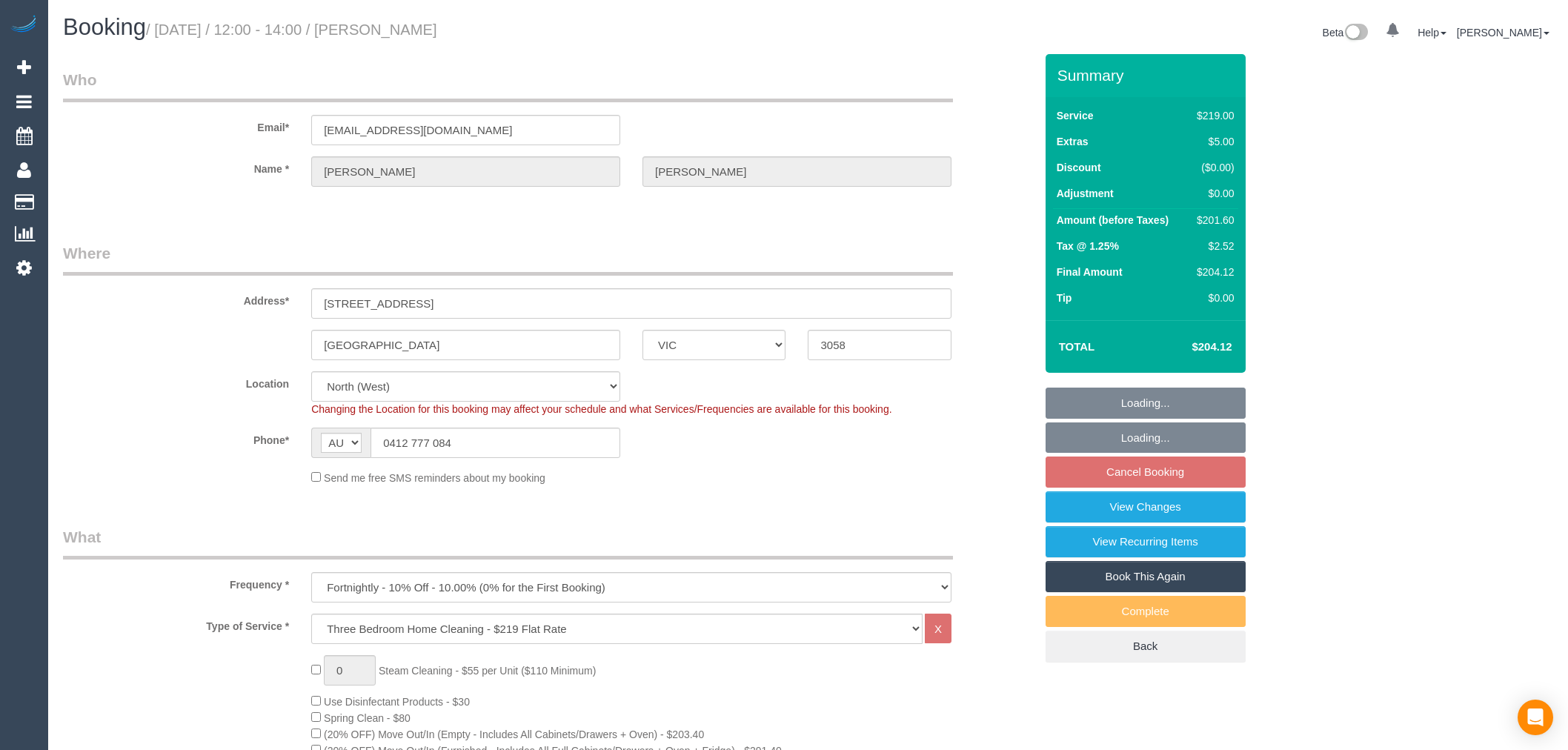
select select "VIC"
select select "string:stripe-pm_1ROVYG2GScqysDRVhp4mOrax"
select select "number:27"
select select "number:16"
select select "number:19"
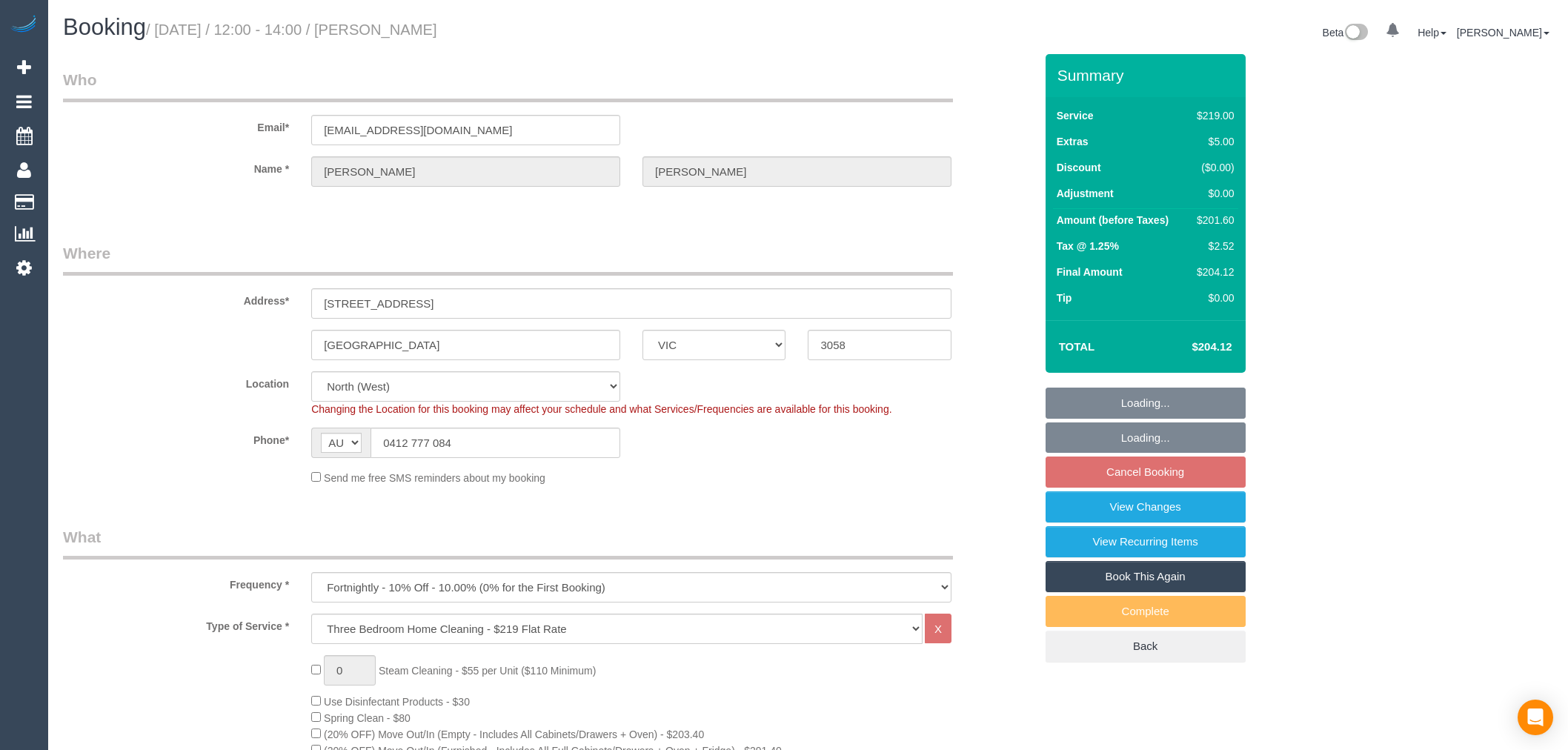
select select "number:36"
select select "number:33"
select select "number:11"
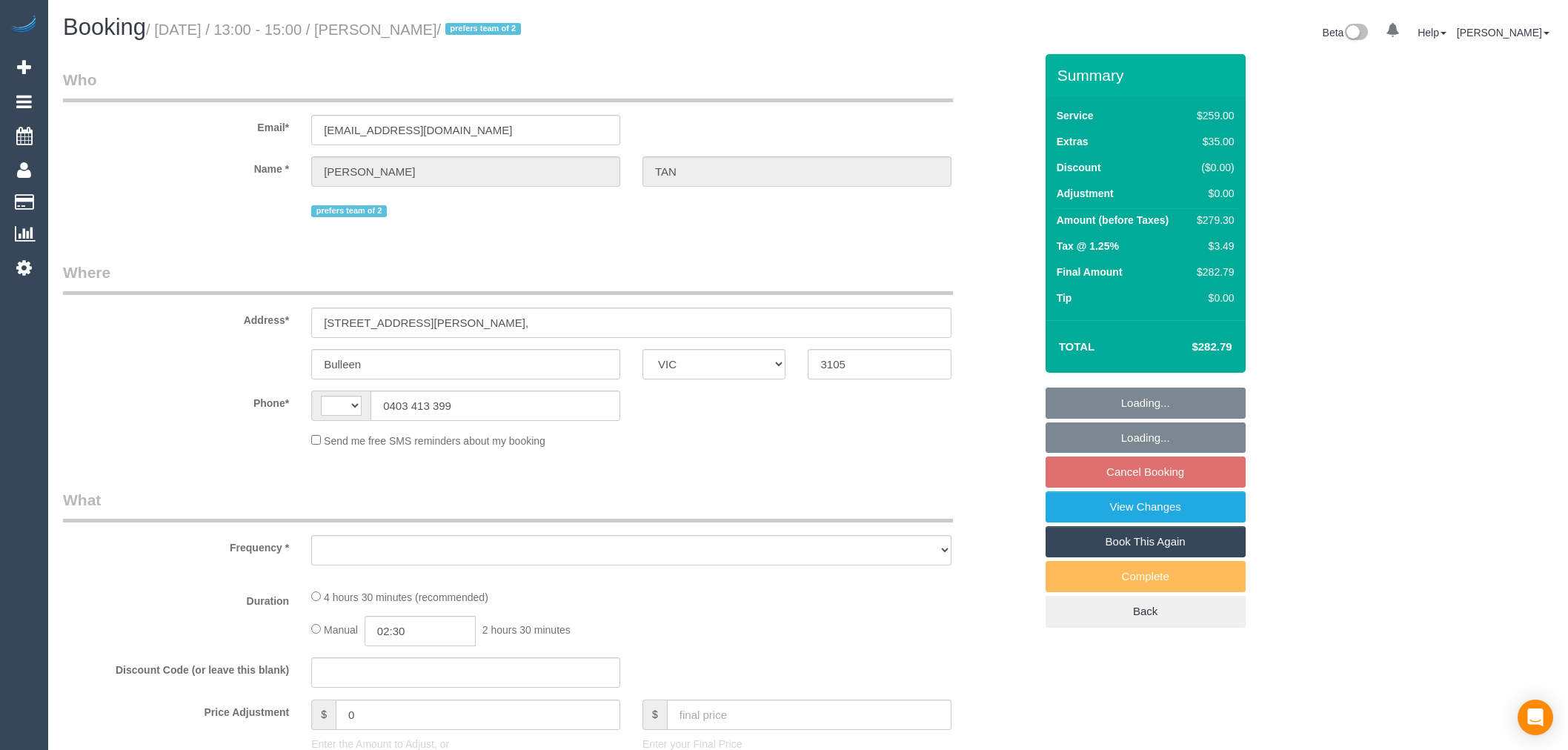
select select "VIC"
select select "string:stripe-pm_1RI0op2GScqysDRVmhx9fUxm"
select select "number:28"
select select "number:14"
select select "number:19"
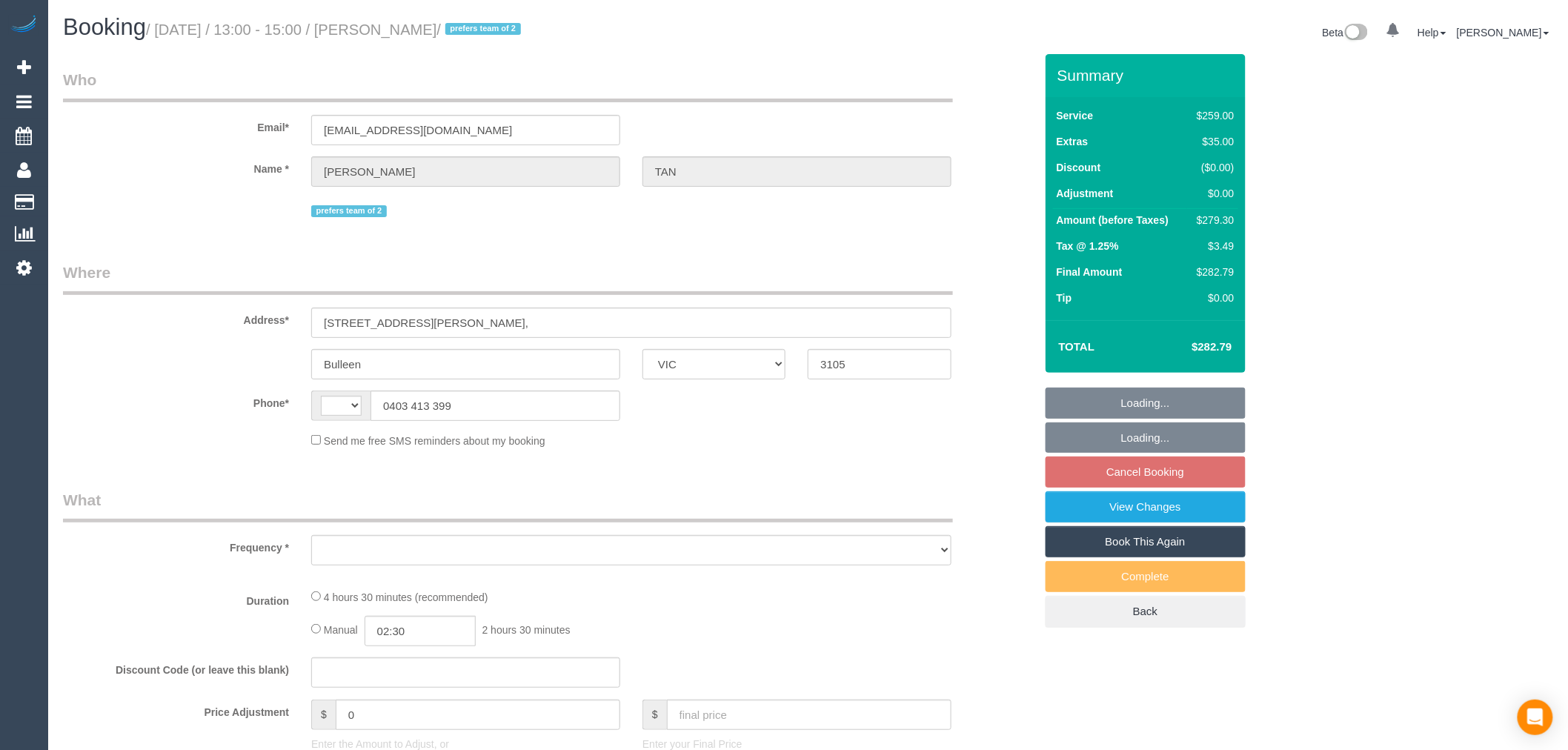
select select "number:24"
select select "number:34"
select select "number:26"
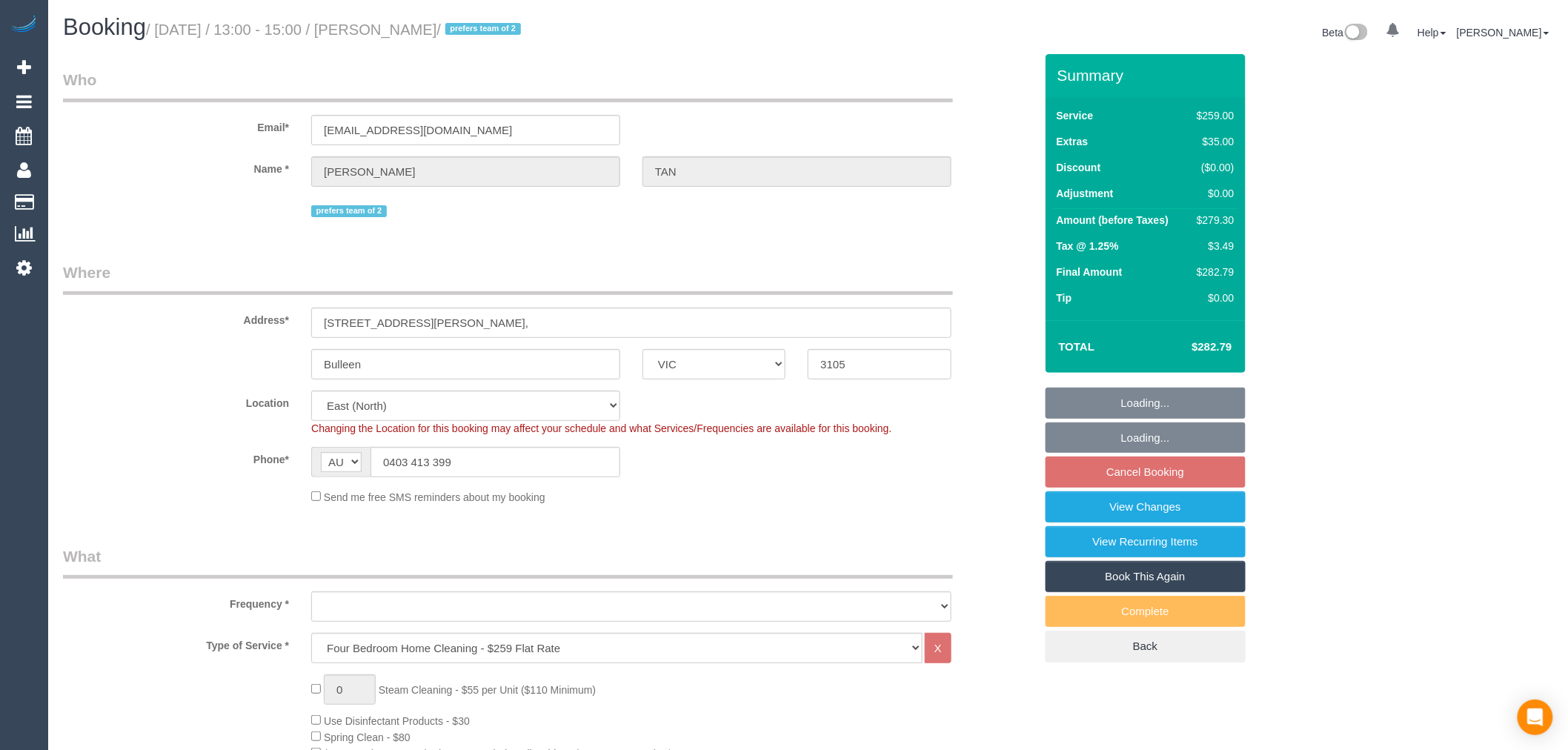
select select "string:AU"
select select "object:843"
drag, startPoint x: 426, startPoint y: 318, endPoint x: 254, endPoint y: 313, distance: 172.1
click at [254, 313] on div "Address* 12 Ralph Street," at bounding box center [549, 300] width 994 height 77
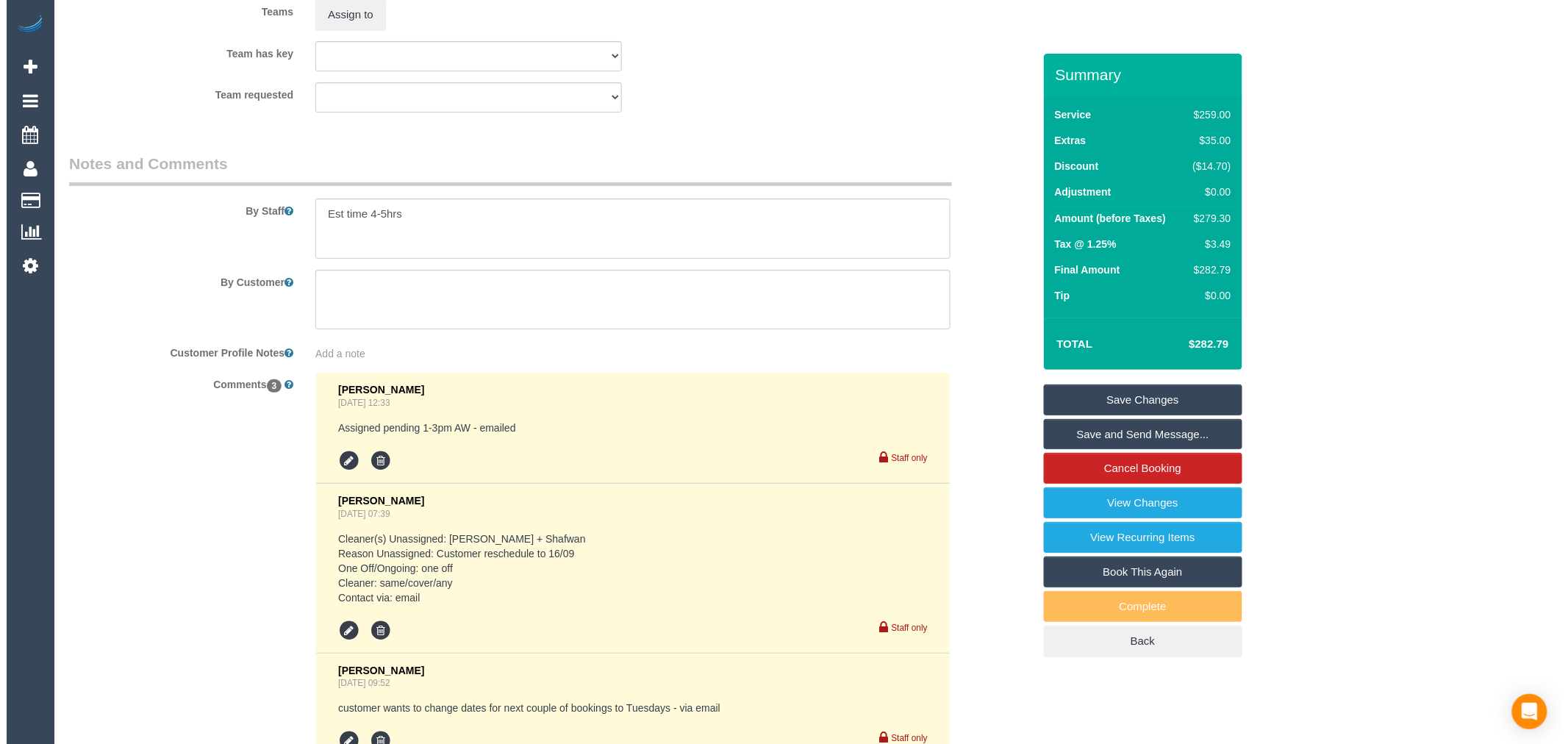
scroll to position [2368, 0]
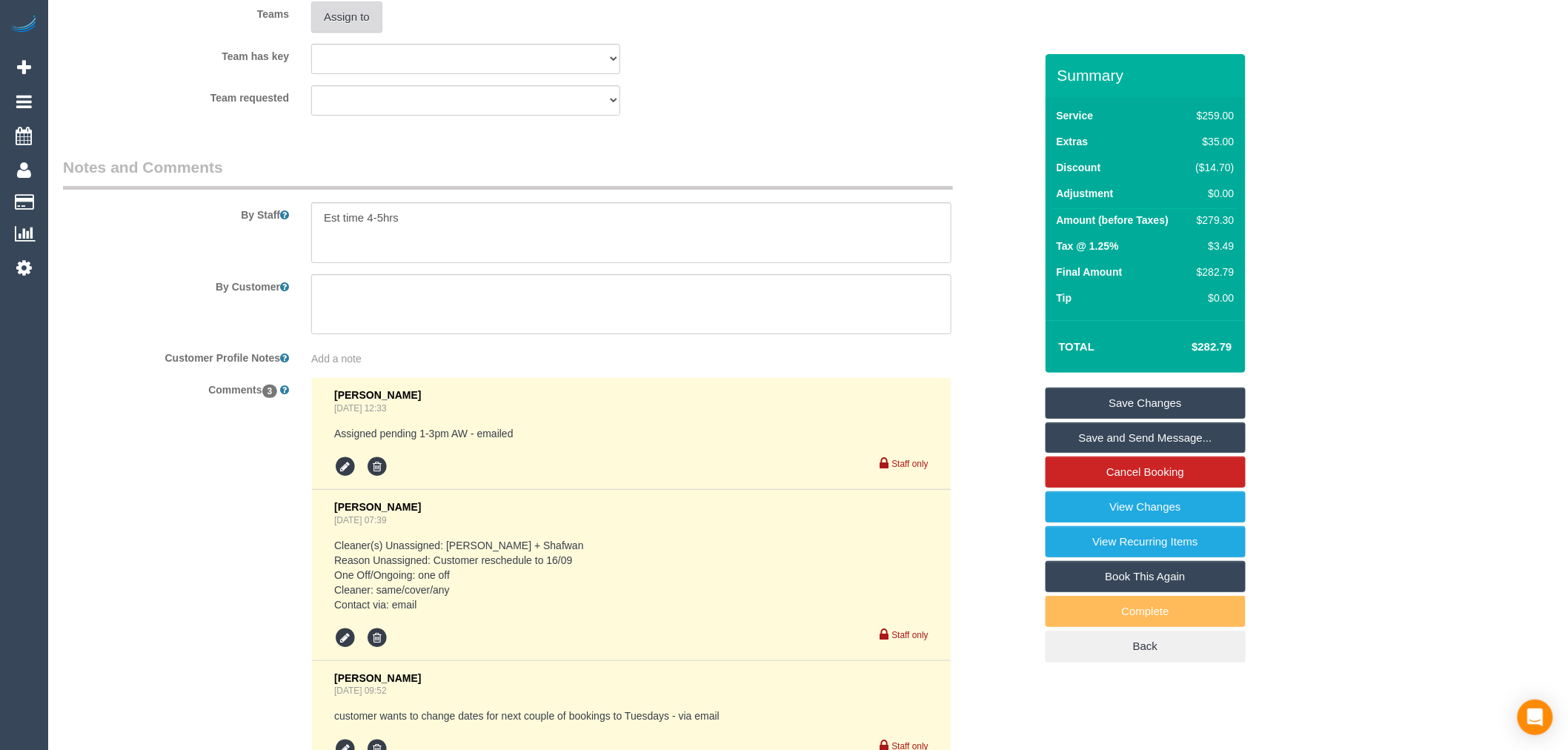
click at [349, 33] on button "Assign to" at bounding box center [347, 17] width 71 height 31
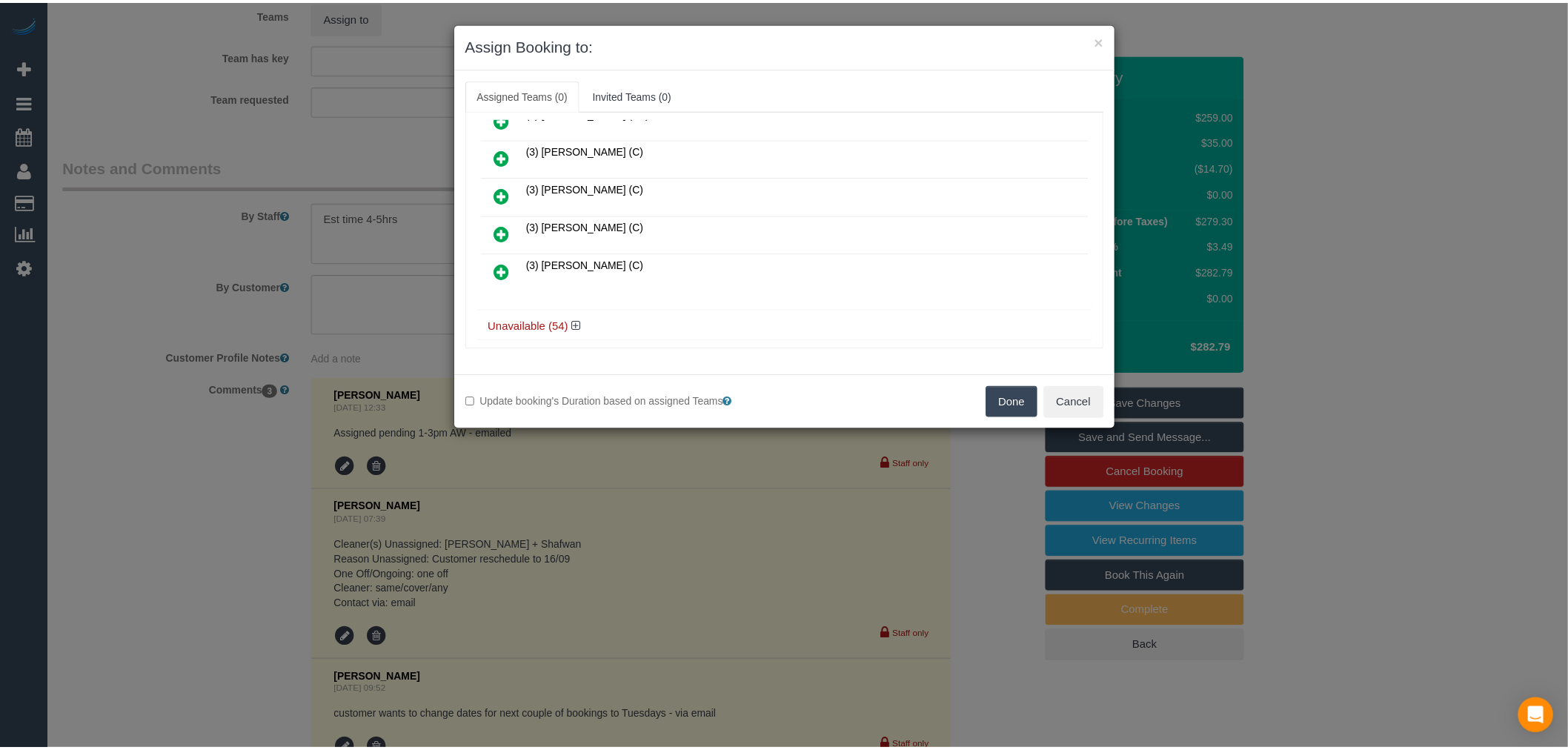
scroll to position [668, 0]
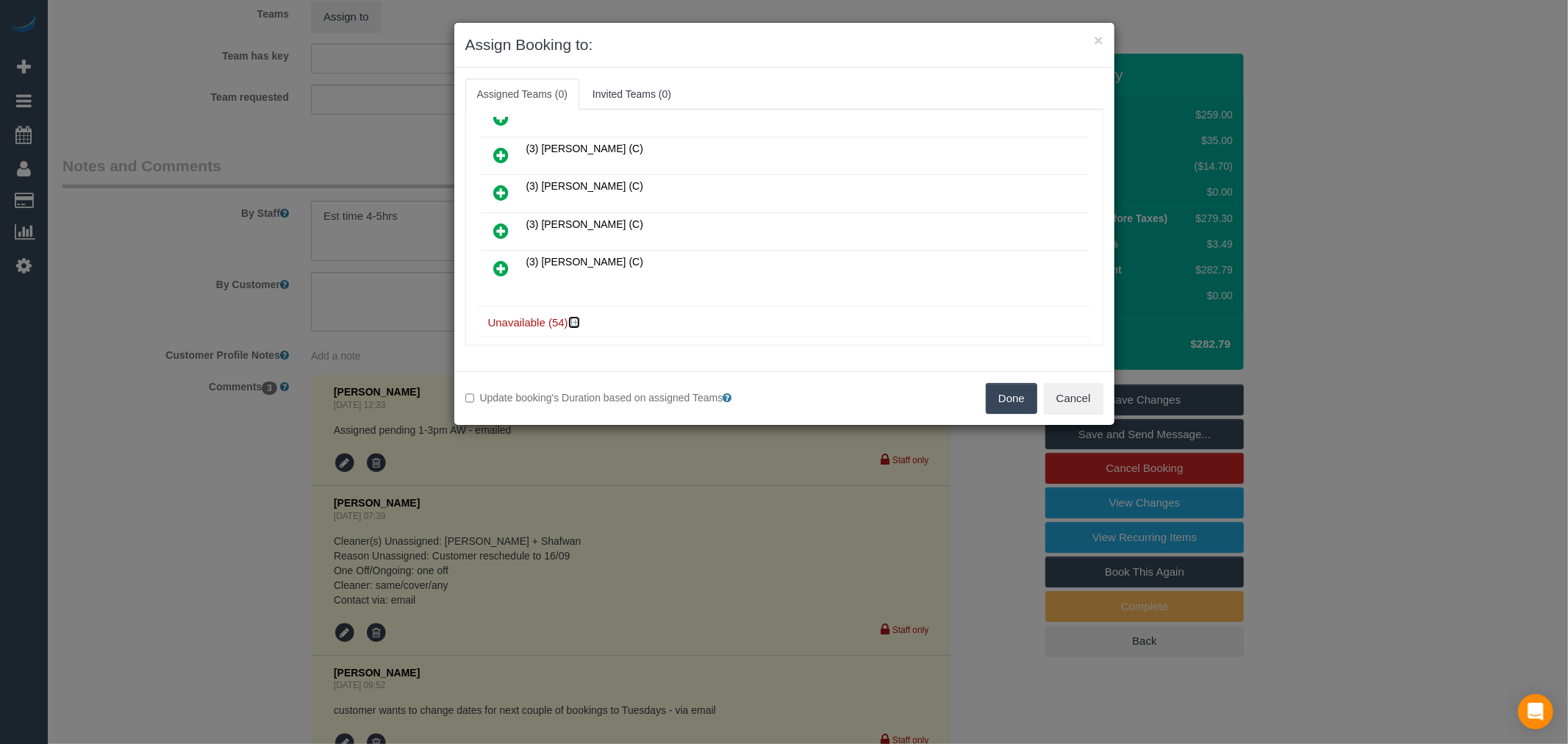
click at [578, 317] on icon at bounding box center [576, 322] width 9 height 11
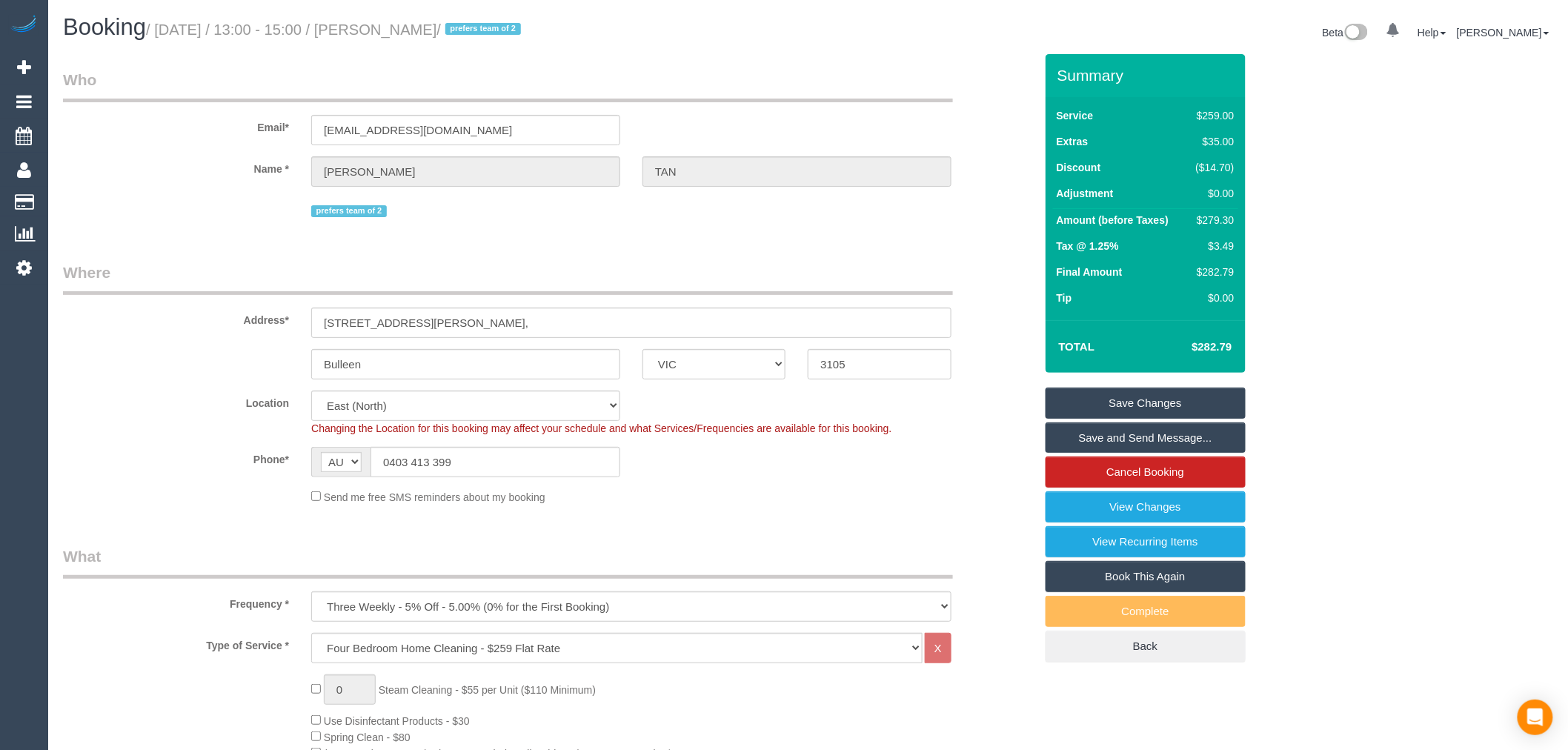
scroll to position [82, 0]
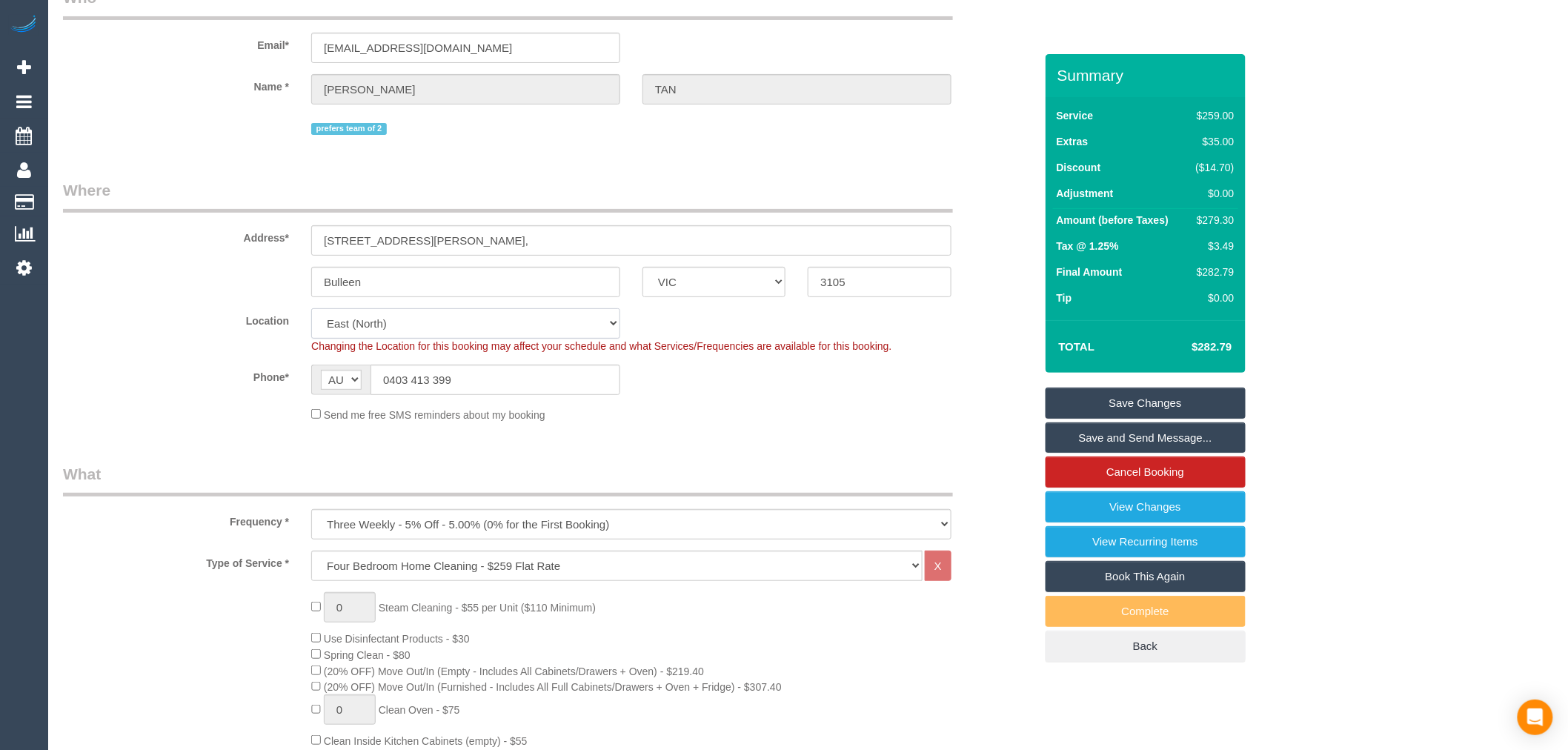
click at [484, 331] on select "Office City East (North) East (South) Inner East Inner North (East) Inner North…" at bounding box center [465, 323] width 309 height 30
select select "88"
click at [311, 309] on select "Office City East (North) East (South) Inner East Inner North (East) Inner North…" at bounding box center [465, 323] width 309 height 30
select select "object:2919"
click at [697, 183] on legend "Where" at bounding box center [507, 196] width 890 height 34
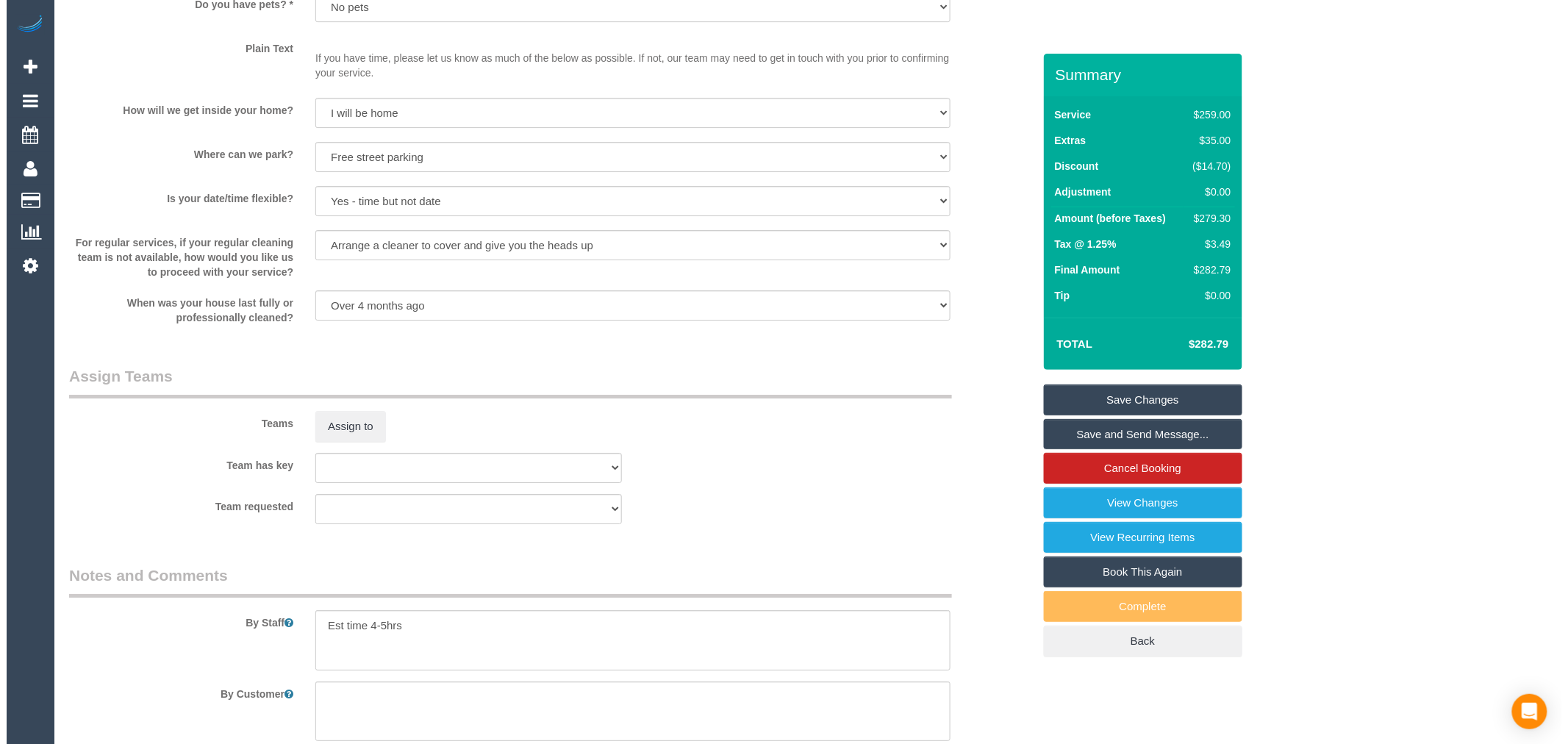
scroll to position [1960, 0]
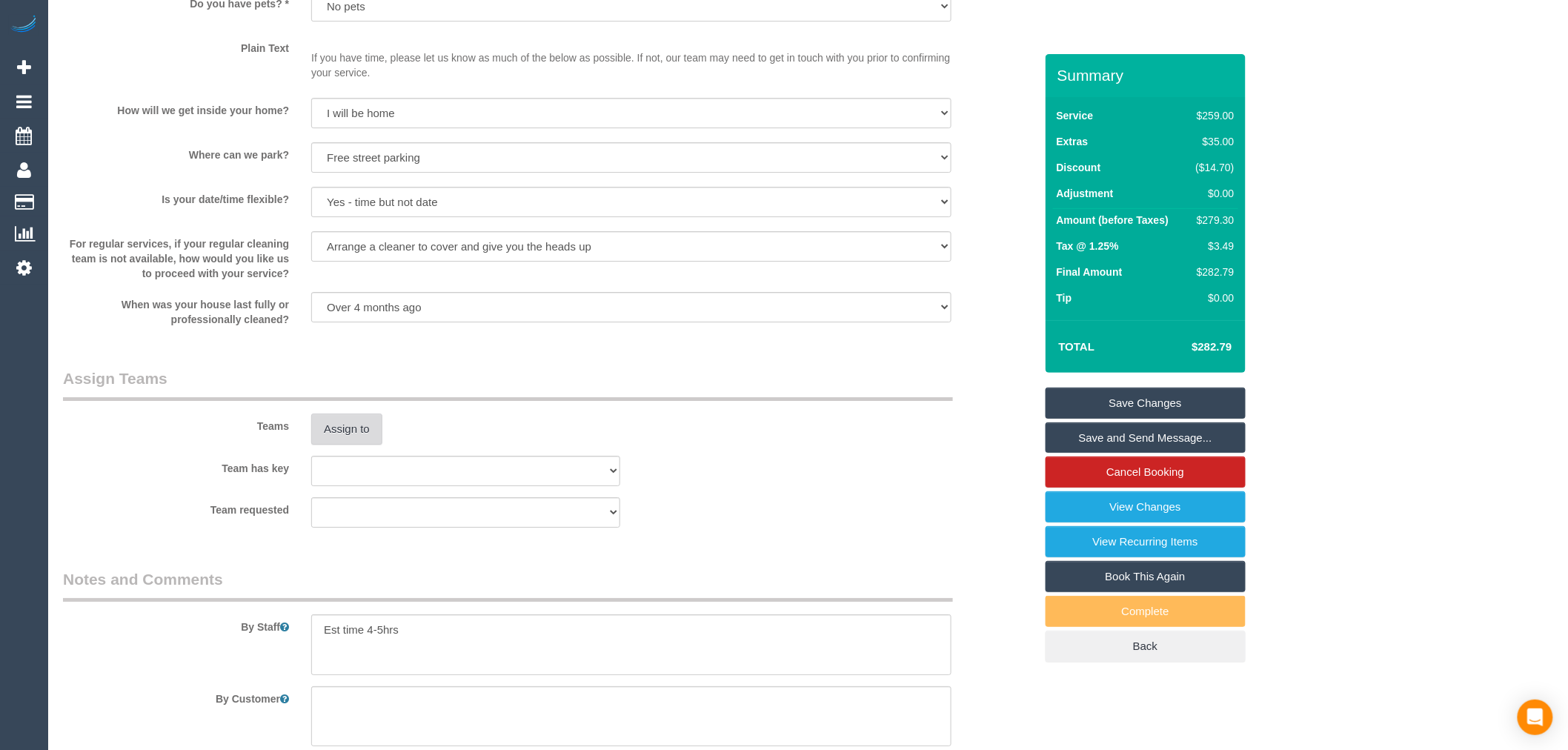
click at [374, 444] on button "Assign to" at bounding box center [347, 429] width 71 height 31
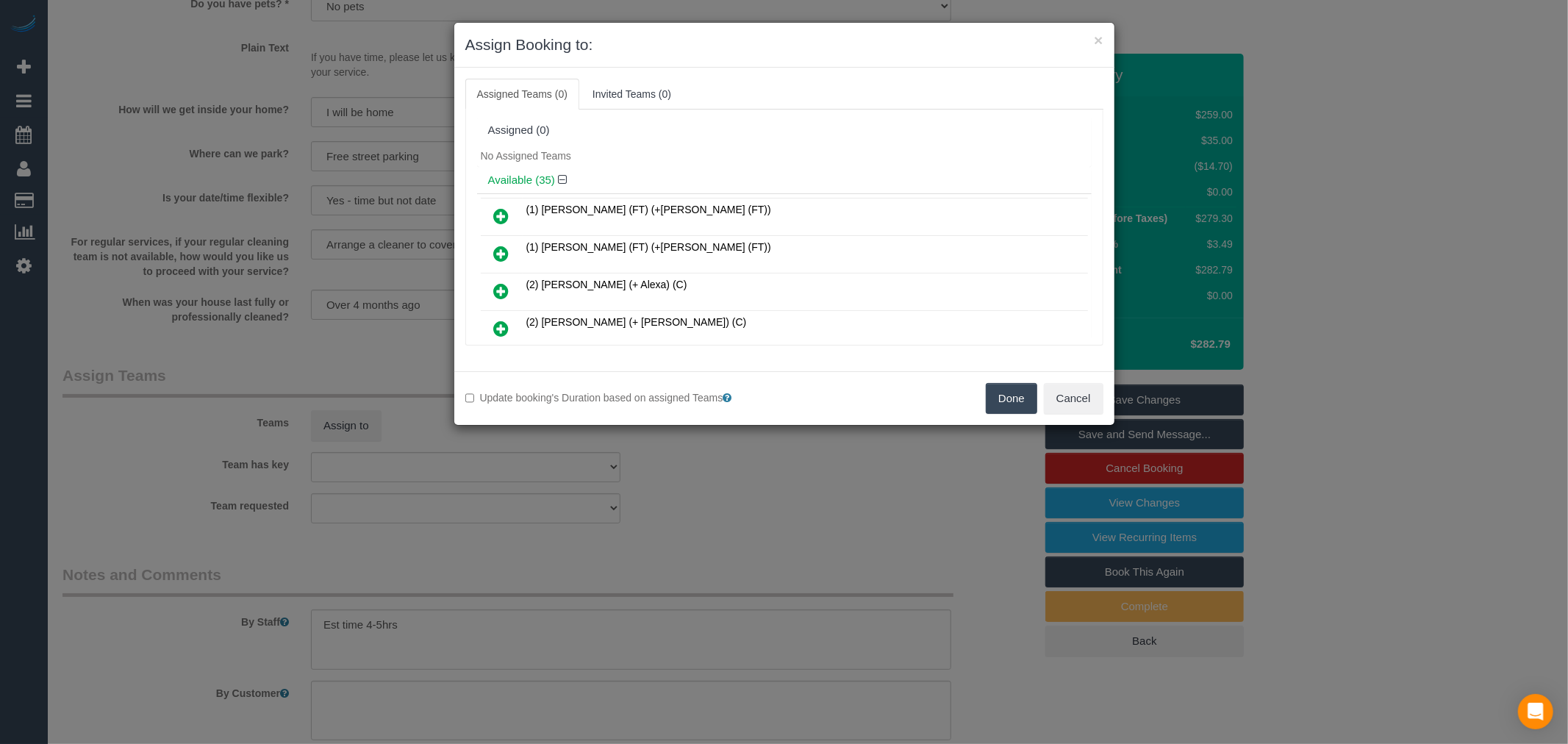
scroll to position [499, 0]
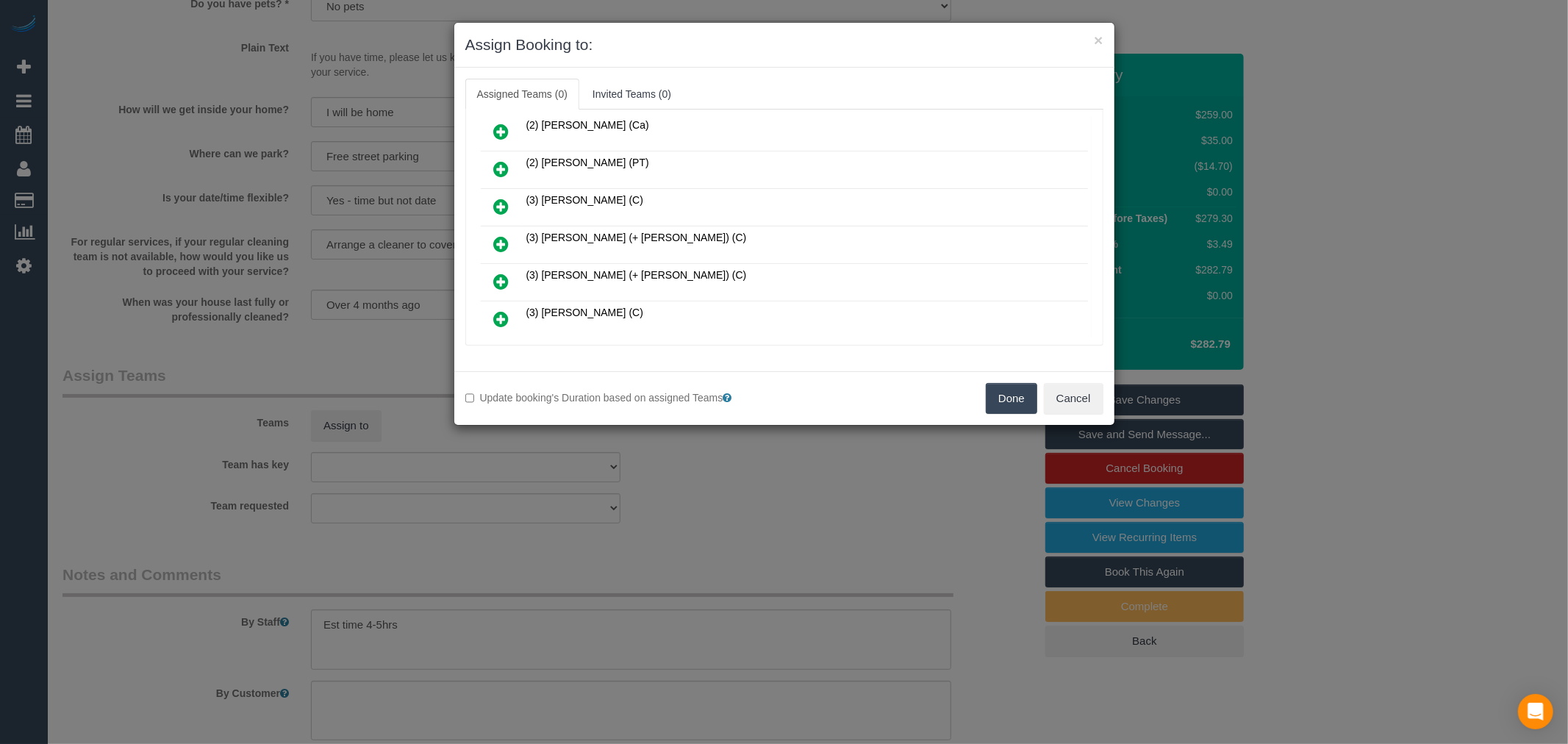
click at [502, 236] on icon at bounding box center [502, 243] width 15 height 17
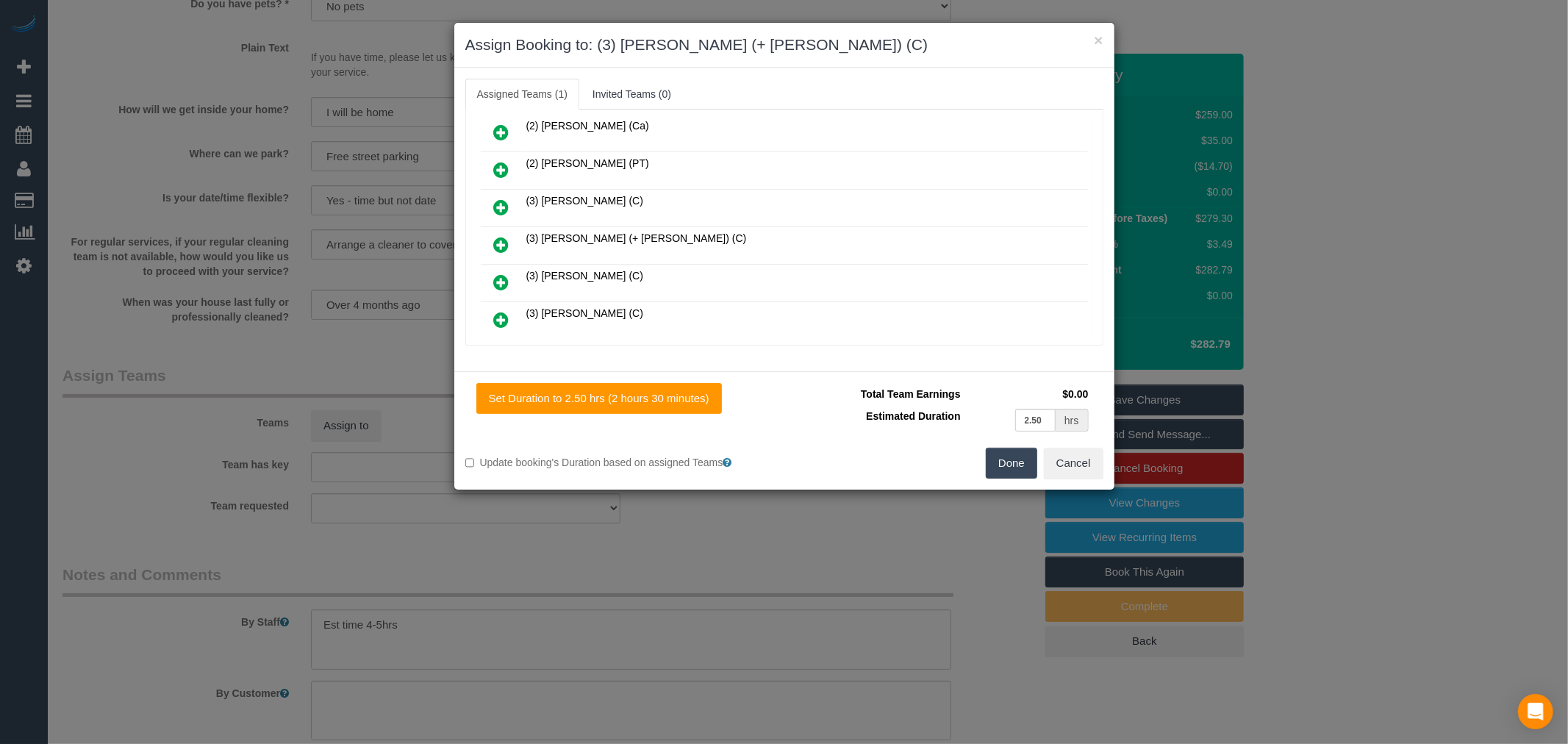
scroll to position [1123, 0]
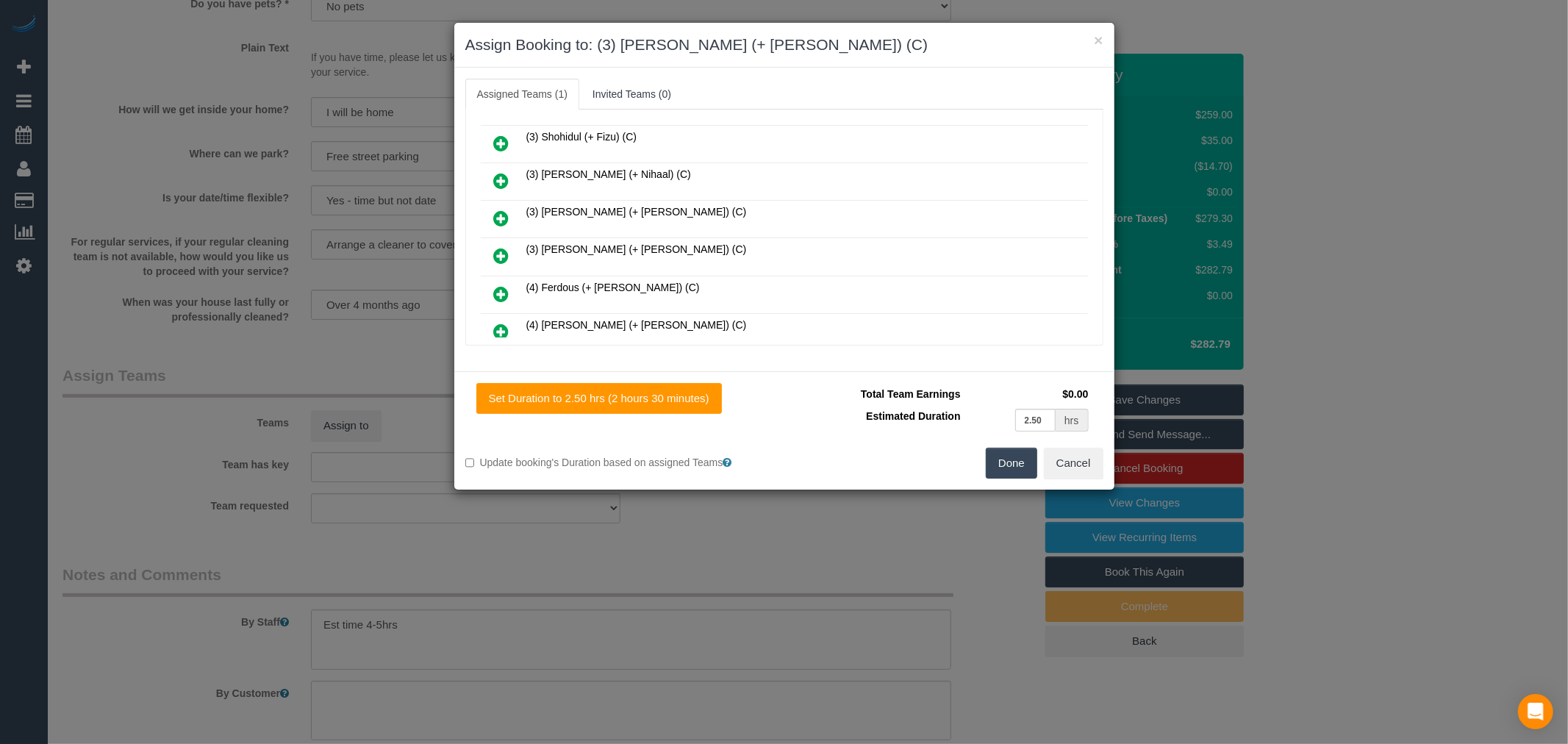
click at [502, 247] on icon at bounding box center [502, 255] width 15 height 17
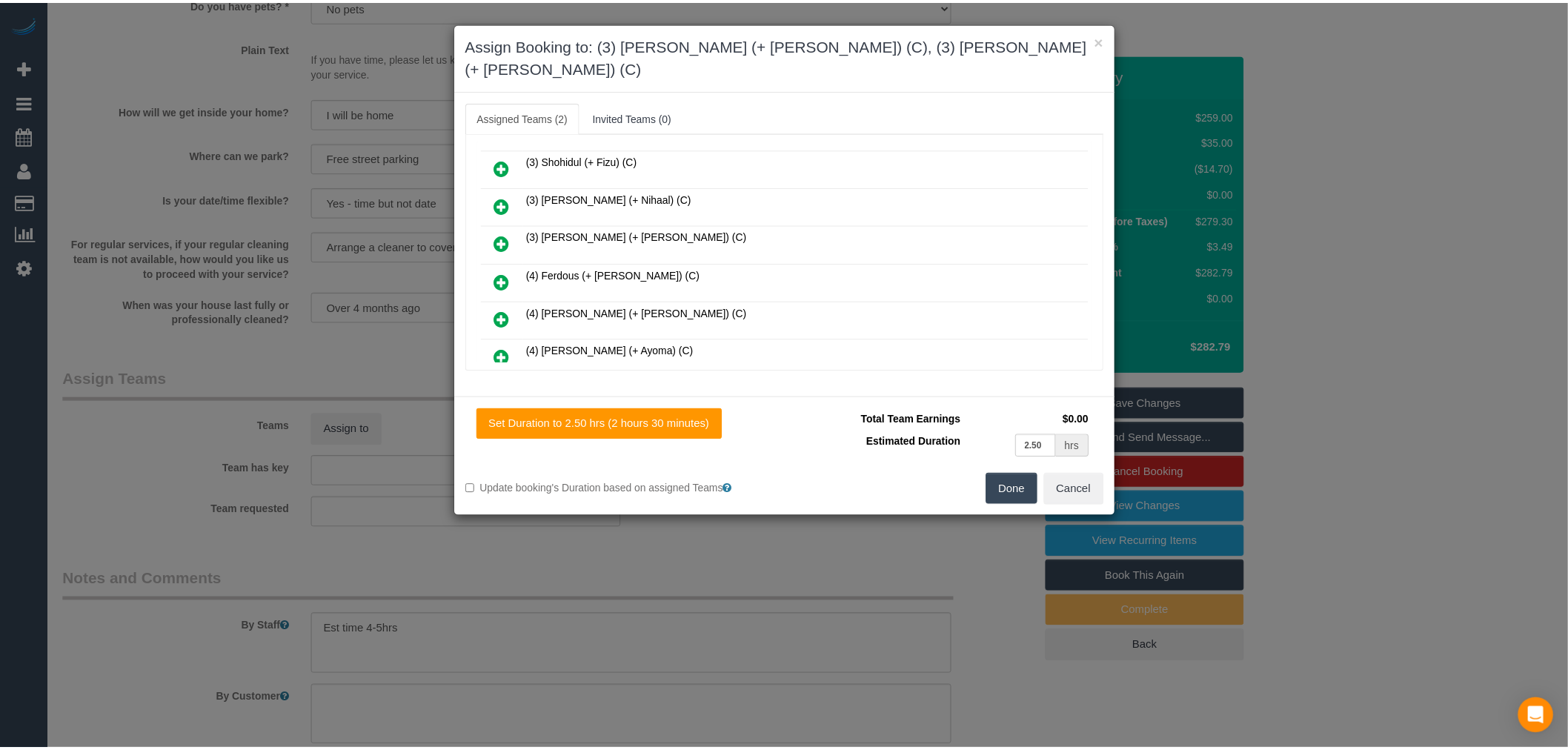
scroll to position [0, 0]
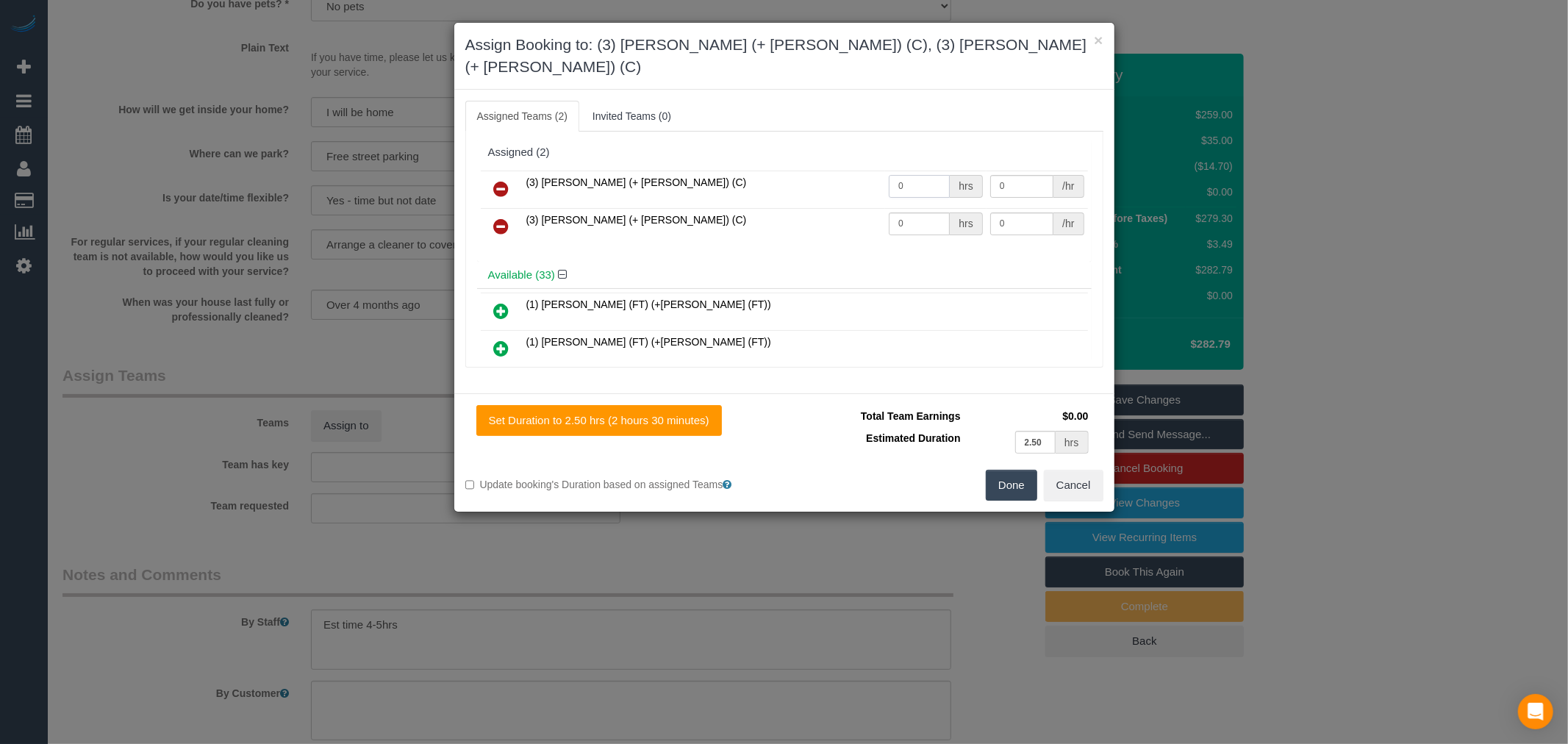
drag, startPoint x: 917, startPoint y: 169, endPoint x: 855, endPoint y: 24, distance: 157.7
click at [792, 170] on tr "(3) Felipe (+ Tatiana) (C) 0 hrs 0 /hr" at bounding box center [784, 188] width 607 height 37
type input "1"
type input "90"
type input "1"
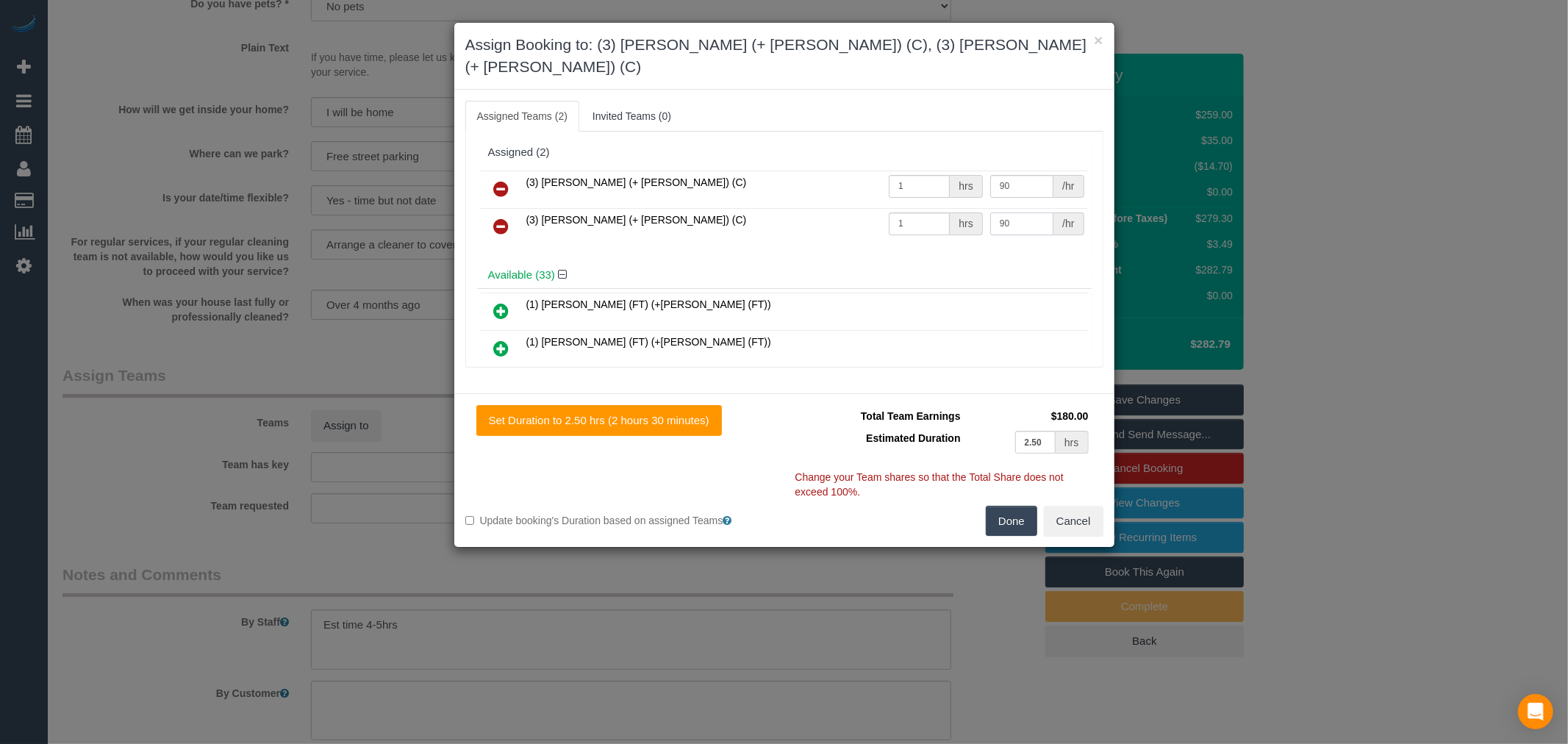
type input "90"
click at [1018, 506] on button "Done" at bounding box center [1011, 521] width 52 height 31
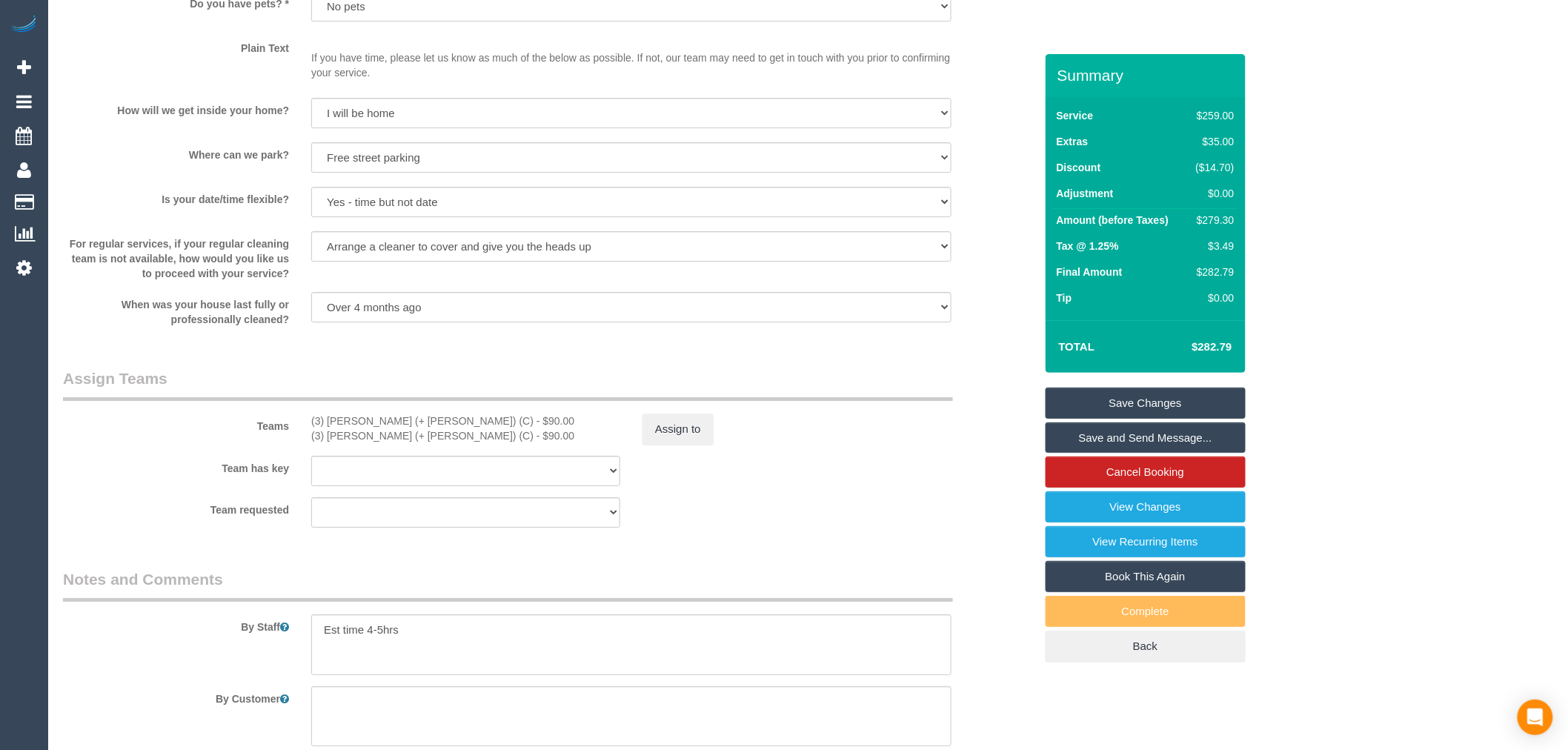
click at [1194, 392] on link "Save Changes" at bounding box center [1145, 403] width 200 height 31
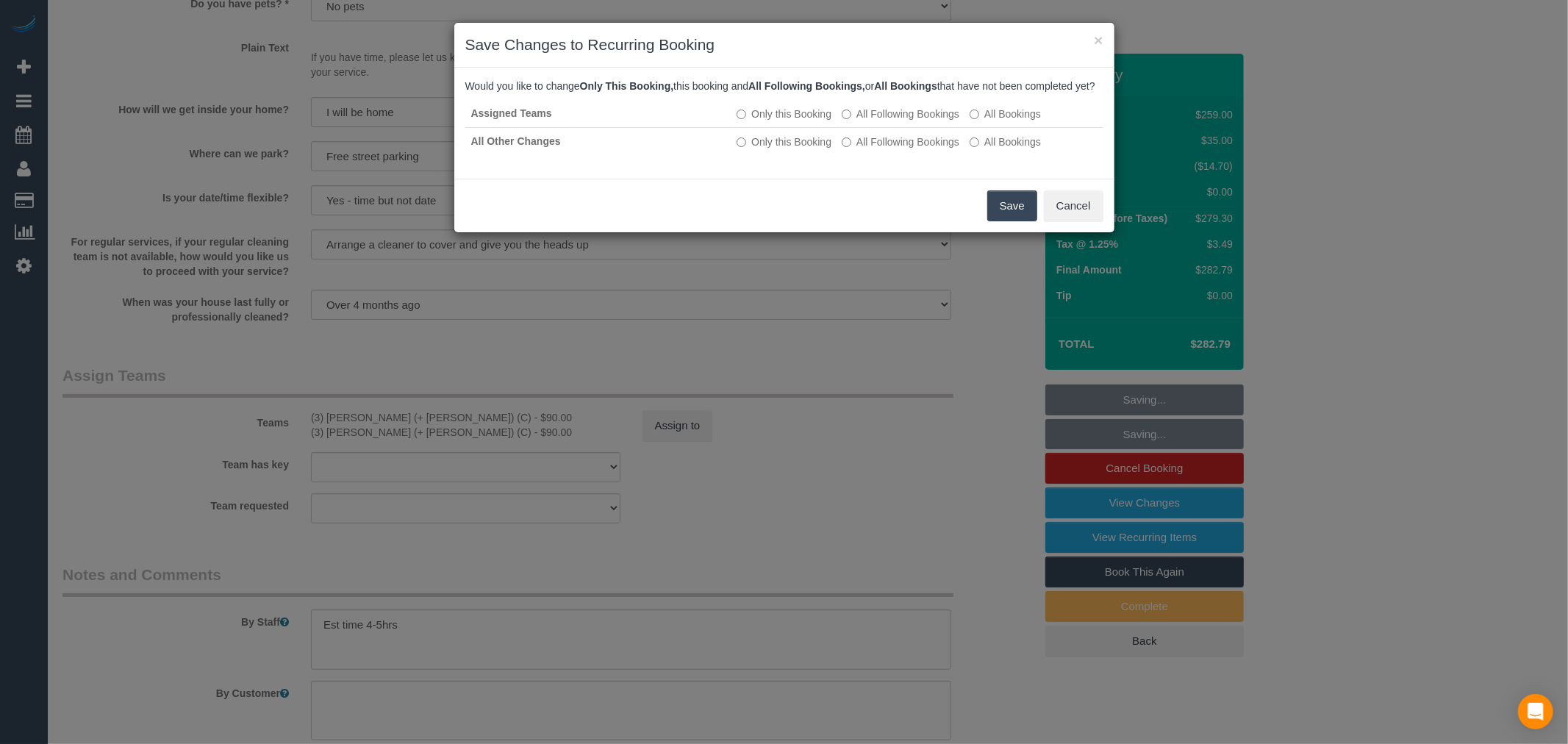
click at [1001, 217] on button "Save" at bounding box center [1012, 205] width 50 height 31
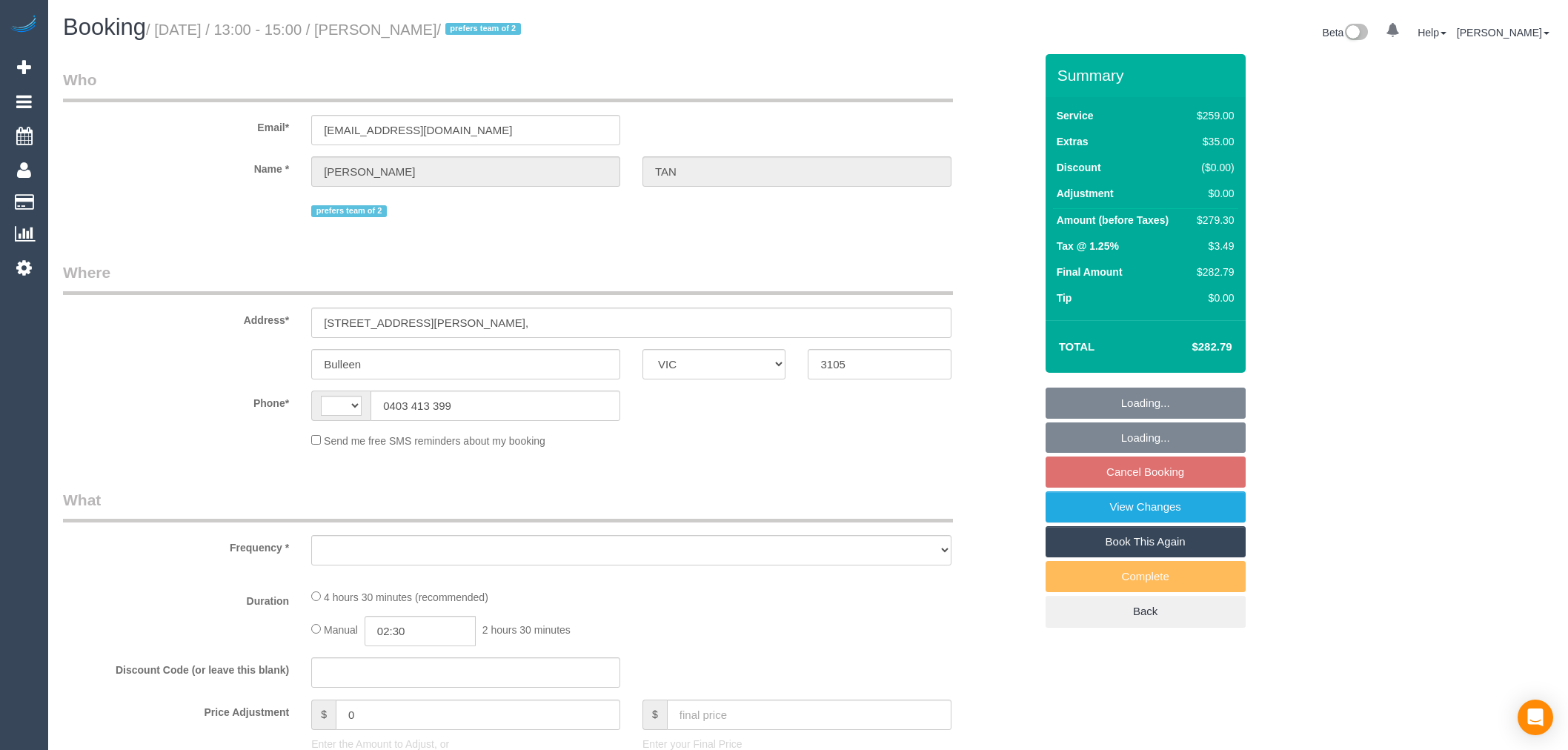
select select "VIC"
select select "string:AU"
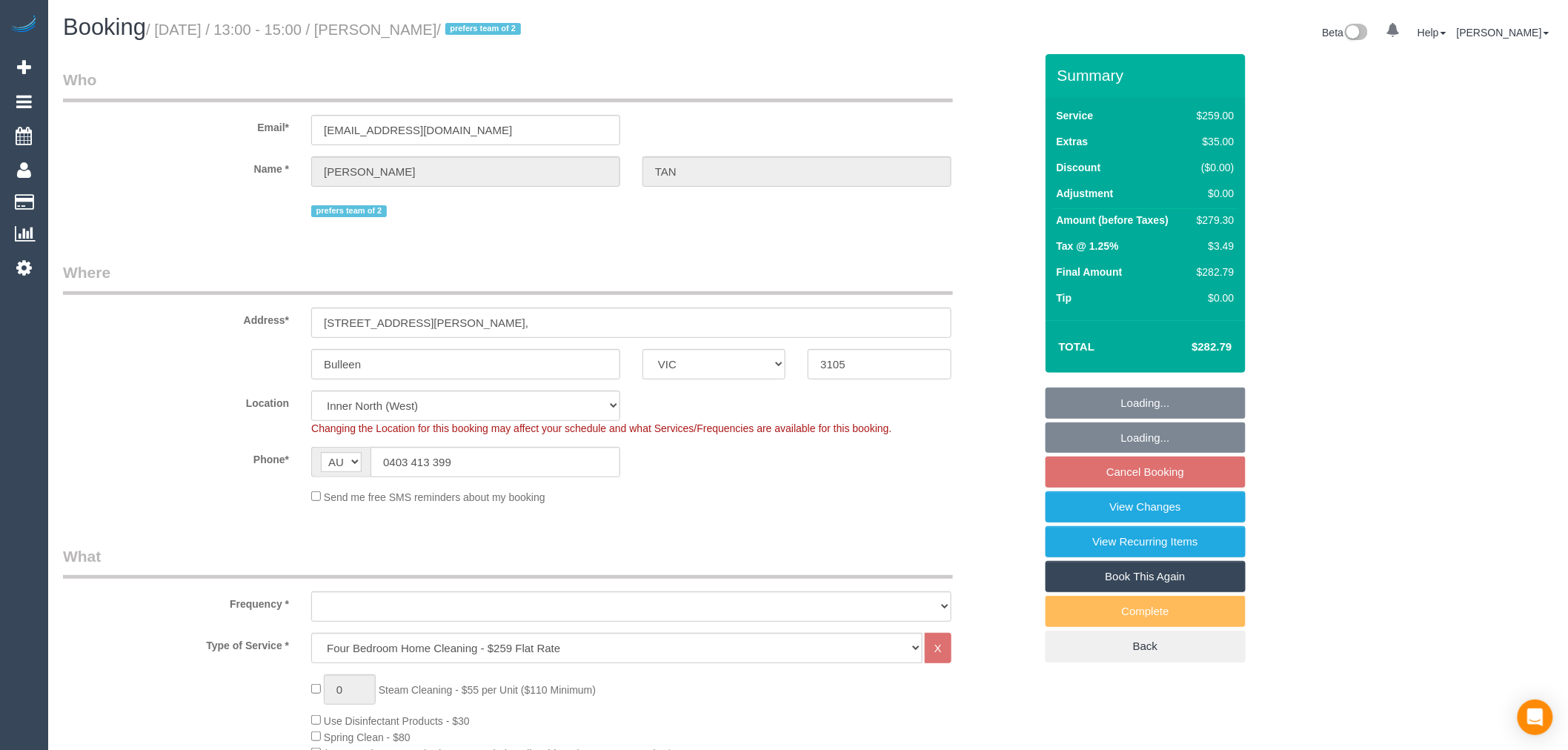
select select "string:stripe-pm_1RI0op2GScqysDRVmhx9fUxm"
select select "object:717"
select select "number:28"
select select "number:14"
select select "number:19"
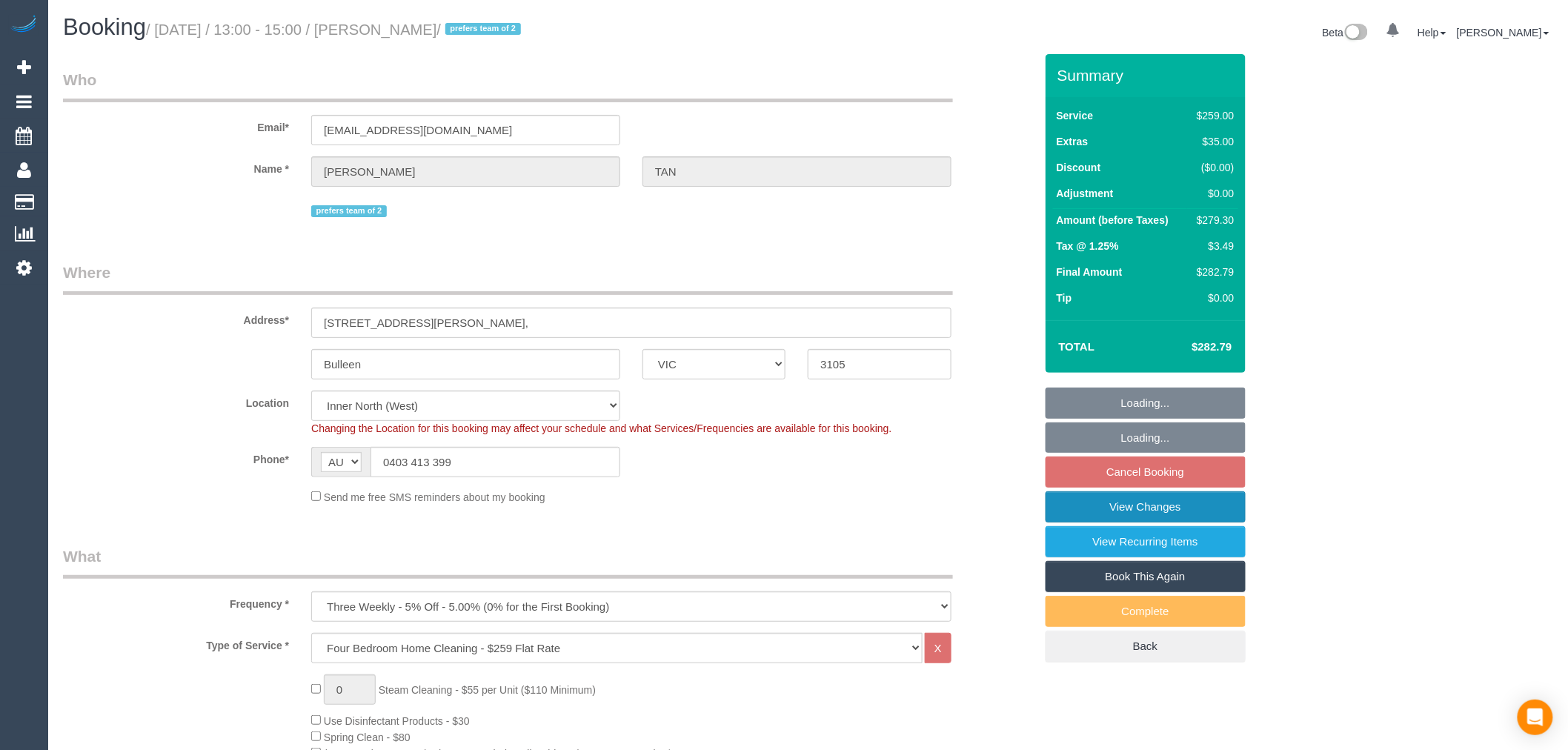
select select "number:24"
select select "number:34"
select select "number:26"
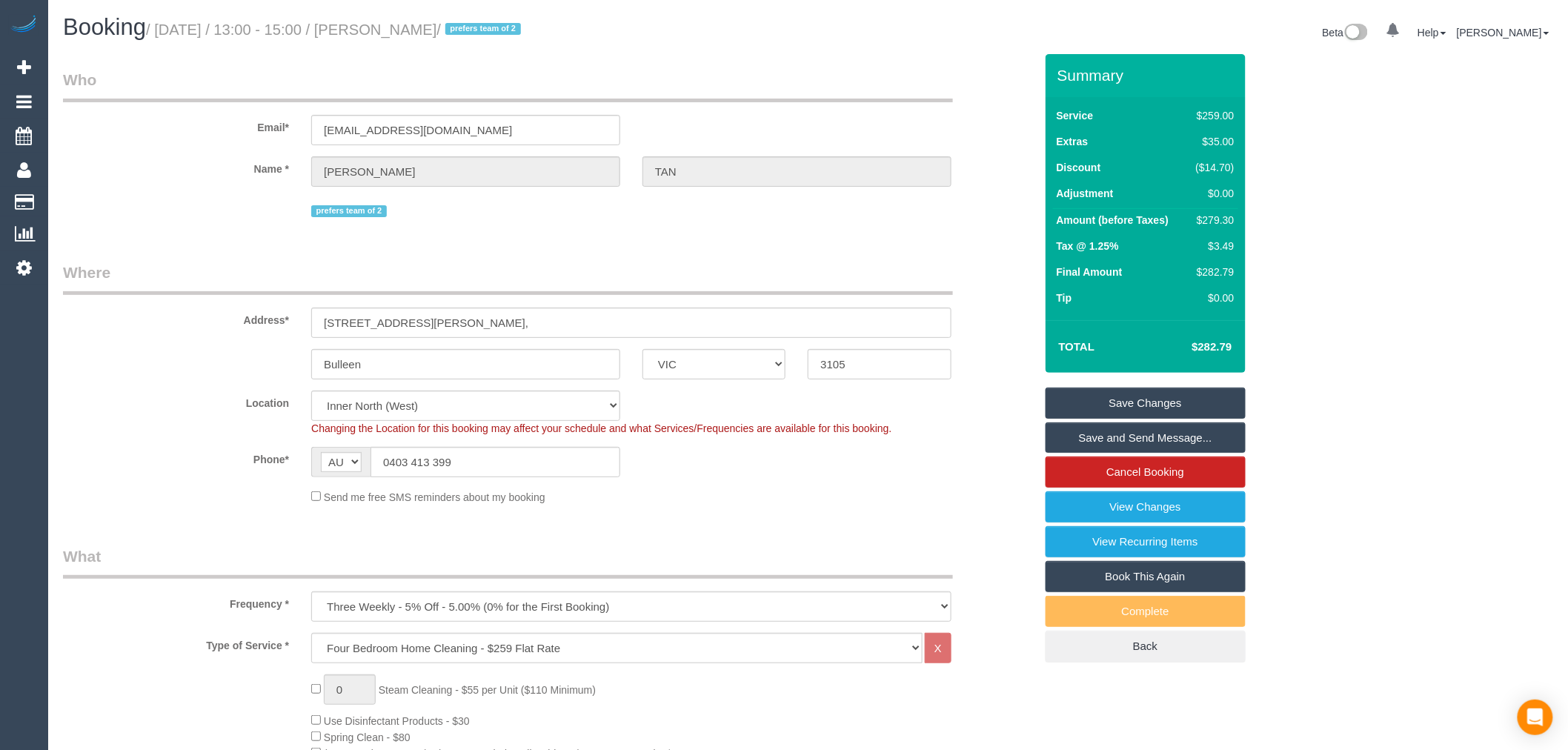
click at [1166, 441] on link "Save and Send Message..." at bounding box center [1145, 438] width 200 height 31
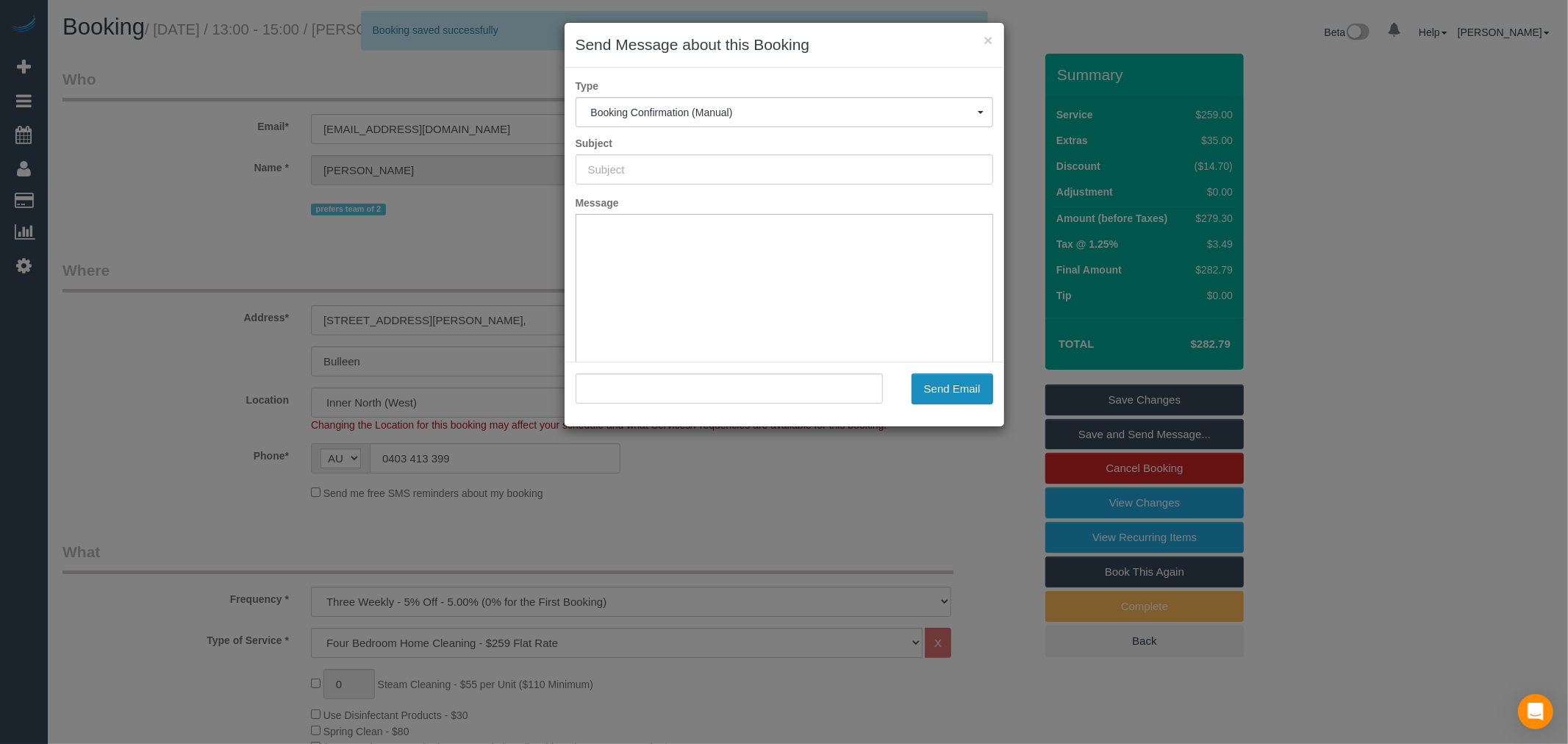
type input "Booking Confirmed"
type input ""JOANNE TAN" <jlctan87@gmail.com>"
click at [949, 386] on button "Send Email" at bounding box center [952, 389] width 81 height 31
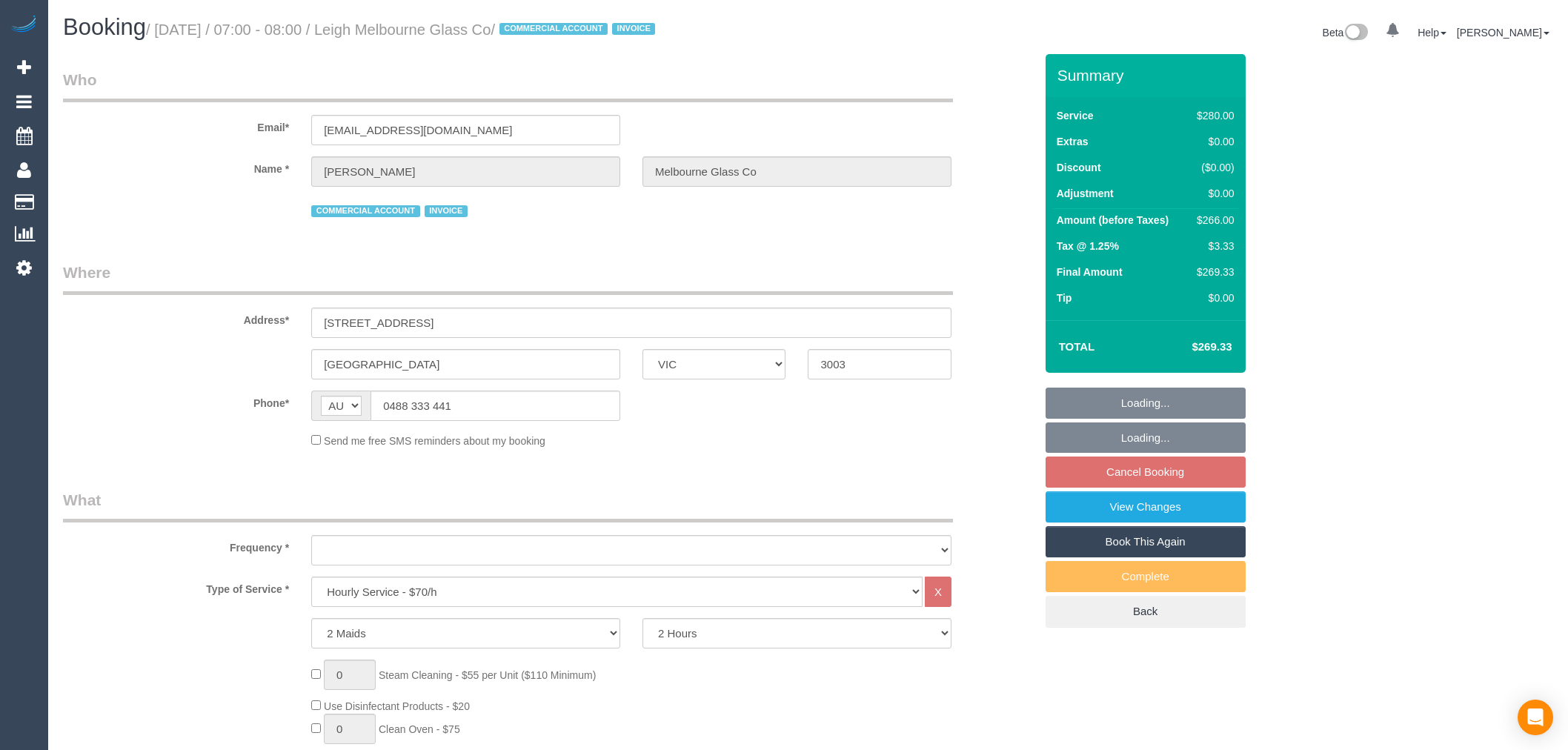
select select "VIC"
select select "2"
select select "number:28"
select select "number:14"
select select "number:19"
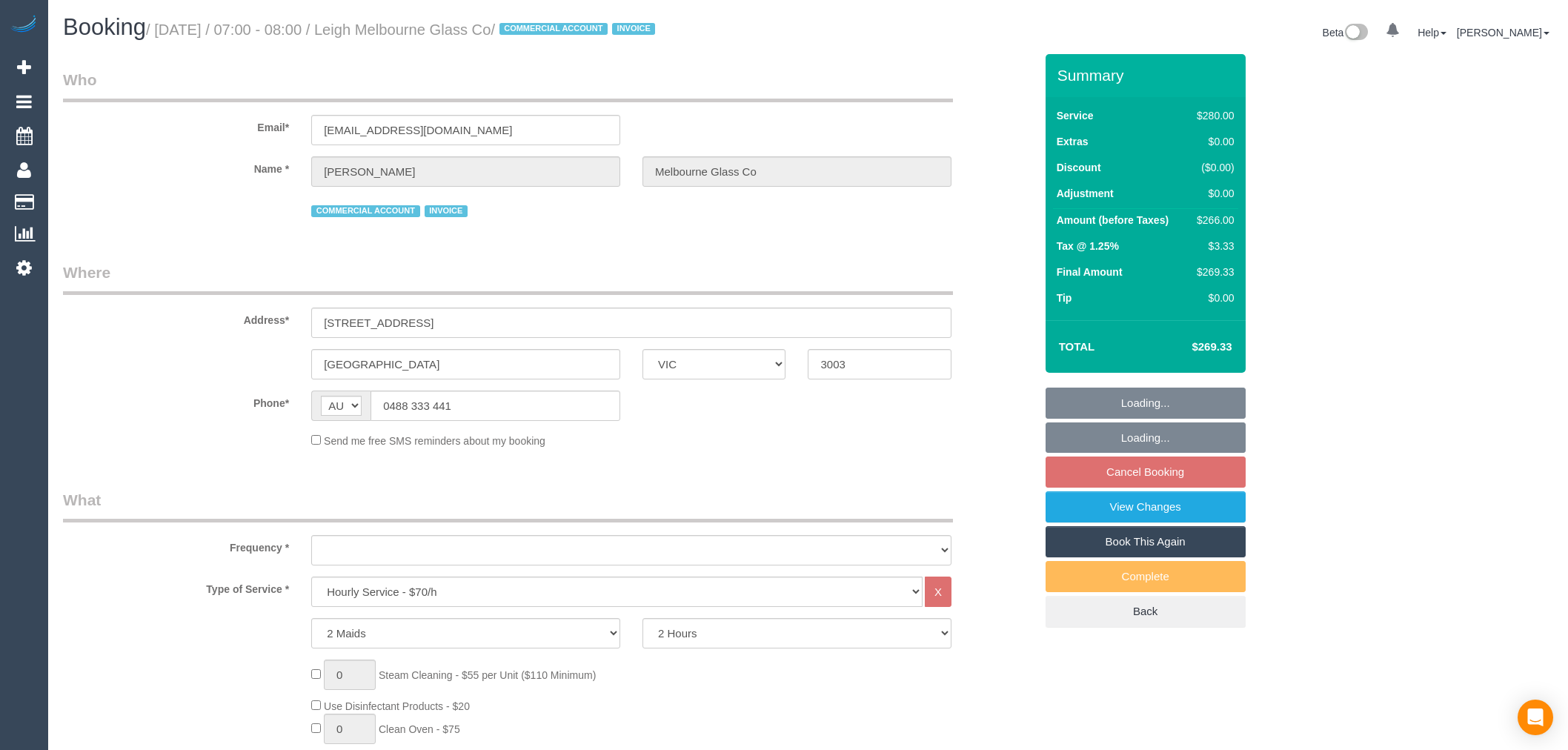
select select "number:36"
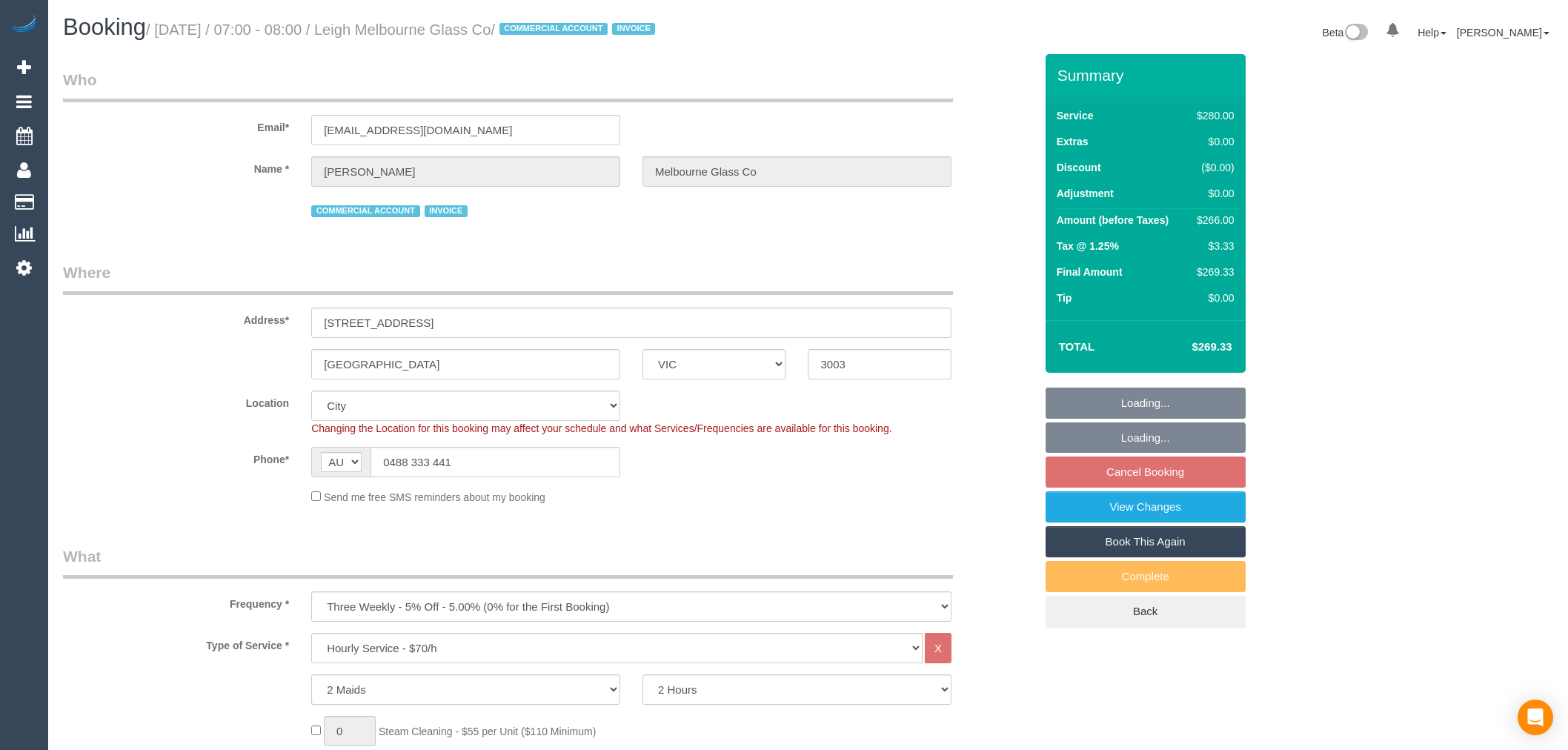
select select "object:1227"
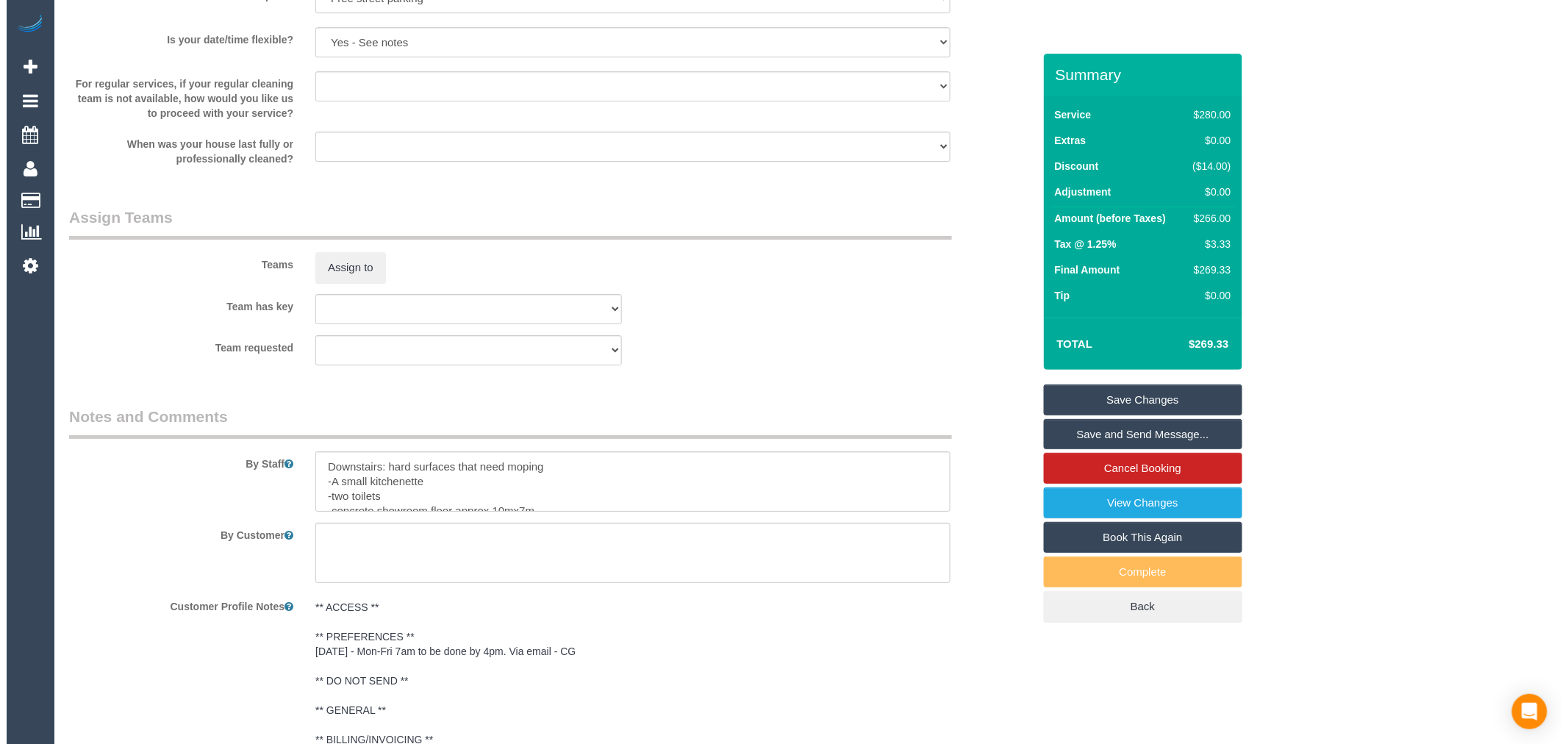
scroll to position [2275, 0]
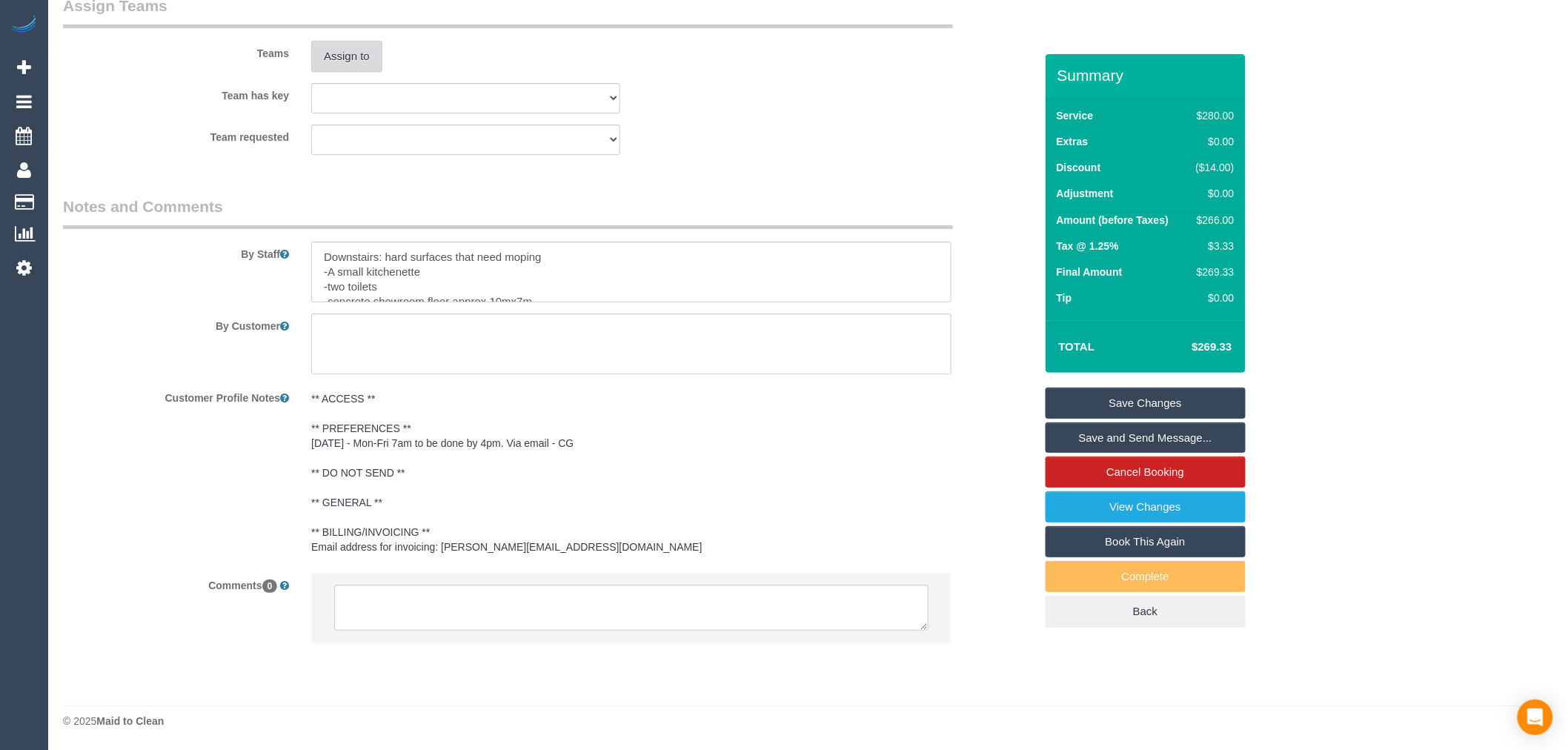
click at [347, 64] on button "Assign to" at bounding box center [347, 57] width 71 height 31
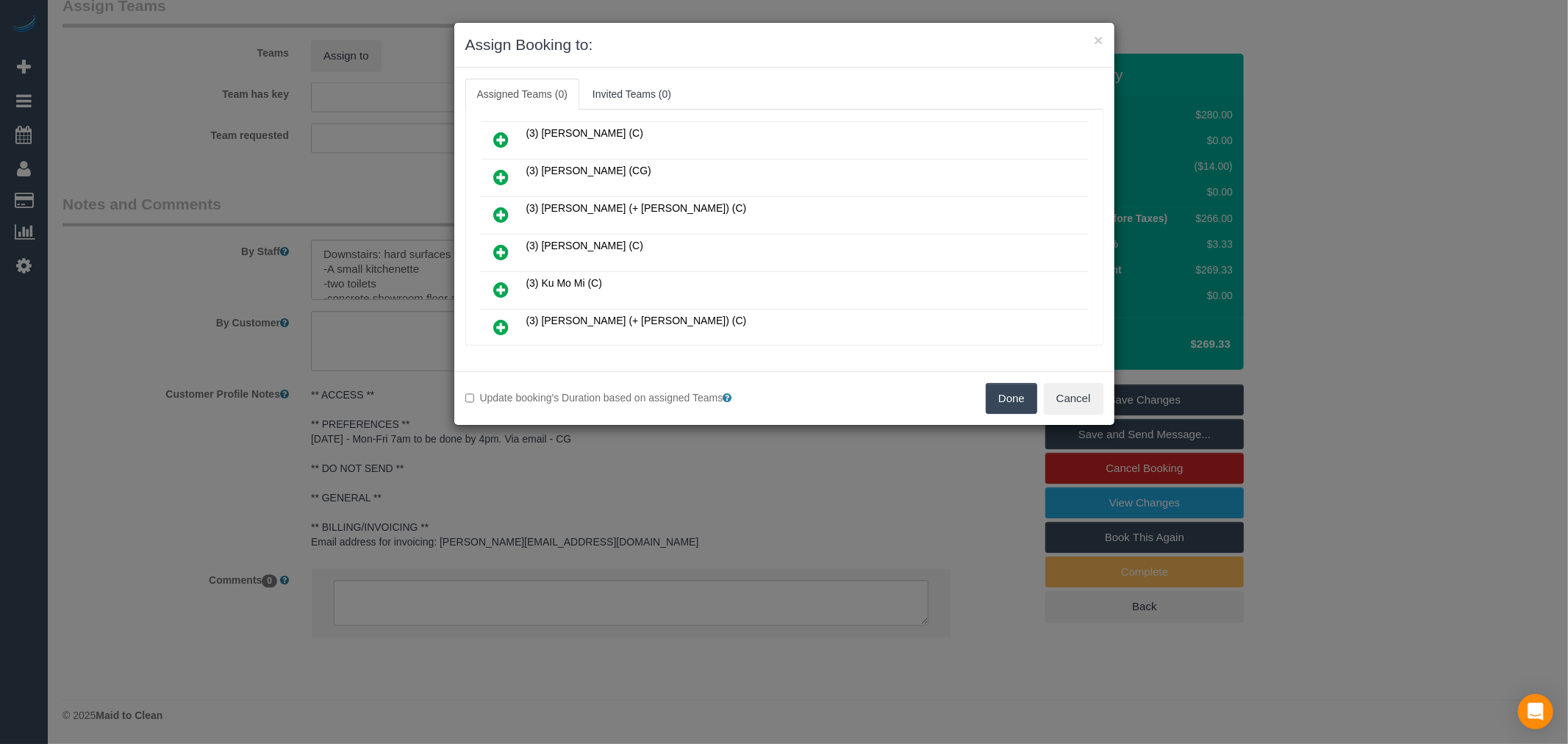
scroll to position [490, 0]
click at [510, 201] on link at bounding box center [502, 215] width 34 height 29
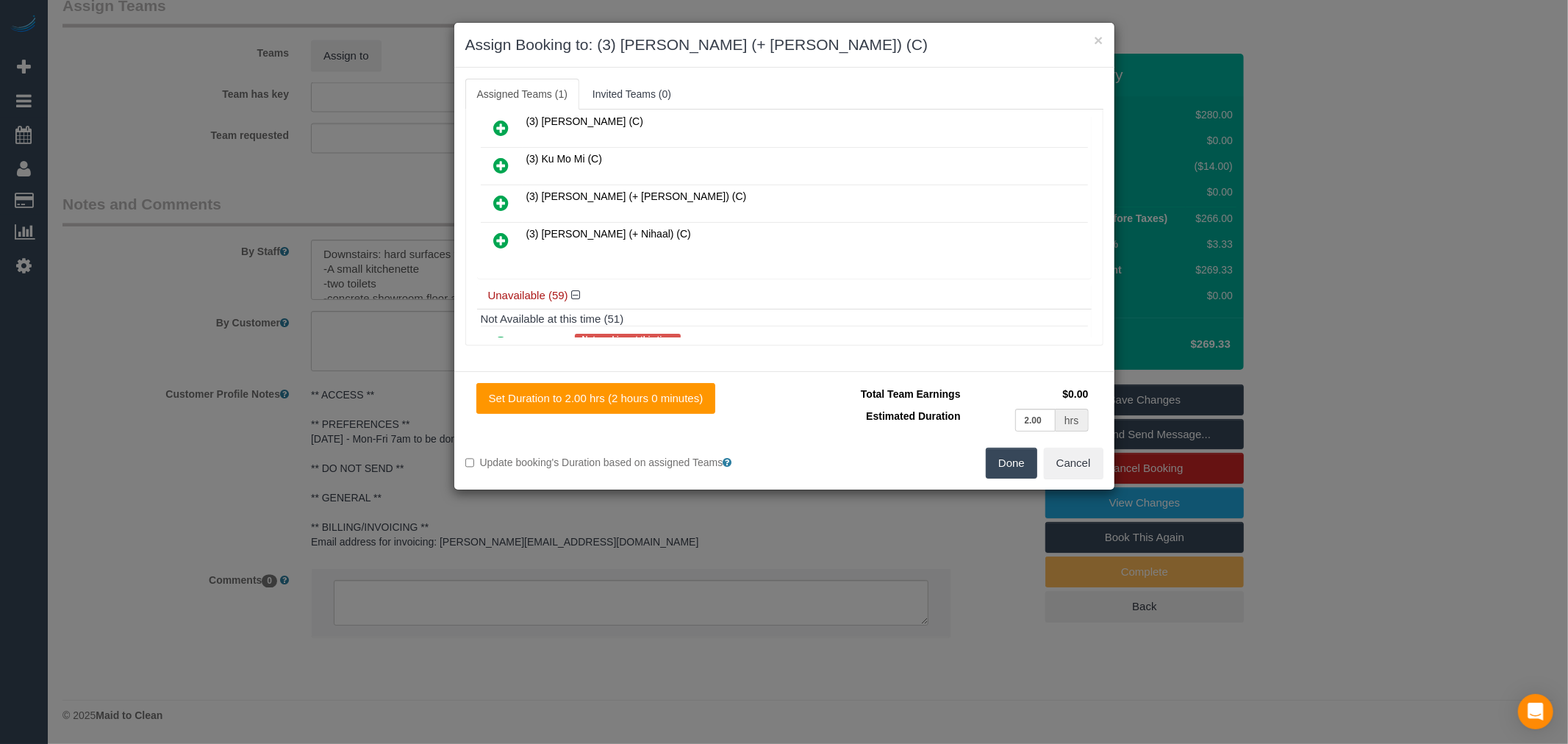
scroll to position [768, 0]
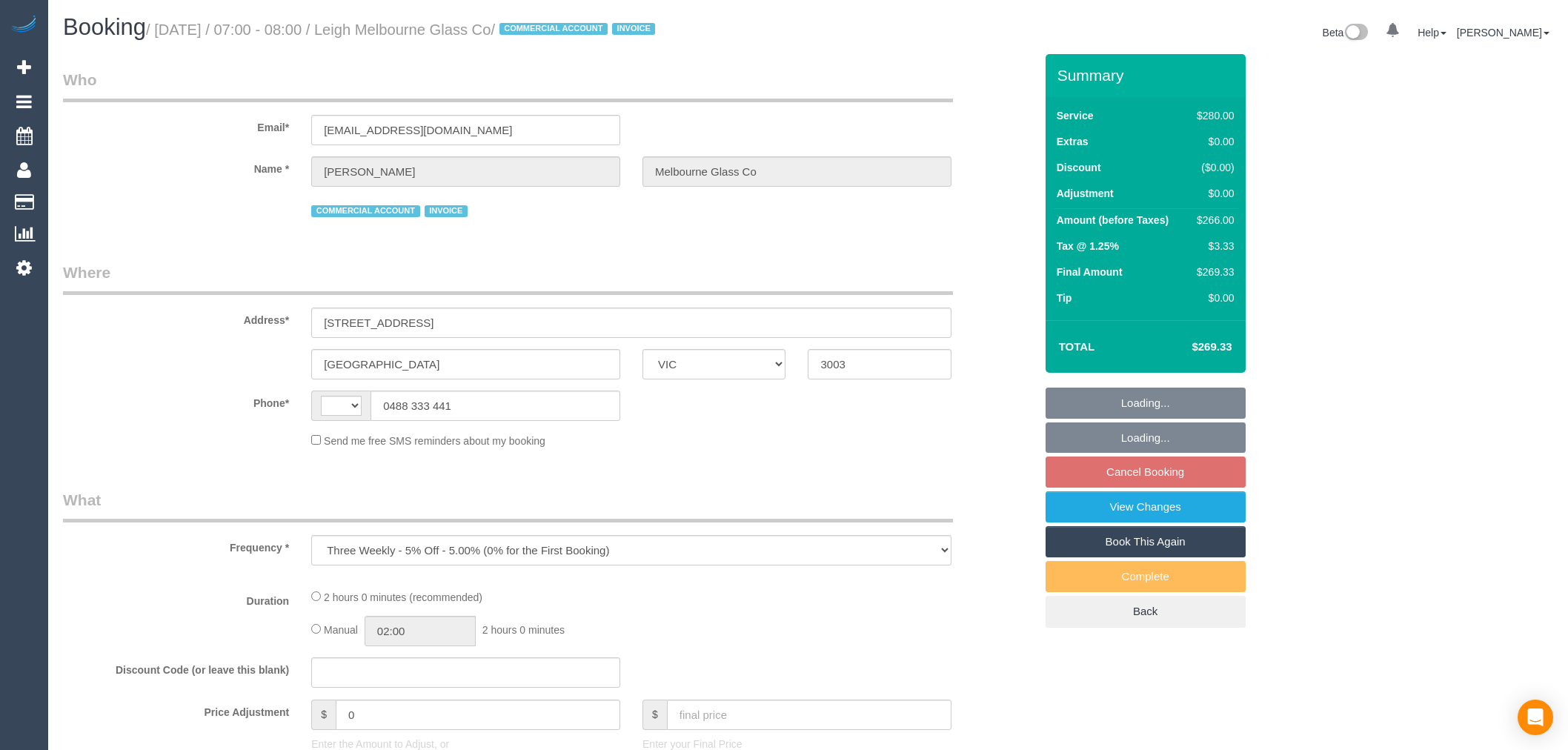
select select "VIC"
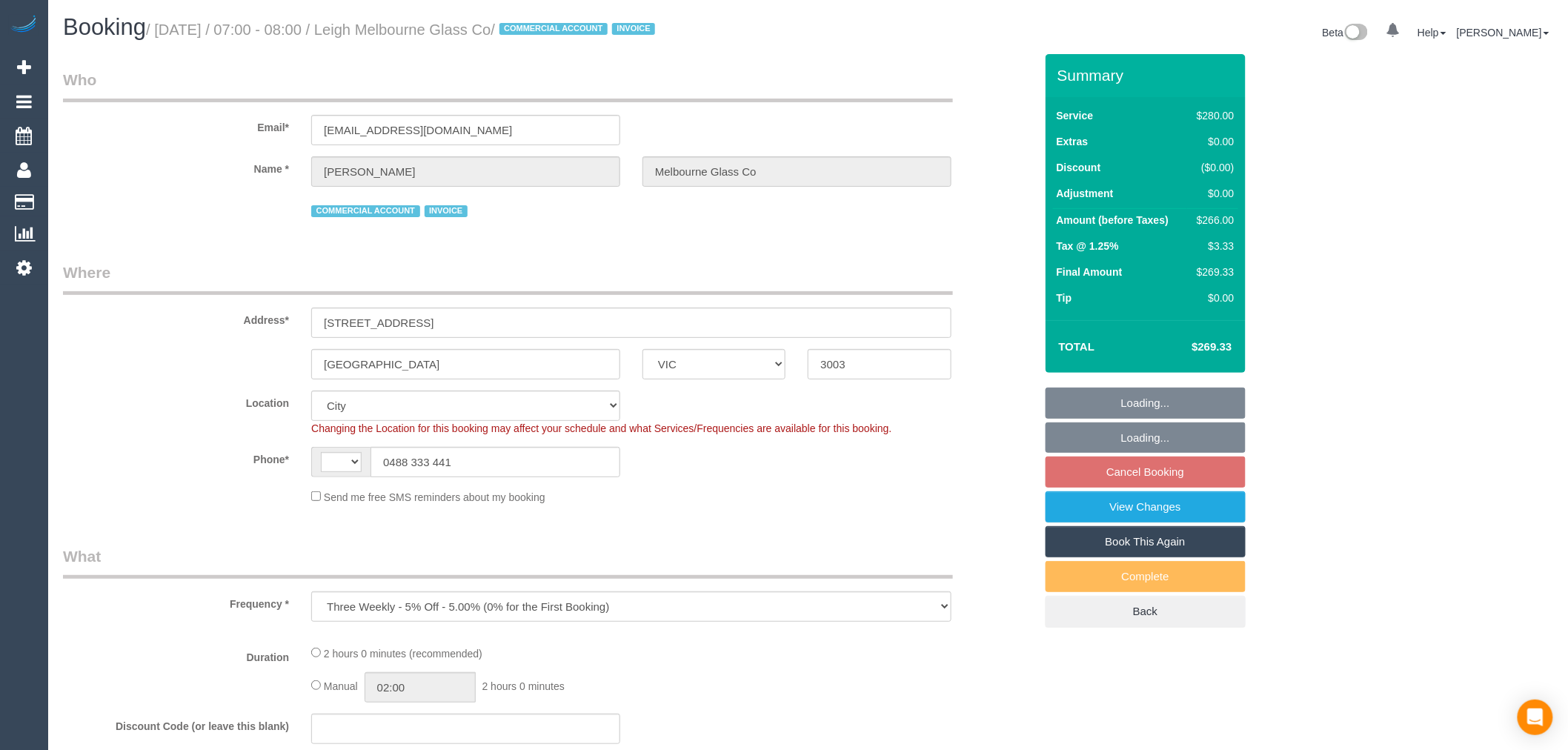
select select "object:672"
select select "string:AU"
select select "number:28"
select select "number:14"
select select "number:19"
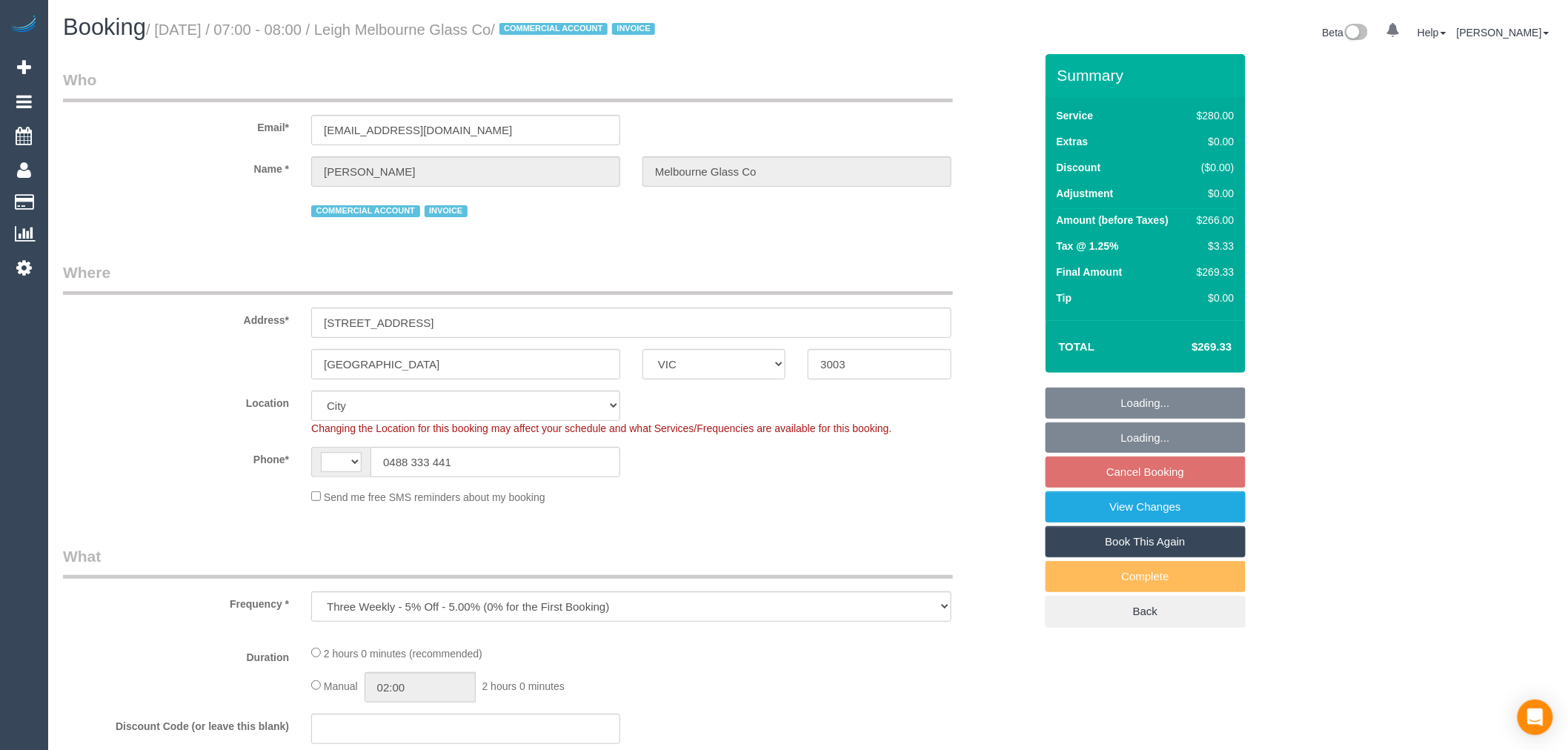
select select "number:36"
select select "2"
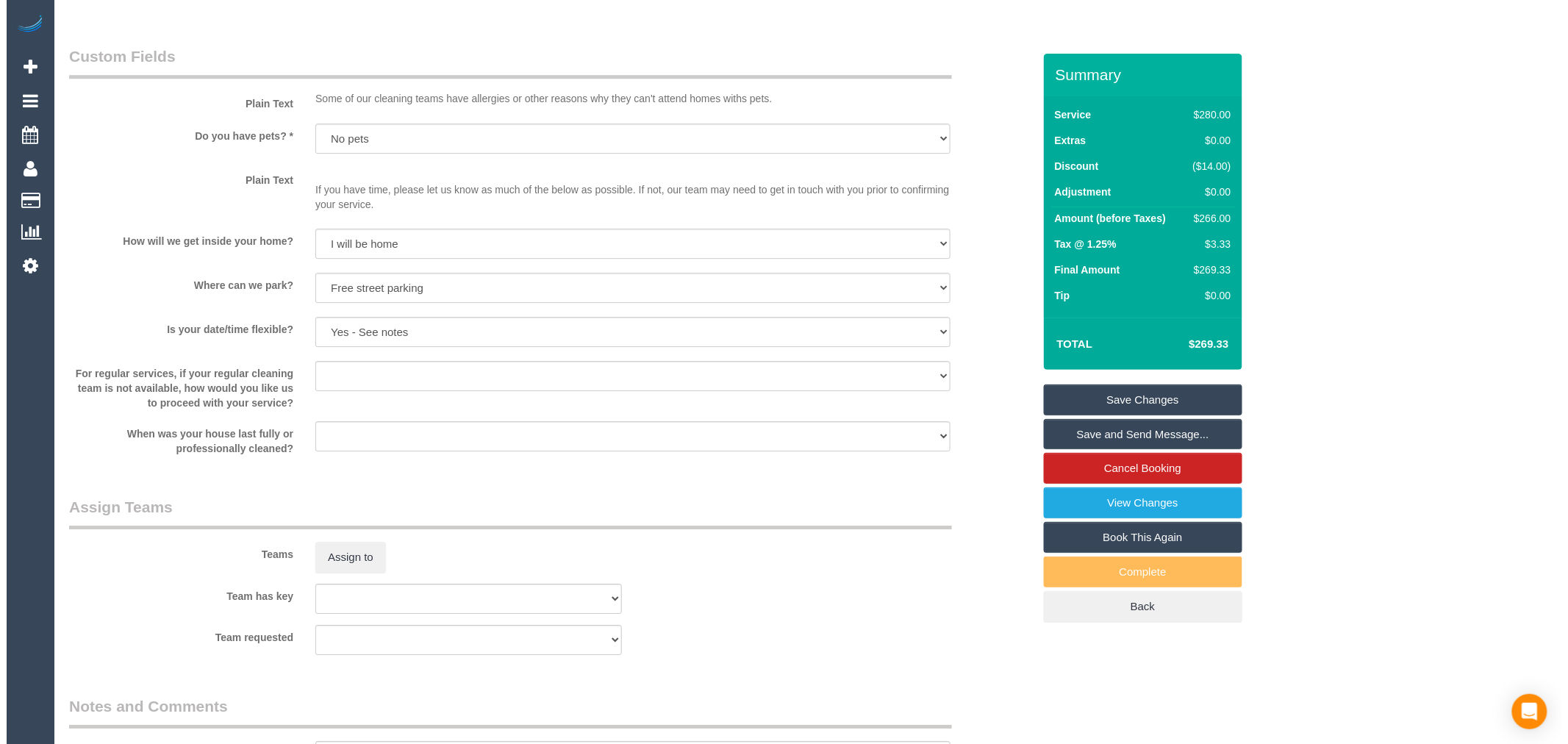
scroll to position [2041, 0]
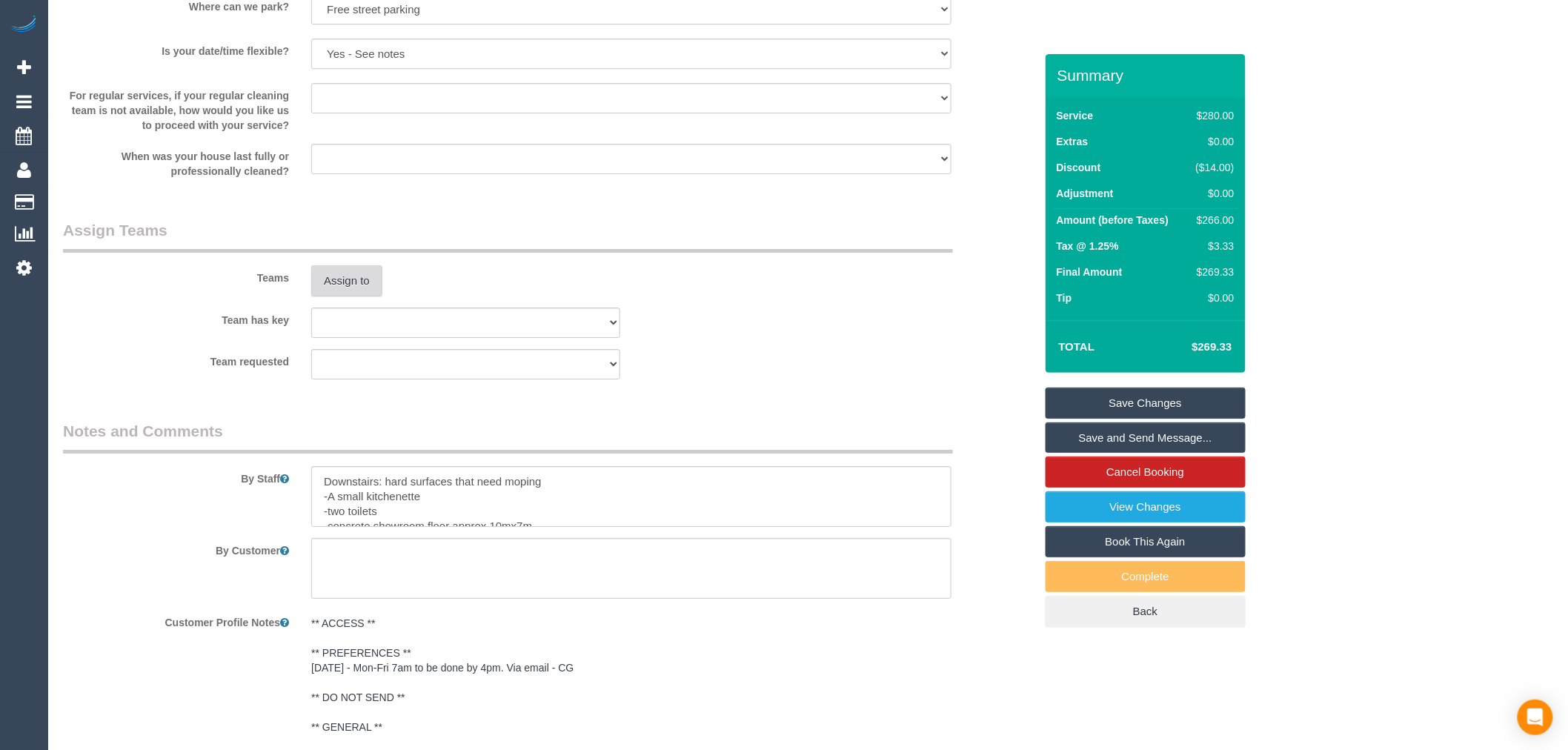
click at [351, 297] on button "Assign to" at bounding box center [347, 281] width 71 height 31
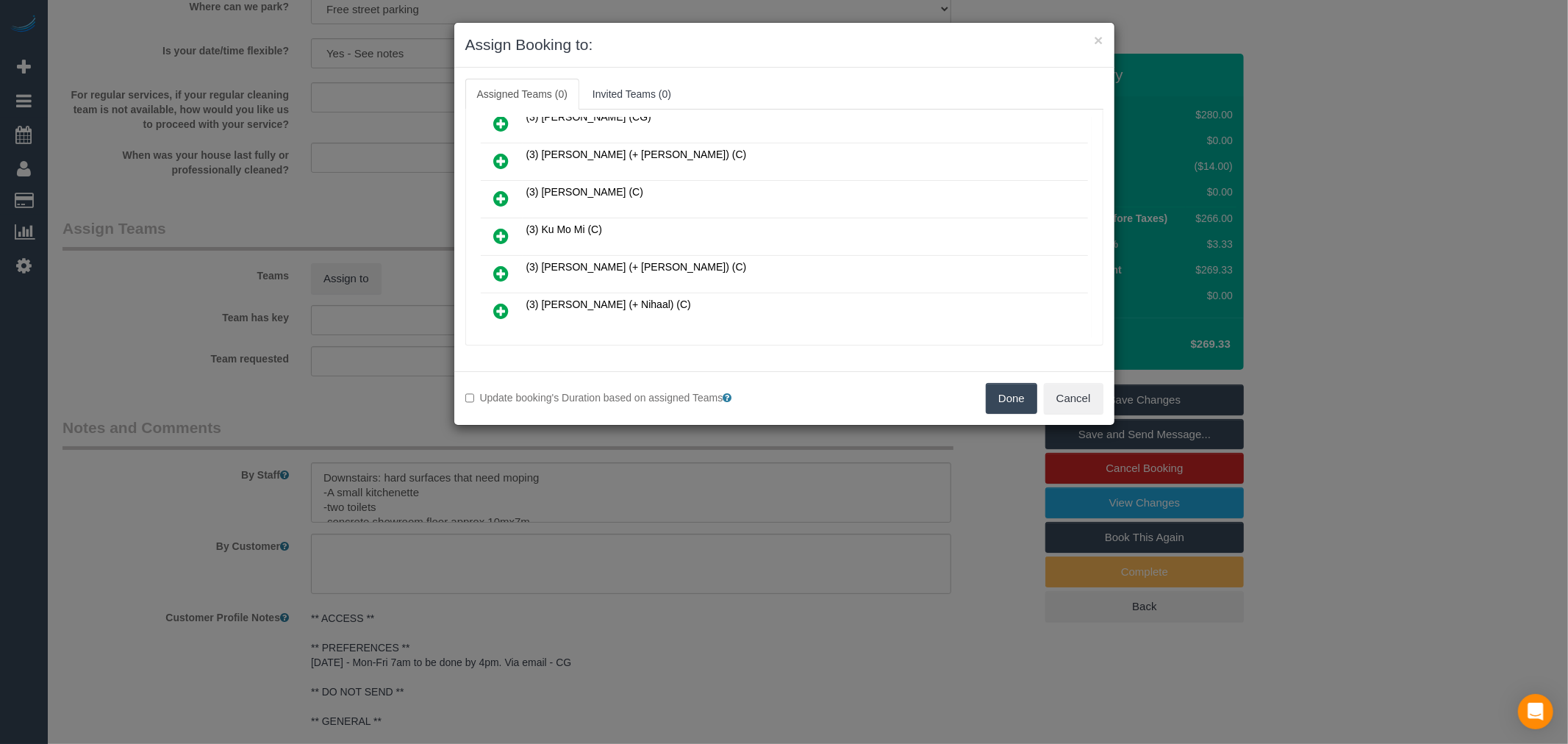
scroll to position [571, 0]
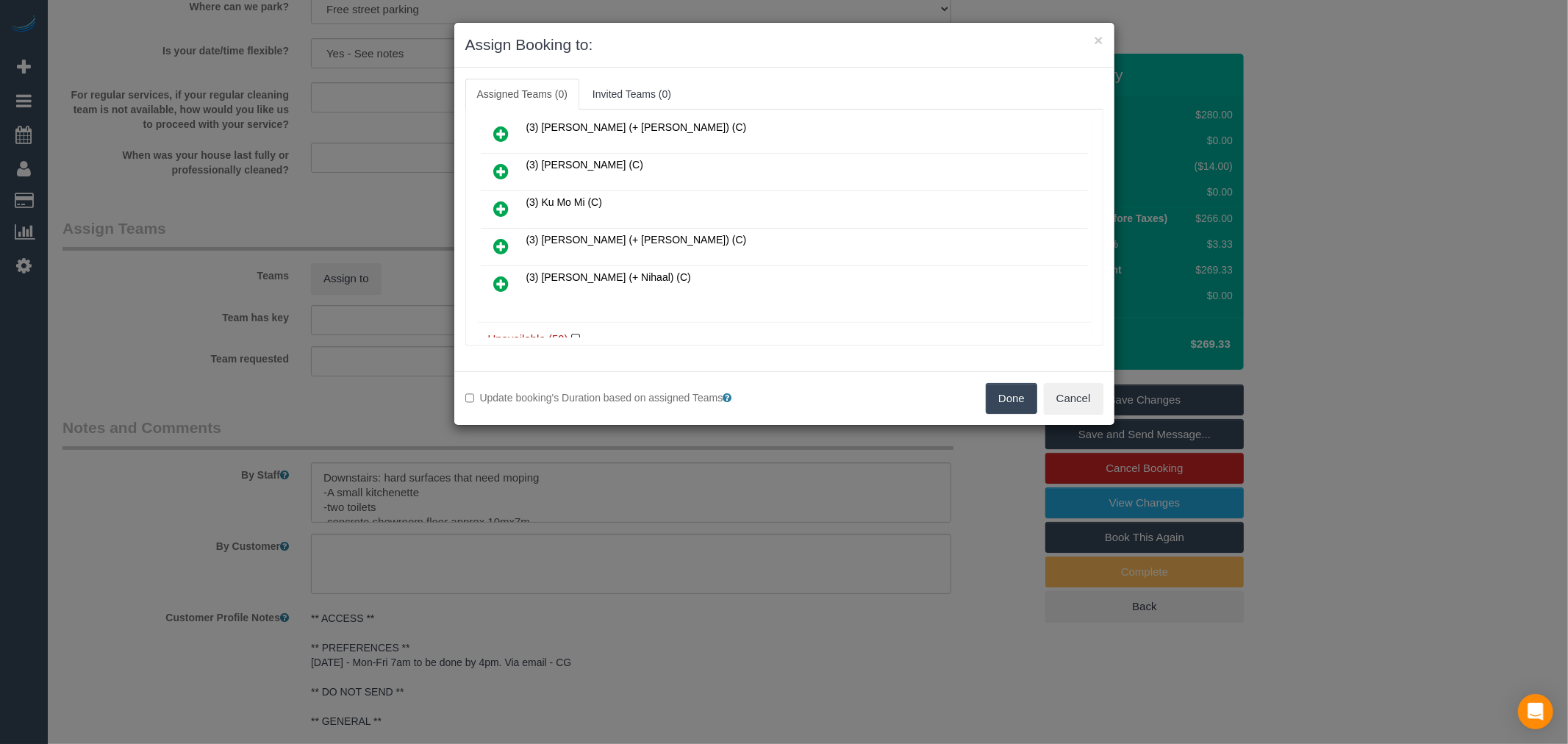
click at [506, 237] on icon at bounding box center [502, 245] width 15 height 17
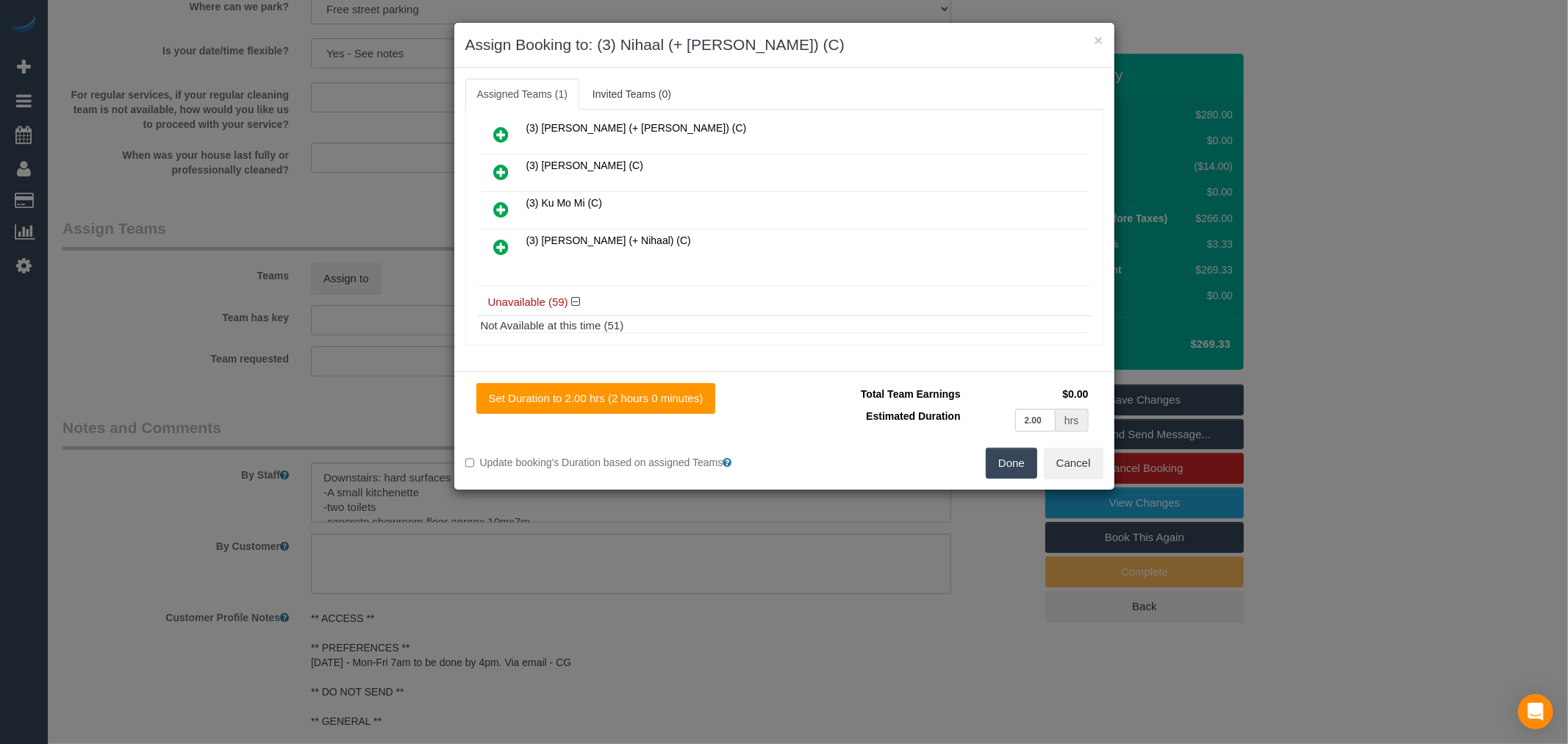
click at [503, 241] on icon at bounding box center [502, 246] width 15 height 17
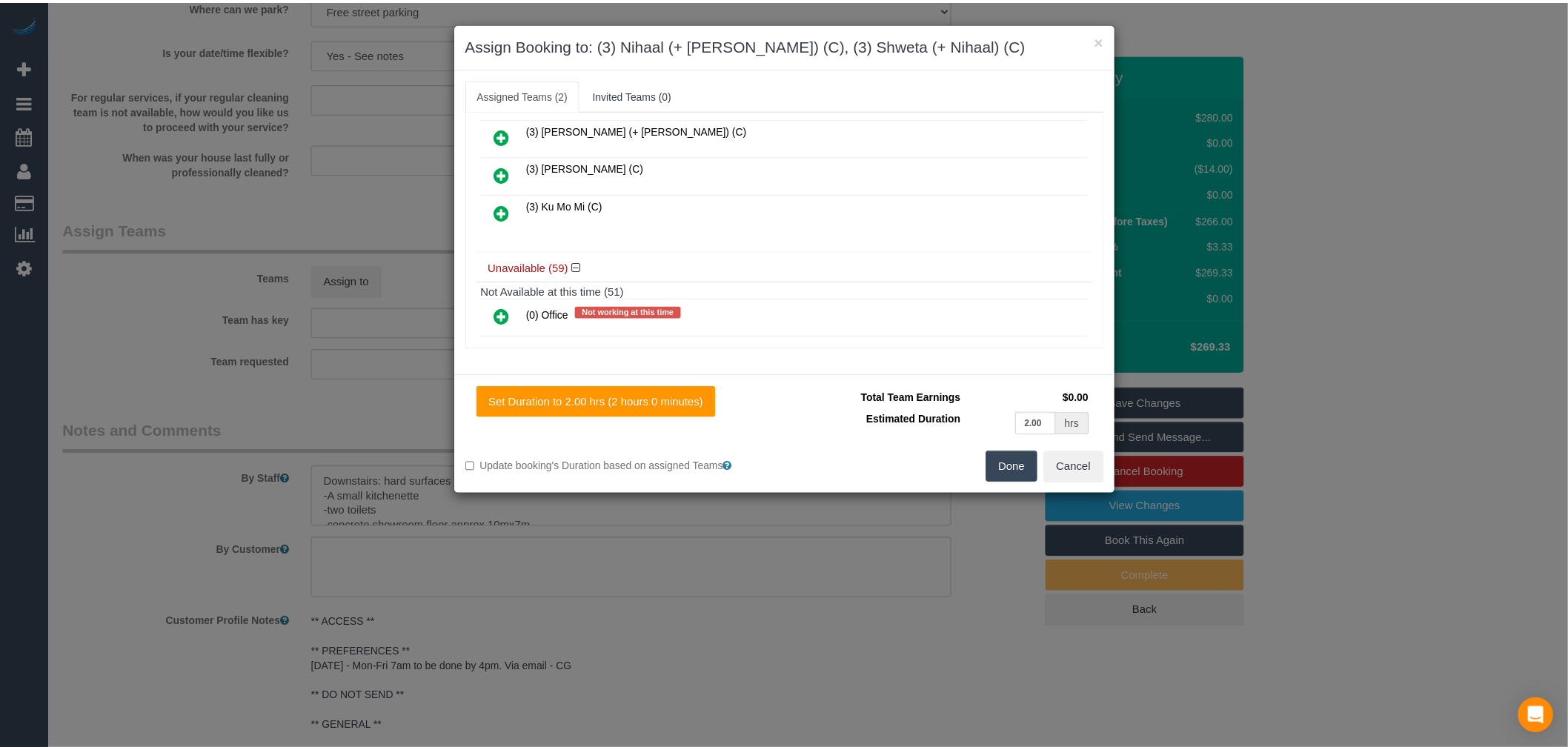
scroll to position [0, 0]
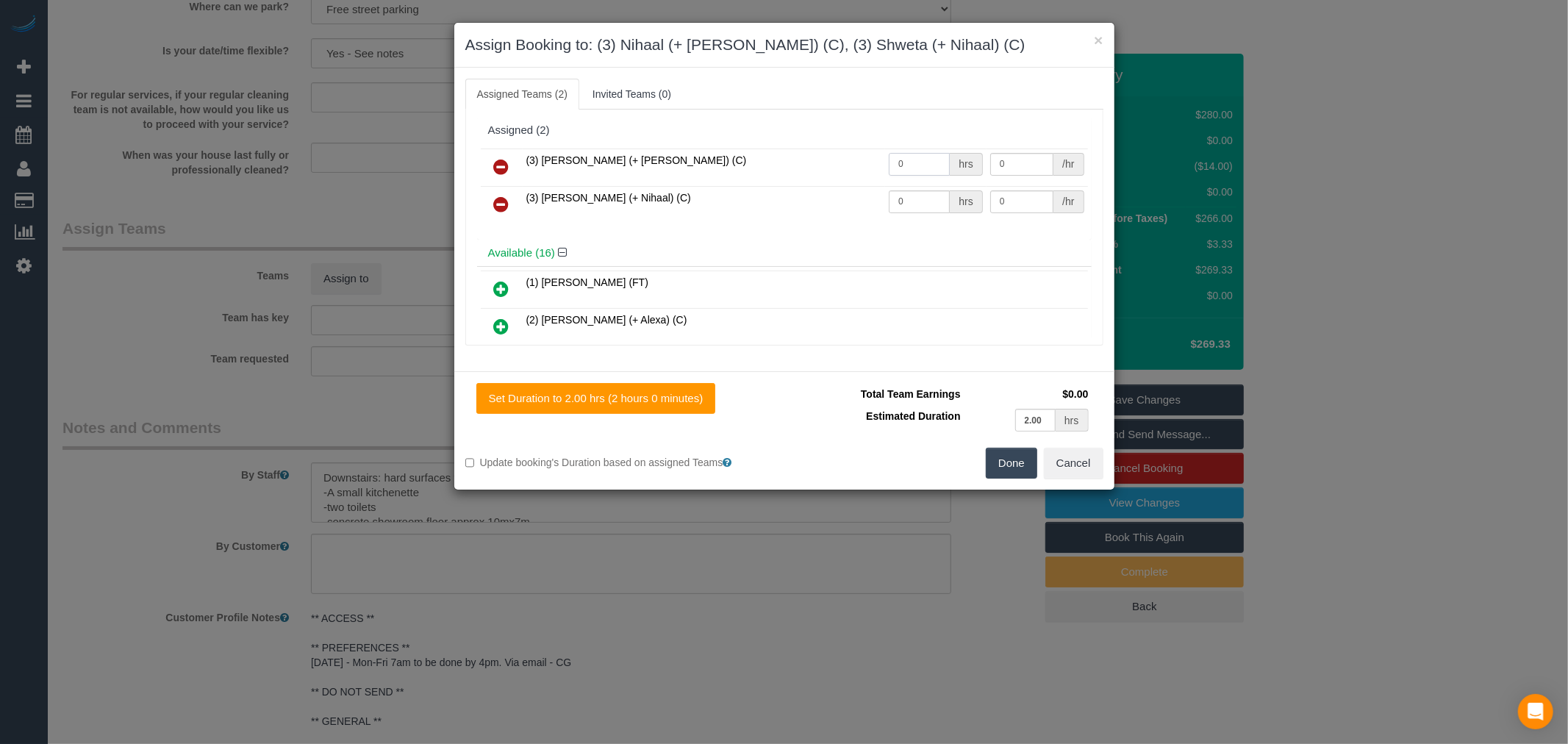
click at [905, 157] on input "0" at bounding box center [919, 164] width 61 height 23
drag, startPoint x: 903, startPoint y: 157, endPoint x: 824, endPoint y: 151, distance: 79.2
click at [824, 151] on tr "(3) Nihaal (+ Shweta) (C) 0 hrs 0 /hr" at bounding box center [784, 167] width 607 height 37
type input "2"
type input "35"
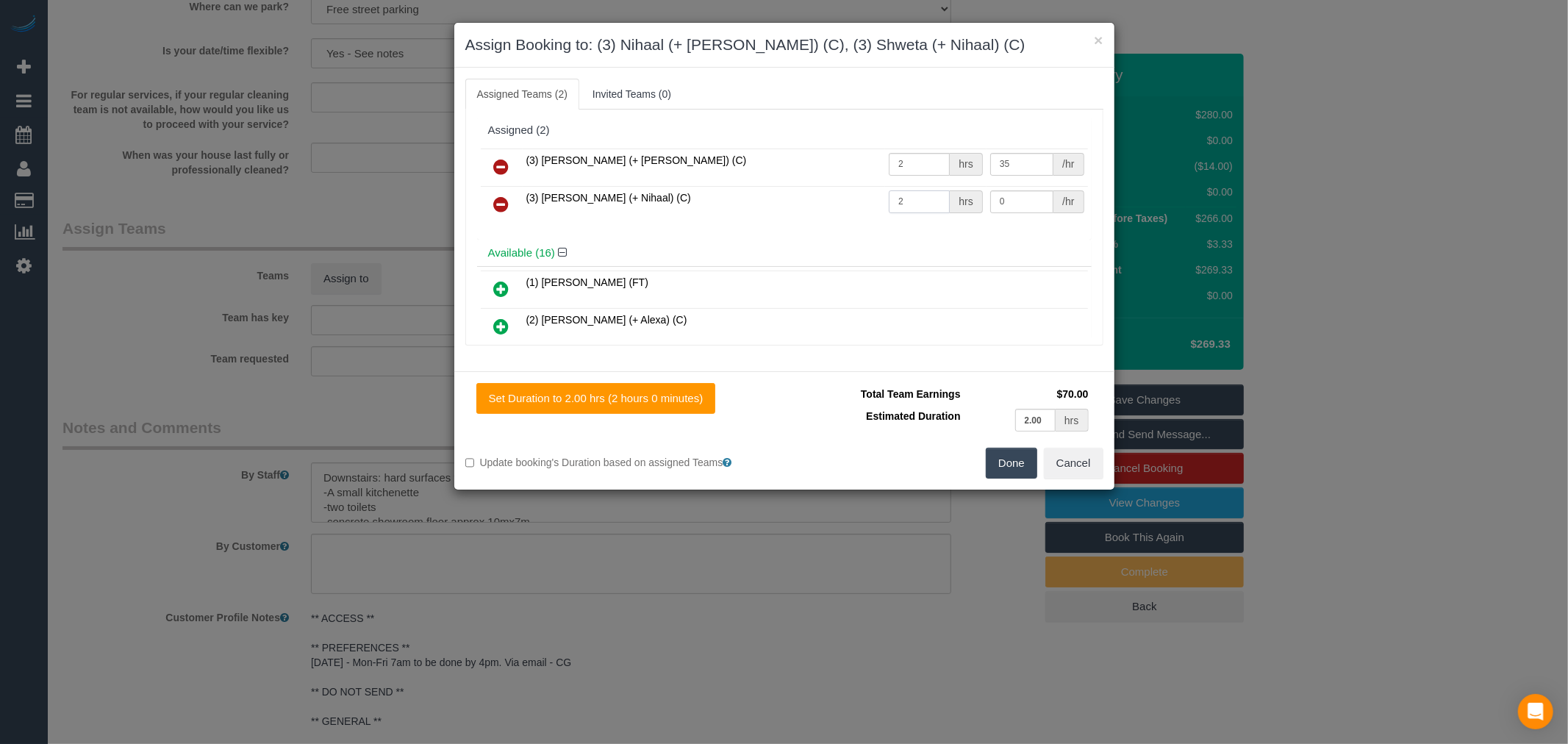
type input "2"
type input "35"
click at [991, 475] on button "Done" at bounding box center [1011, 463] width 52 height 31
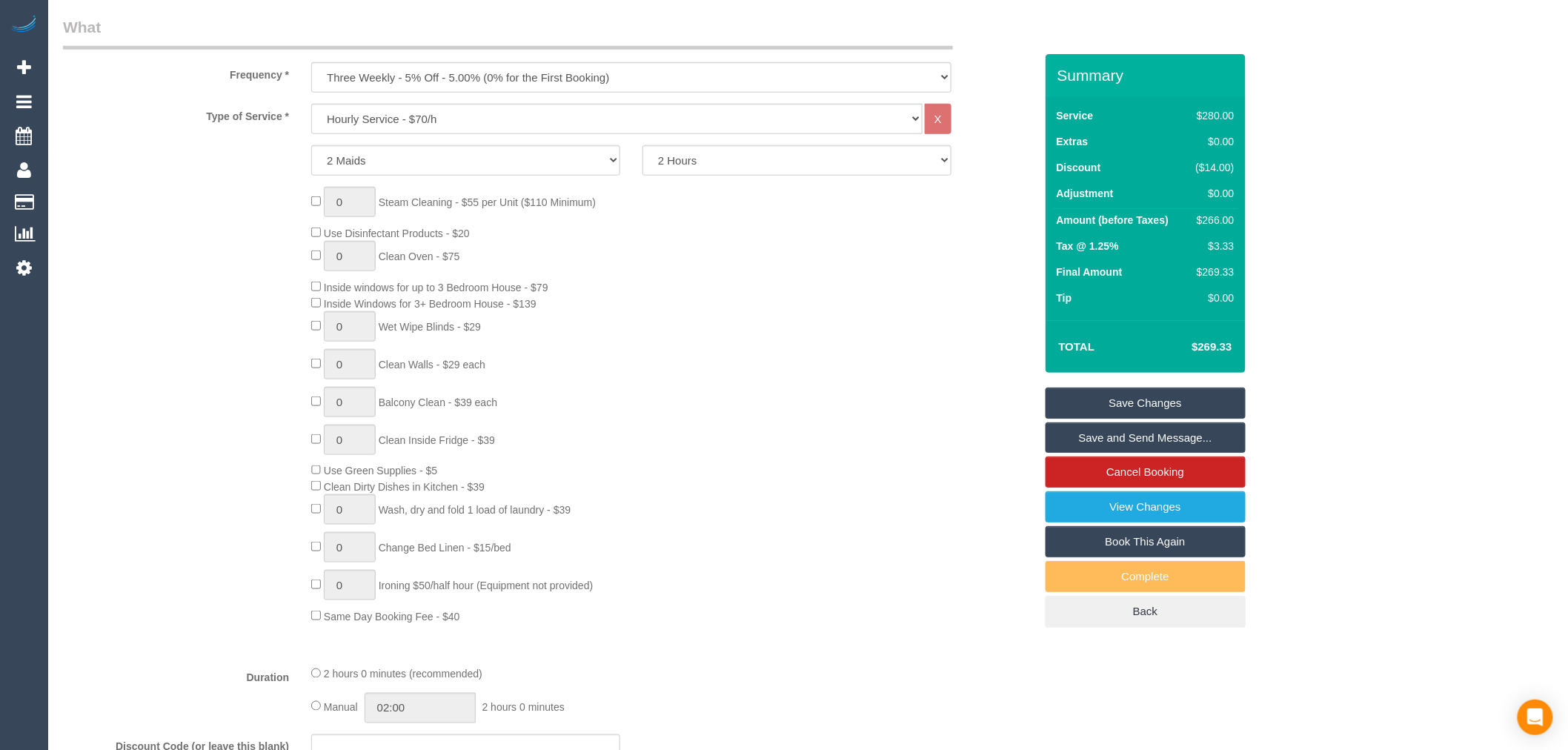
scroll to position [329, 0]
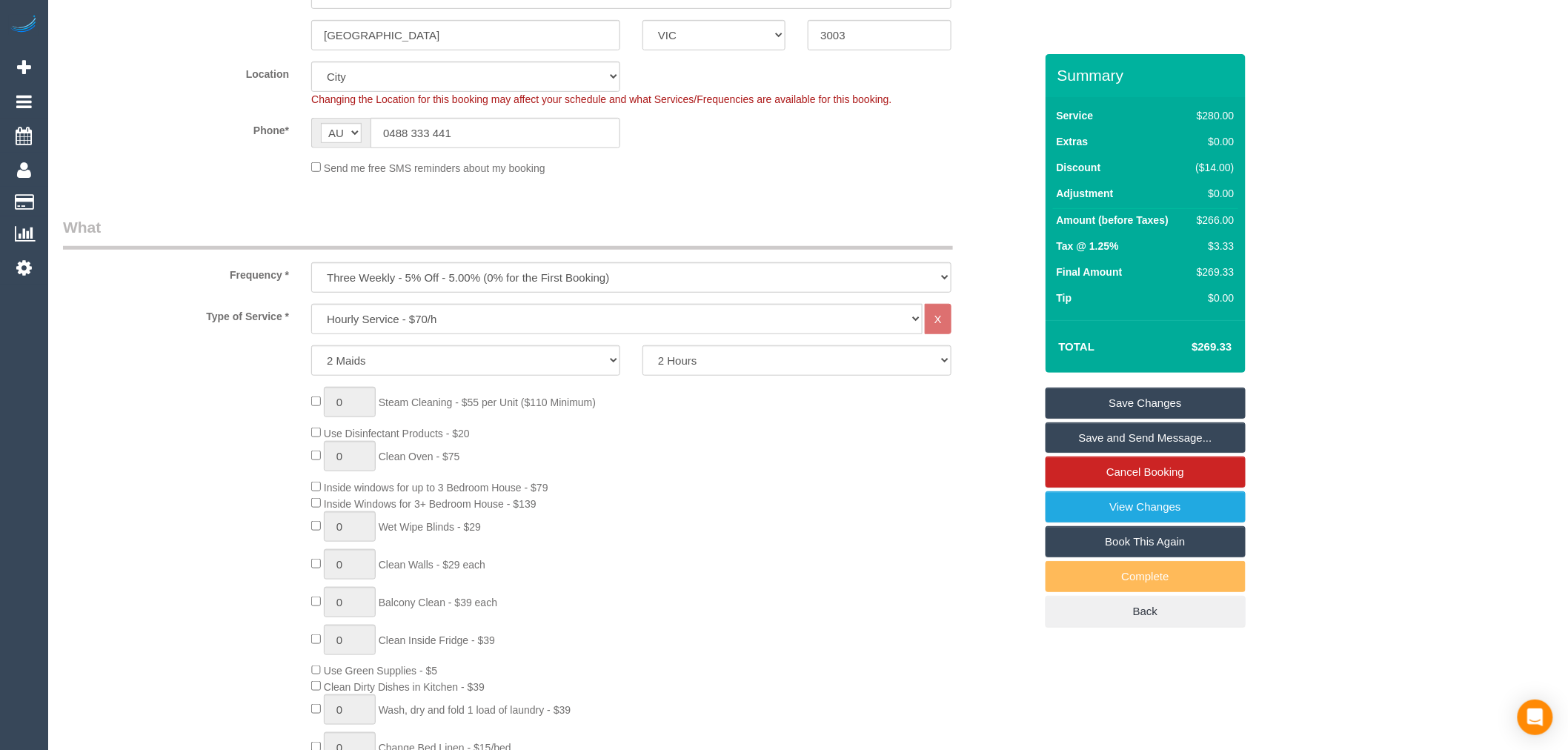
click at [1165, 405] on link "Save Changes" at bounding box center [1145, 403] width 200 height 31
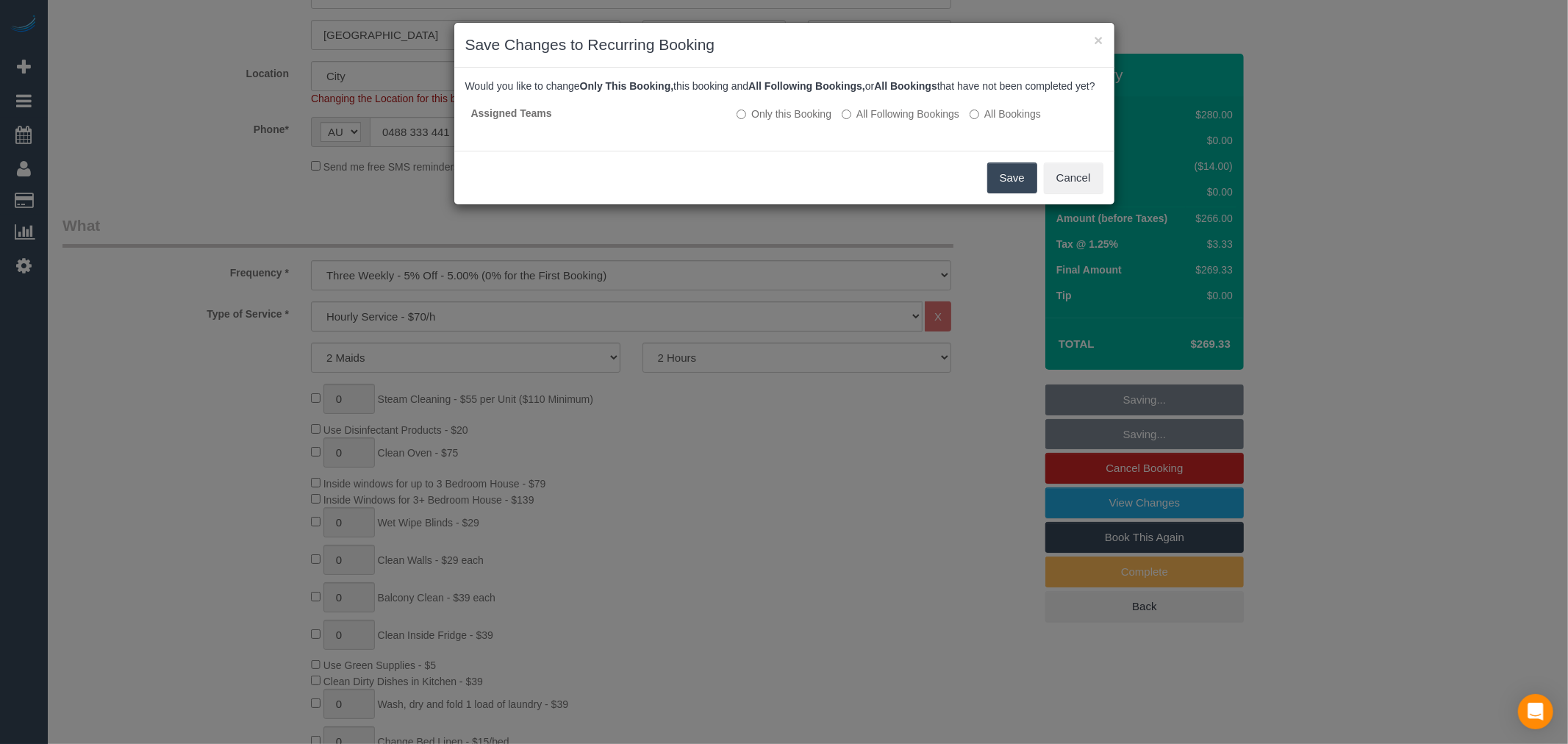
click at [1001, 186] on button "Save" at bounding box center [1012, 177] width 50 height 31
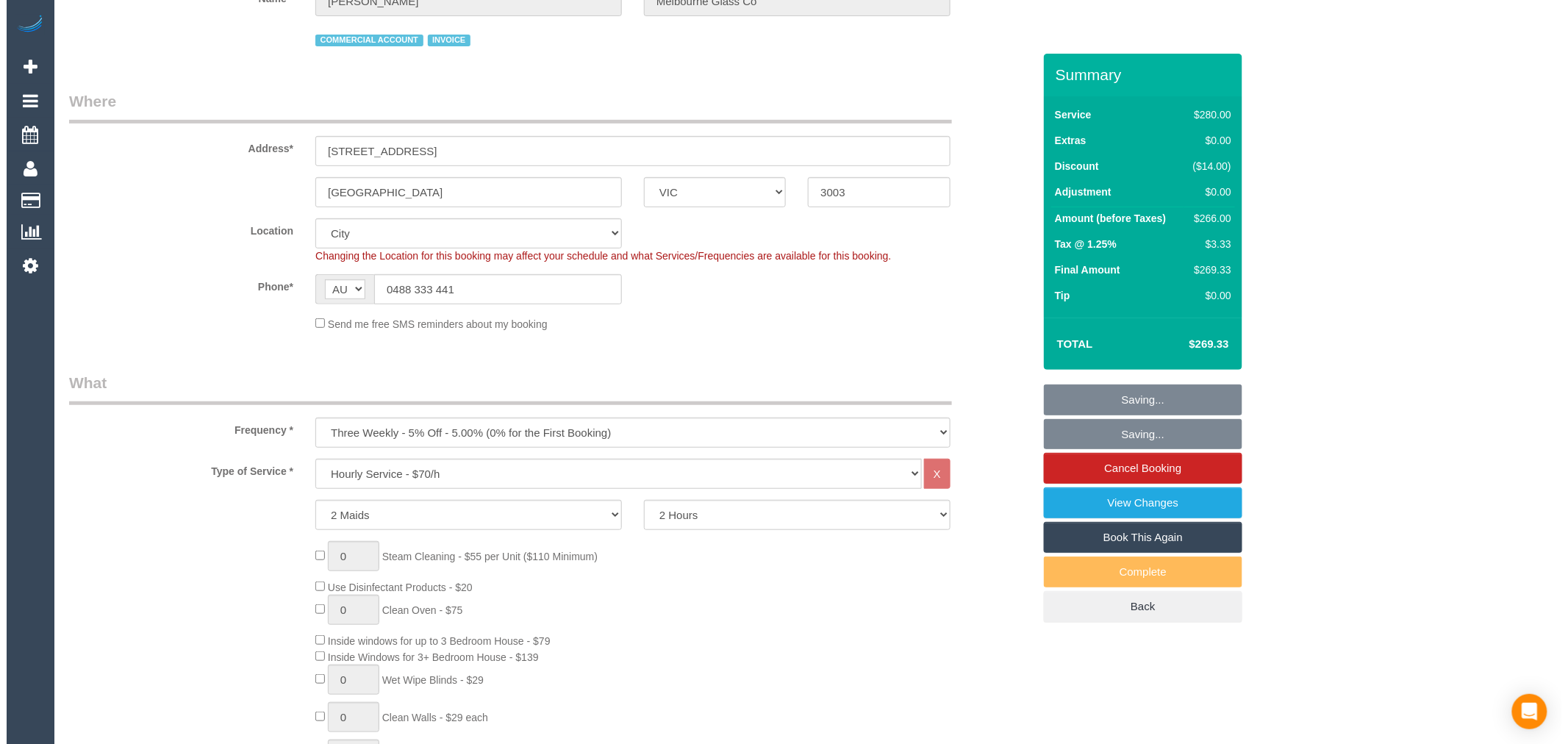
scroll to position [0, 0]
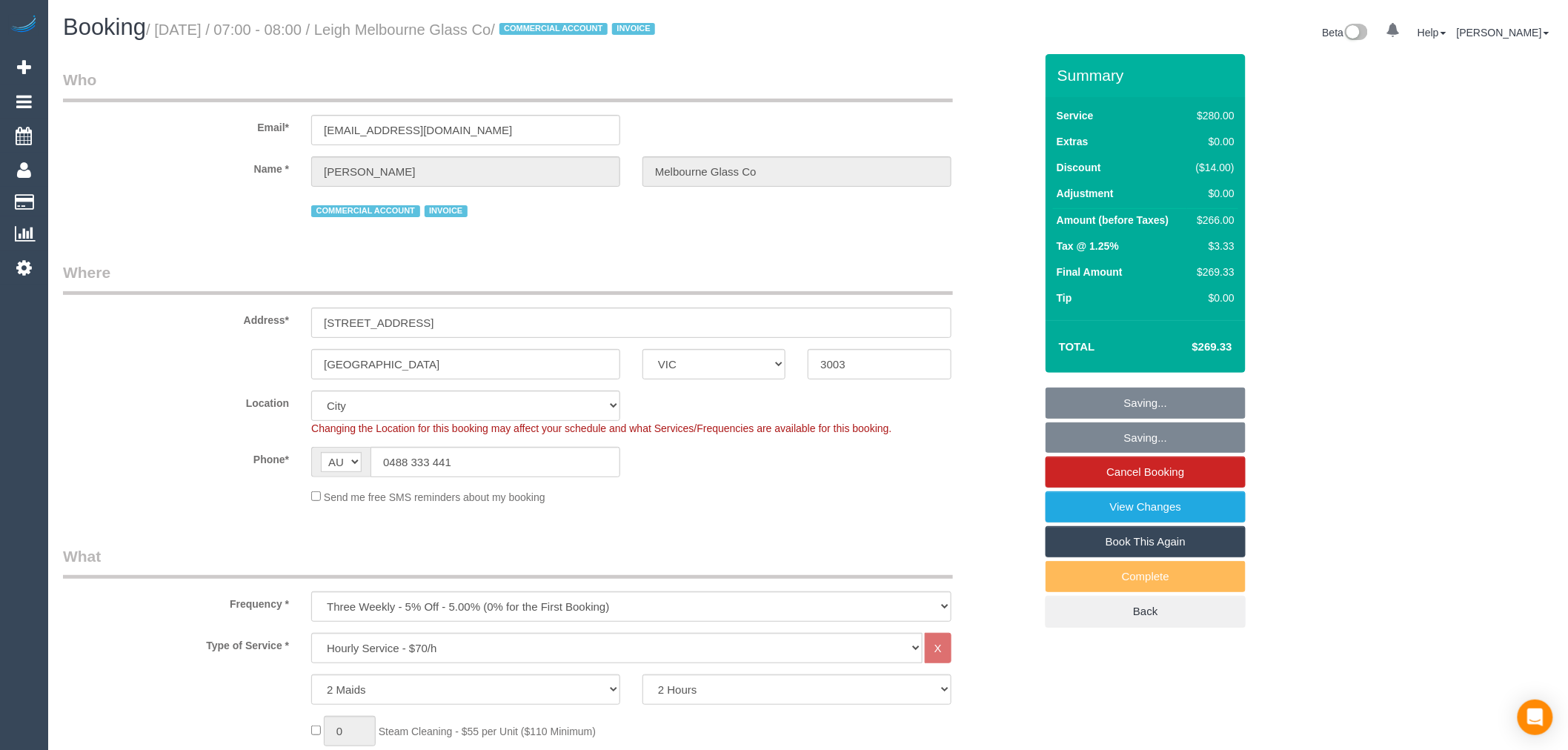
drag, startPoint x: 570, startPoint y: 32, endPoint x: 383, endPoint y: 37, distance: 187.1
click at [383, 37] on small "/ October 07, 2025 / 07:00 - 08:00 / Leigh Melbourne Glass Co / COMMERCIAL ACCO…" at bounding box center [402, 30] width 514 height 16
copy small "Leigh Melbourne Glass Co"
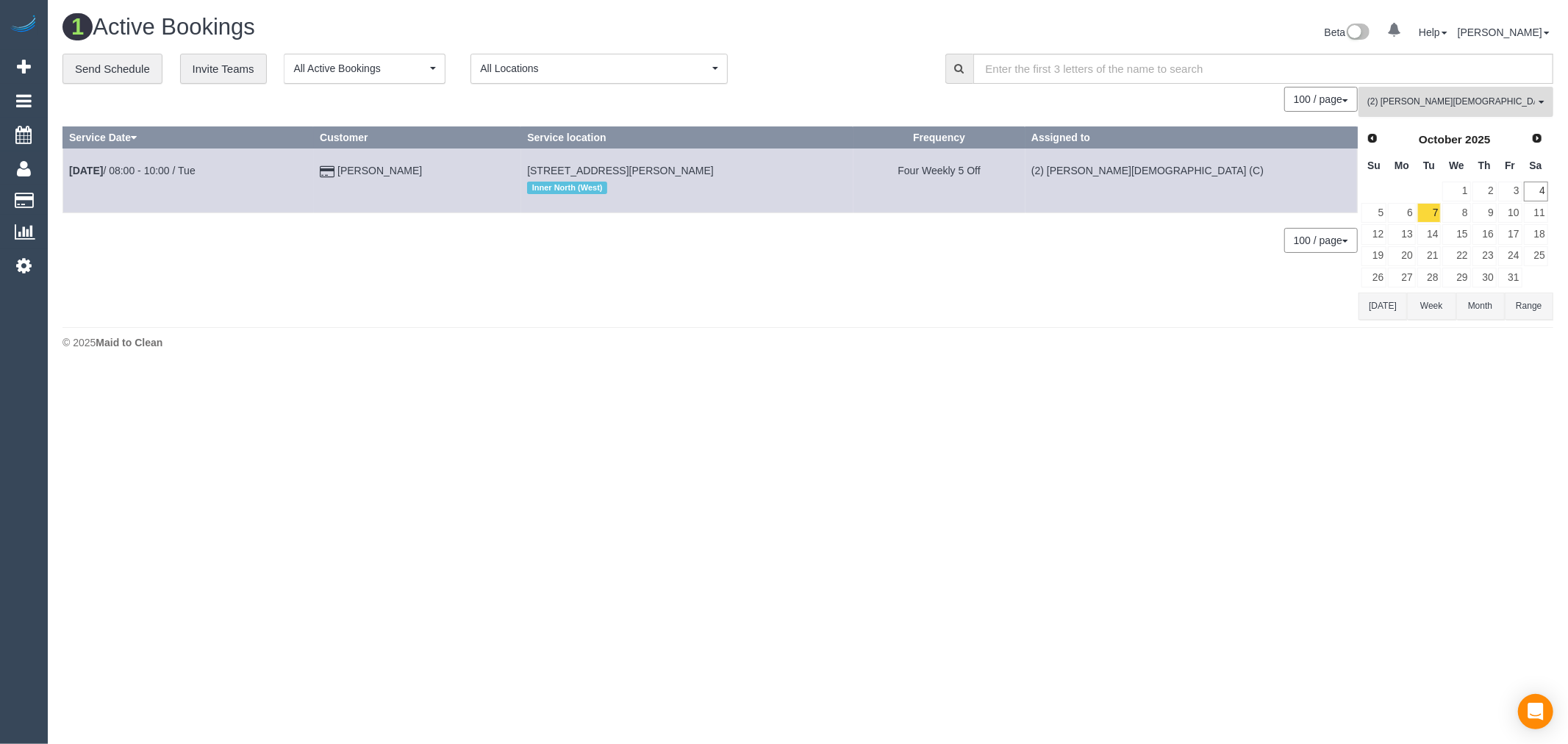
click at [1402, 108] on span "(2) Raisul Islam (C)" at bounding box center [1450, 102] width 167 height 13
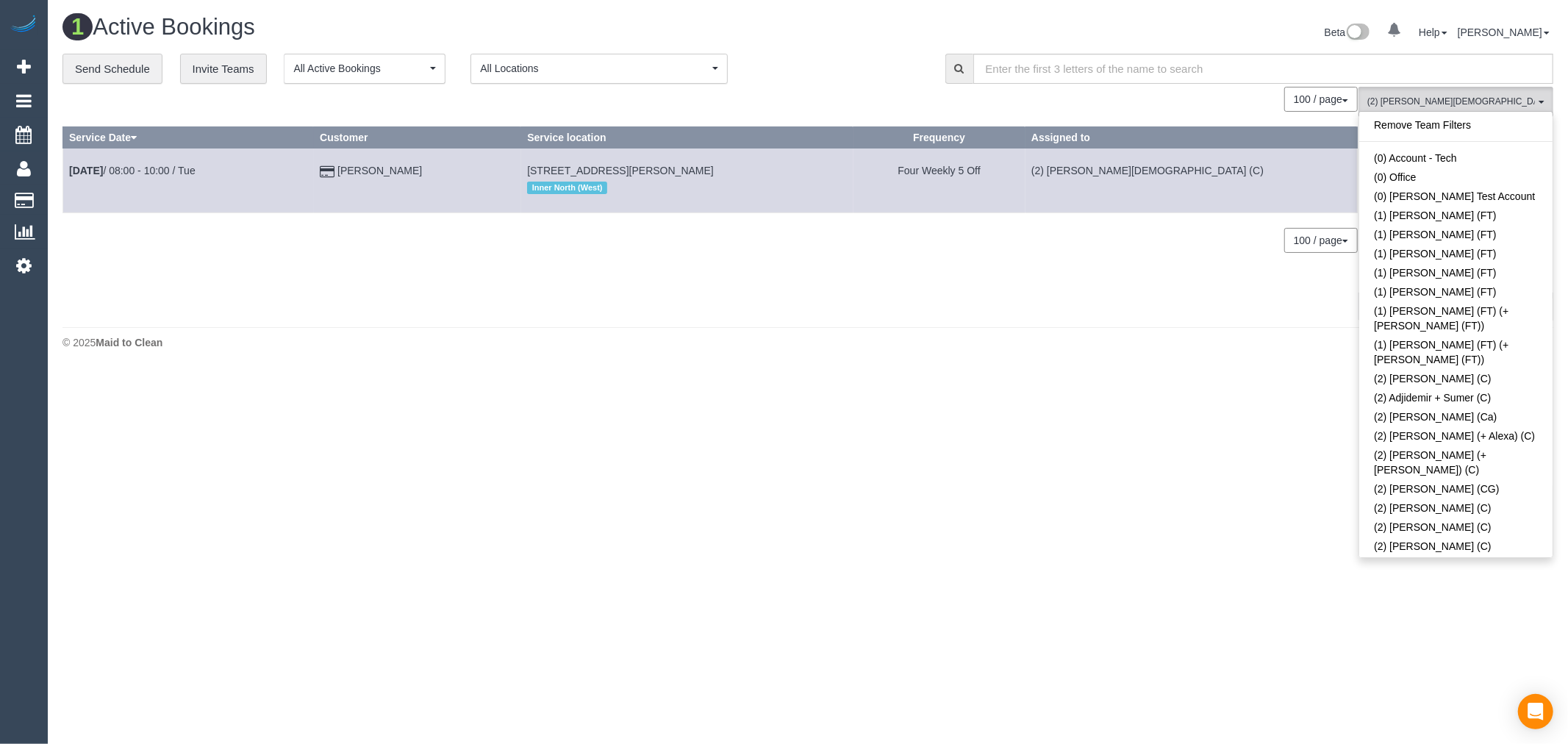
scroll to position [1044, 0]
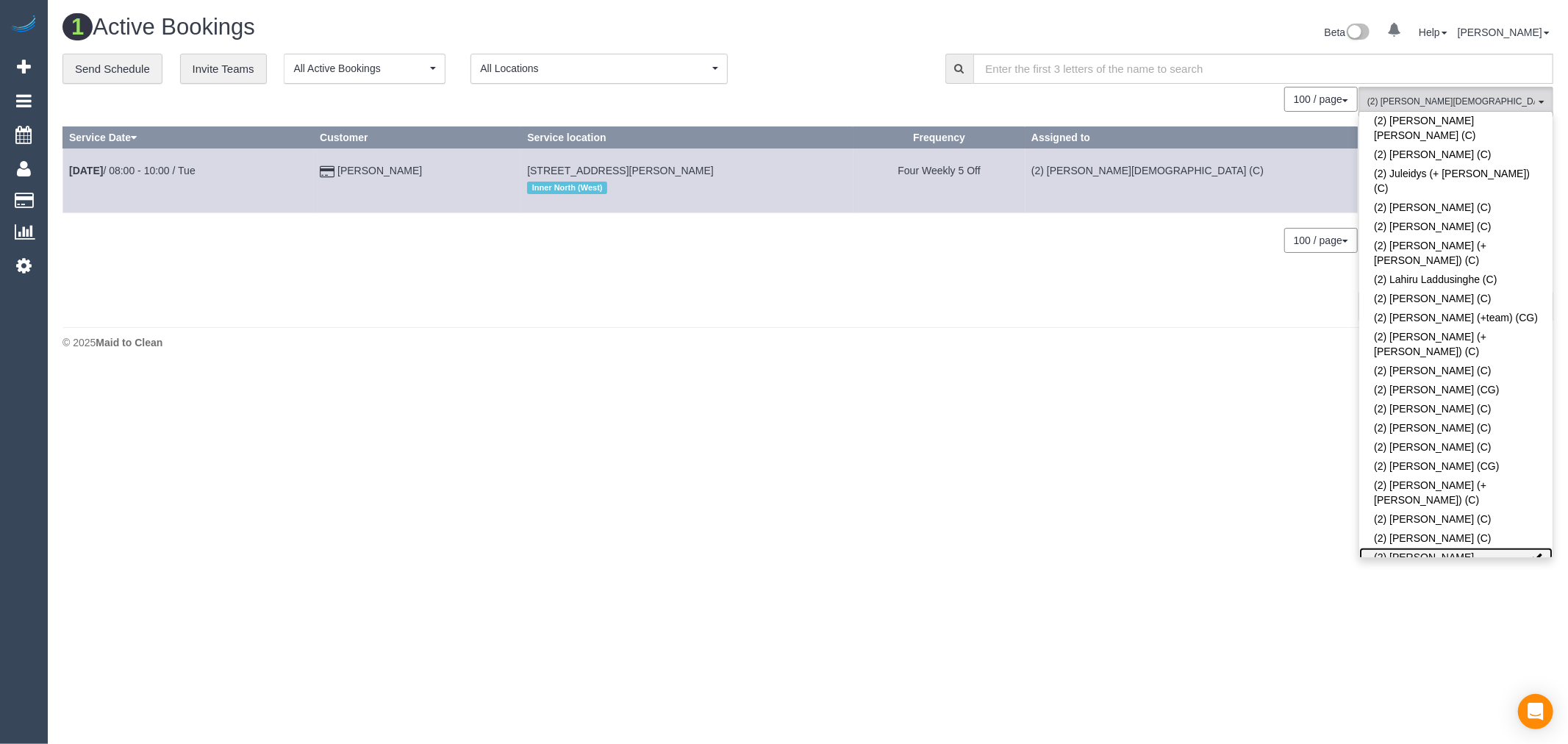
click at [1475, 548] on link "(2) [PERSON_NAME][DEMOGRAPHIC_DATA] (C)" at bounding box center [1456, 564] width 194 height 33
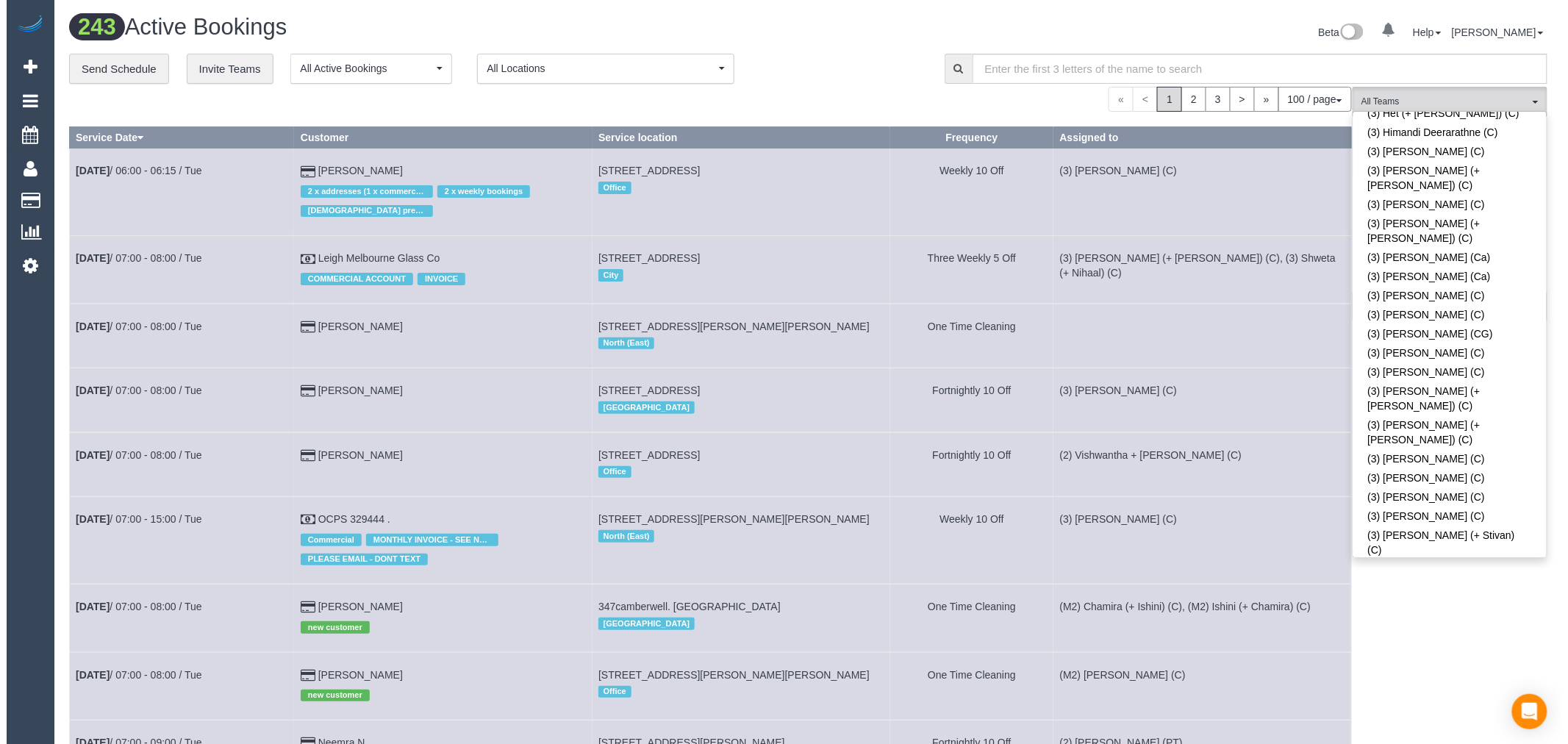
scroll to position [2923, 0]
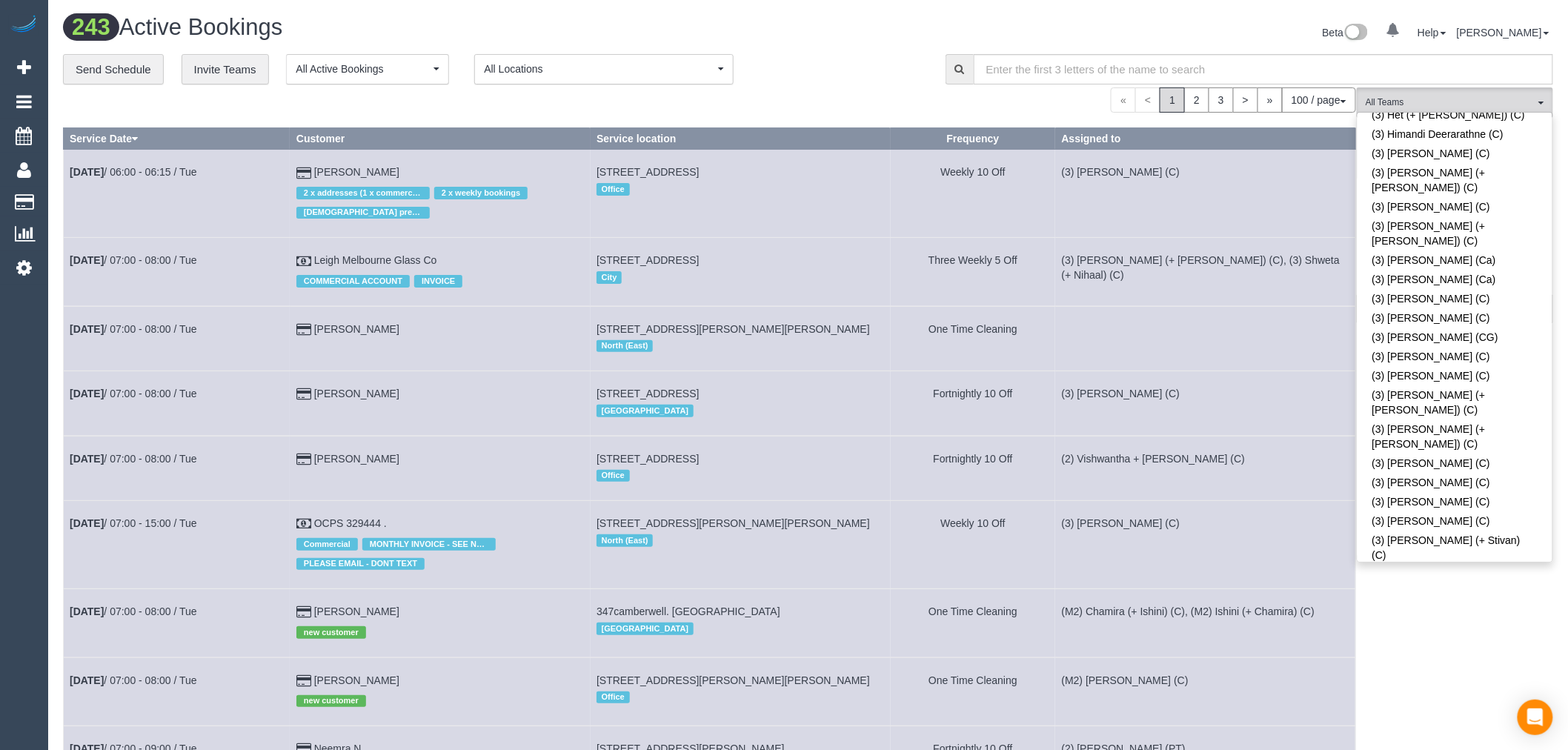
click at [1270, 360] on td at bounding box center [1205, 338] width 300 height 65
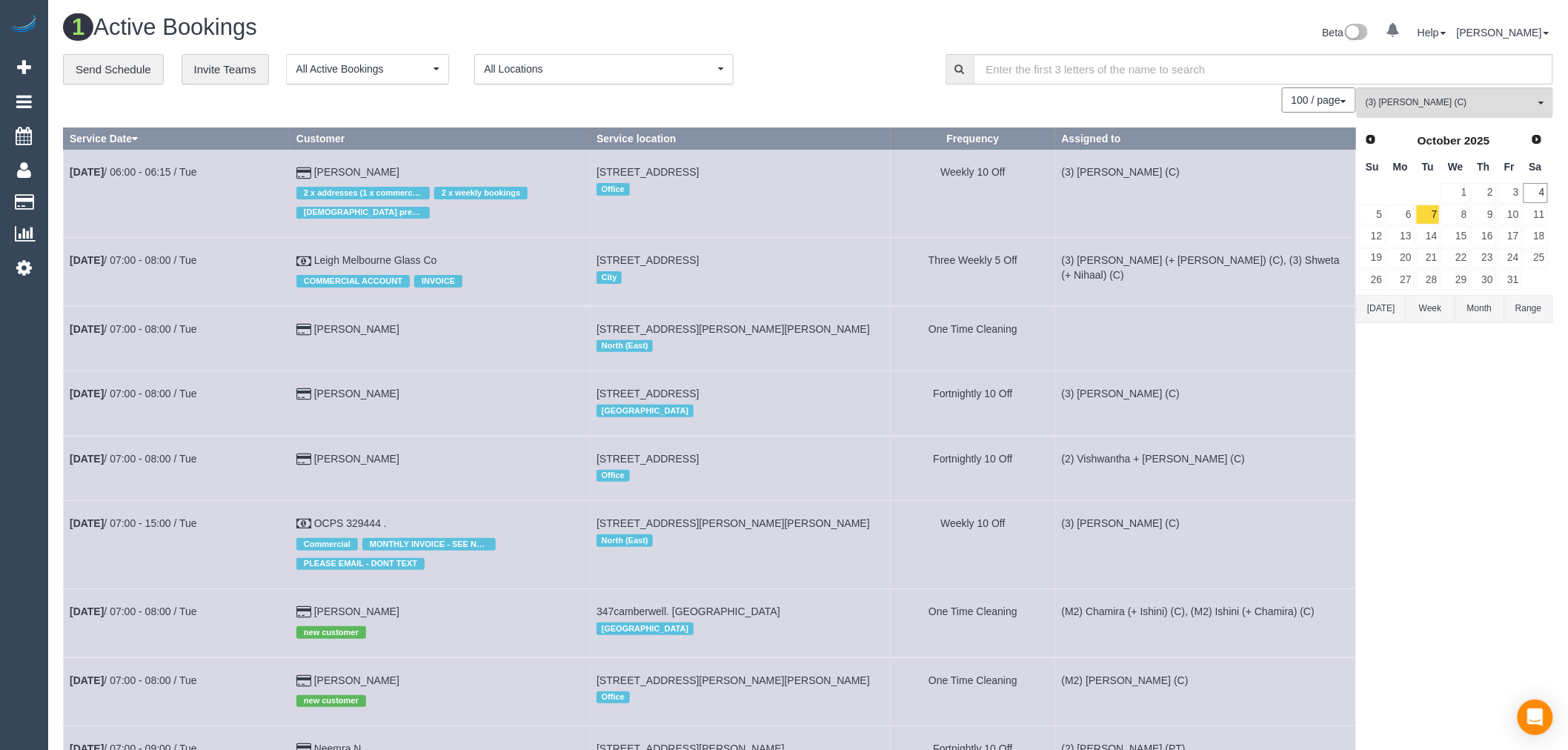
click at [1372, 309] on button "Today" at bounding box center [1382, 308] width 49 height 27
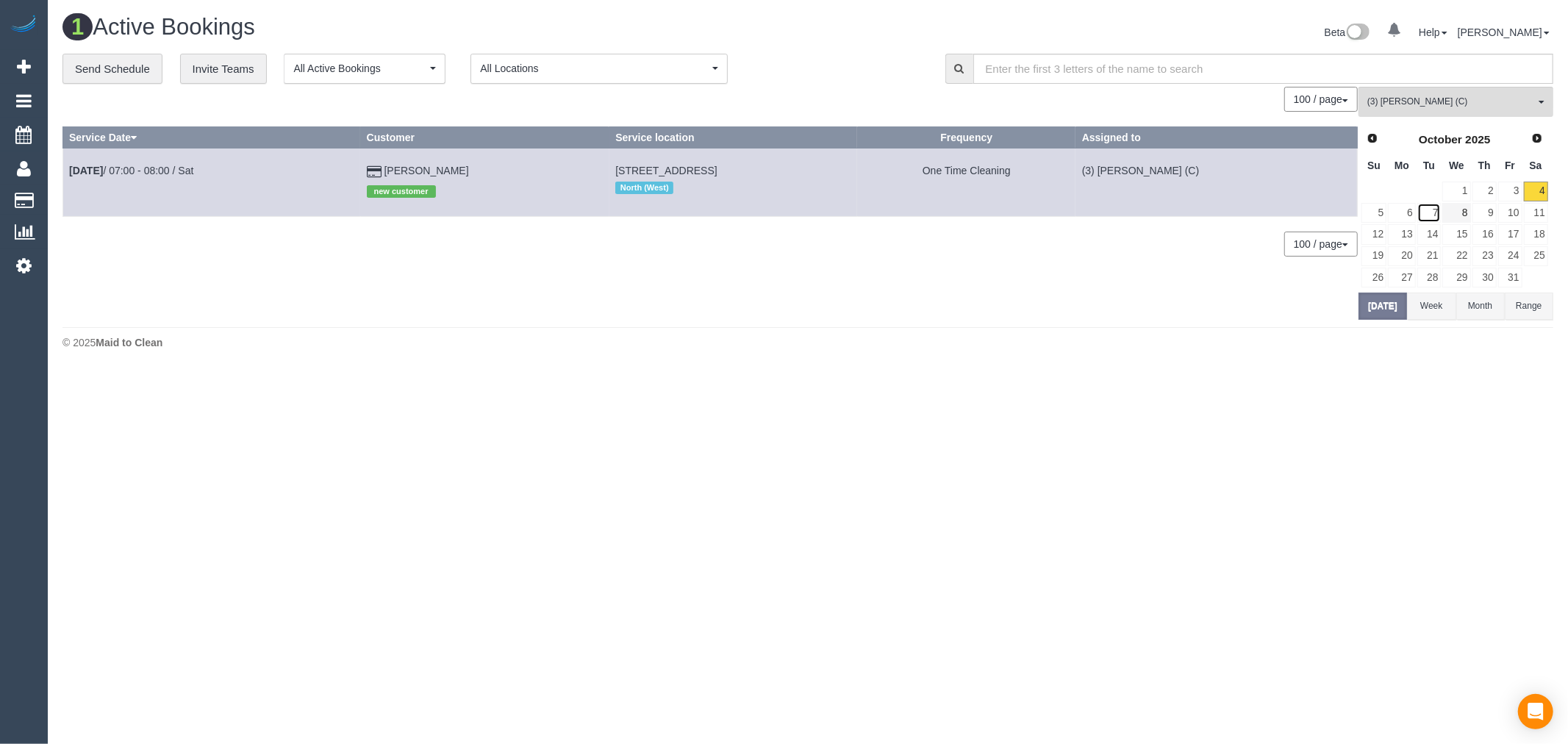
click at [1435, 212] on link "7" at bounding box center [1429, 213] width 24 height 20
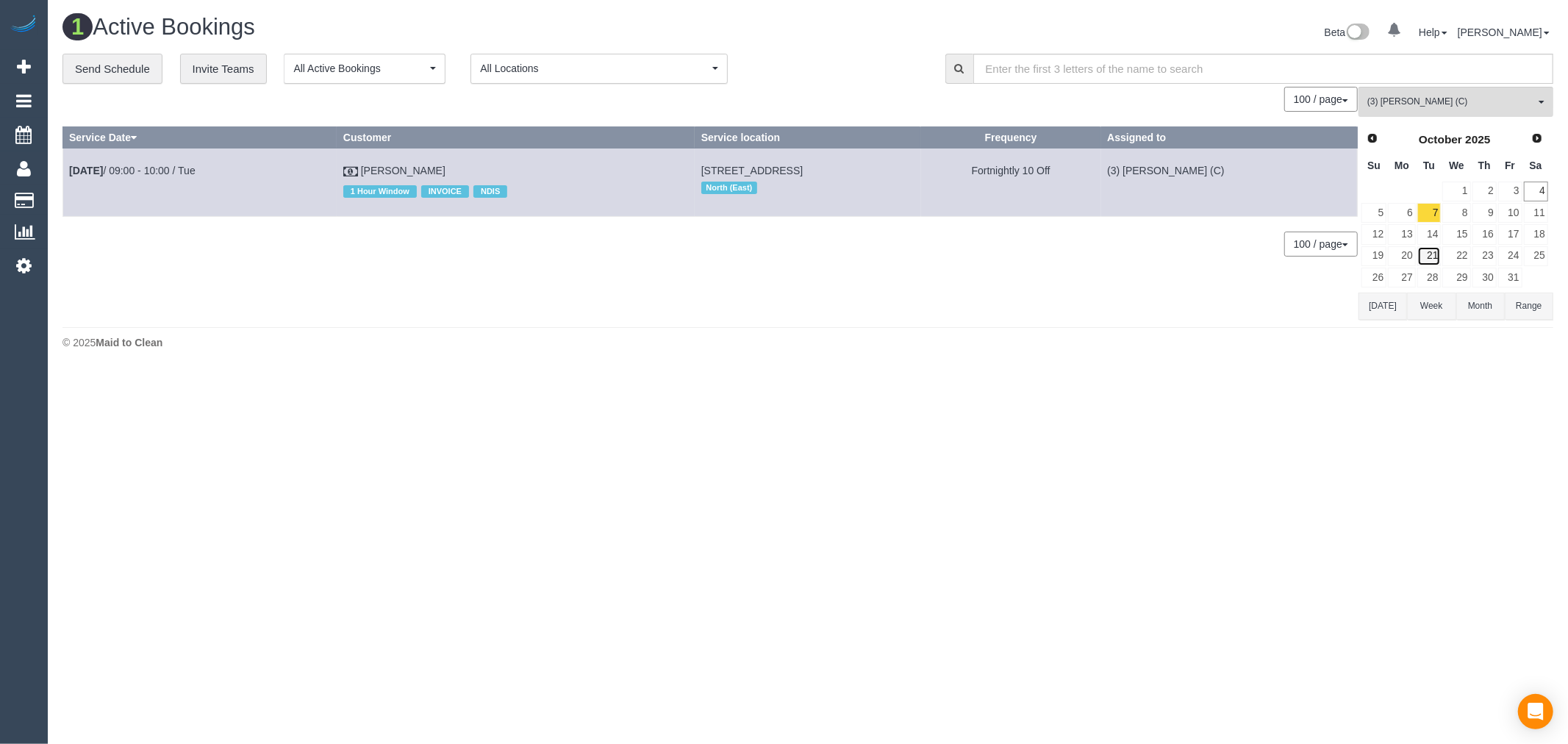
click at [1436, 253] on link "21" at bounding box center [1429, 256] width 24 height 20
click at [1537, 140] on span "Next" at bounding box center [1537, 137] width 12 height 12
click at [1436, 212] on link "4" at bounding box center [1429, 213] width 24 height 20
click at [1429, 258] on link "18" at bounding box center [1429, 256] width 24 height 20
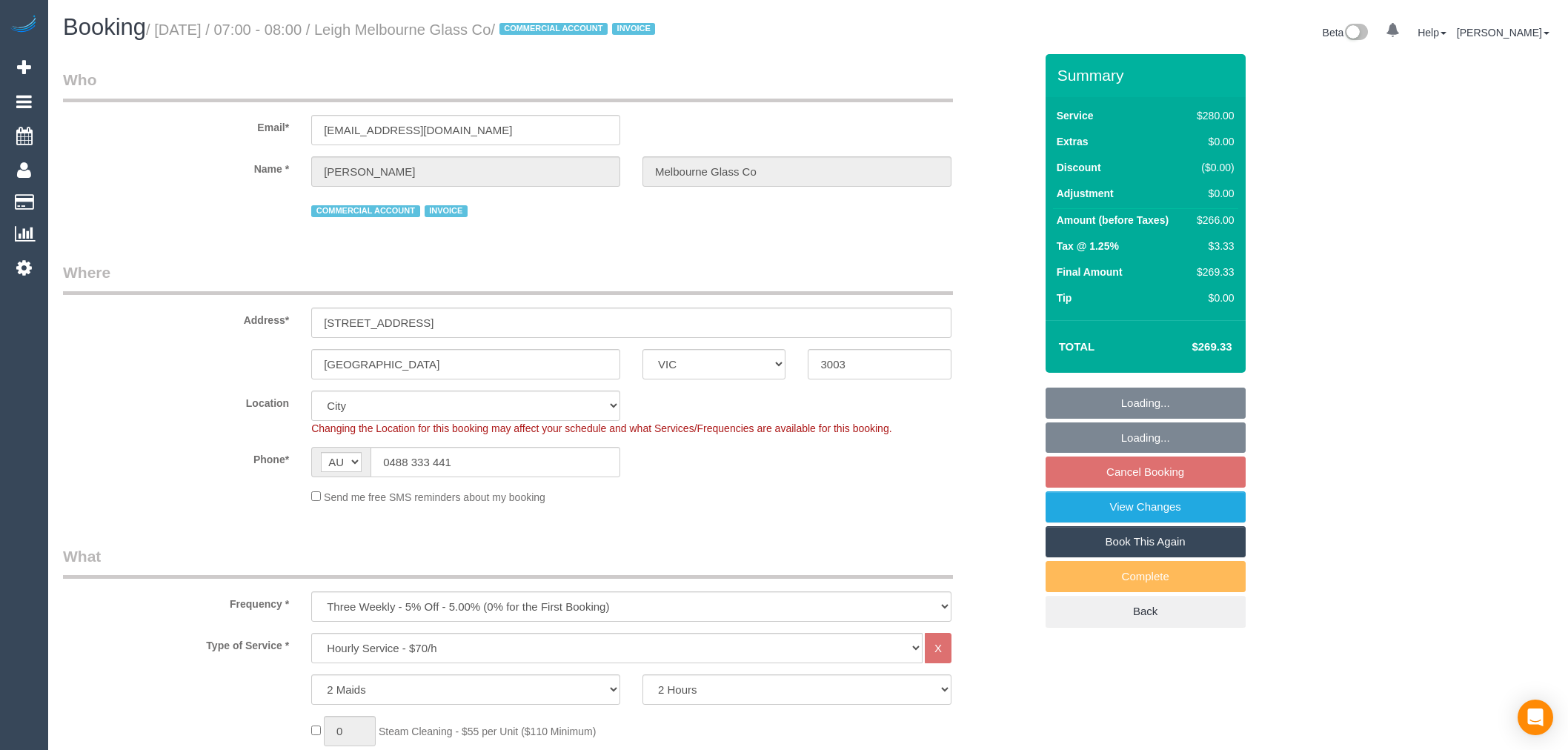
select select "VIC"
select select "2"
select select "number:28"
select select "number:14"
select select "number:19"
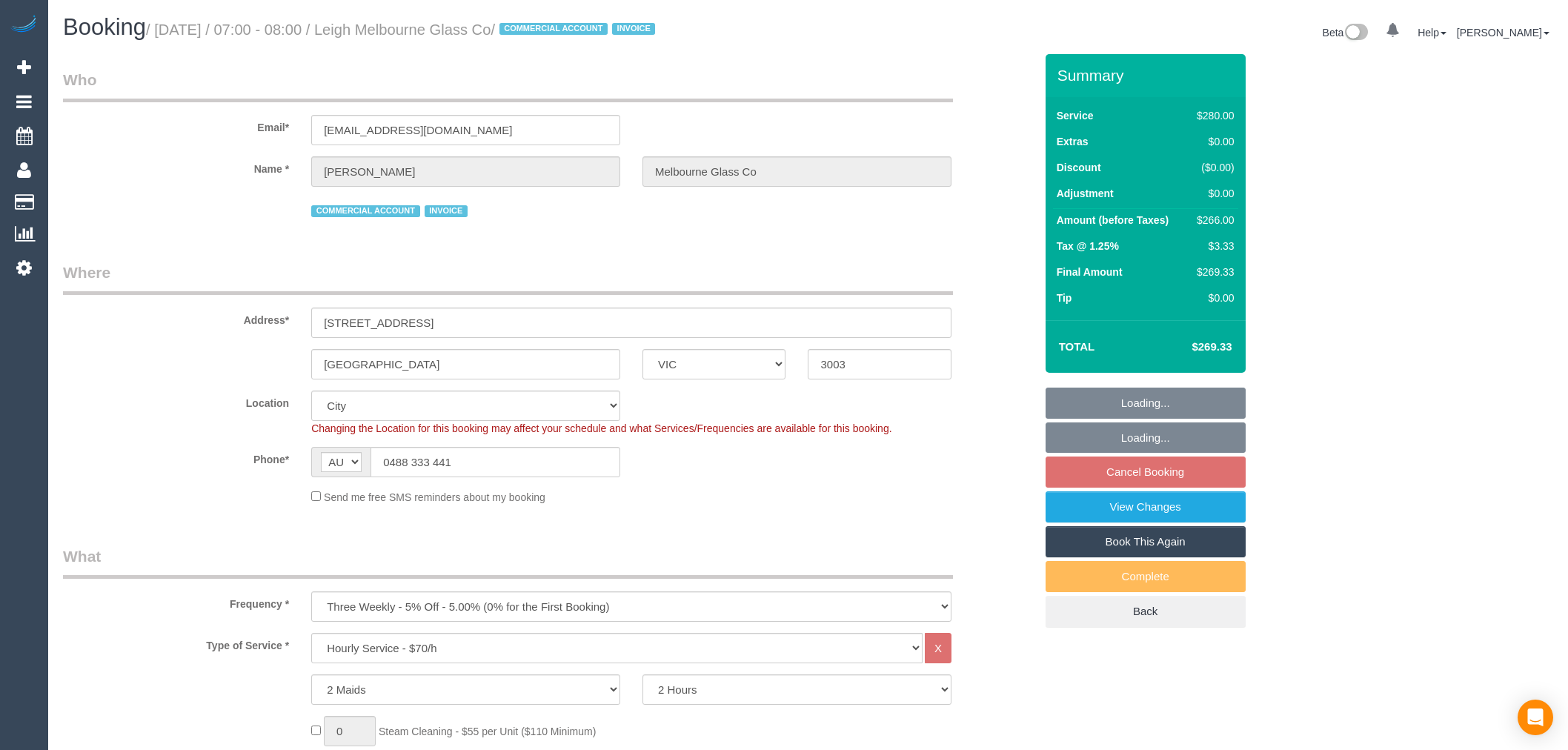
select select "number:36"
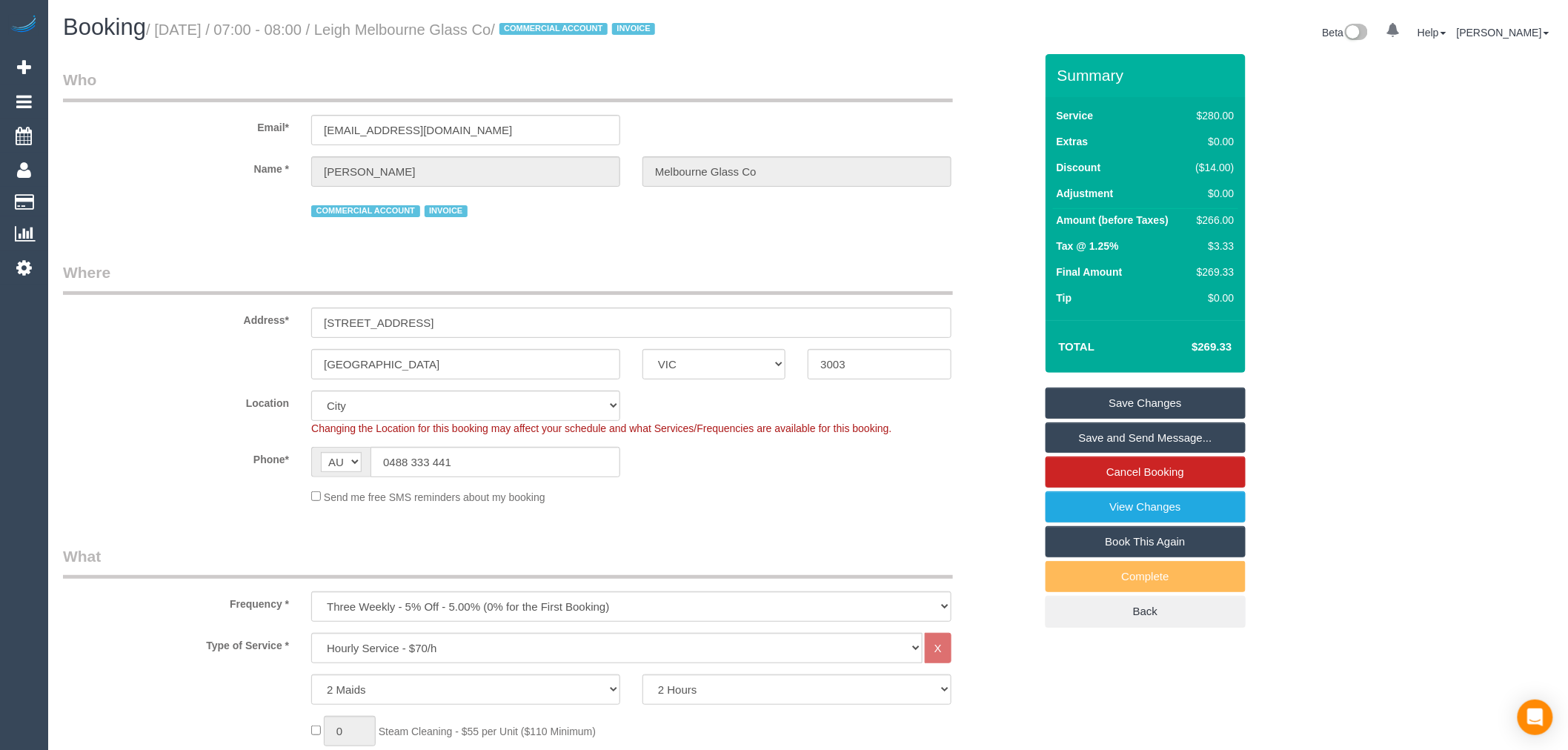
click at [1134, 447] on link "Save and Send Message..." at bounding box center [1145, 438] width 200 height 31
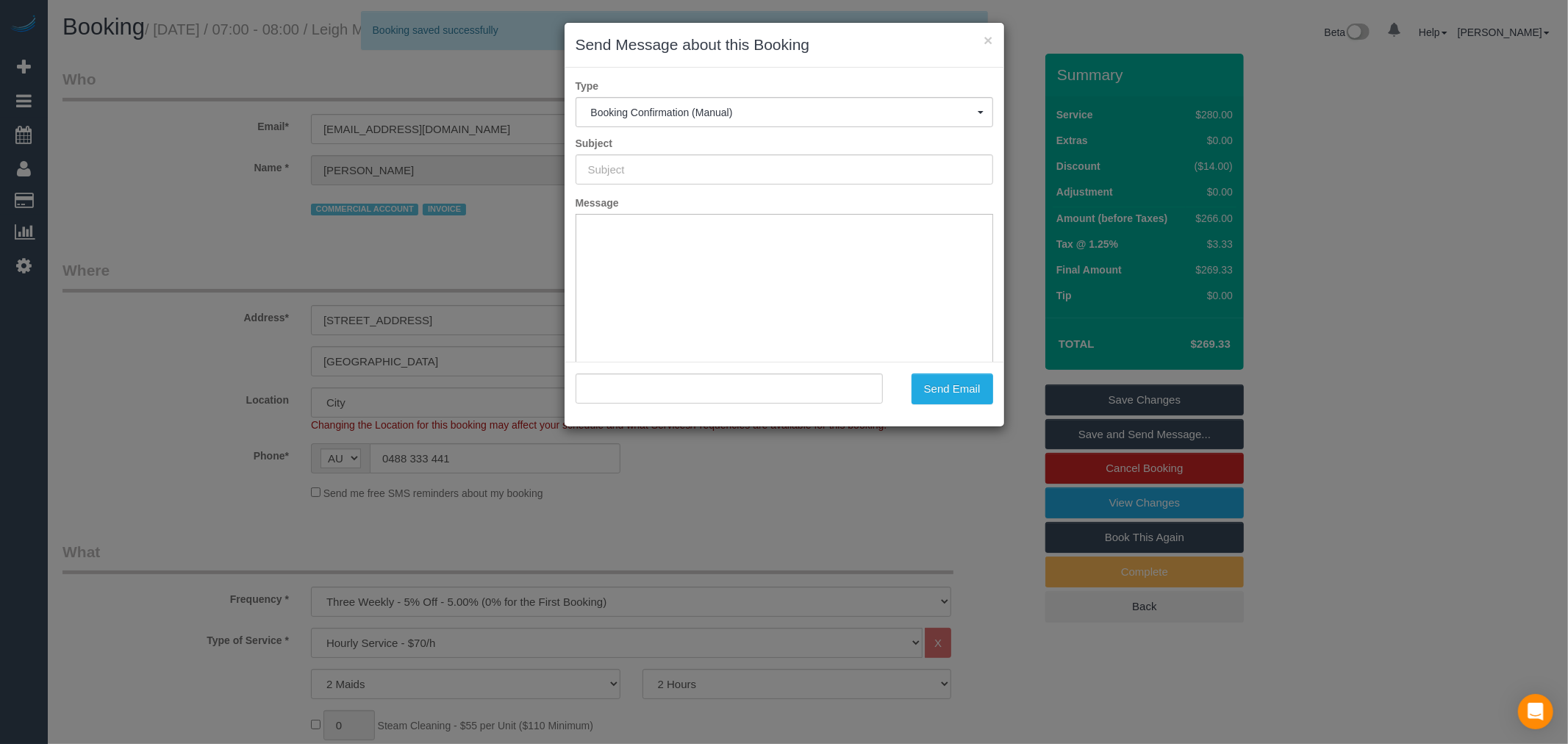
type input "Booking Confirmed"
type input ""Leigh Melbourne Glass Co" <[EMAIL_ADDRESS][DOMAIN_NAME]>"
click at [952, 377] on button "Send Email" at bounding box center [952, 389] width 81 height 31
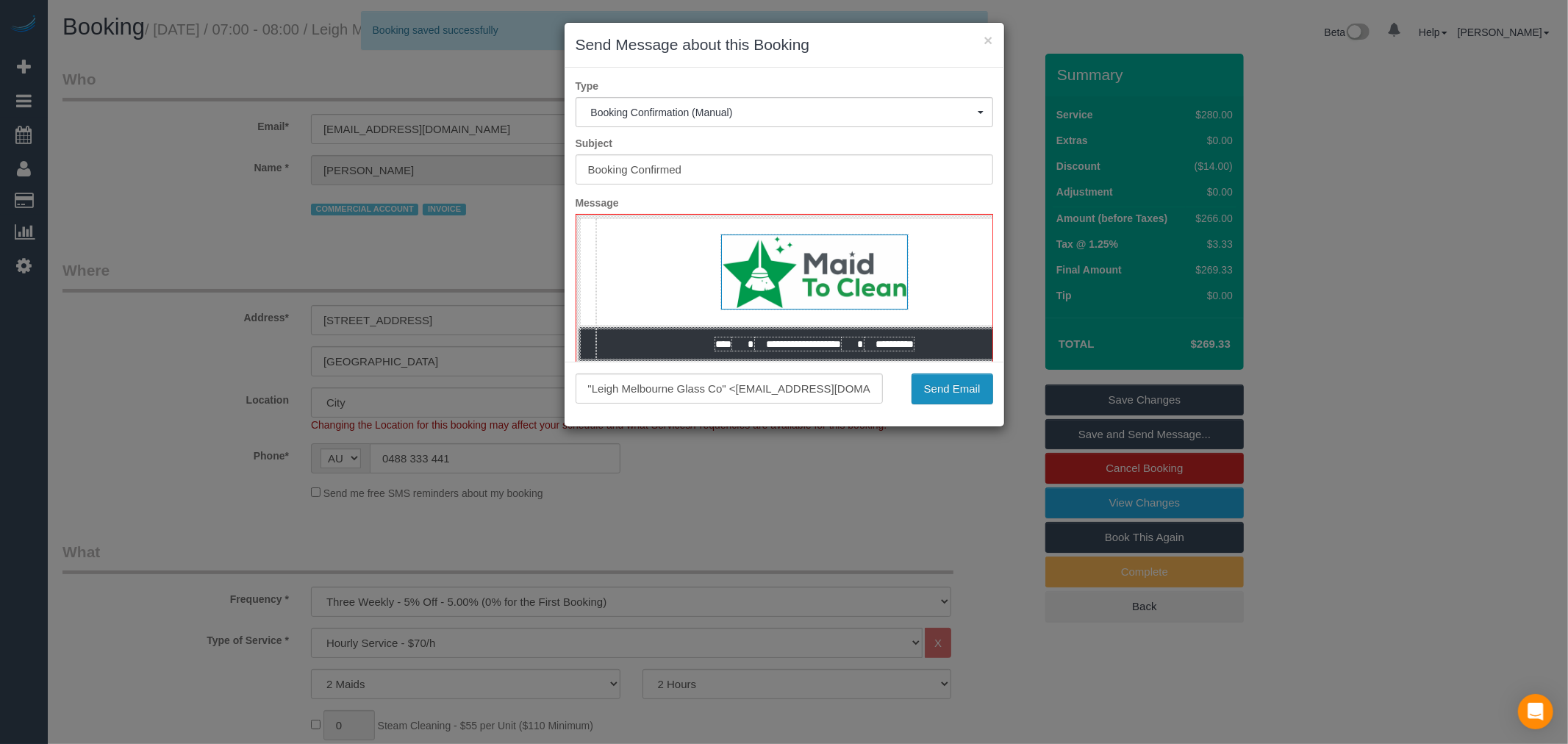
click at [952, 379] on button "Send Email" at bounding box center [952, 389] width 81 height 31
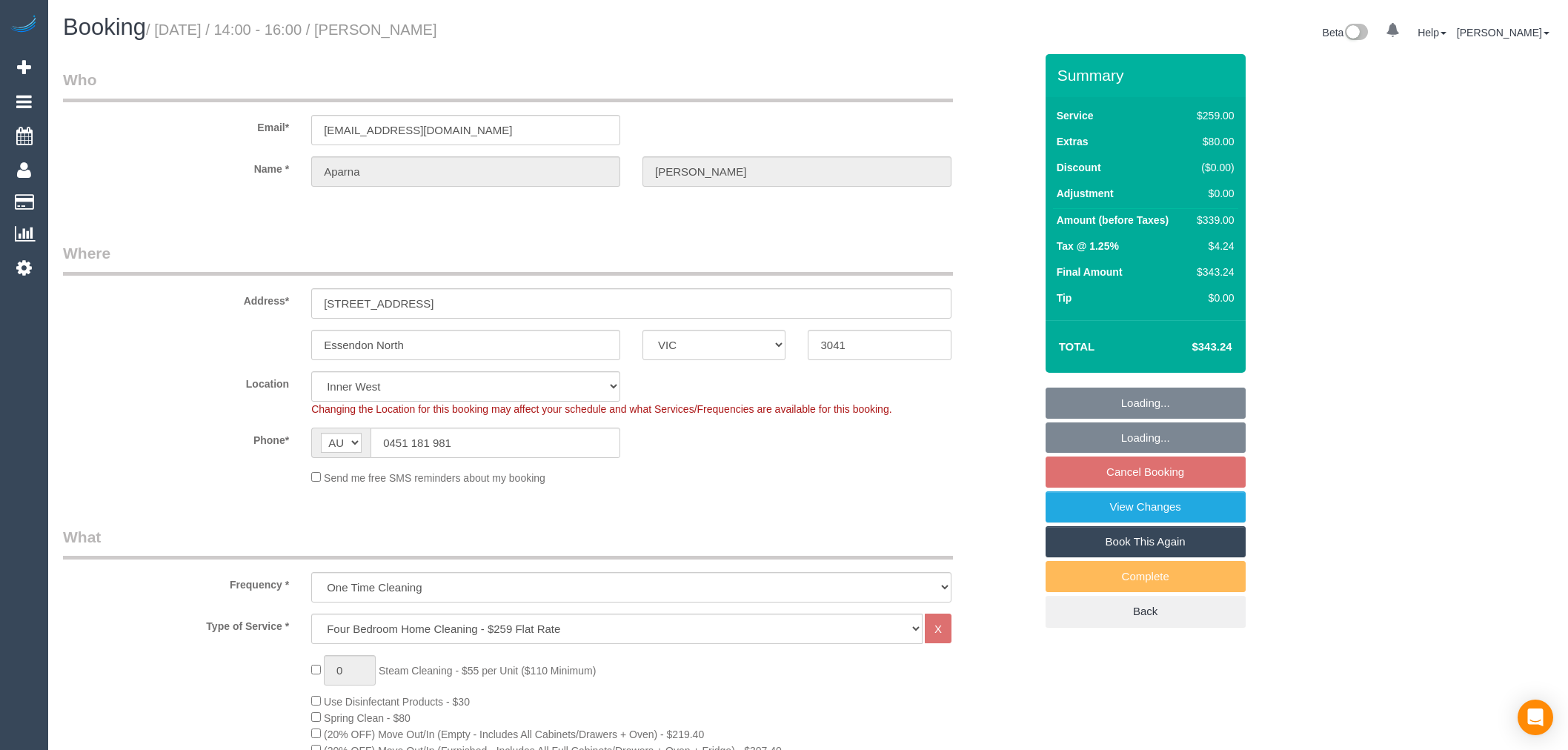
select select "VIC"
select select "string:stripe-pm_1SAnhd2GScqysDRVfSRYrT8p"
select select "number:28"
select select "number:14"
select select "number:19"
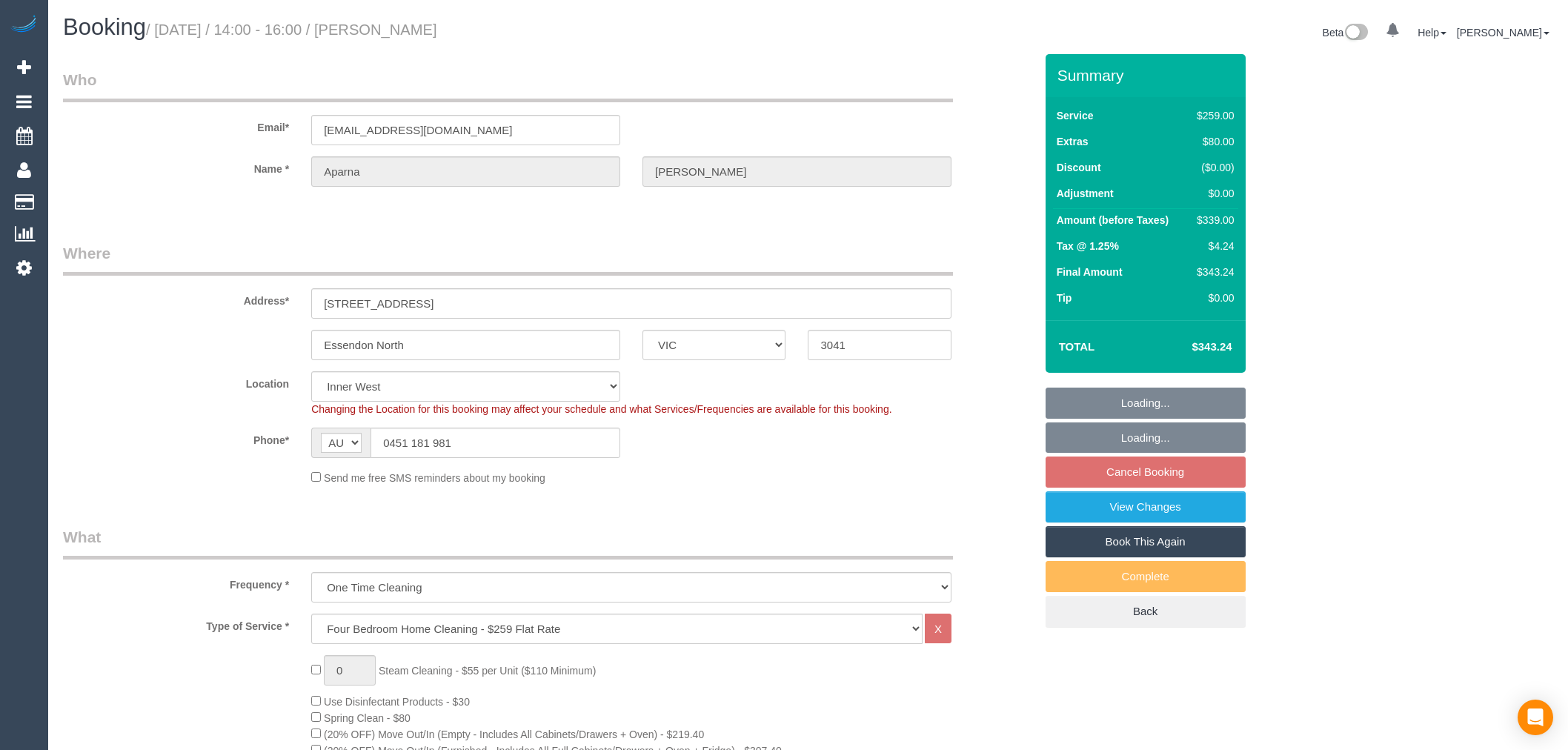
select select "number:24"
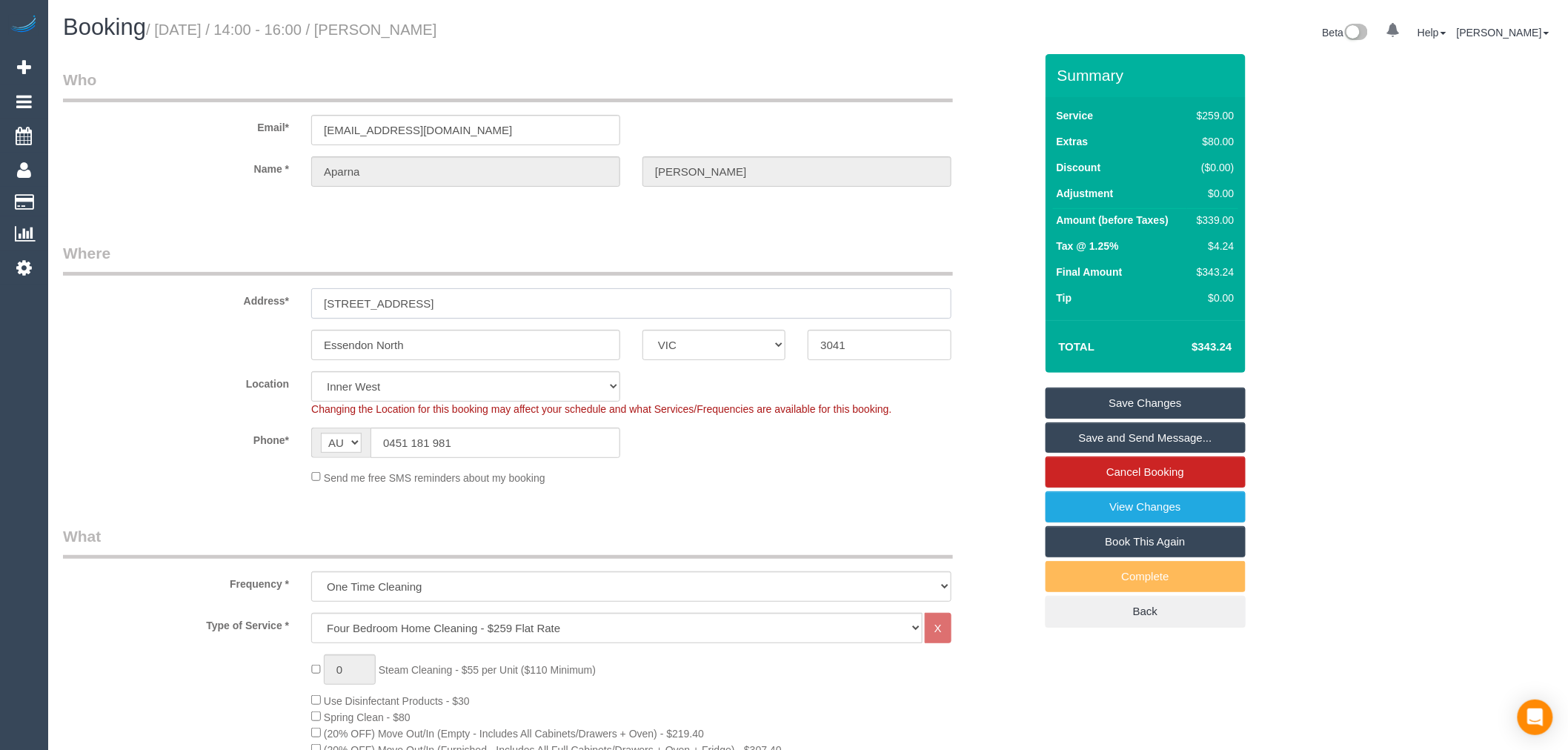
drag, startPoint x: 499, startPoint y: 305, endPoint x: 265, endPoint y: 295, distance: 234.2
click at [265, 295] on div "Address* 17 Oshannassay Street, Unit 1" at bounding box center [549, 281] width 994 height 77
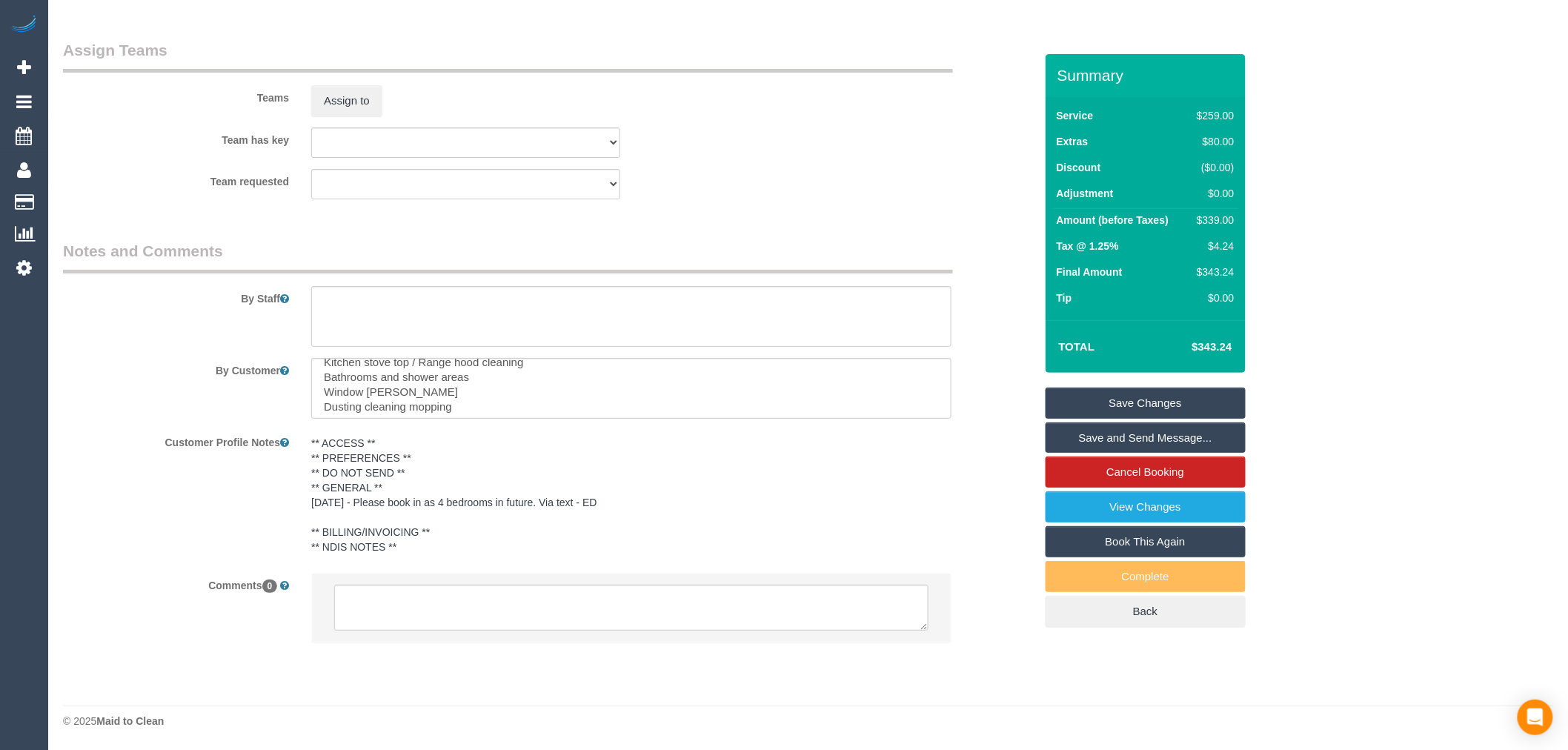
scroll to position [15, 0]
click at [402, 309] on textarea at bounding box center [632, 316] width 641 height 61
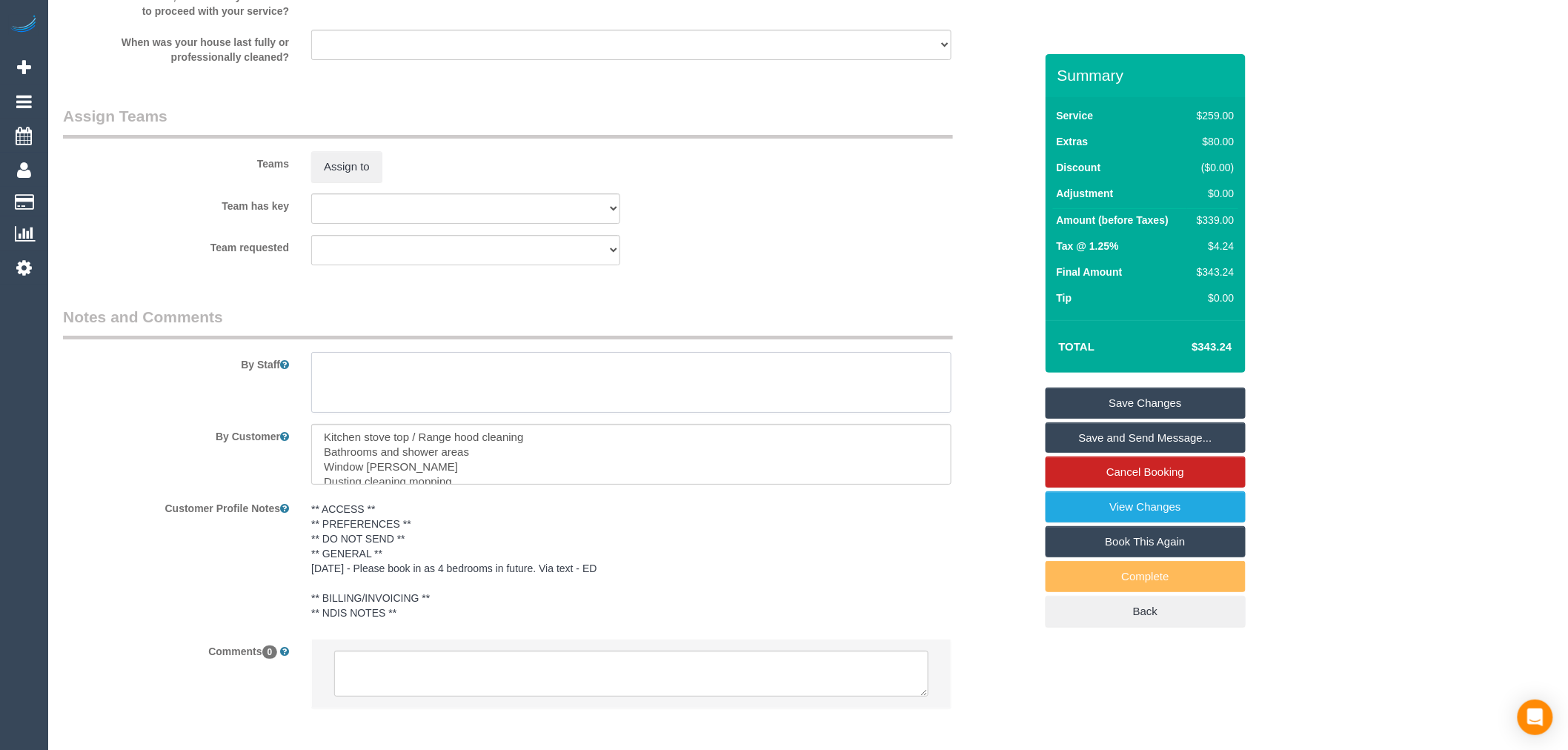
scroll to position [0, 0]
click at [369, 392] on textarea at bounding box center [632, 382] width 641 height 61
drag, startPoint x: 464, startPoint y: 495, endPoint x: 263, endPoint y: 448, distance: 206.4
click at [263, 448] on div "By Customer" at bounding box center [549, 453] width 994 height 61
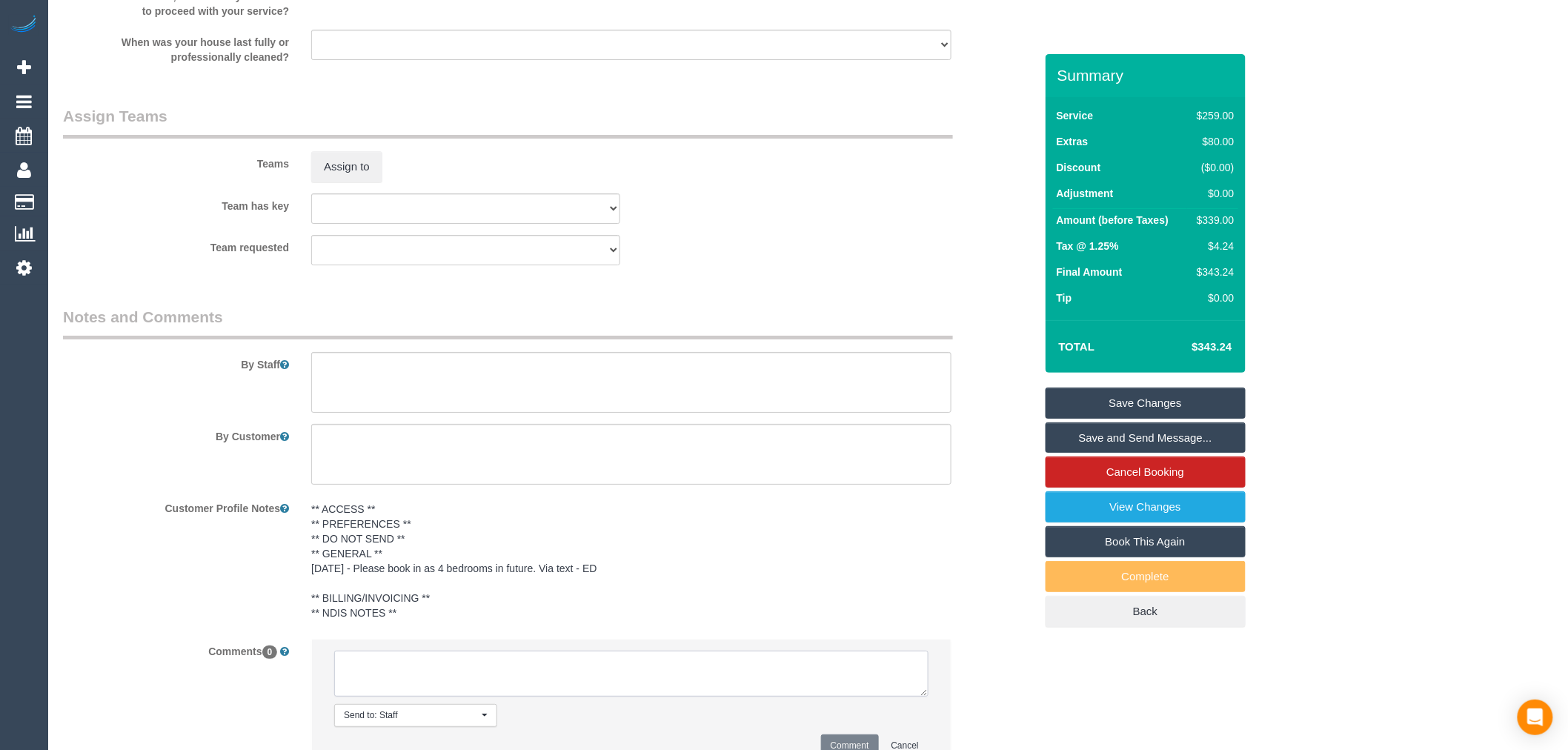
click at [469, 665] on textarea at bounding box center [631, 673] width 594 height 46
click at [482, 689] on textarea at bounding box center [631, 673] width 594 height 46
paste textarea "Kitchen stove top / Range hood cleaning Bathrooms and shower areas Window sills…"
drag, startPoint x: 383, startPoint y: 698, endPoint x: 367, endPoint y: 713, distance: 21.9
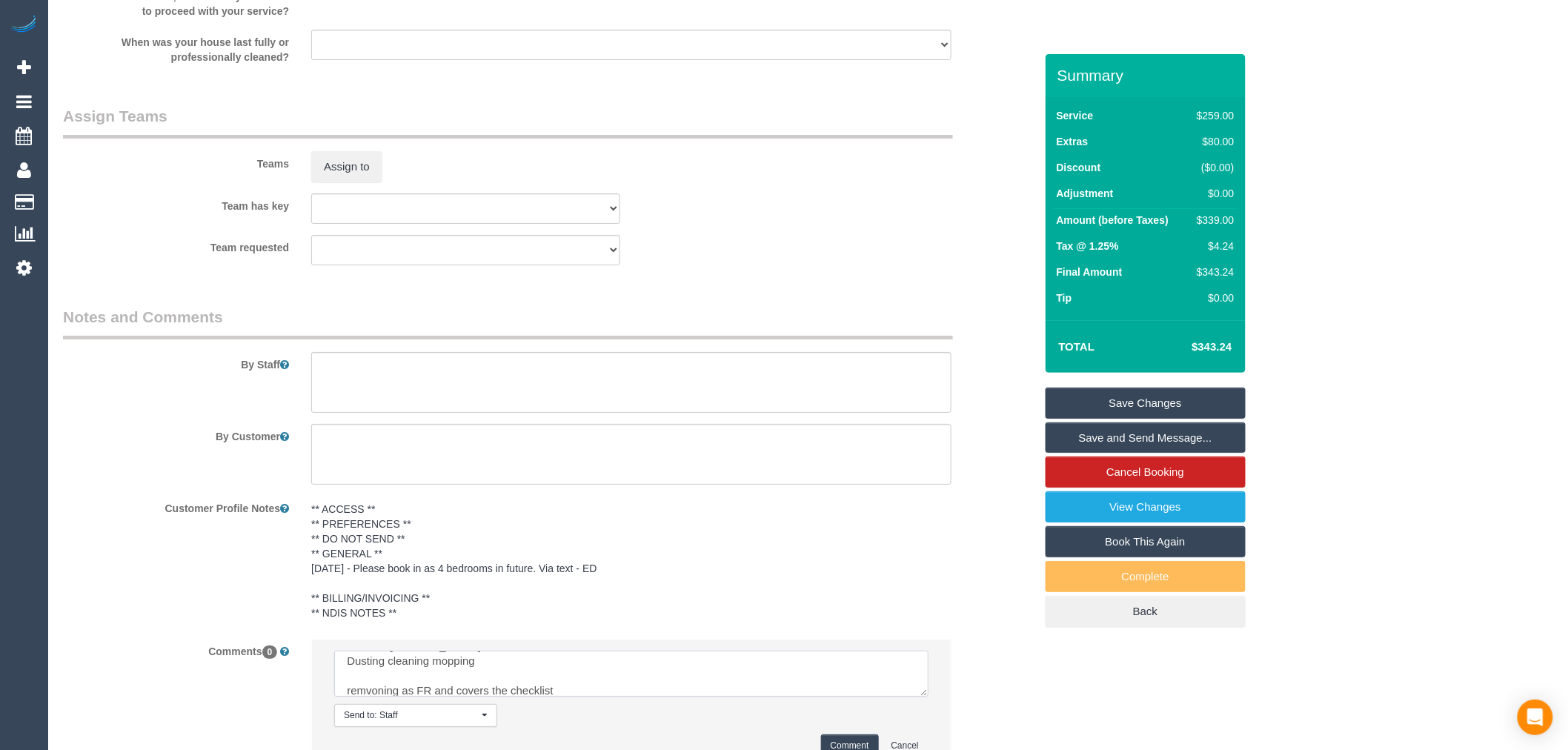
drag, startPoint x: 367, startPoint y: 713, endPoint x: 364, endPoint y: 704, distance: 9.5
type textarea "From cjustomer comment: Kitchen stove top / Range hood cleaning Bathrooms and s…"
click at [651, 551] on pre "** ACCESS ** ** PREFERENCES ** ** DO NOT SEND ** ** GENERAL ** 19/2/25 - Please…" at bounding box center [632, 561] width 641 height 119
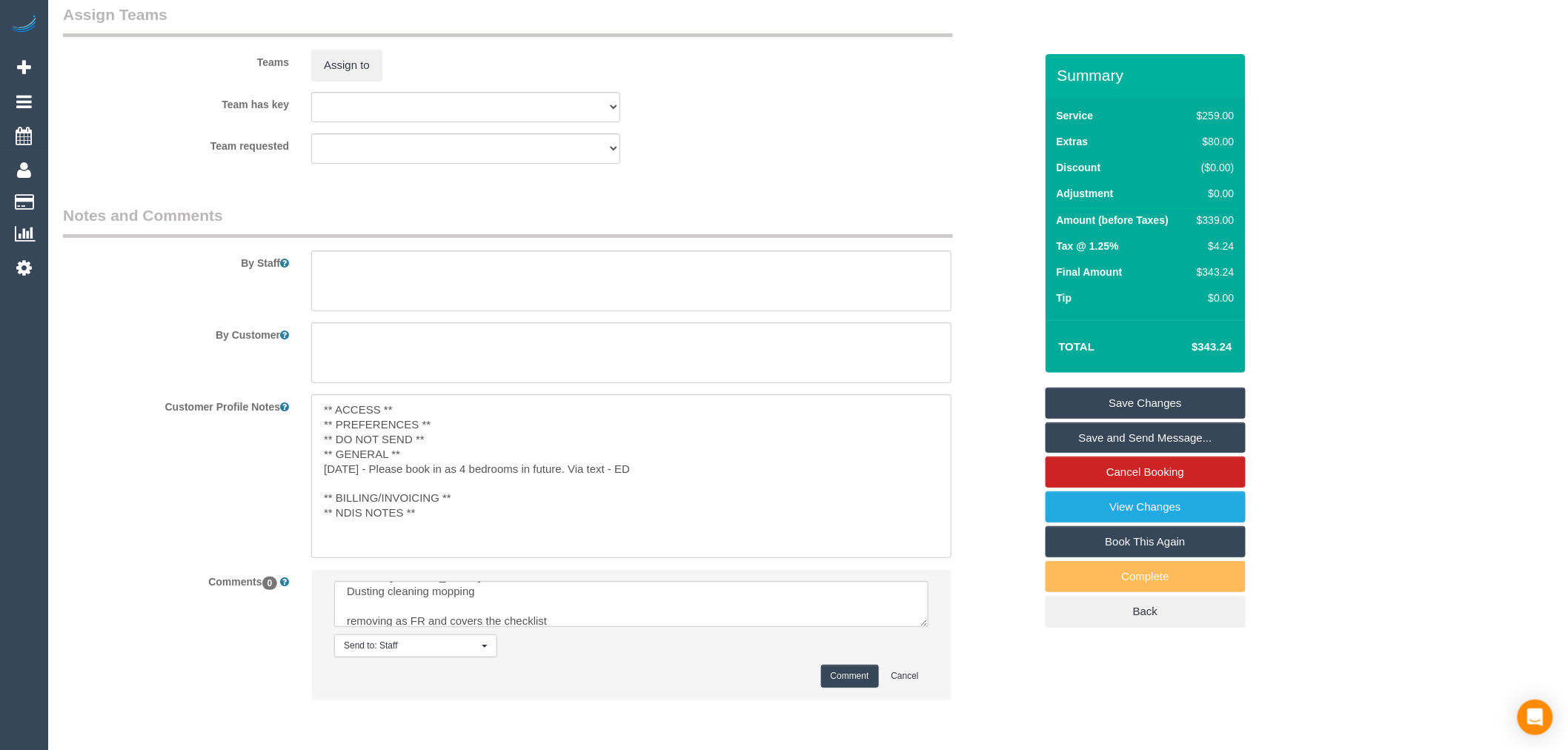
scroll to position [2367, 0]
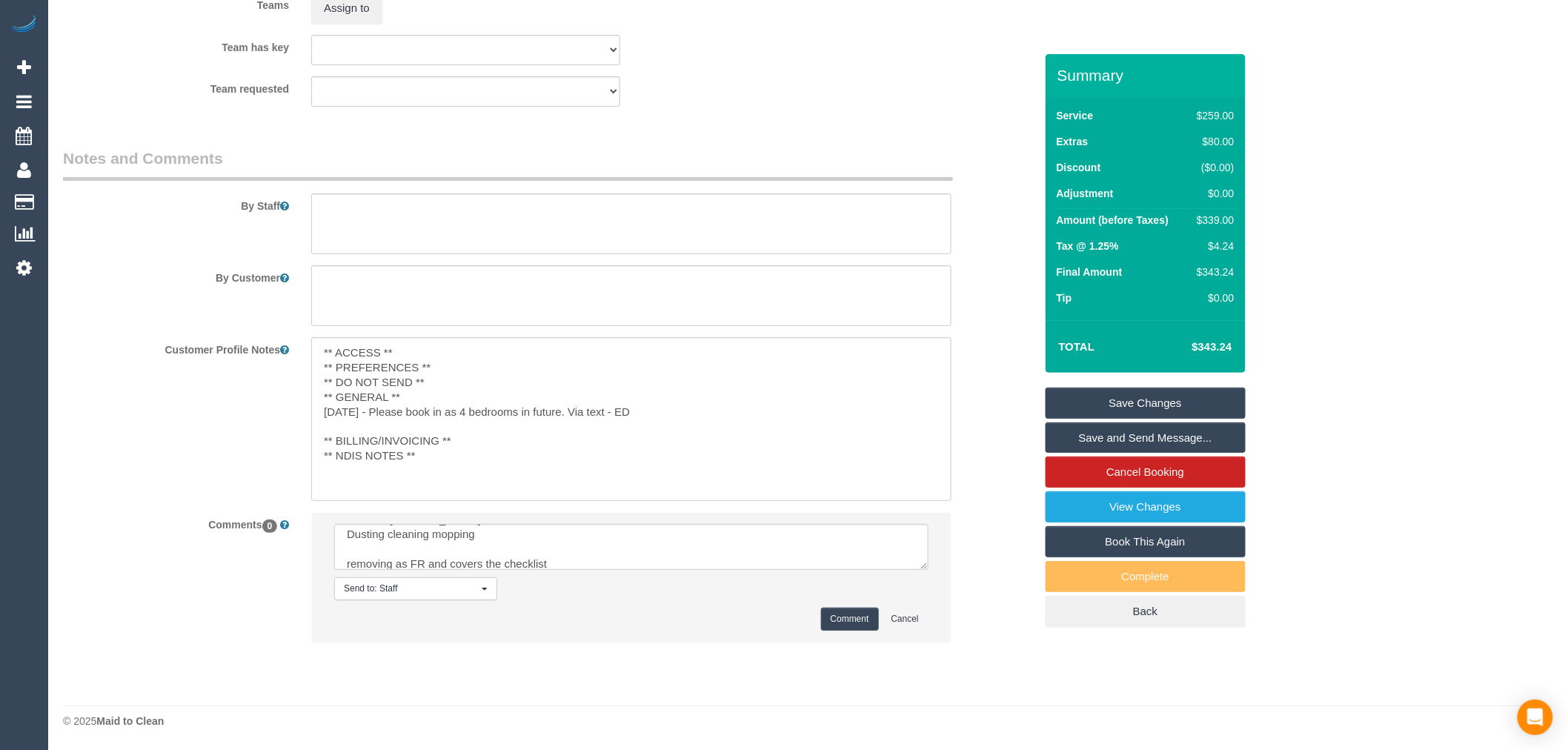
click at [880, 623] on div "Comment Cancel" at bounding box center [631, 619] width 594 height 23
click at [873, 619] on button "Comment" at bounding box center [850, 619] width 57 height 23
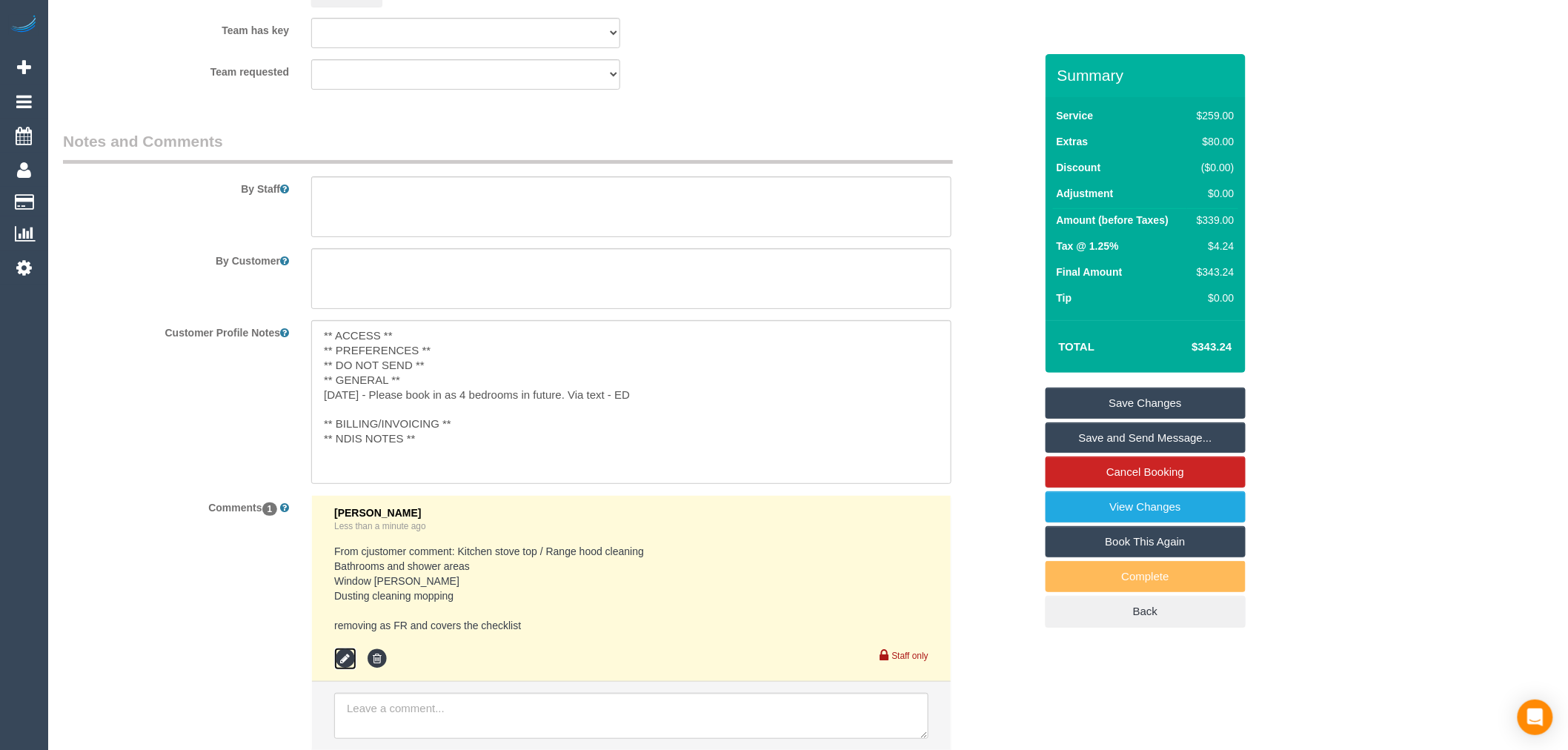
click at [353, 670] on icon at bounding box center [345, 659] width 22 height 22
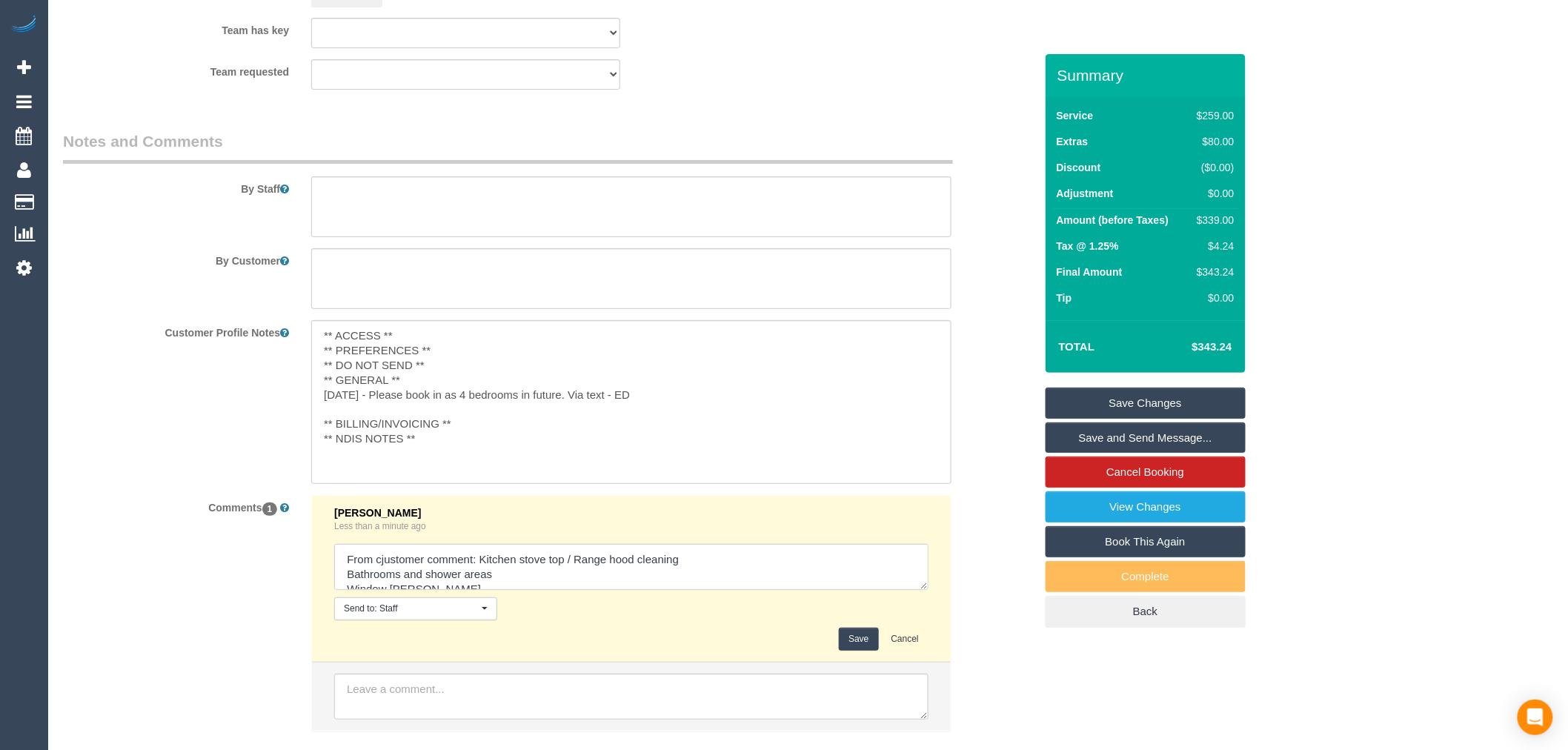
click at [383, 577] on textarea at bounding box center [631, 567] width 594 height 46
type textarea "From customer comment: Kitchen stove top / Range hood cleaning Bathrooms and sh…"
click at [840, 651] on button "Save" at bounding box center [858, 639] width 39 height 23
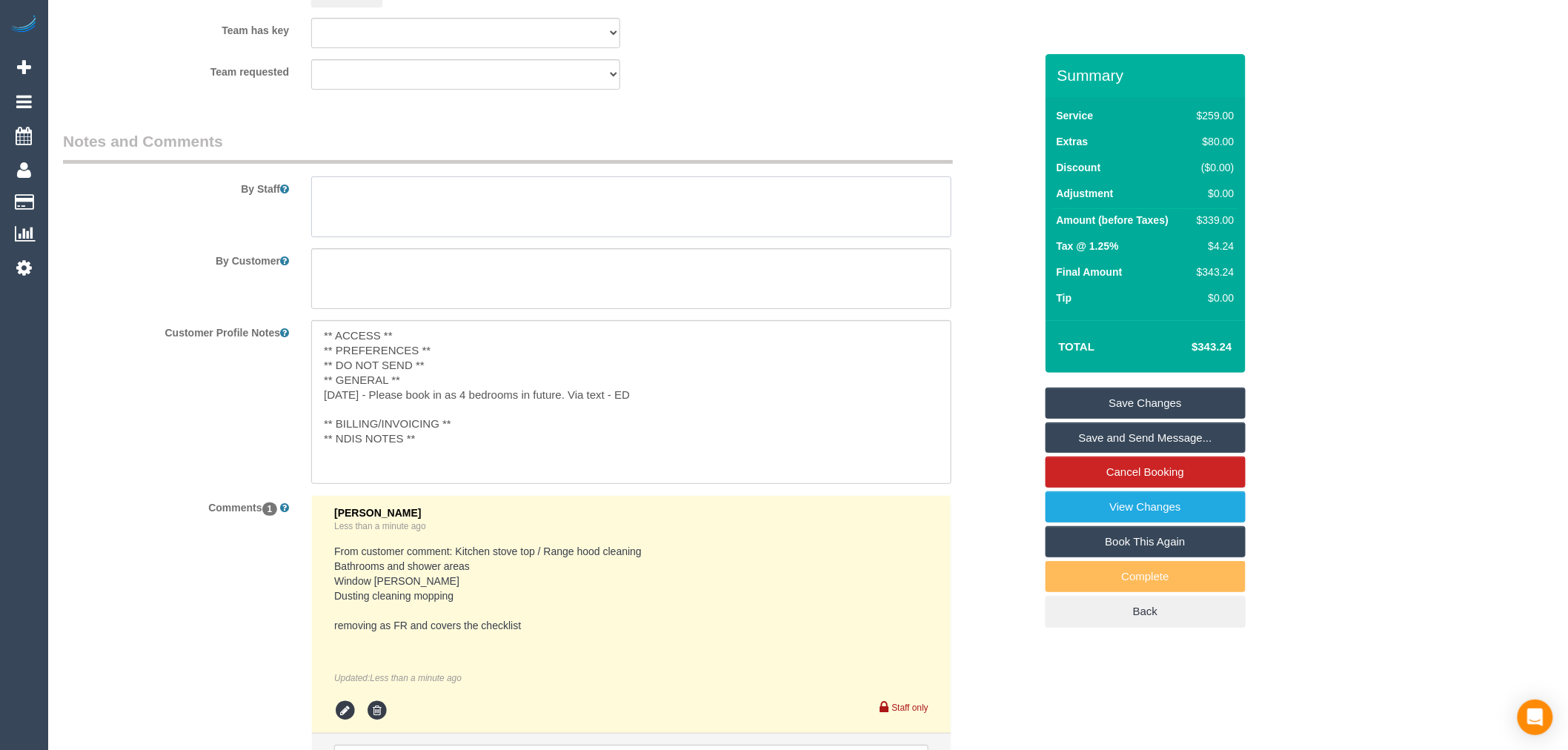
click at [479, 231] on textarea at bounding box center [632, 206] width 641 height 61
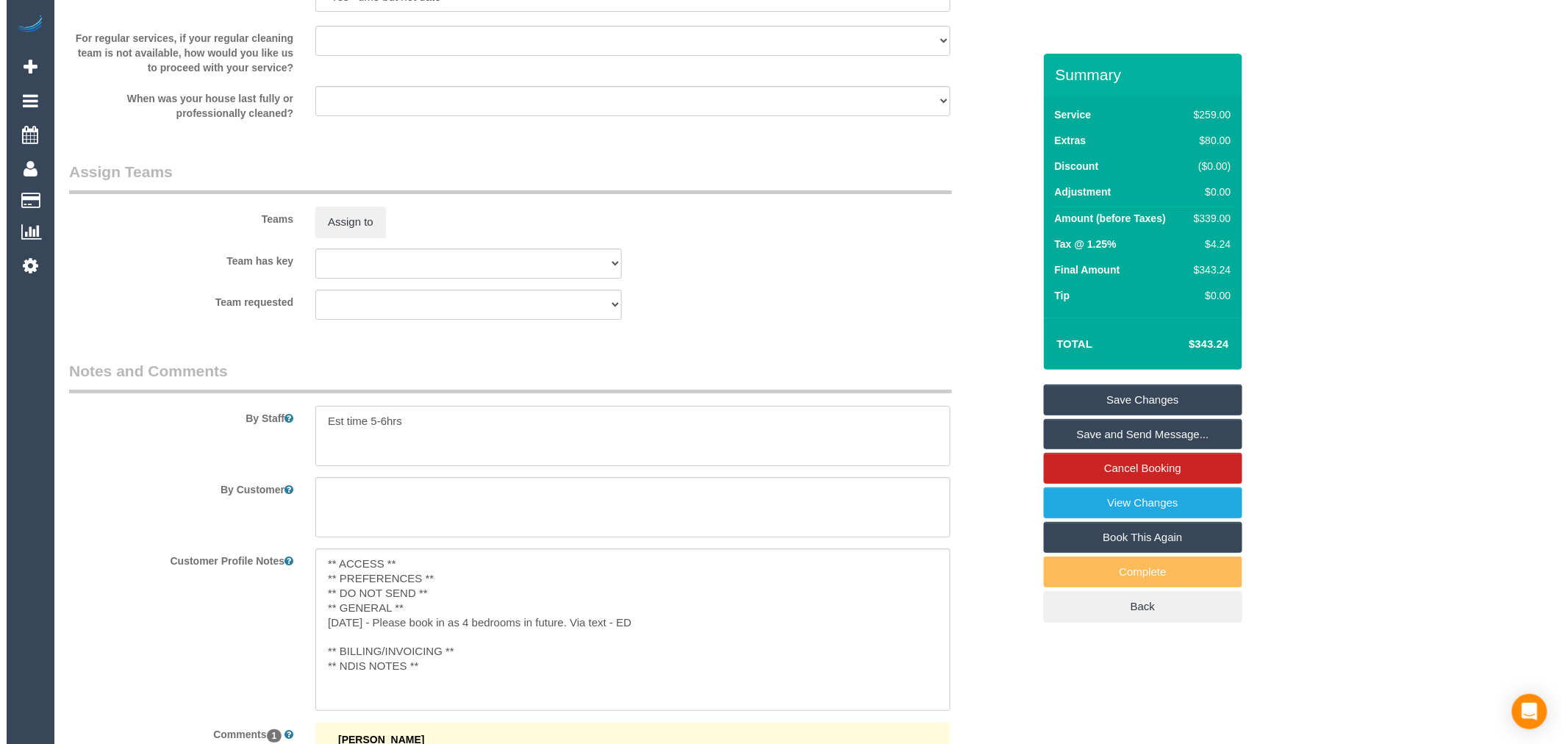
scroll to position [2103, 0]
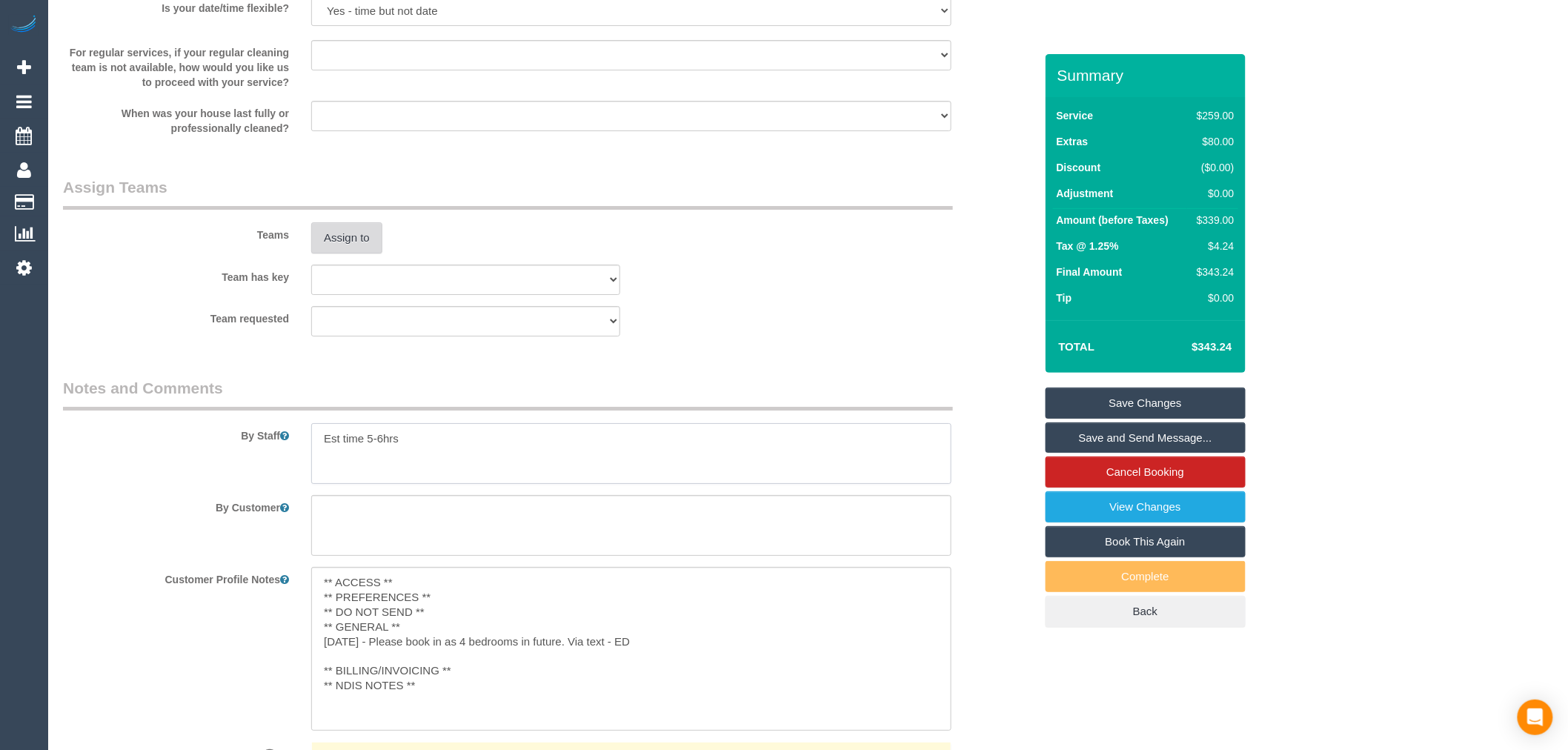
type textarea "Est time 5-6hrs"
click at [349, 240] on button "Assign to" at bounding box center [347, 238] width 71 height 31
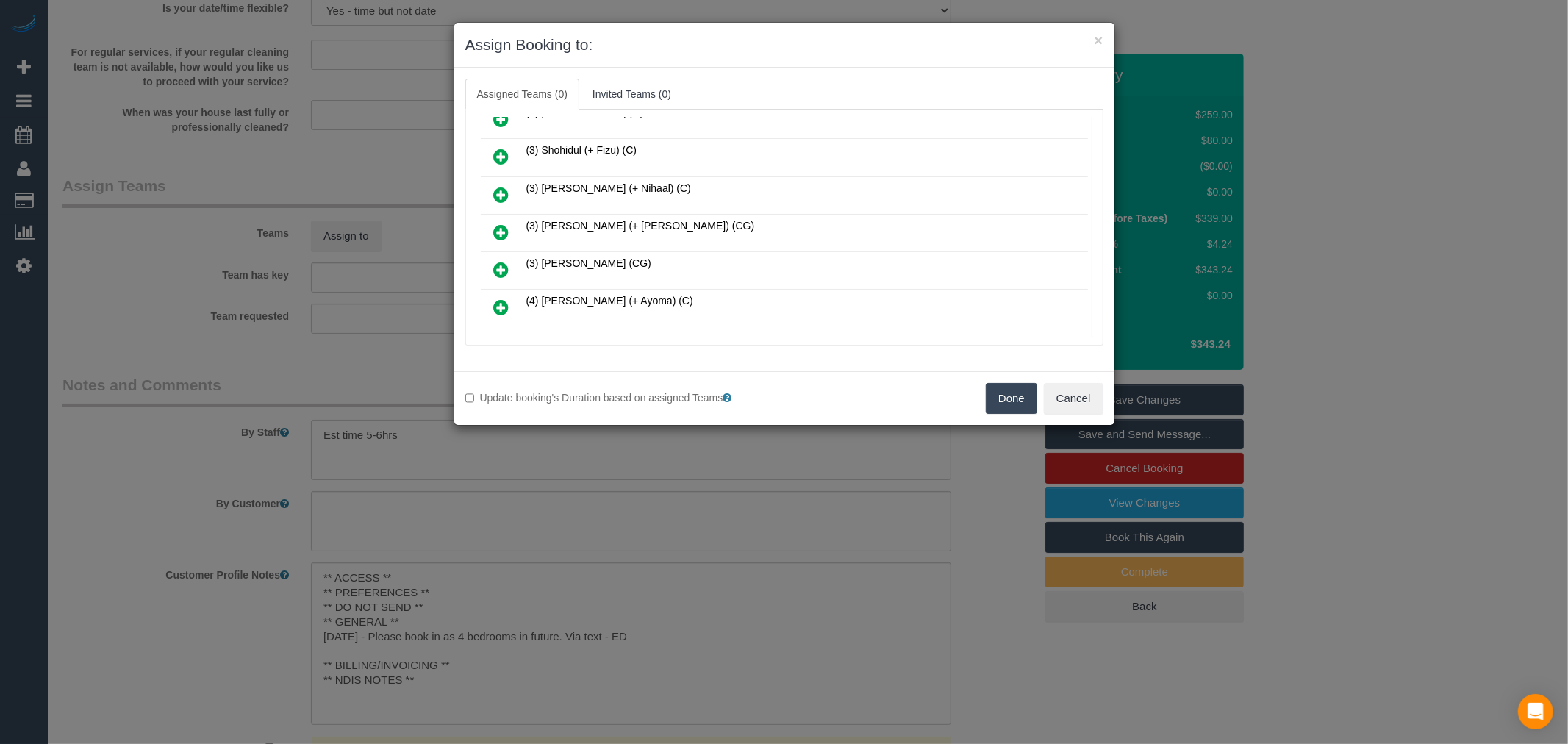
click at [509, 186] on icon at bounding box center [502, 194] width 15 height 17
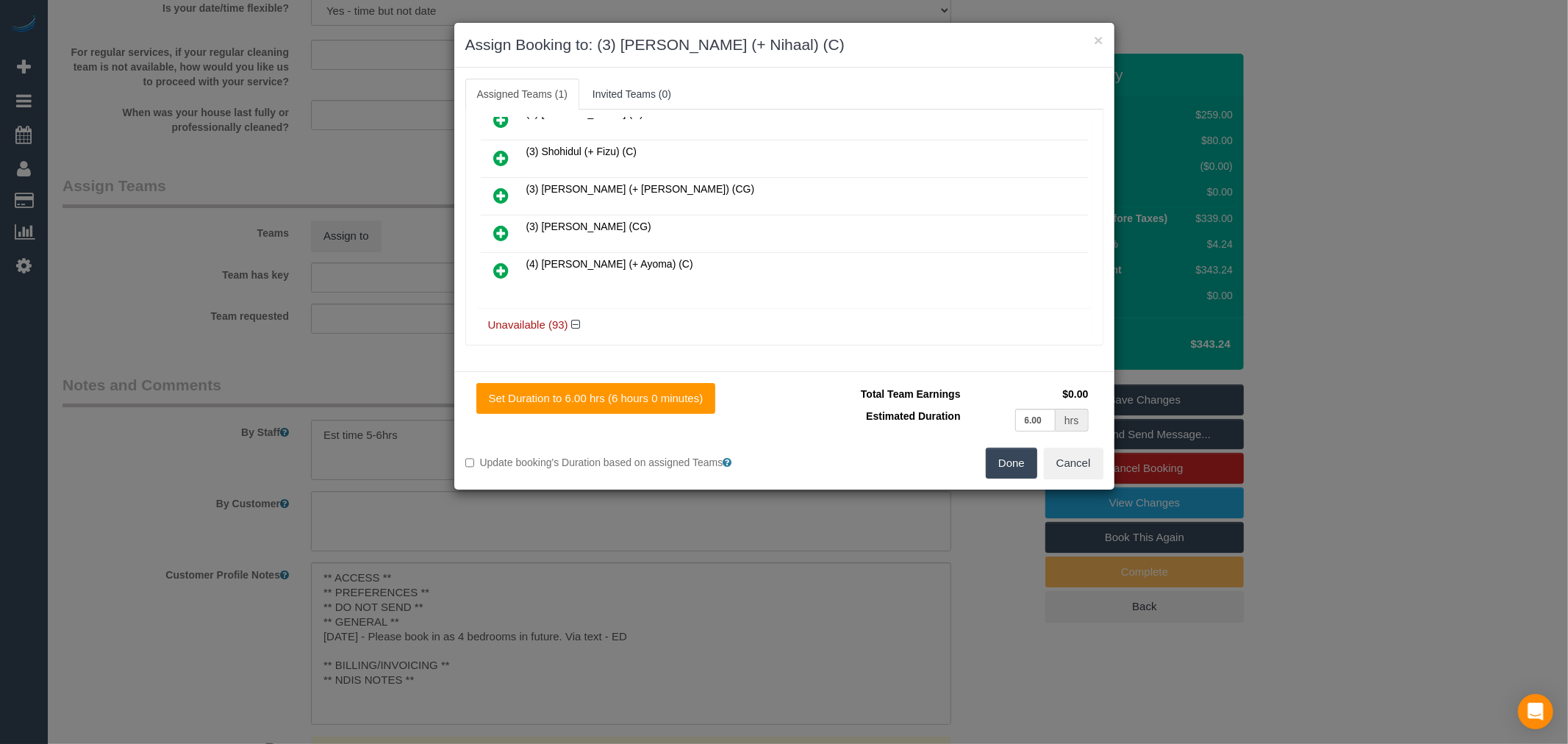
scroll to position [1178, 0]
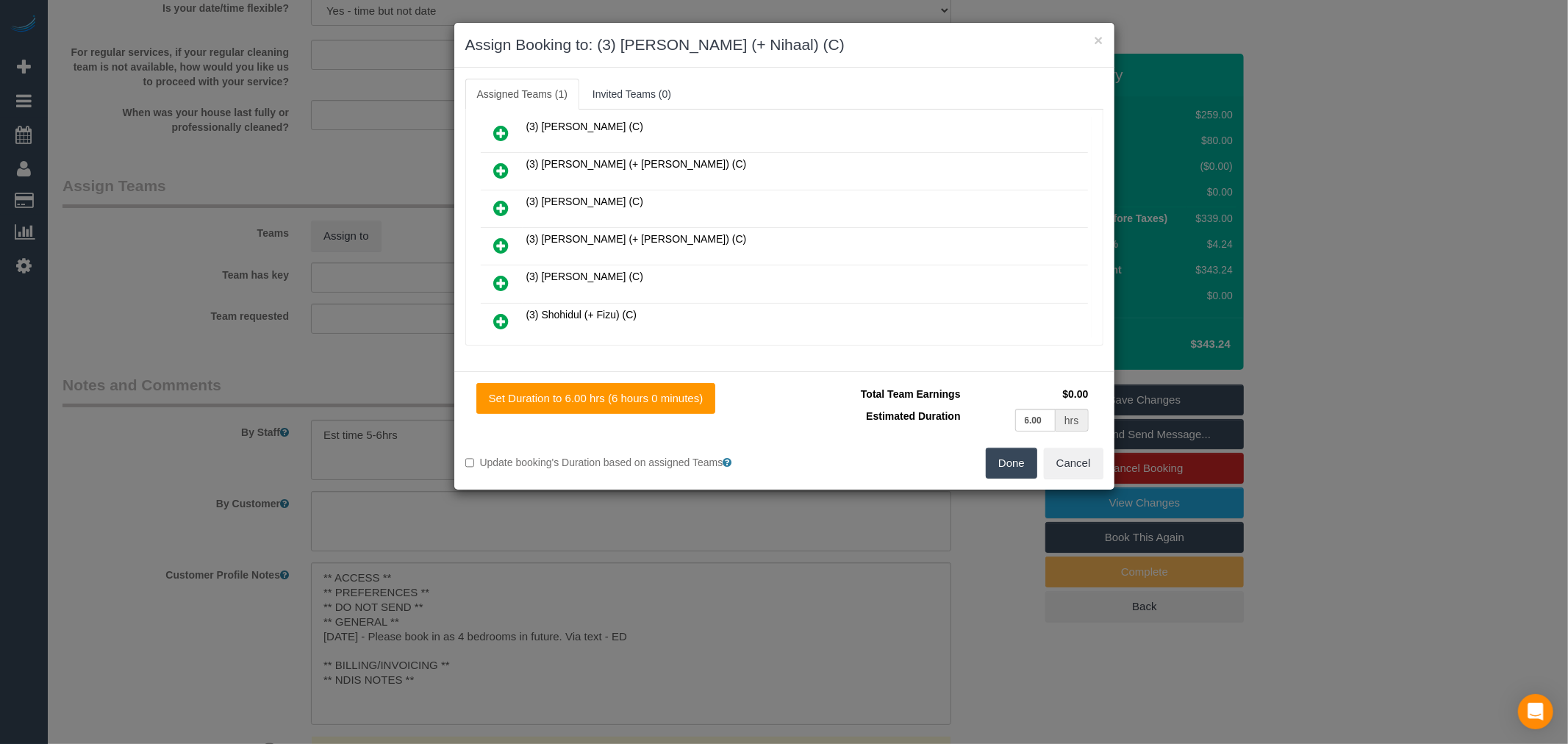
click at [508, 236] on icon at bounding box center [502, 244] width 15 height 17
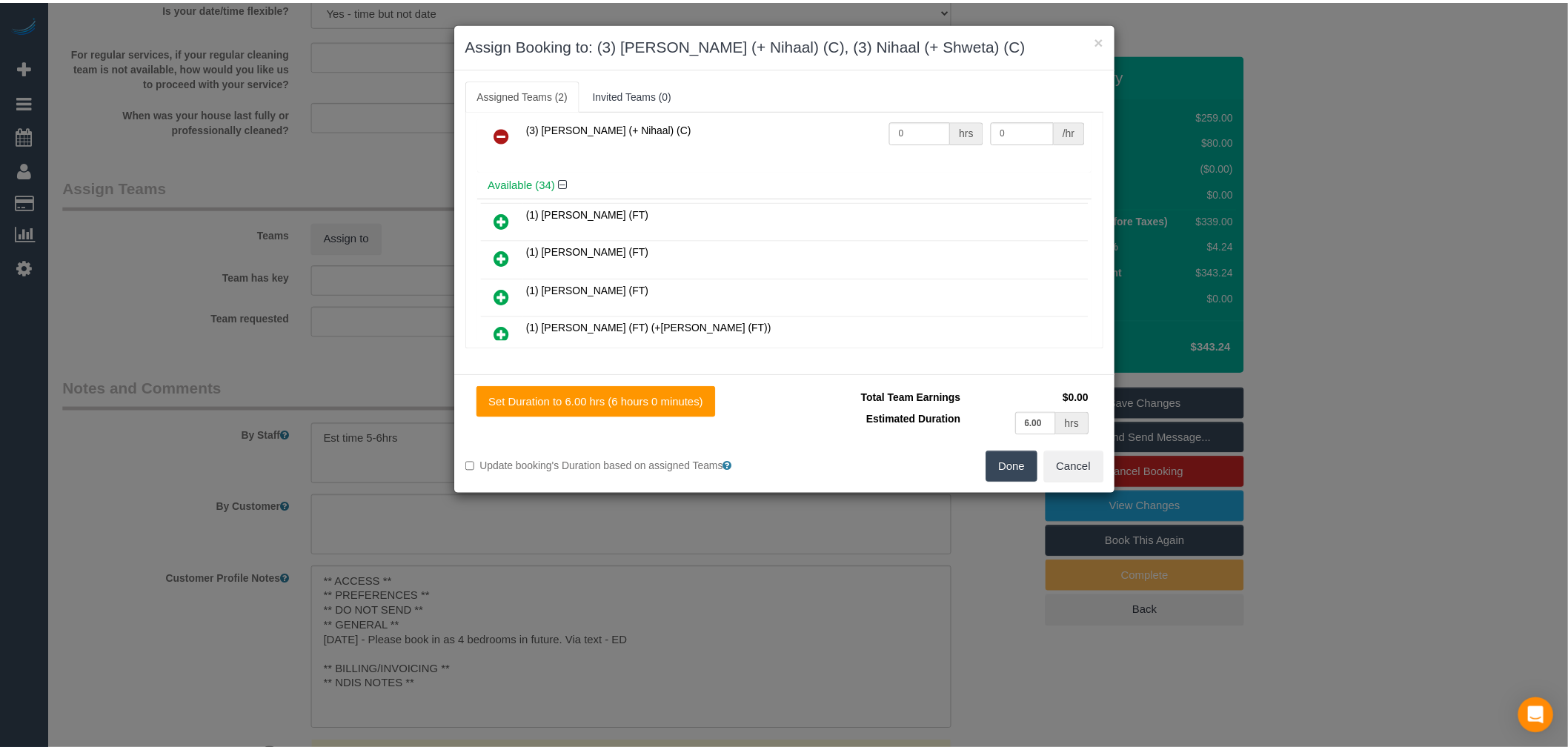
scroll to position [0, 0]
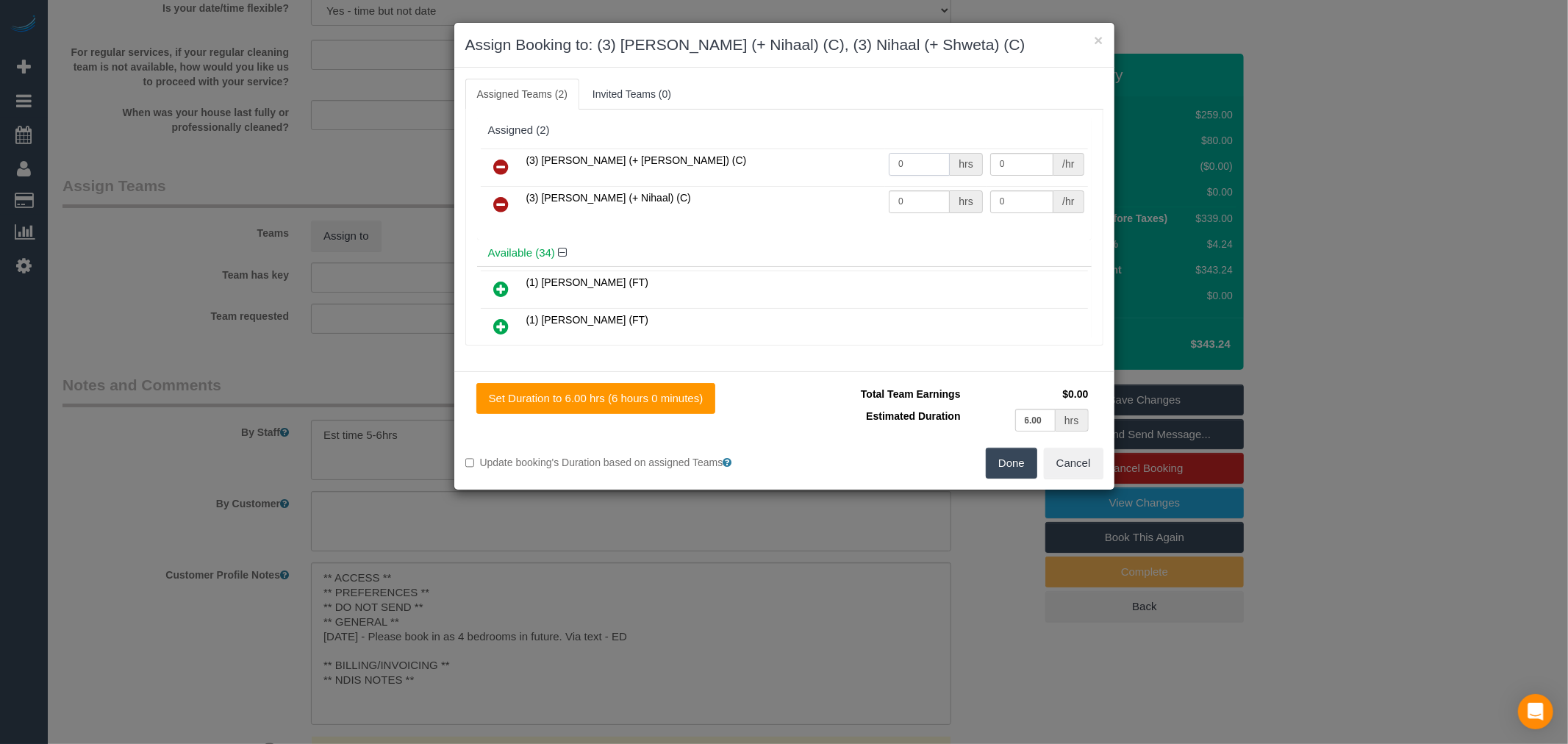
drag, startPoint x: 905, startPoint y: 167, endPoint x: 880, endPoint y: 167, distance: 25.0
click at [889, 167] on input "0" at bounding box center [919, 164] width 61 height 23
type input "1"
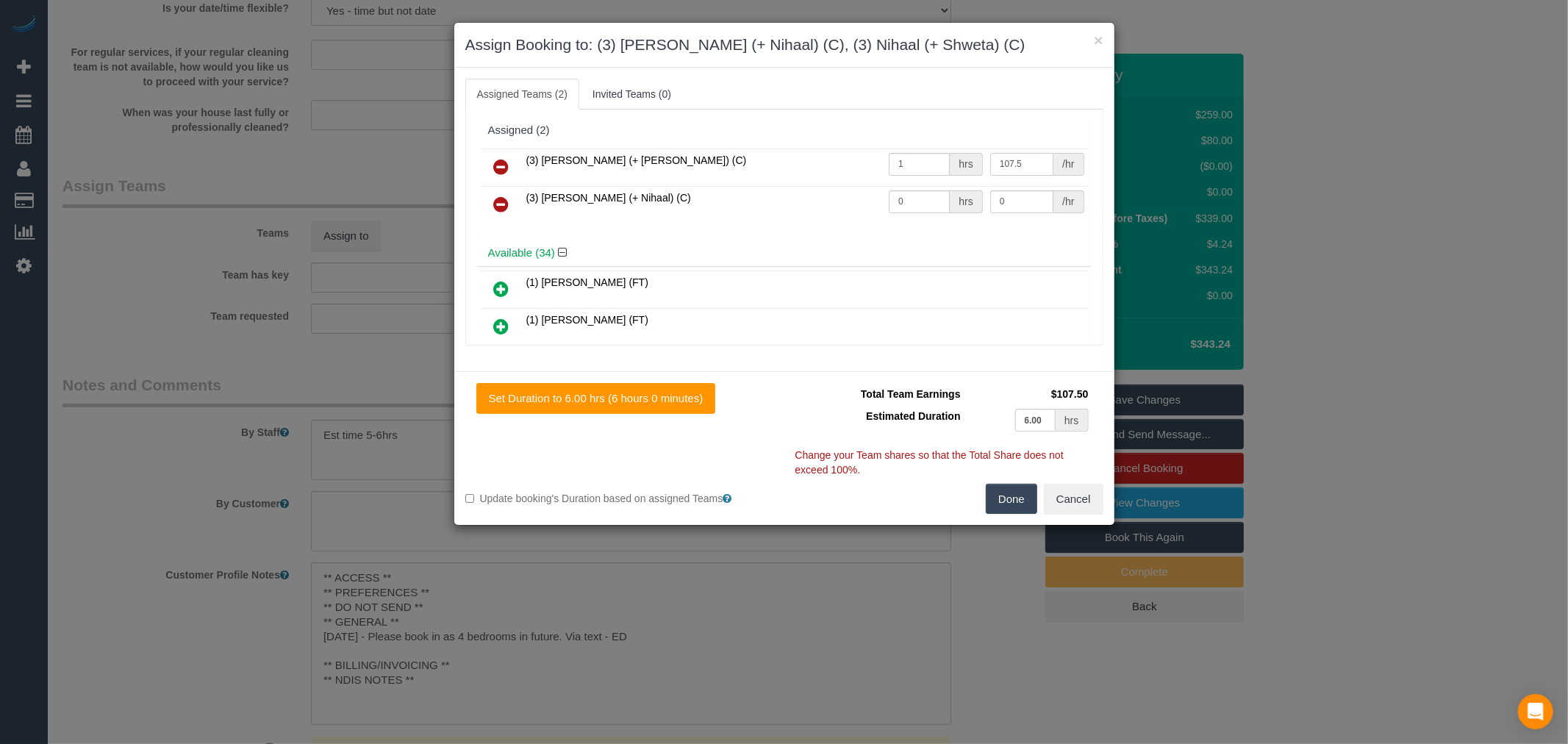
type input "107.5"
type input "1"
type input "107.5"
drag, startPoint x: 1042, startPoint y: 428, endPoint x: 1011, endPoint y: 428, distance: 31.0
click at [1011, 428] on td "6.00 hrs" at bounding box center [1028, 419] width 128 height 30
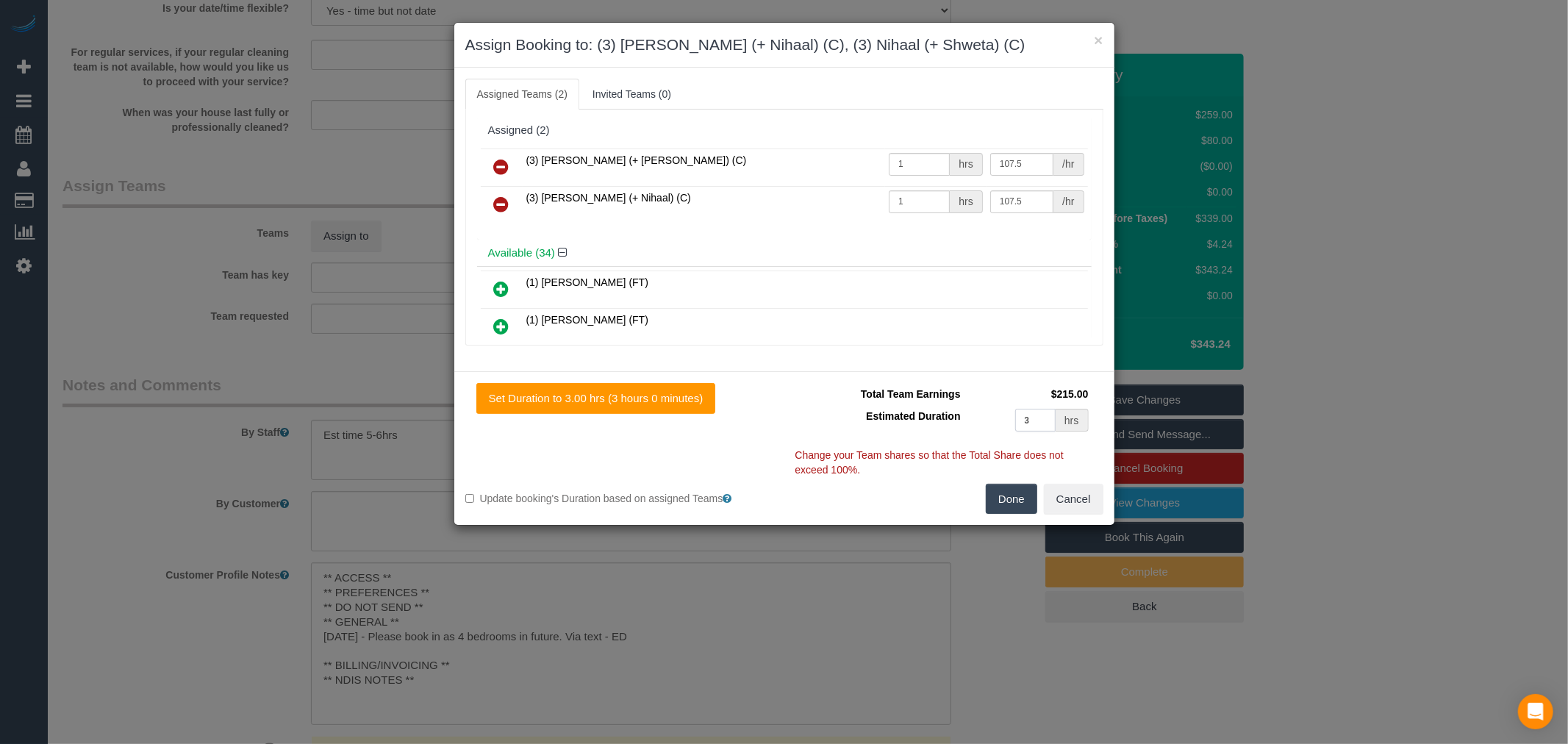
type input "3"
click at [1018, 504] on button "Done" at bounding box center [1011, 499] width 52 height 31
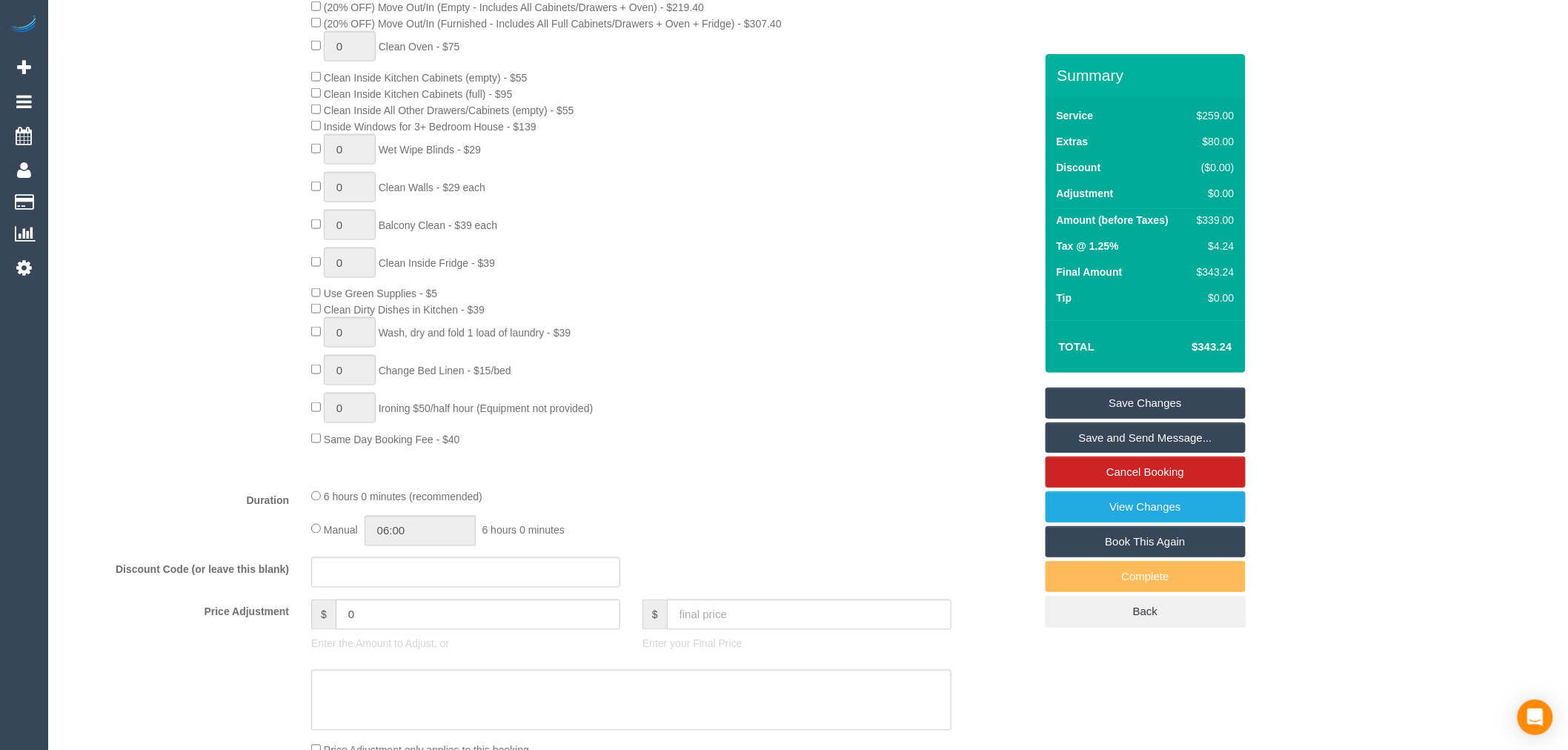
scroll to position [721, 0]
drag, startPoint x: 415, startPoint y: 557, endPoint x: 345, endPoint y: 557, distance: 70.0
click at [345, 551] on div "Manual 06:00 6 hours 0 minutes" at bounding box center [632, 536] width 641 height 30
type input "03:00"
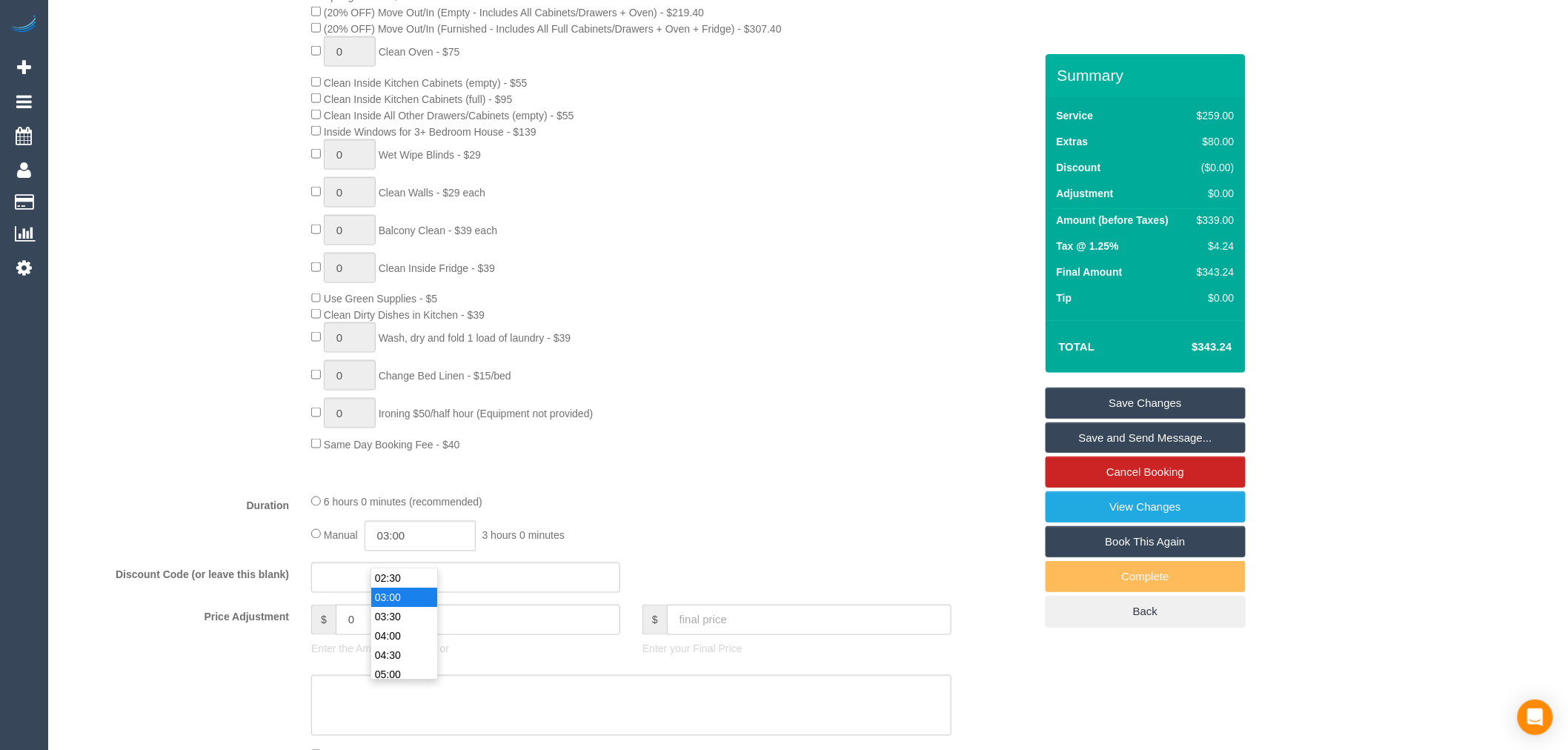
click at [661, 405] on div "0 Steam Cleaning - $55 per Unit ($110 Minimum) Use Disinfectant Products - $30 …" at bounding box center [673, 193] width 745 height 518
click at [1120, 408] on link "Save Changes" at bounding box center [1145, 403] width 200 height 31
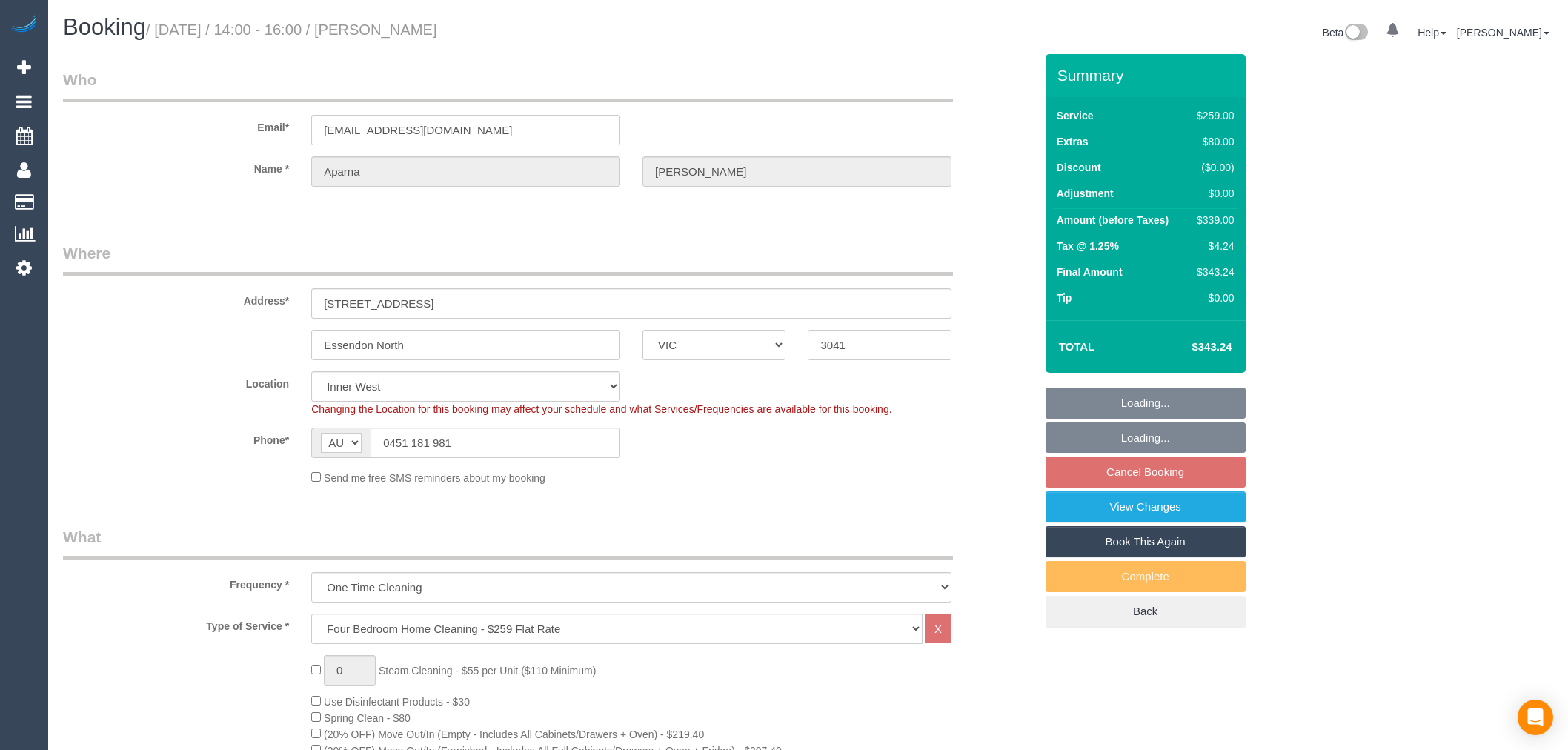
select select "VIC"
select select "string:stripe-pm_1SAnhd2GScqysDRVfSRYrT8p"
select select "object:659"
select select "number:28"
select select "number:14"
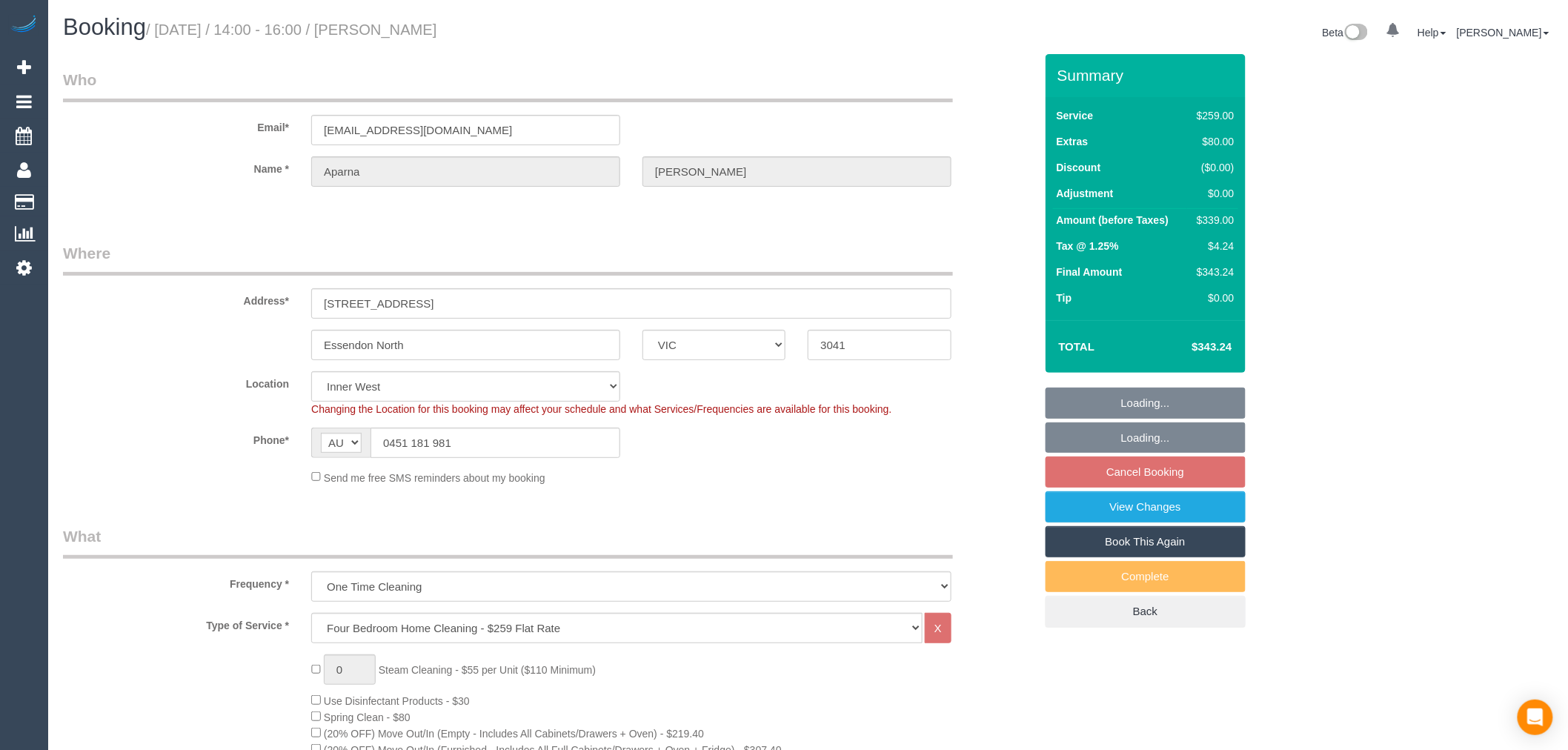
select select "number:19"
select select "number:24"
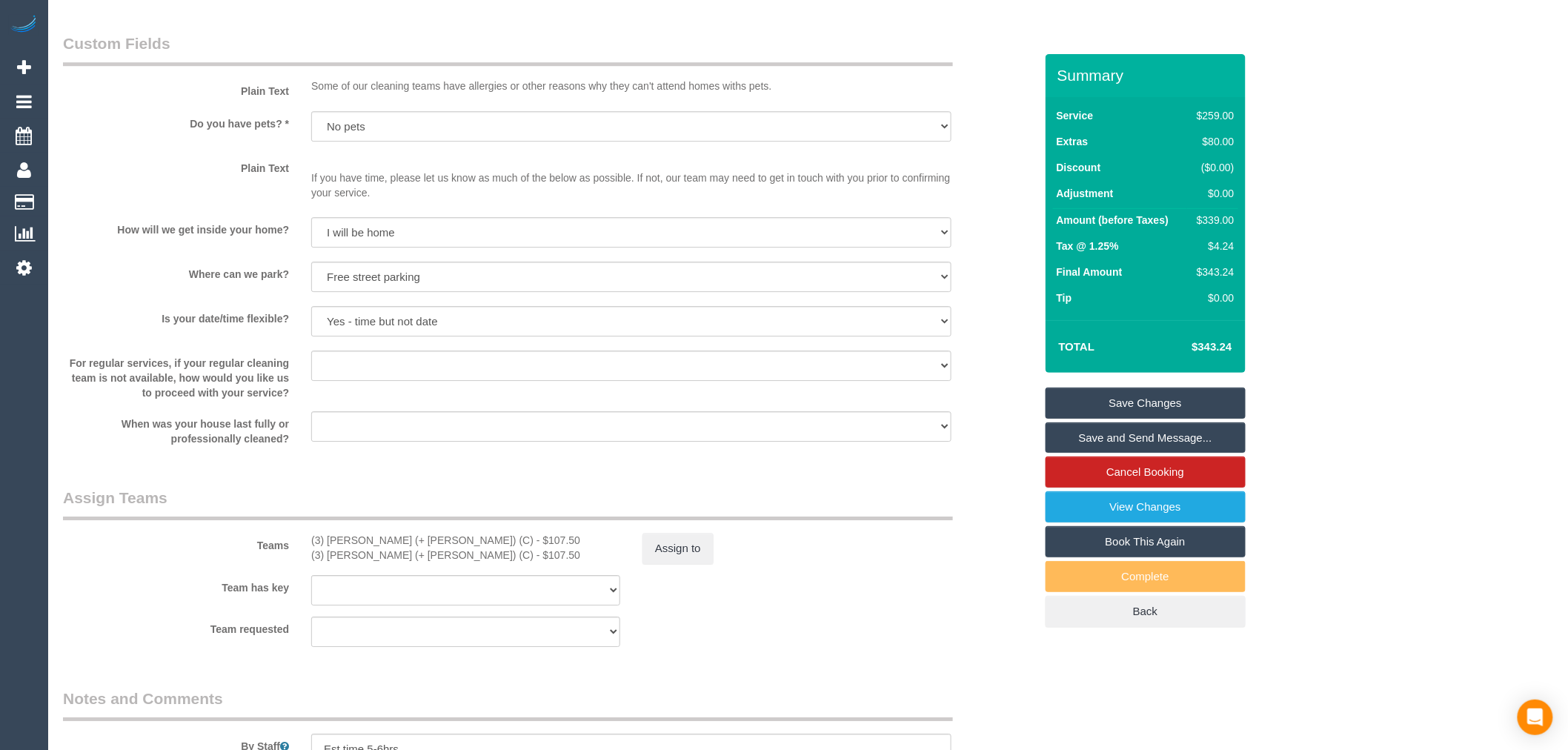
scroll to position [1728, 0]
click at [1207, 432] on link "Save and Send Message..." at bounding box center [1145, 438] width 200 height 31
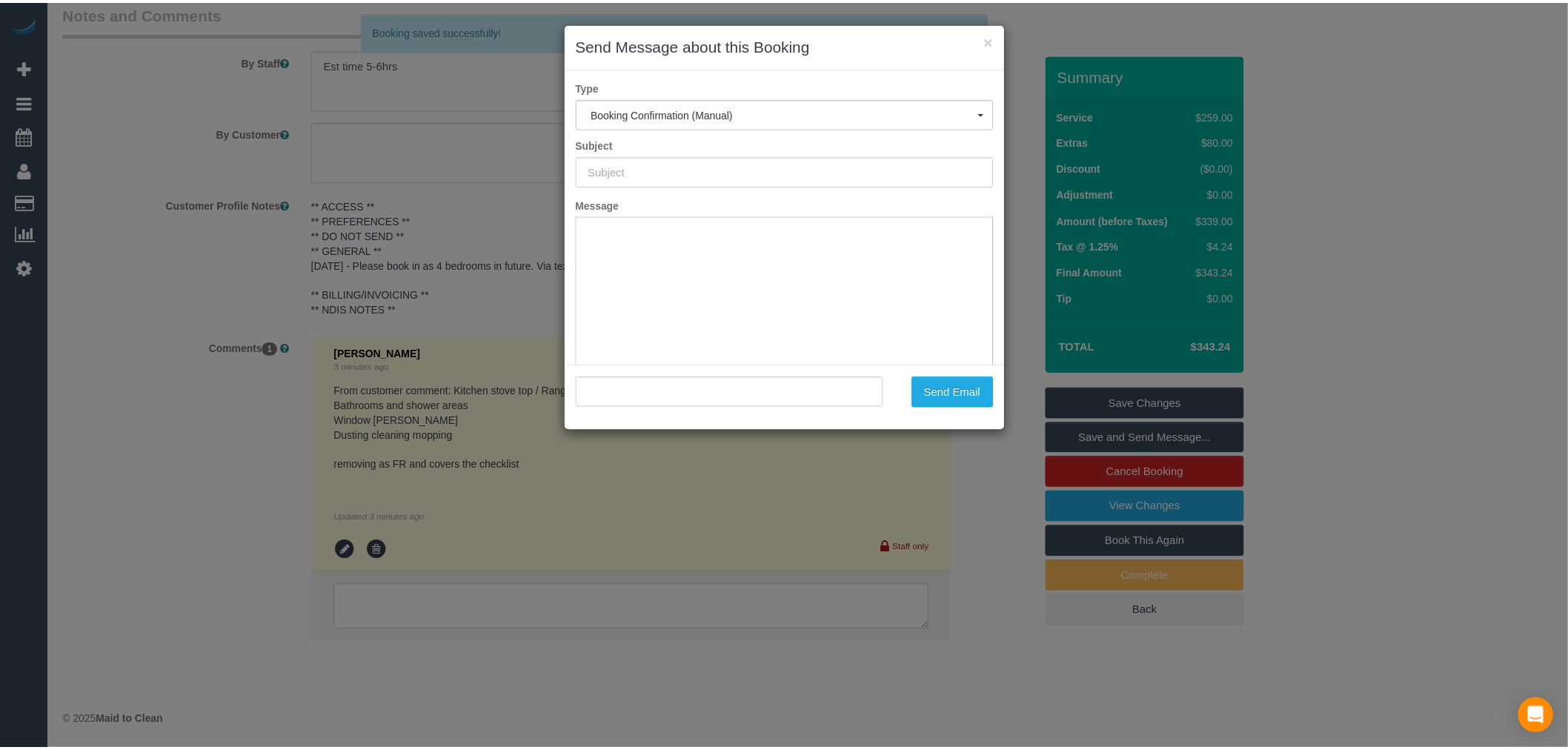
scroll to position [0, 0]
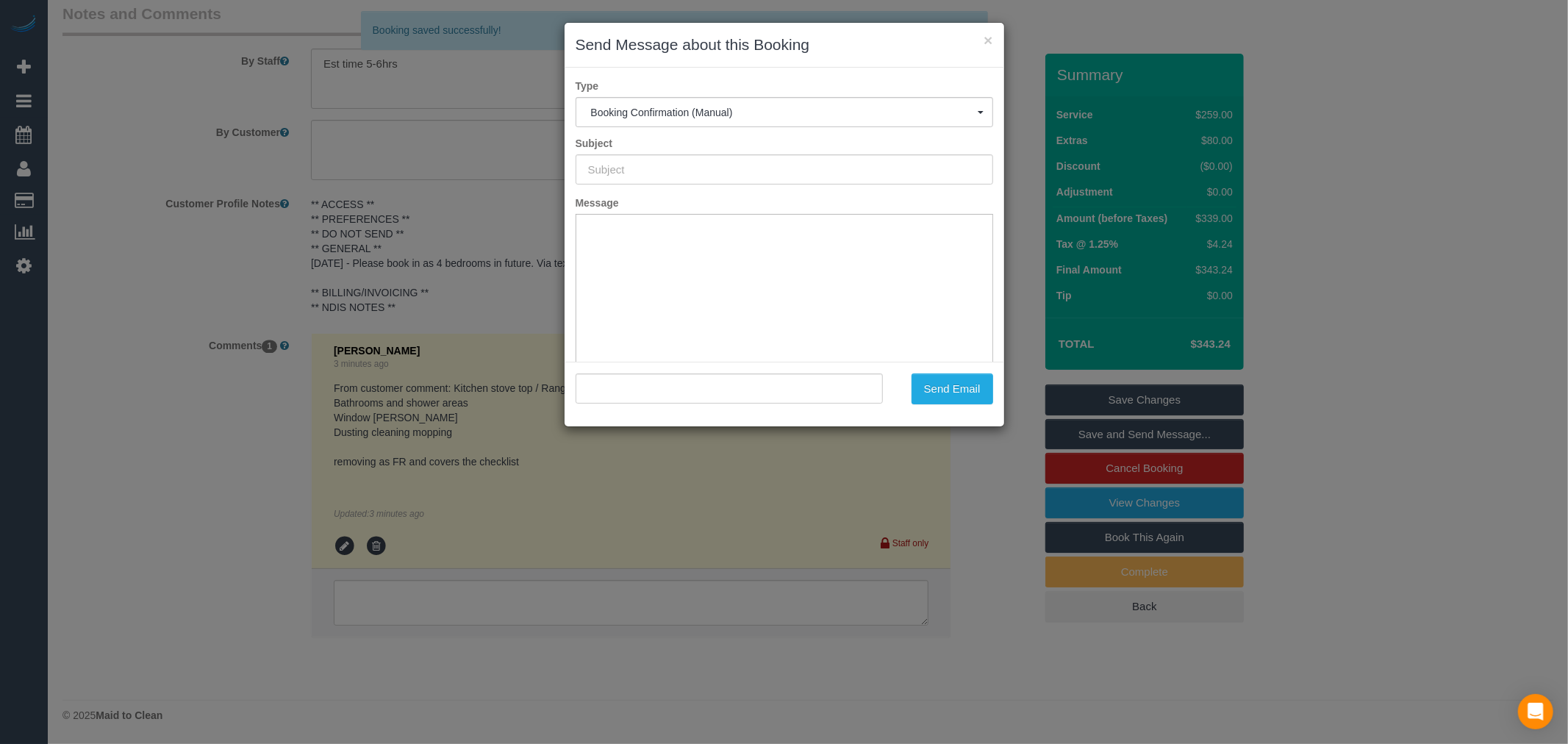
type input "Booking Confirmed"
type input ""Aparna Yawalkar" <aparna.sonar@gmail.com>"
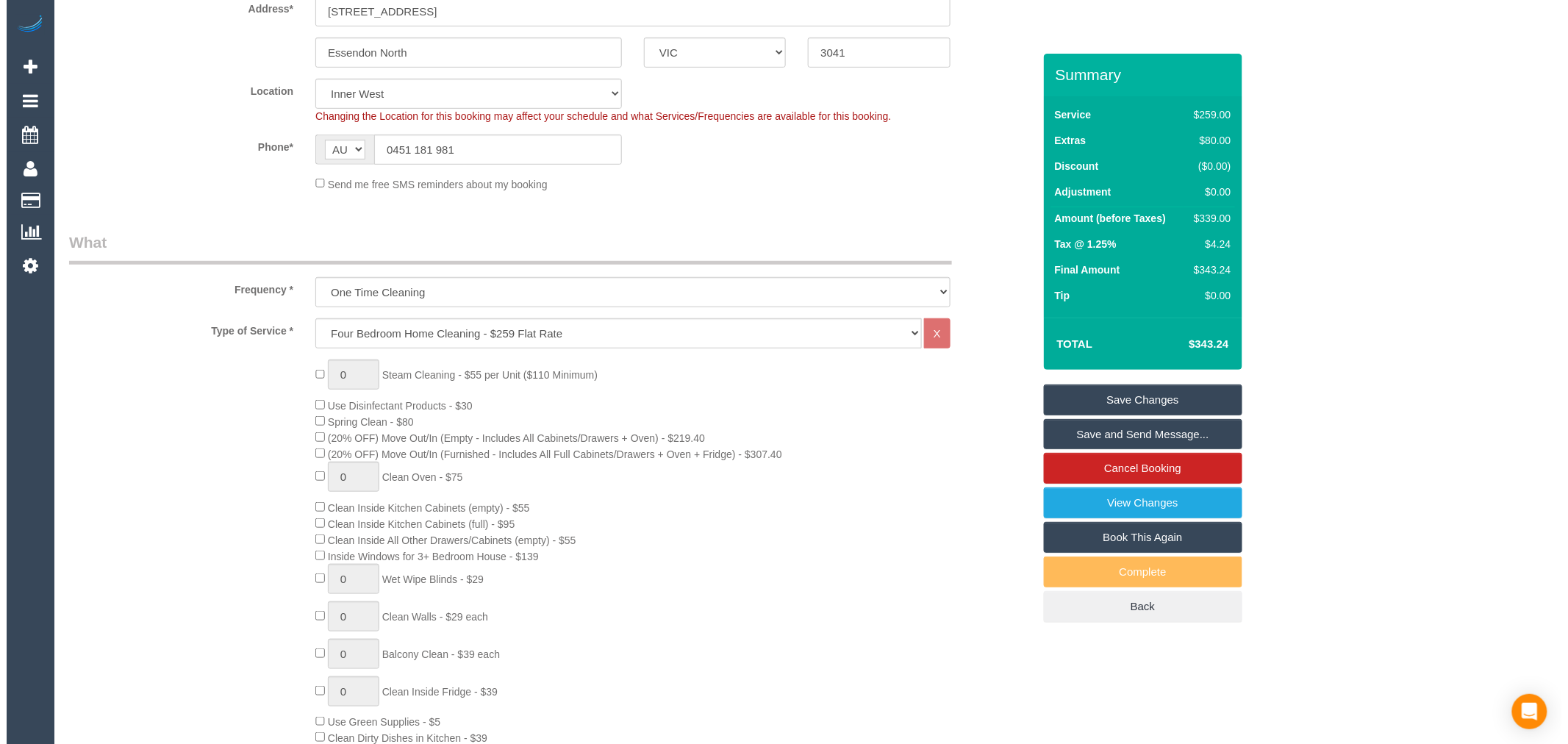
scroll to position [122, 0]
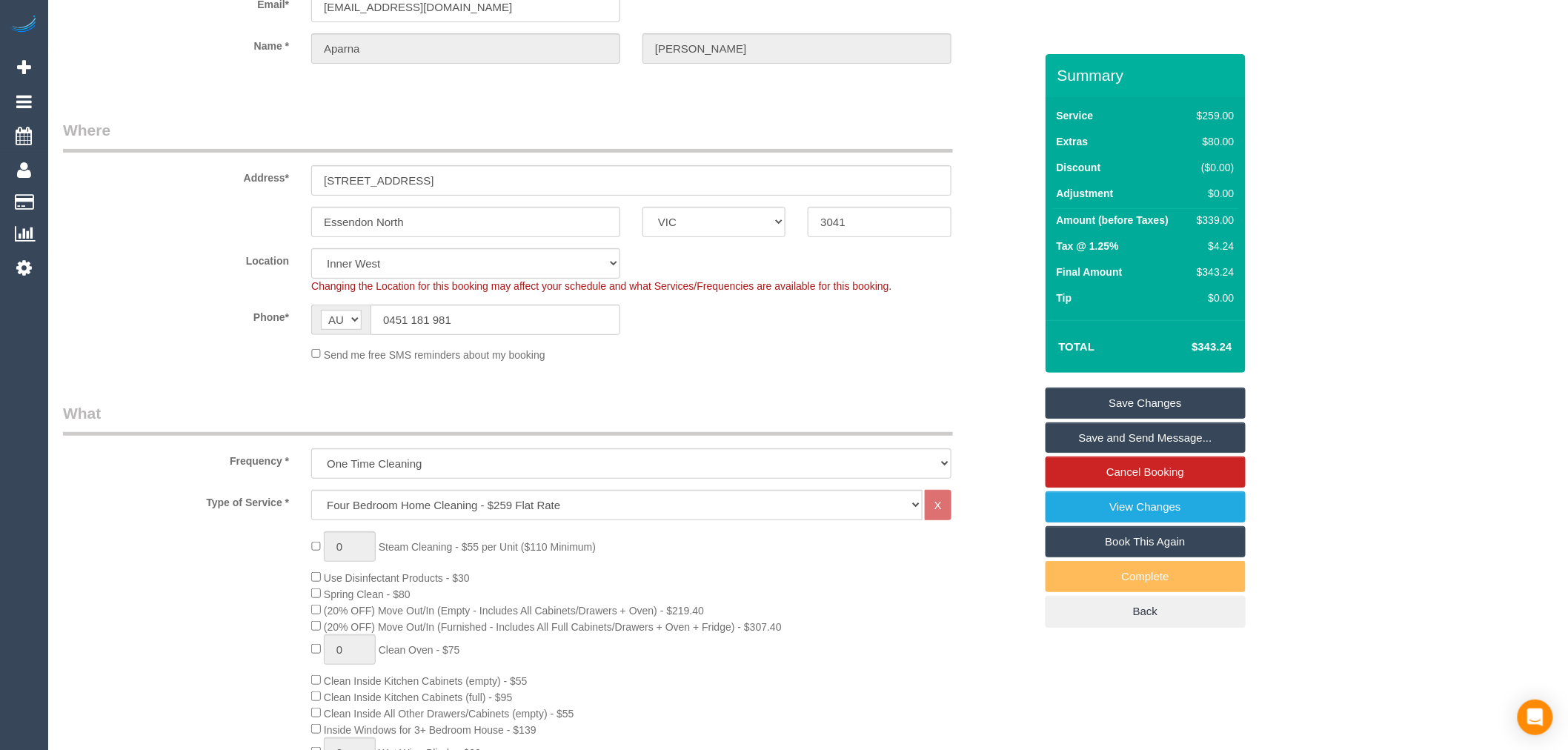
click at [1187, 444] on link "Save and Send Message..." at bounding box center [1145, 438] width 200 height 31
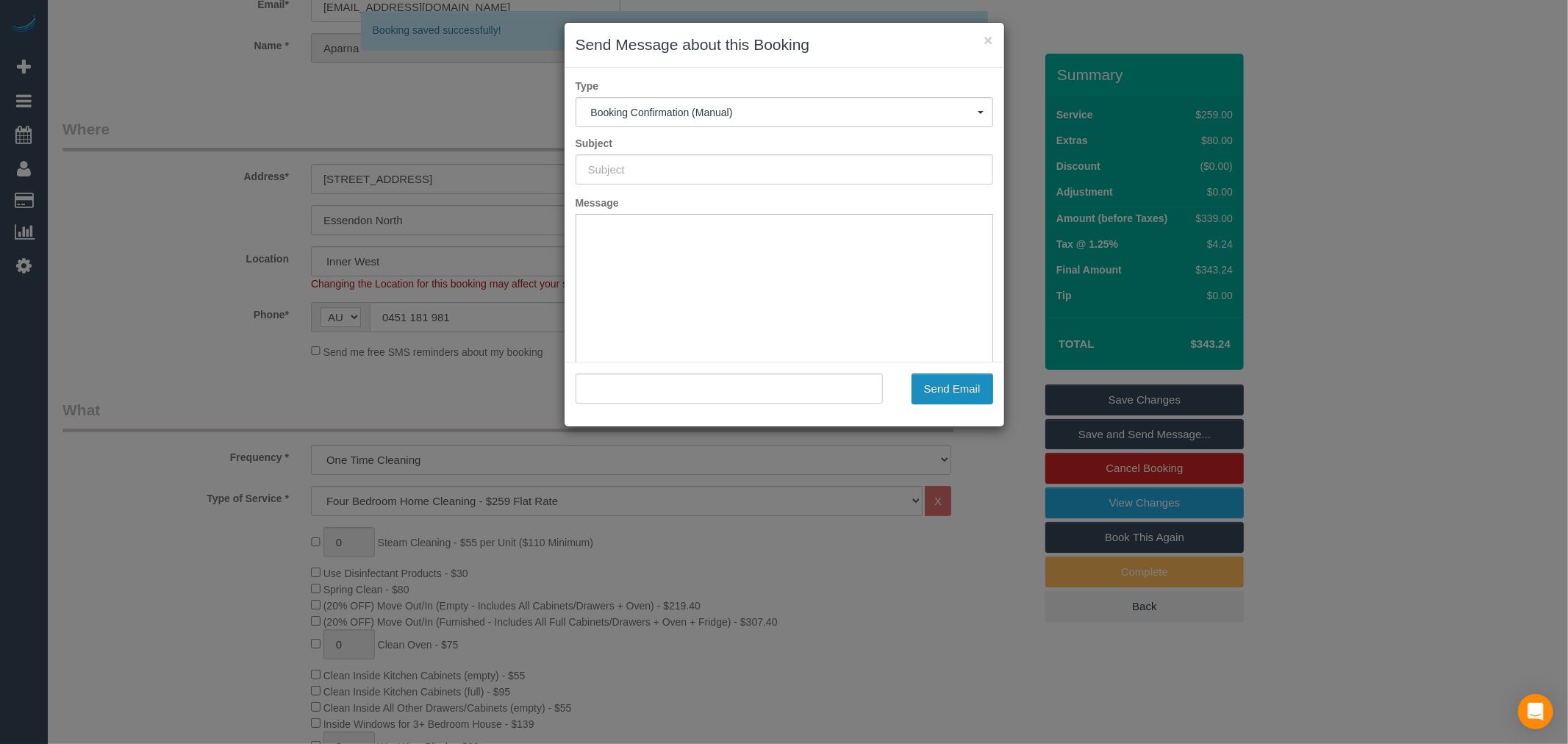
scroll to position [0, 0]
type input "Booking Confirmed"
type input ""Aparna Yawalkar" <aparna.sonar@gmail.com>"
click at [932, 386] on button "Send Email" at bounding box center [952, 389] width 81 height 31
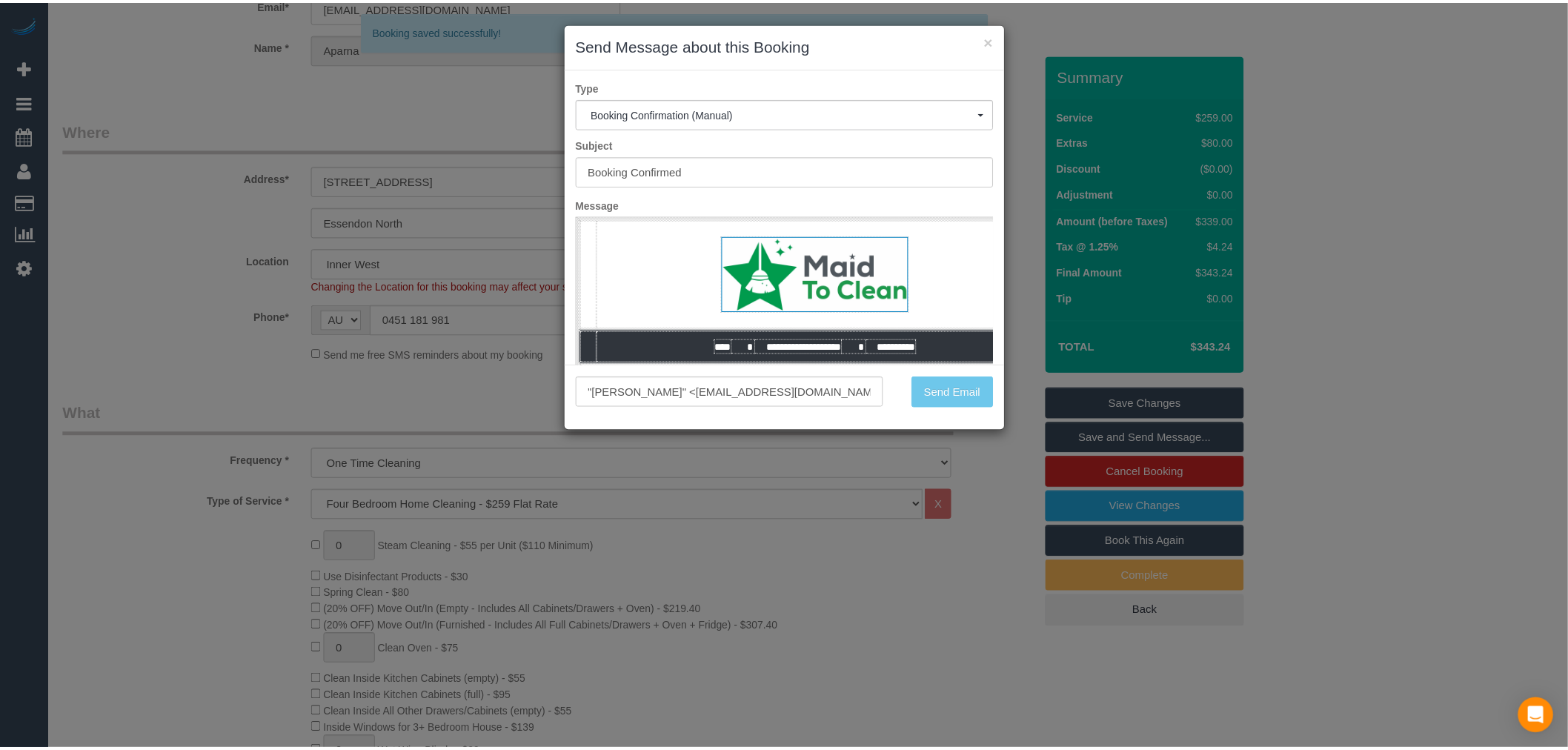
scroll to position [176, 0]
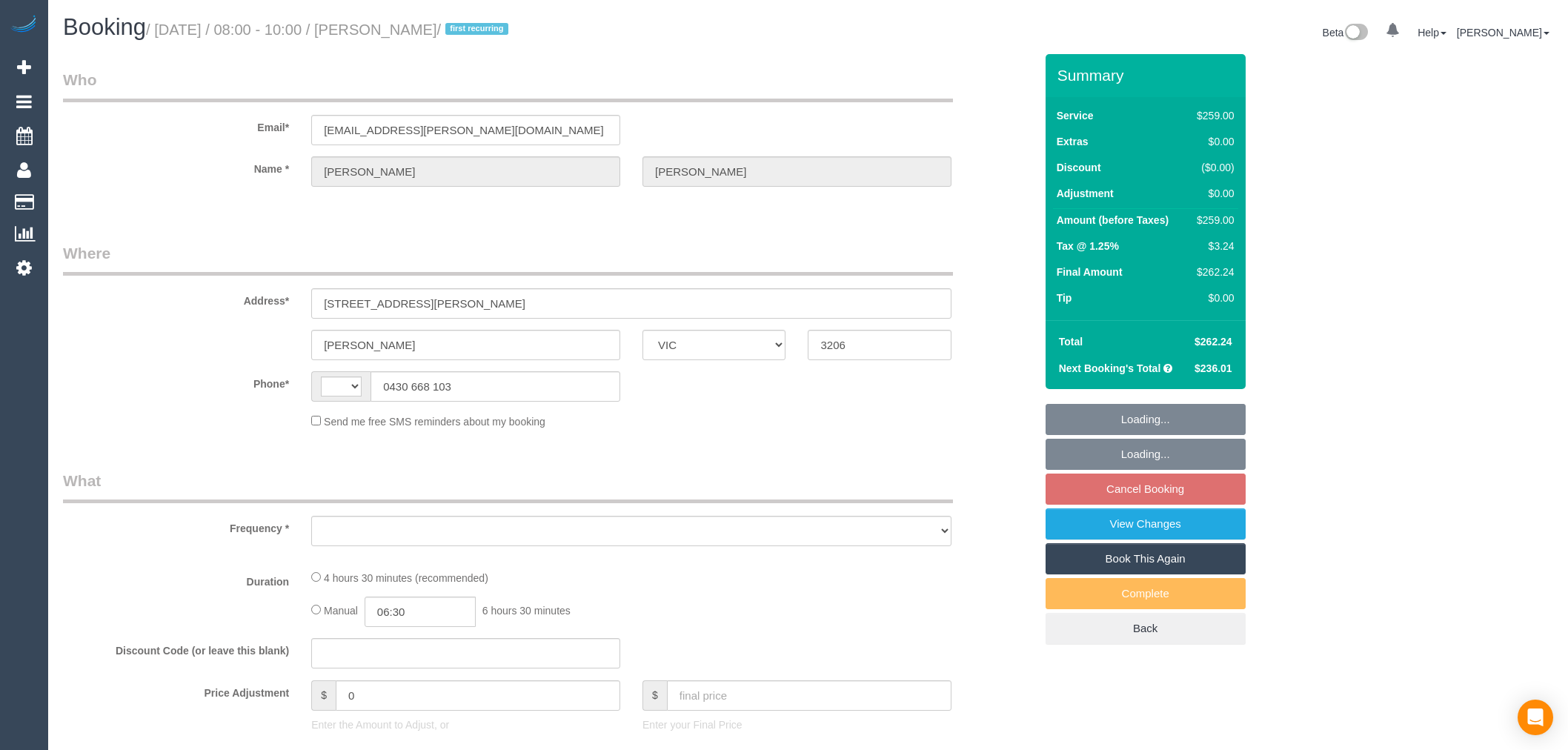
select select "VIC"
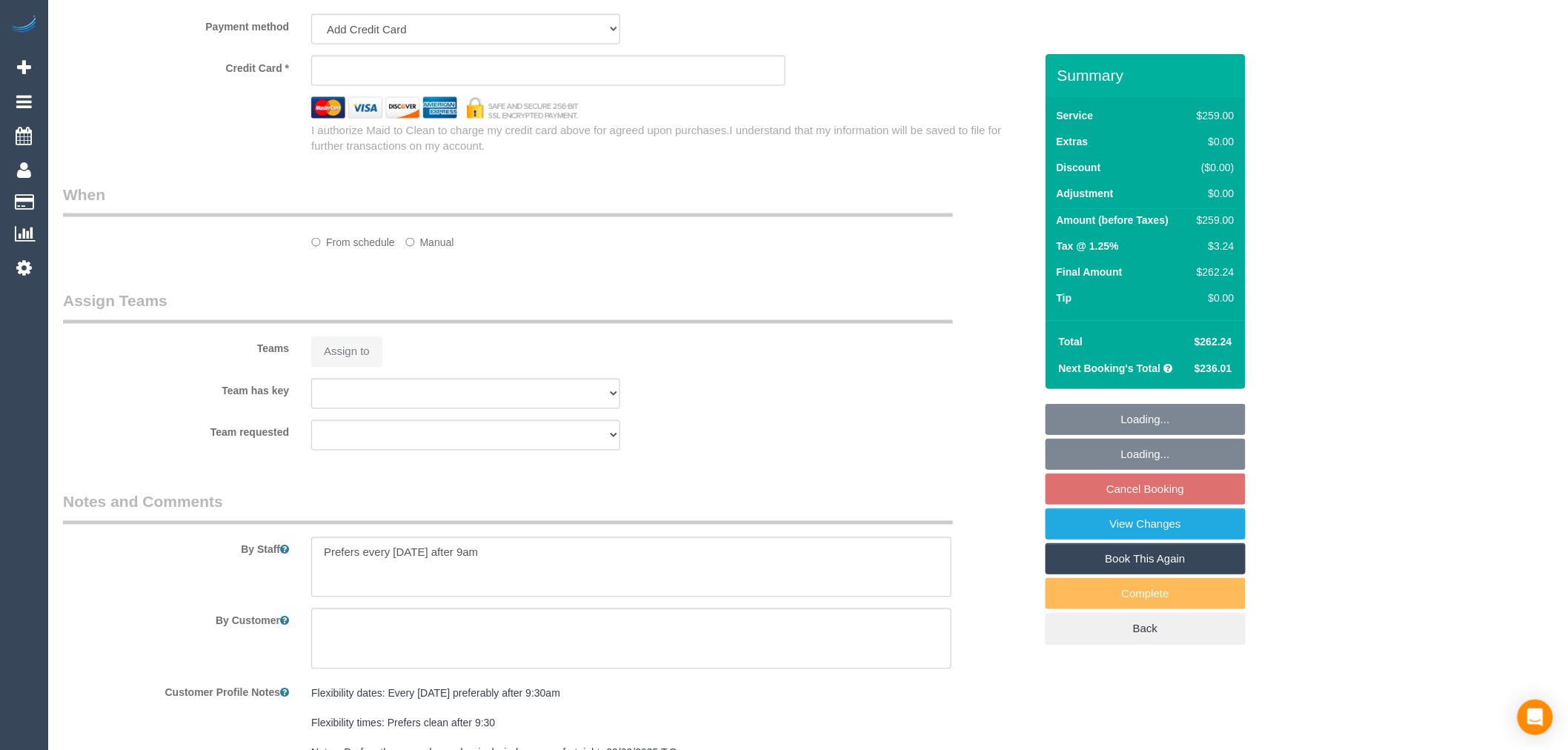
select select "string:stripe-pm_1S4rt52GScqysDRVnhxRJnn7"
select select "number:28"
select select "number:14"
select select "number:19"
select select "number:36"
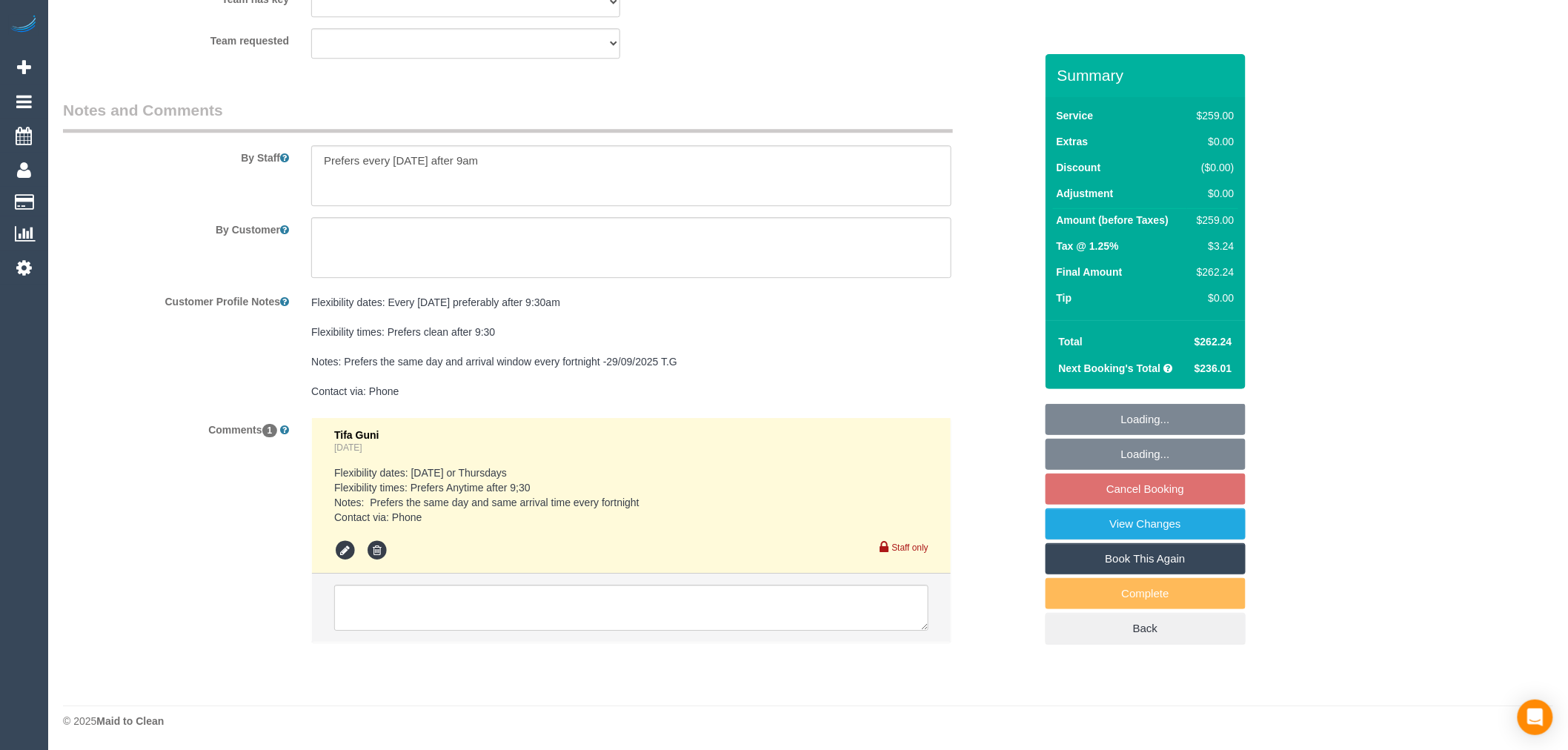
select select "string:AU"
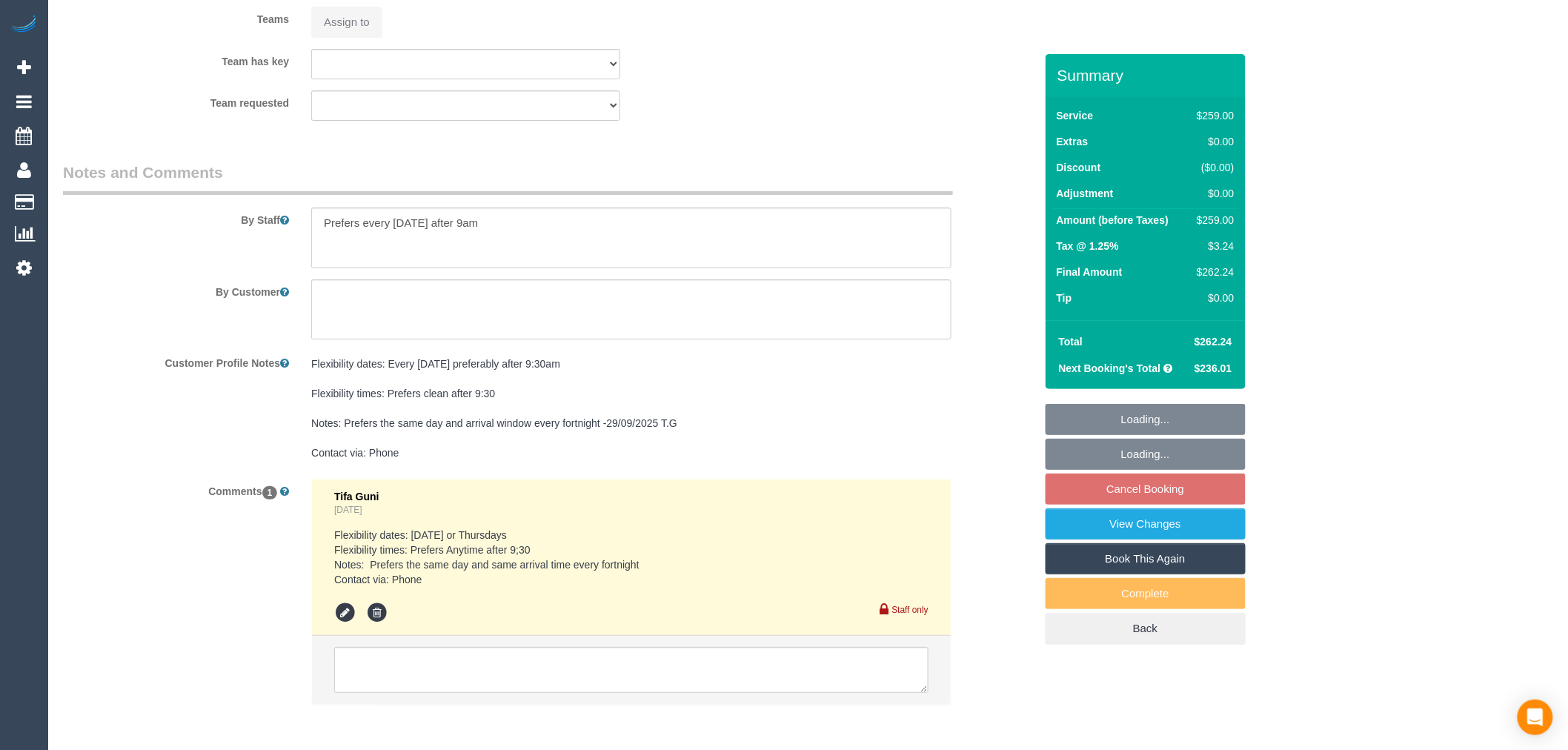
select select "object:1400"
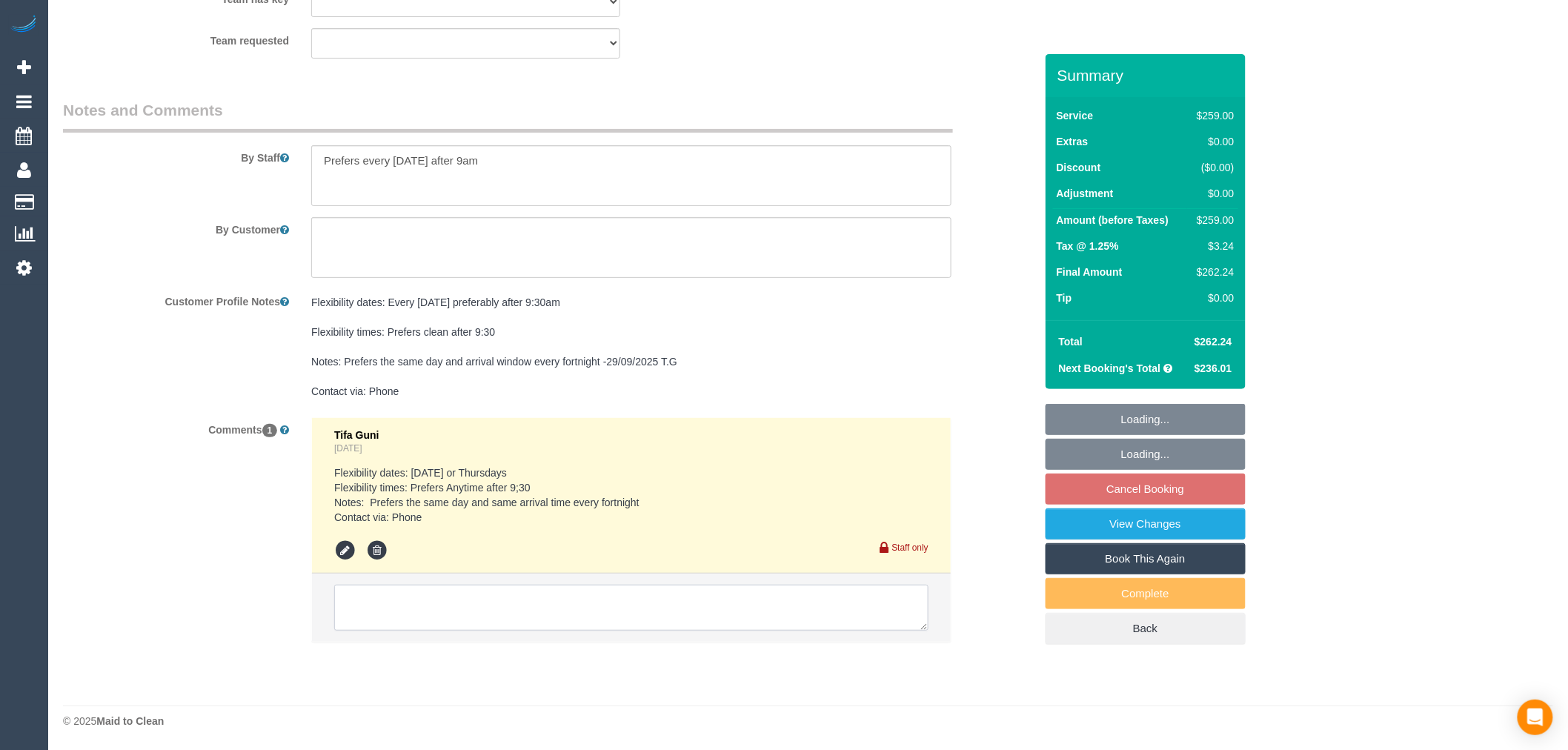
click at [586, 610] on textarea at bounding box center [631, 608] width 594 height 46
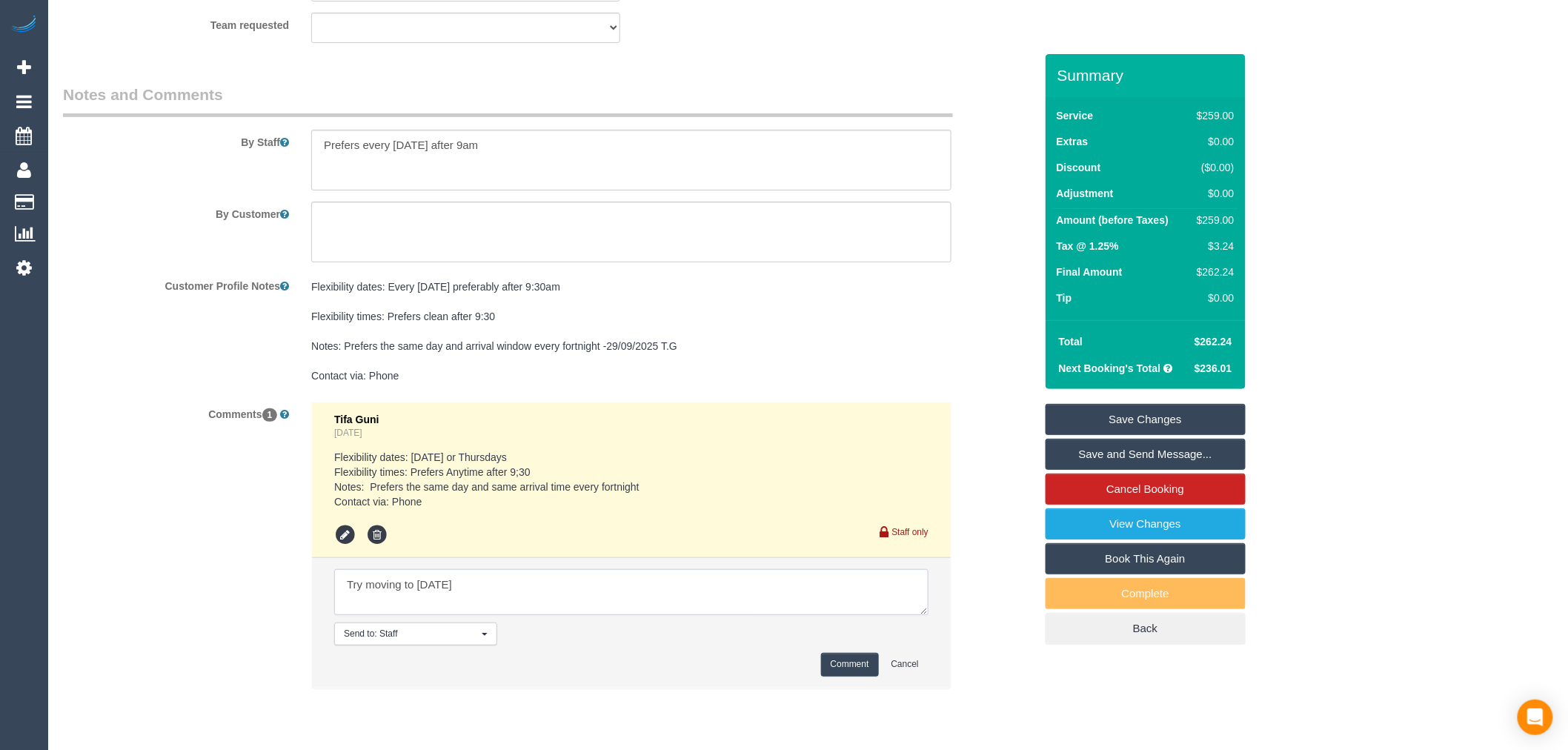
type textarea "Try moving to Thursday"
click at [851, 687] on li "Send to: Staff Nothing selected Send to: Staff Send to: Customer Send to: Team …" at bounding box center [632, 621] width 639 height 129
click at [850, 676] on button "Comment" at bounding box center [850, 663] width 57 height 23
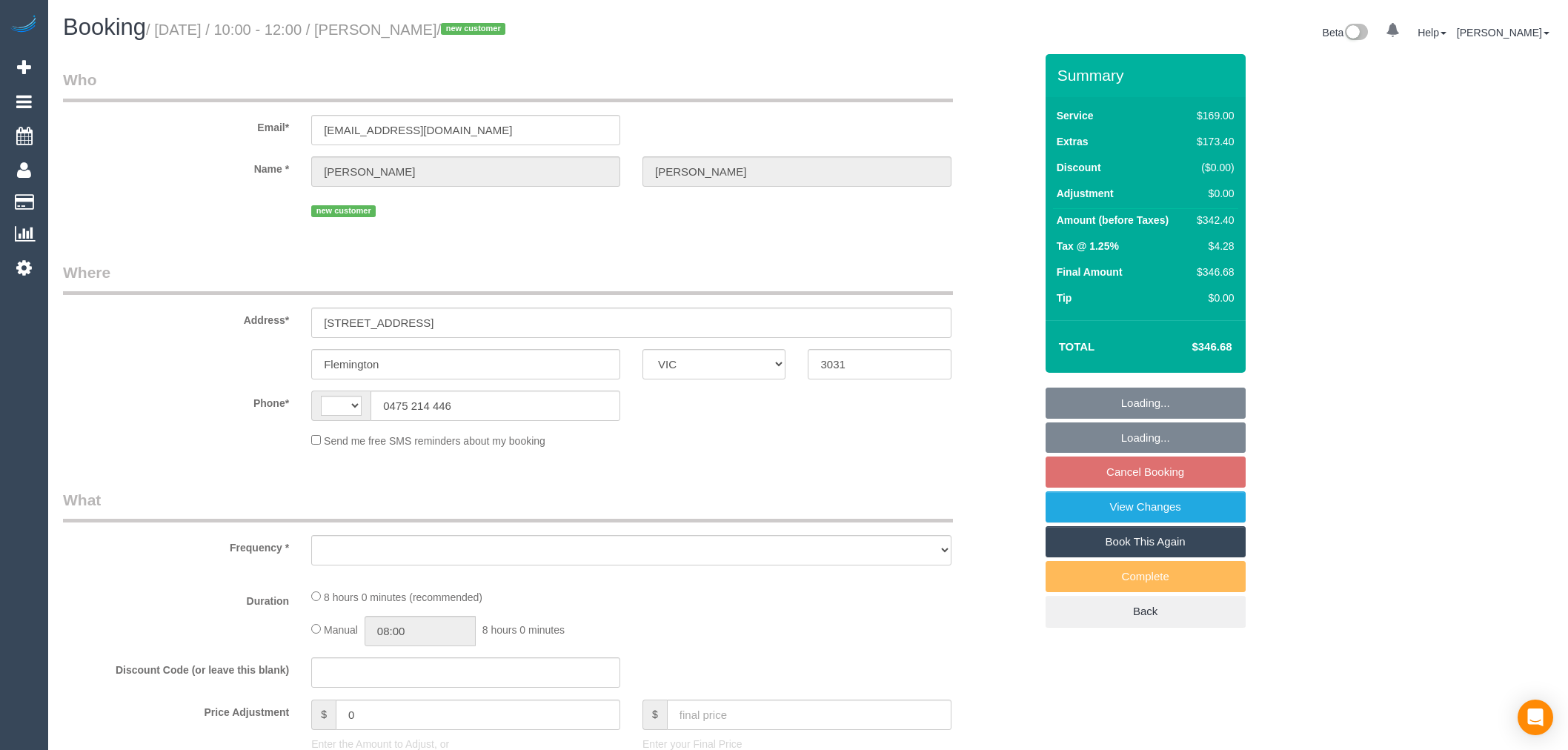
select select "VIC"
select select "string:stripe-pm_1SDRRa2GScqysDRVjWjp756q"
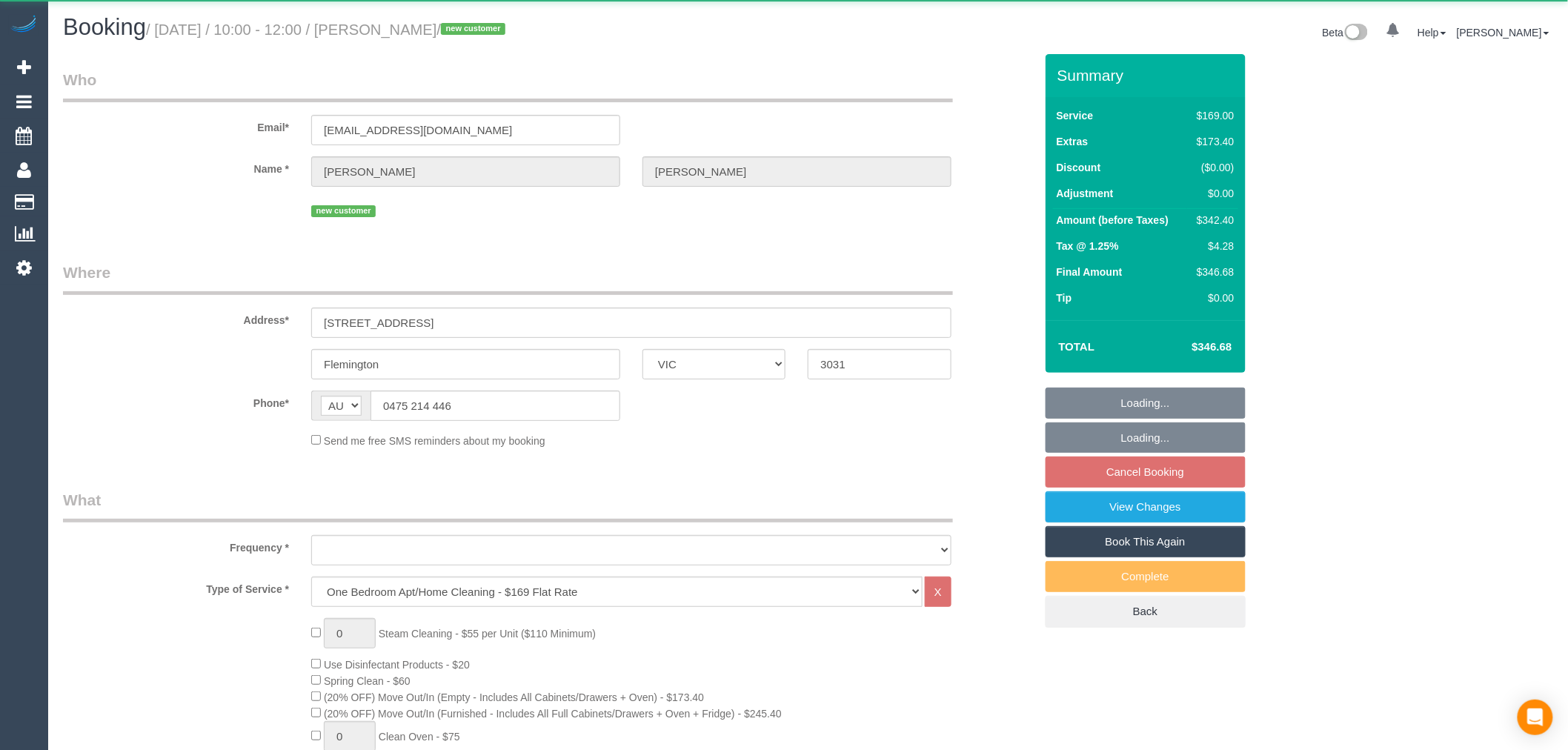
select select "string:AU"
select select "number:28"
select select "number:14"
select select "number:18"
select select "number:24"
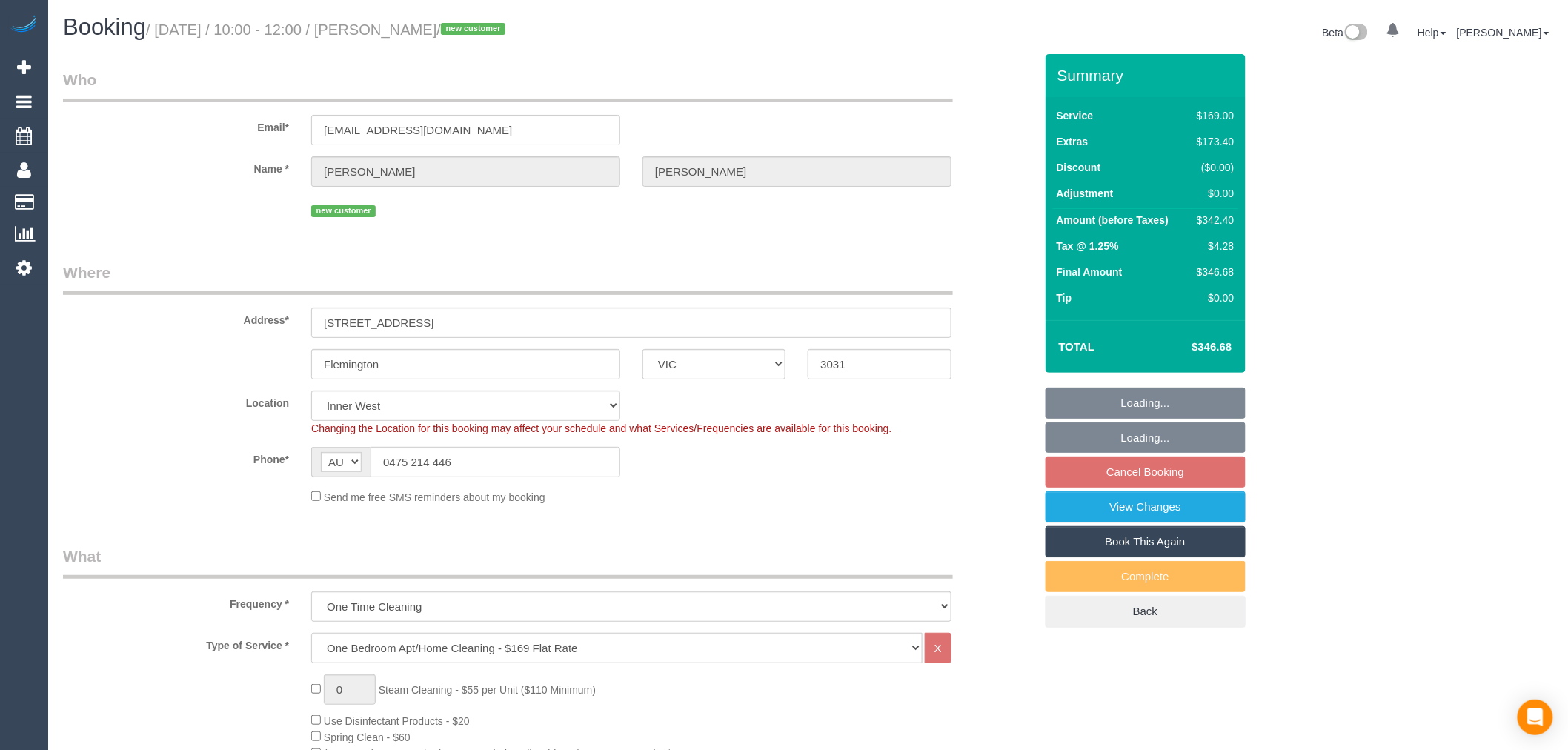
select select "object:815"
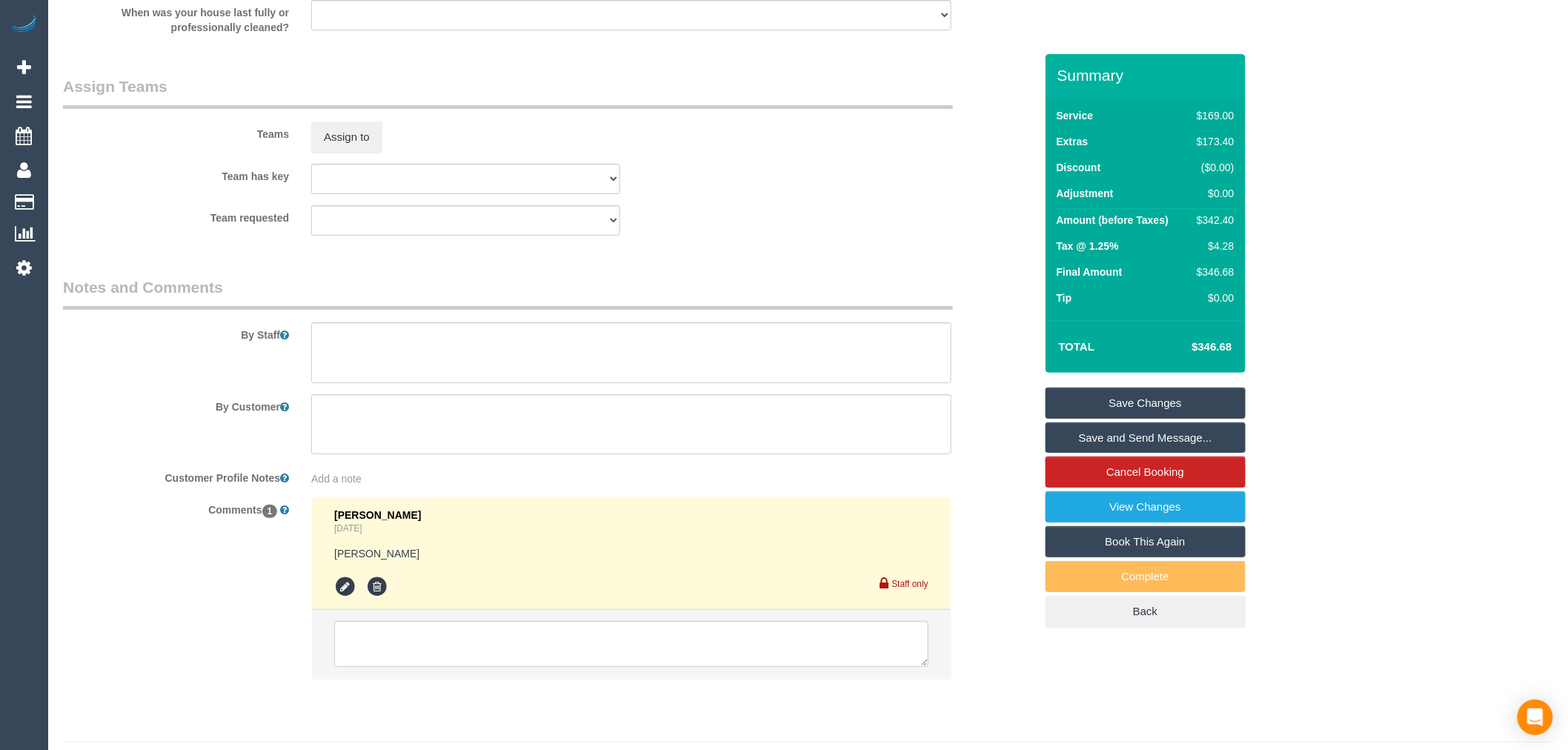
scroll to position [2295, 0]
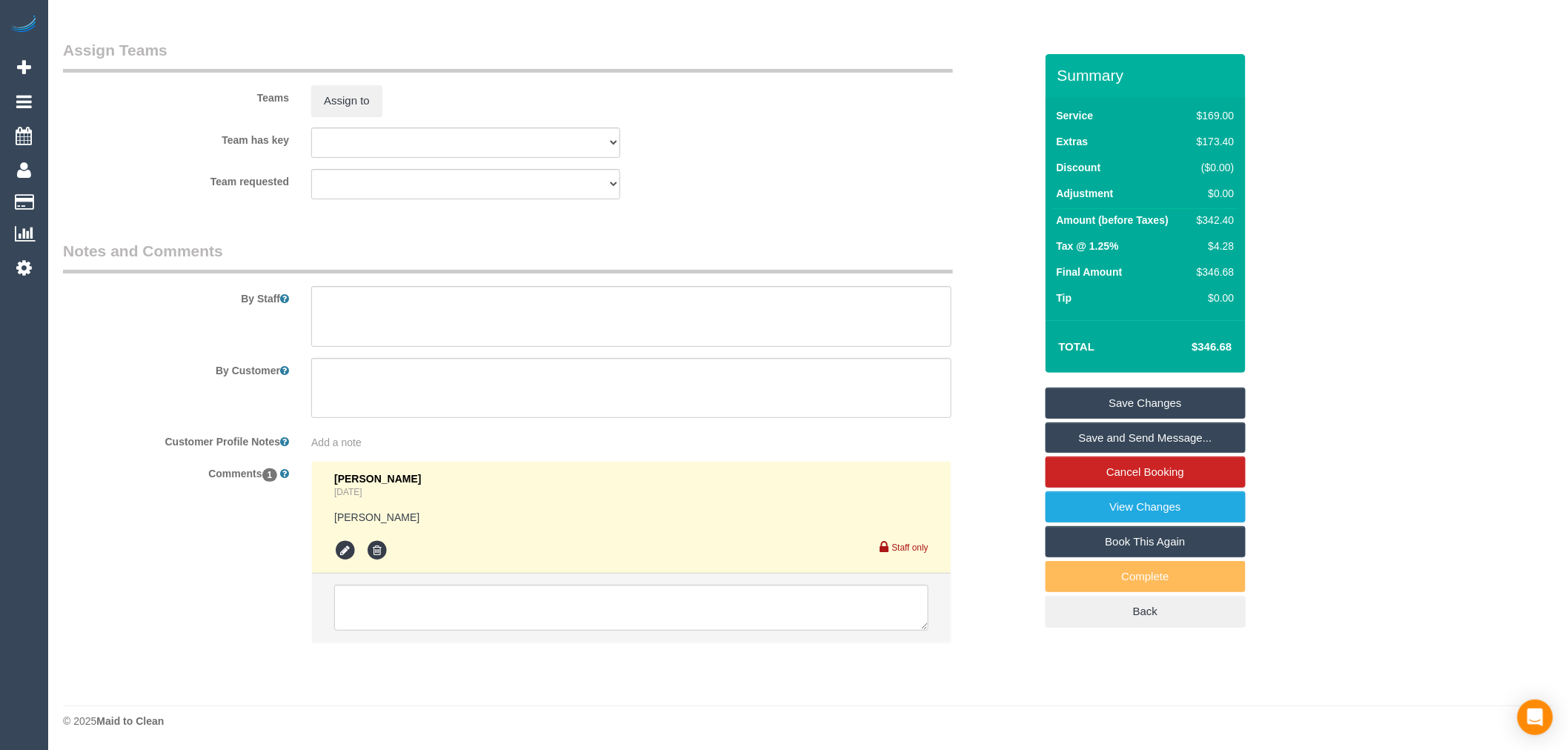
click at [435, 575] on li at bounding box center [632, 608] width 639 height 68
click at [447, 598] on textarea at bounding box center [631, 608] width 594 height 46
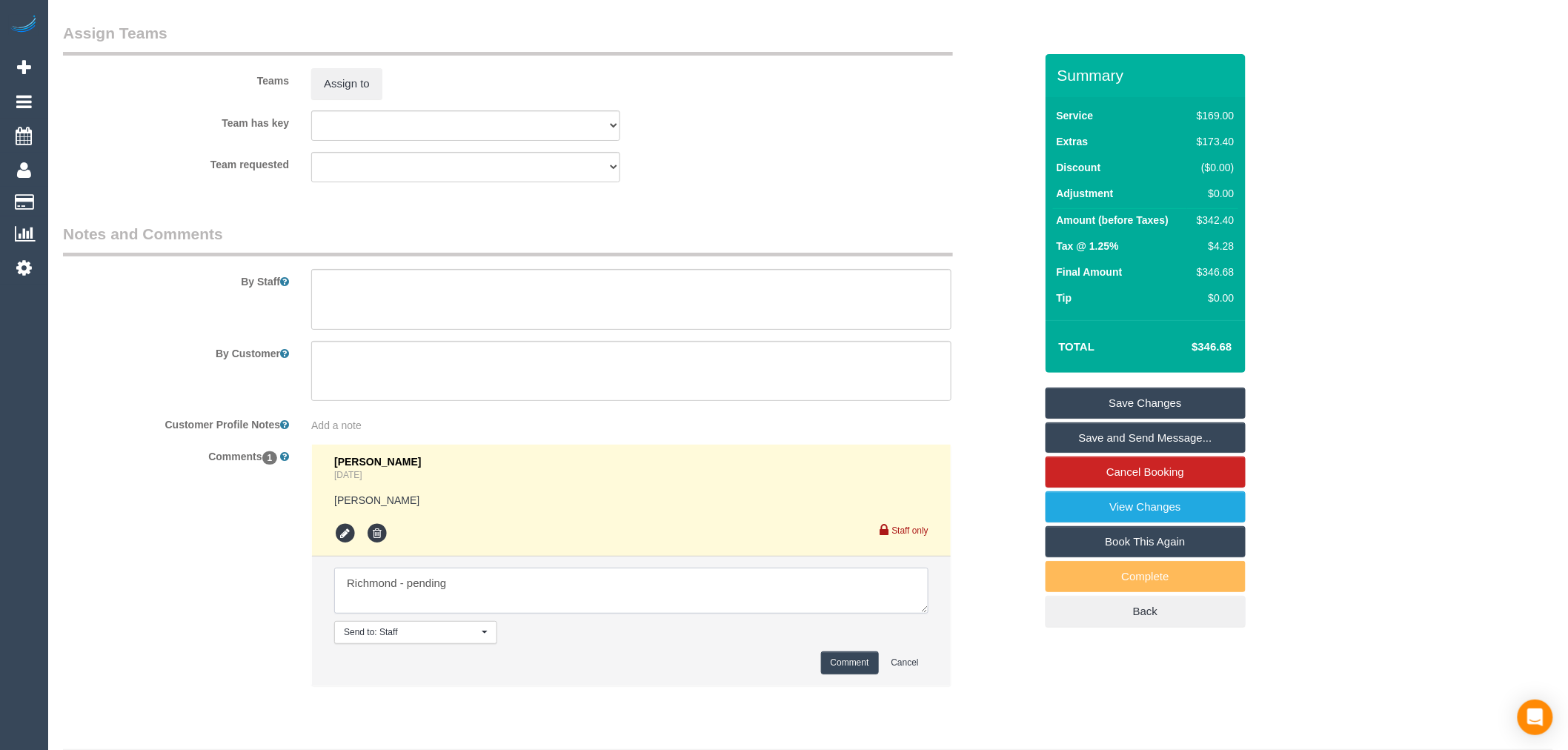
type textarea "Richmond - pending"
click at [865, 674] on button "Comment" at bounding box center [850, 662] width 57 height 23
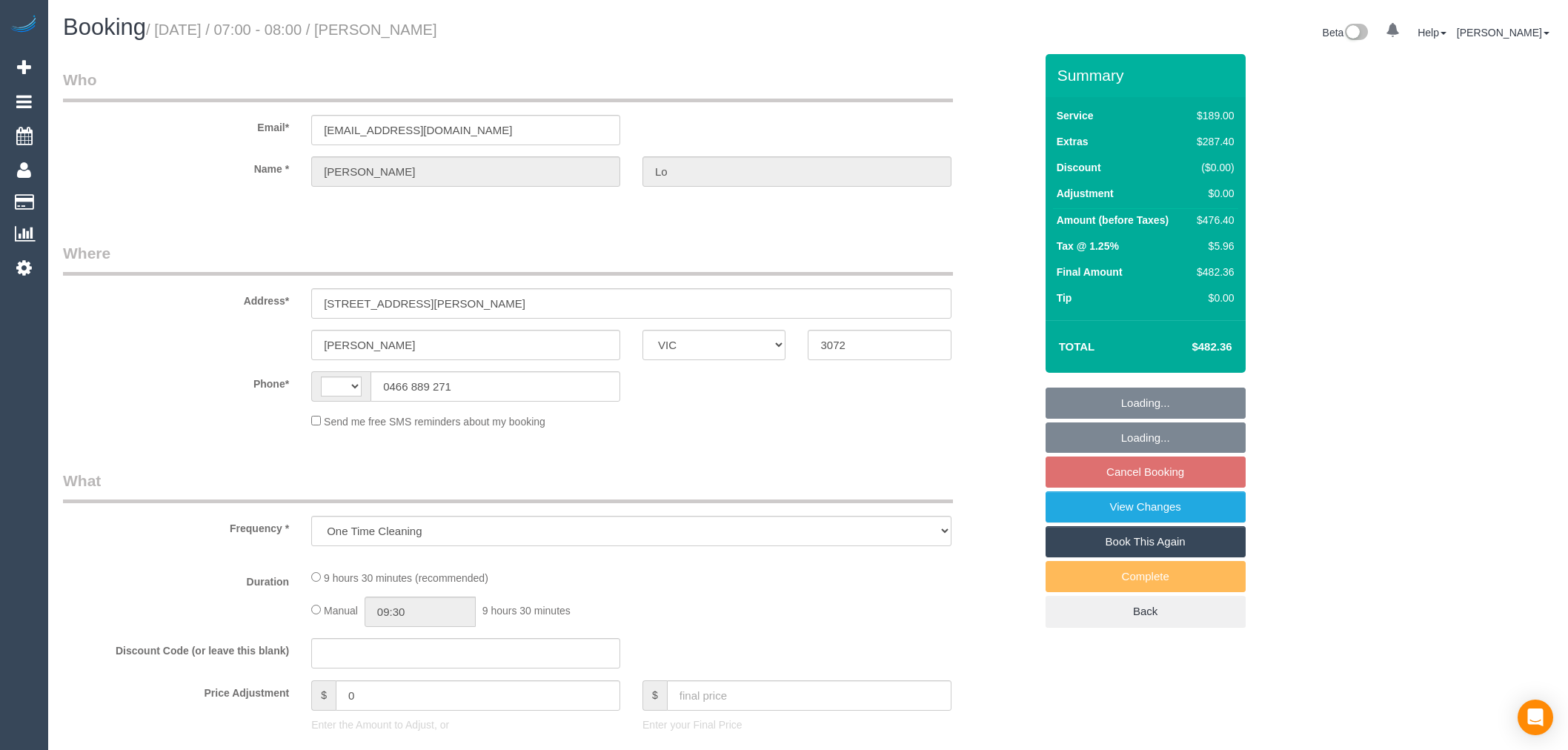
select select "VIC"
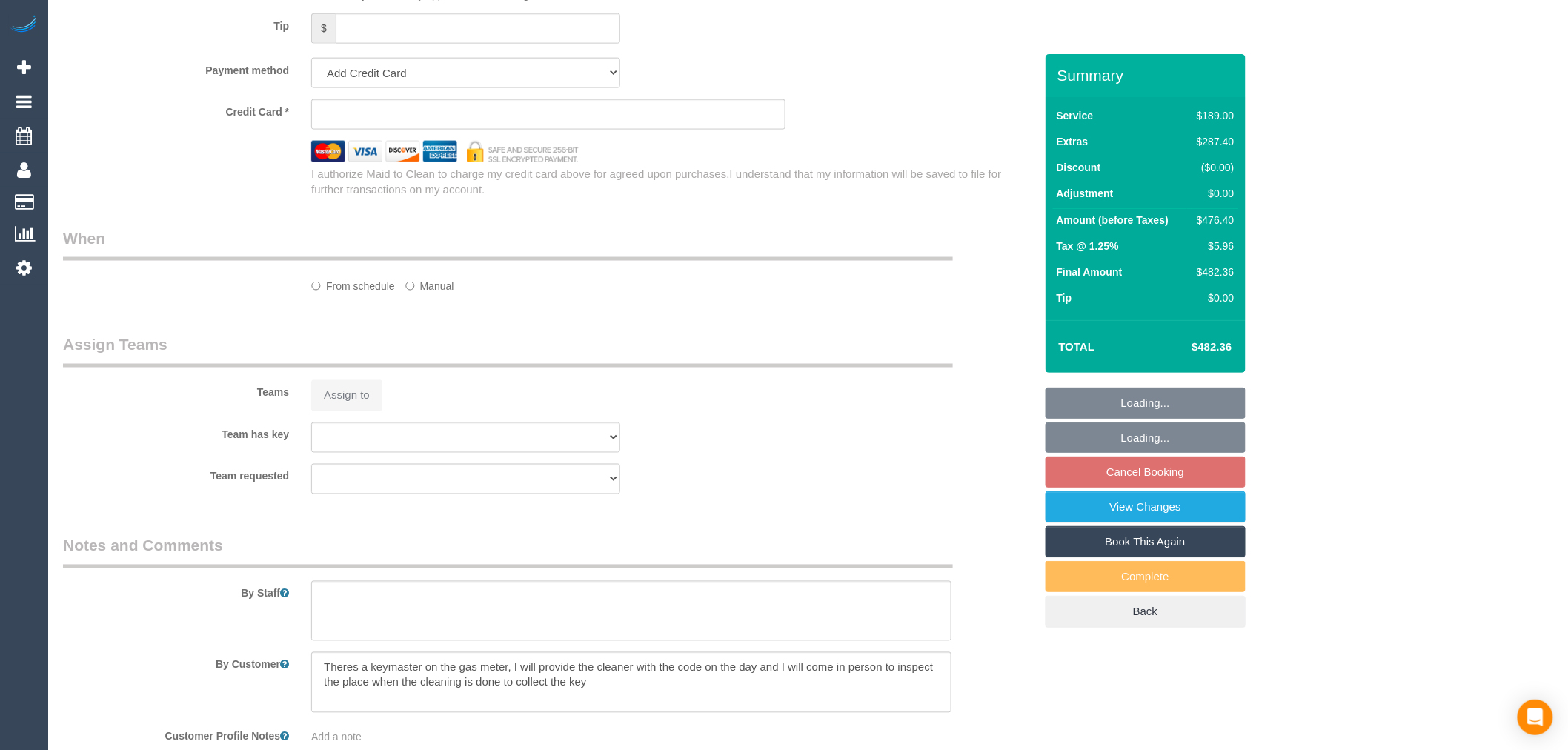
select select "string:AU"
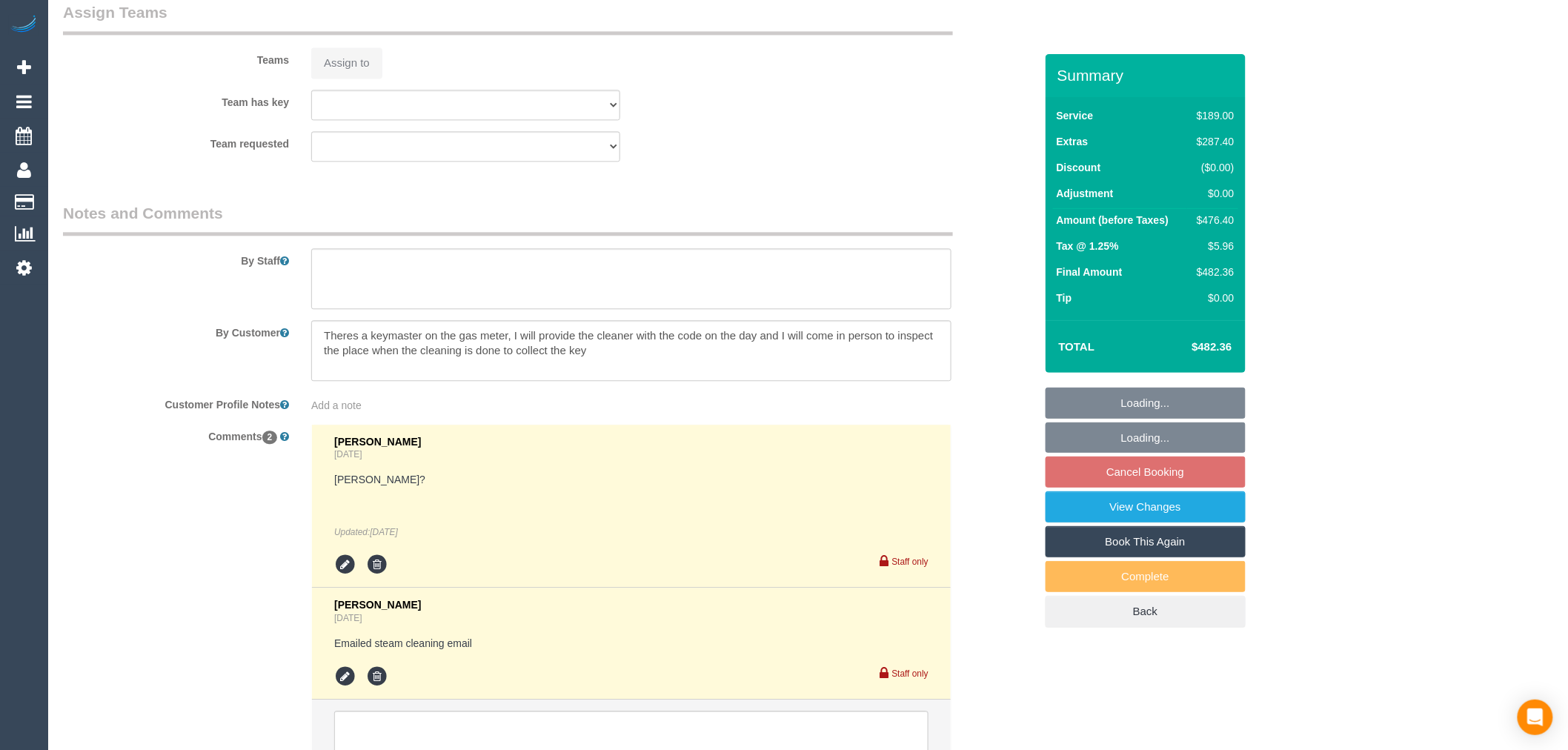
select select "object:585"
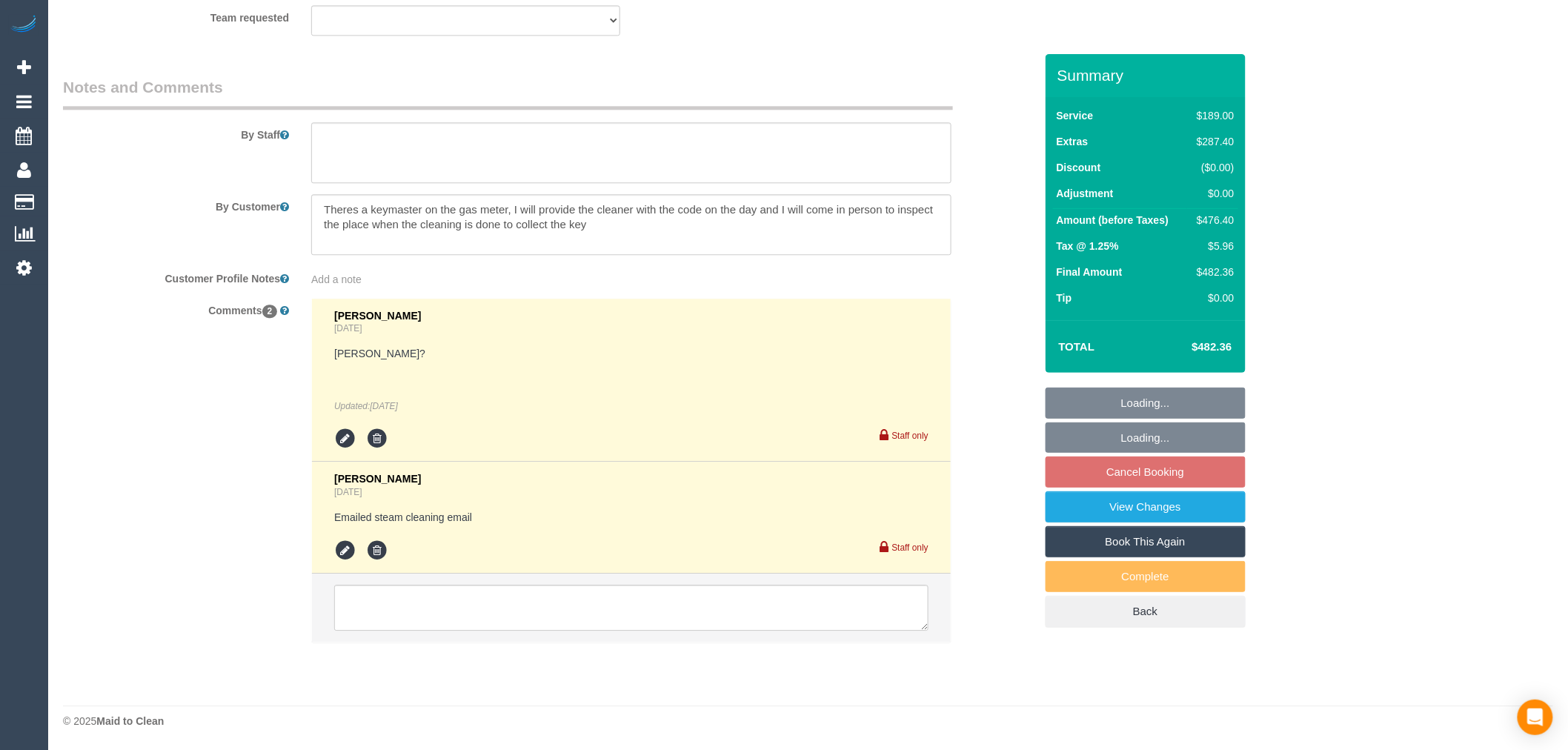
select select "string:stripe-pm_1QPZSr2GScqysDRV4etGKQMM"
select select "number:30"
select select "number:16"
select select "number:19"
select select "number:25"
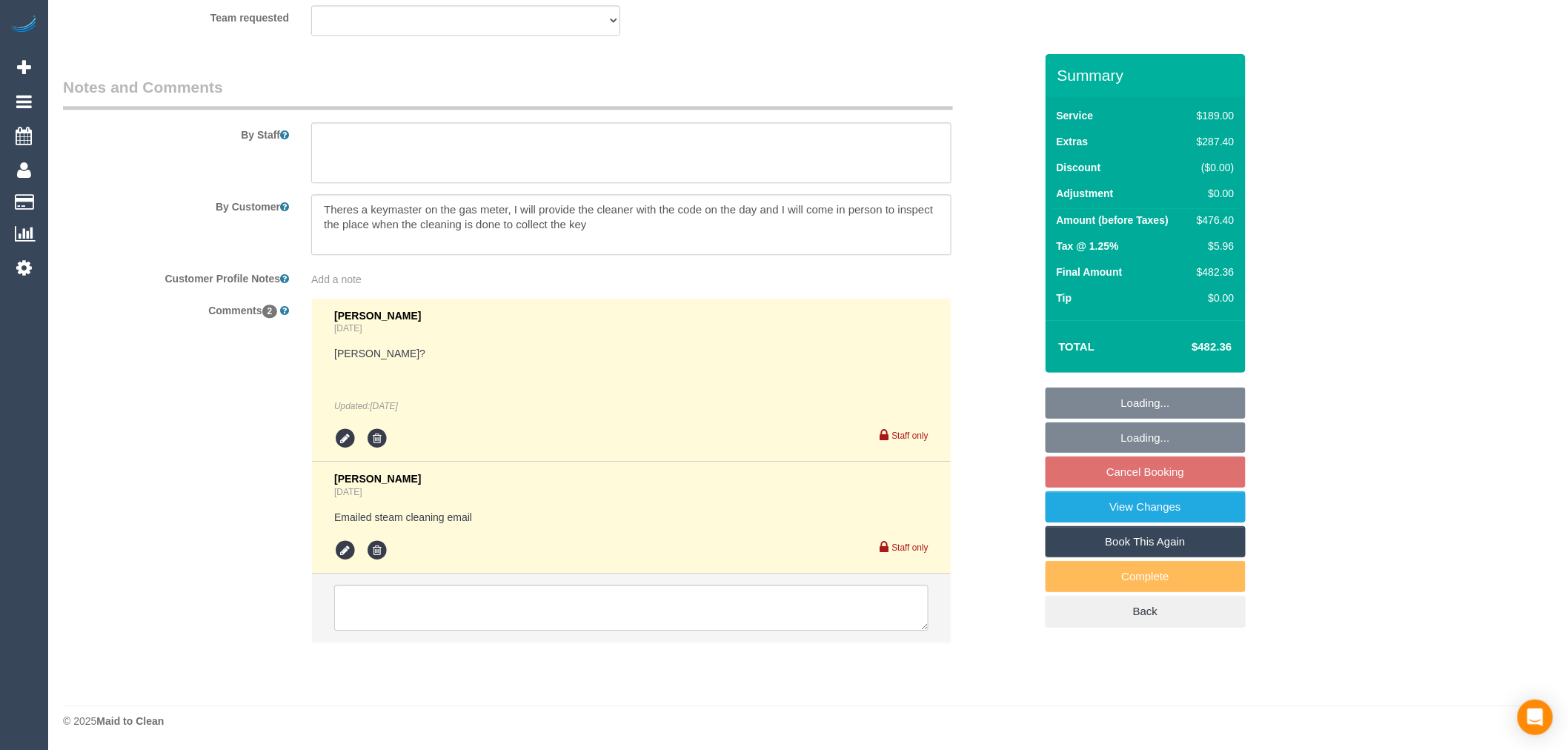
select select "number:34"
select select "number:26"
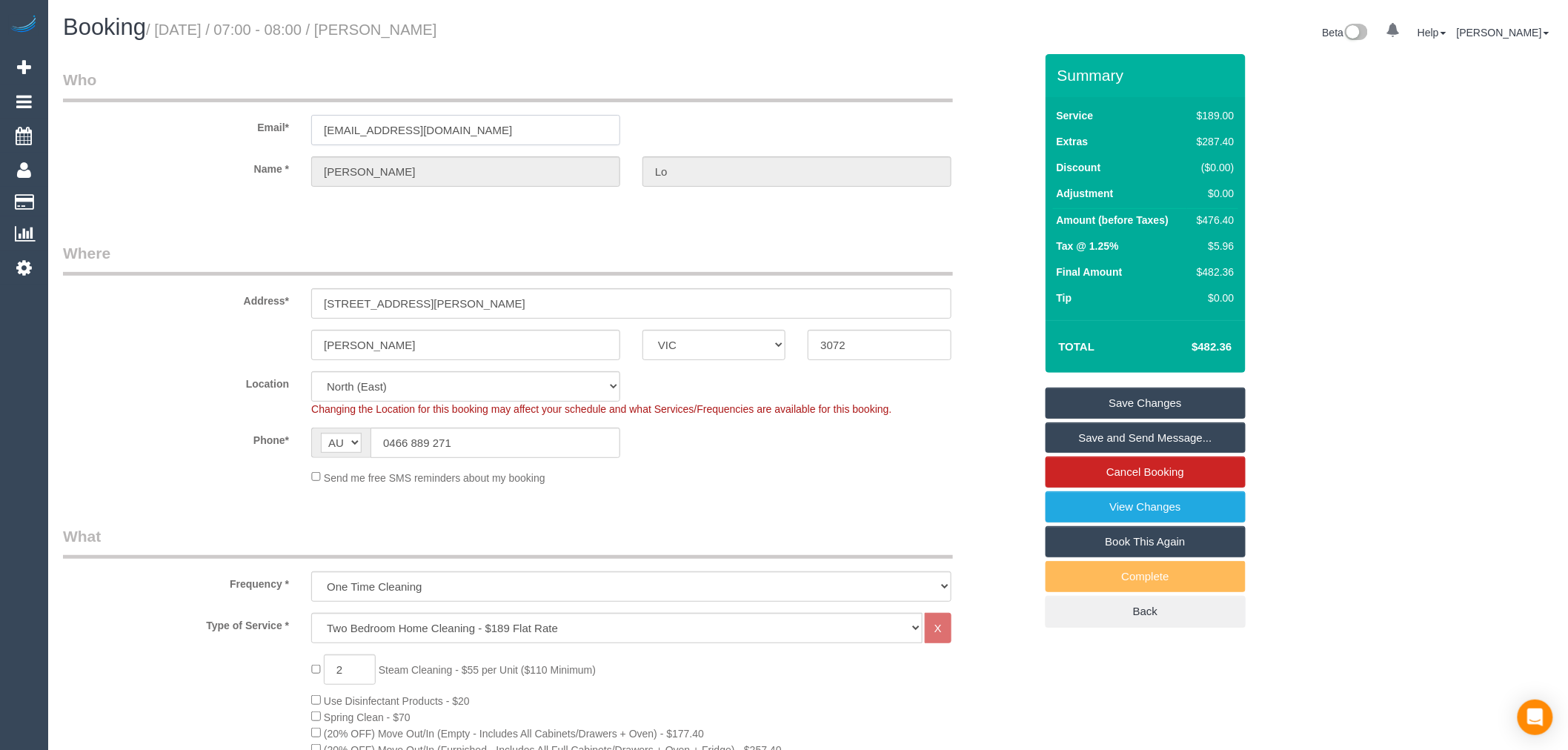
drag, startPoint x: 455, startPoint y: 124, endPoint x: 276, endPoint y: 128, distance: 179.0
click at [276, 128] on div "Email* [EMAIL_ADDRESS][DOMAIN_NAME]" at bounding box center [549, 108] width 994 height 77
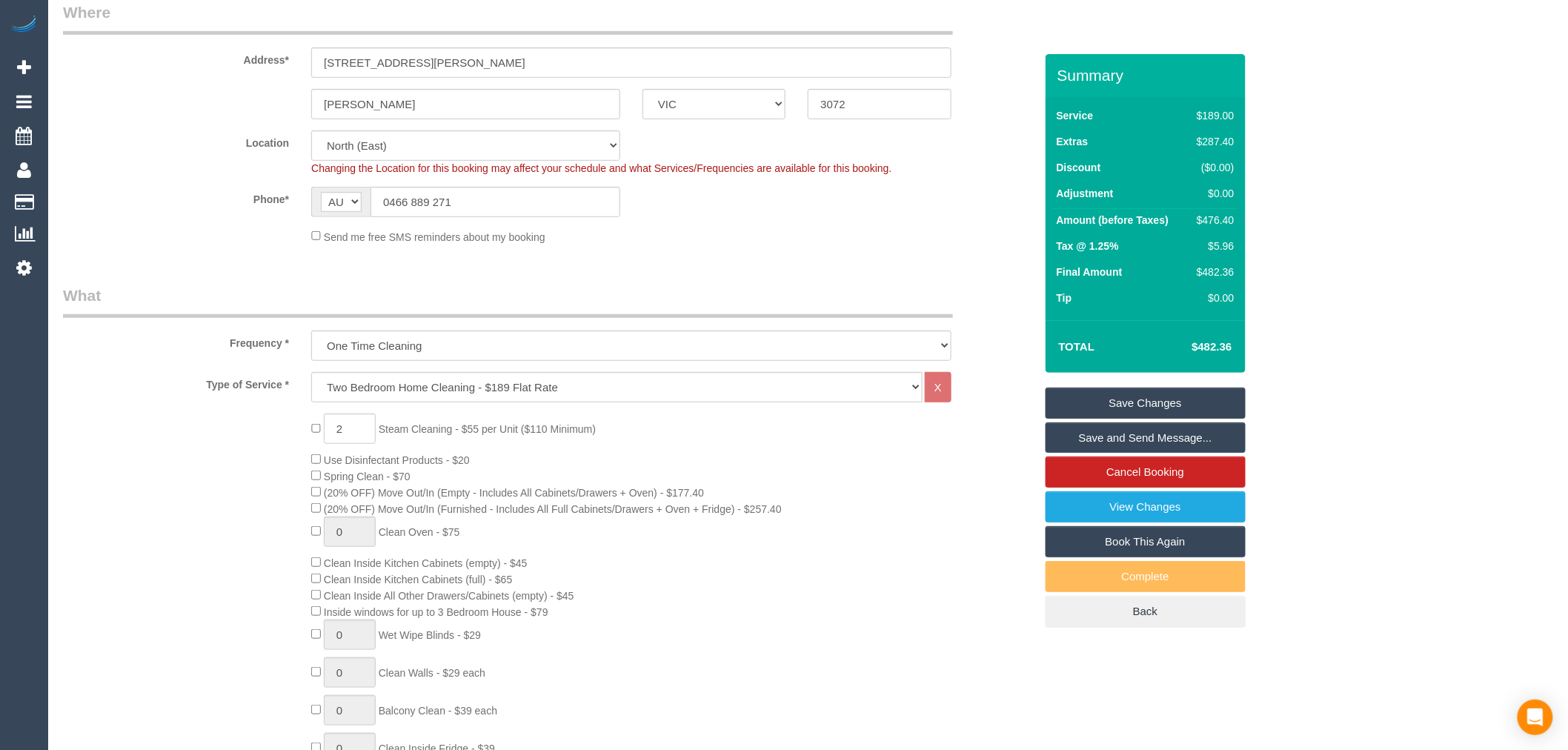
scroll to position [164, 0]
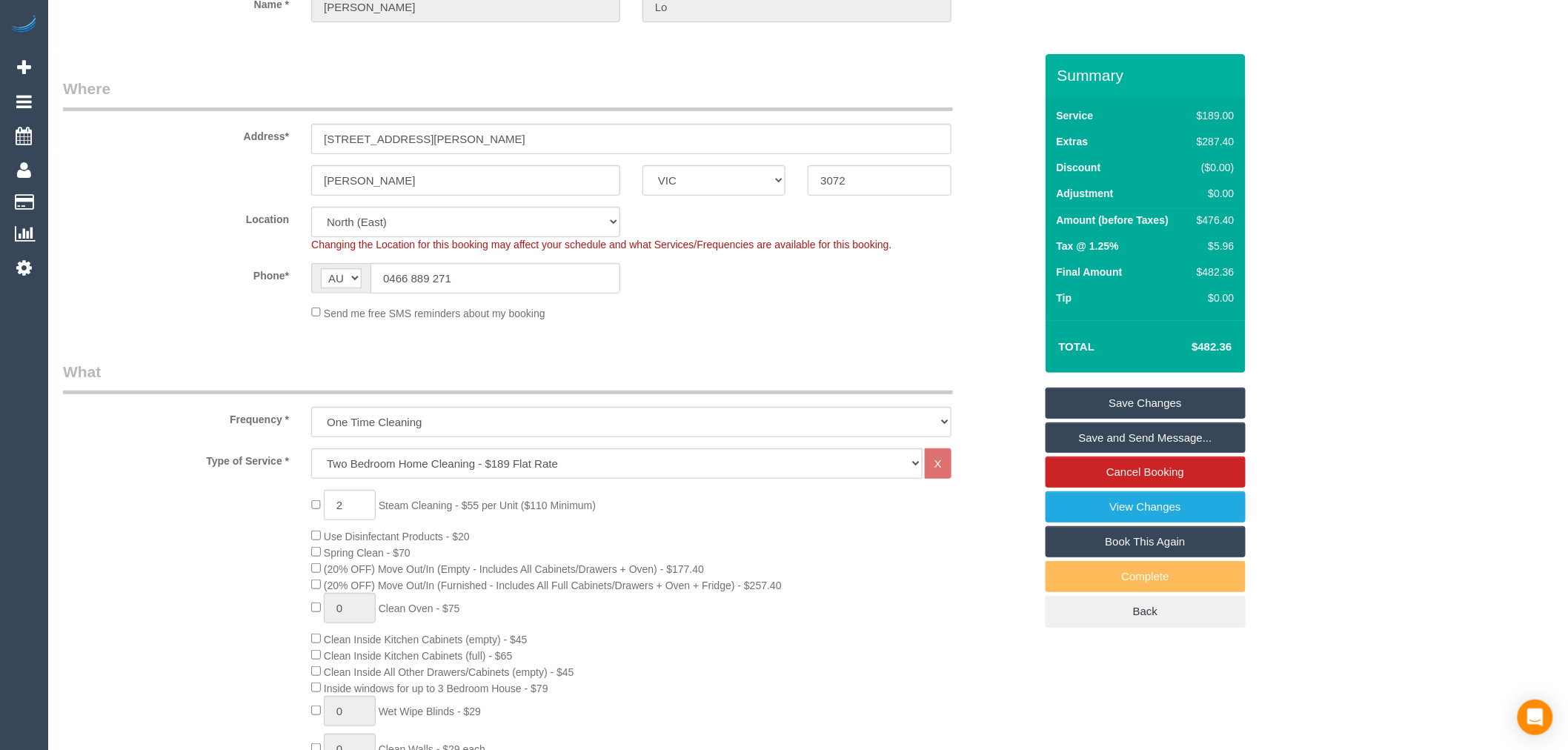
click at [904, 318] on div "Send me free SMS reminders about my booking" at bounding box center [632, 313] width 663 height 16
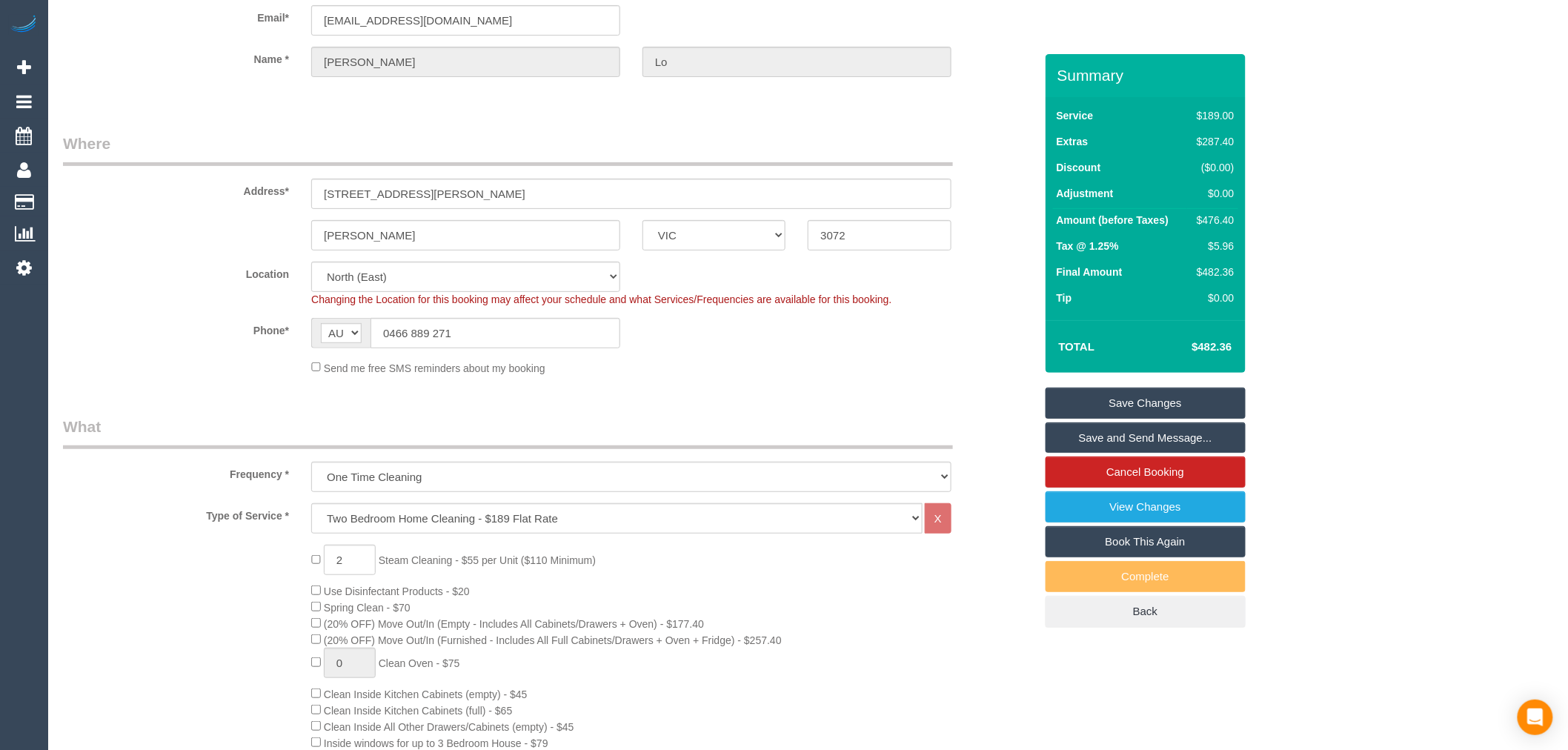
scroll to position [0, 0]
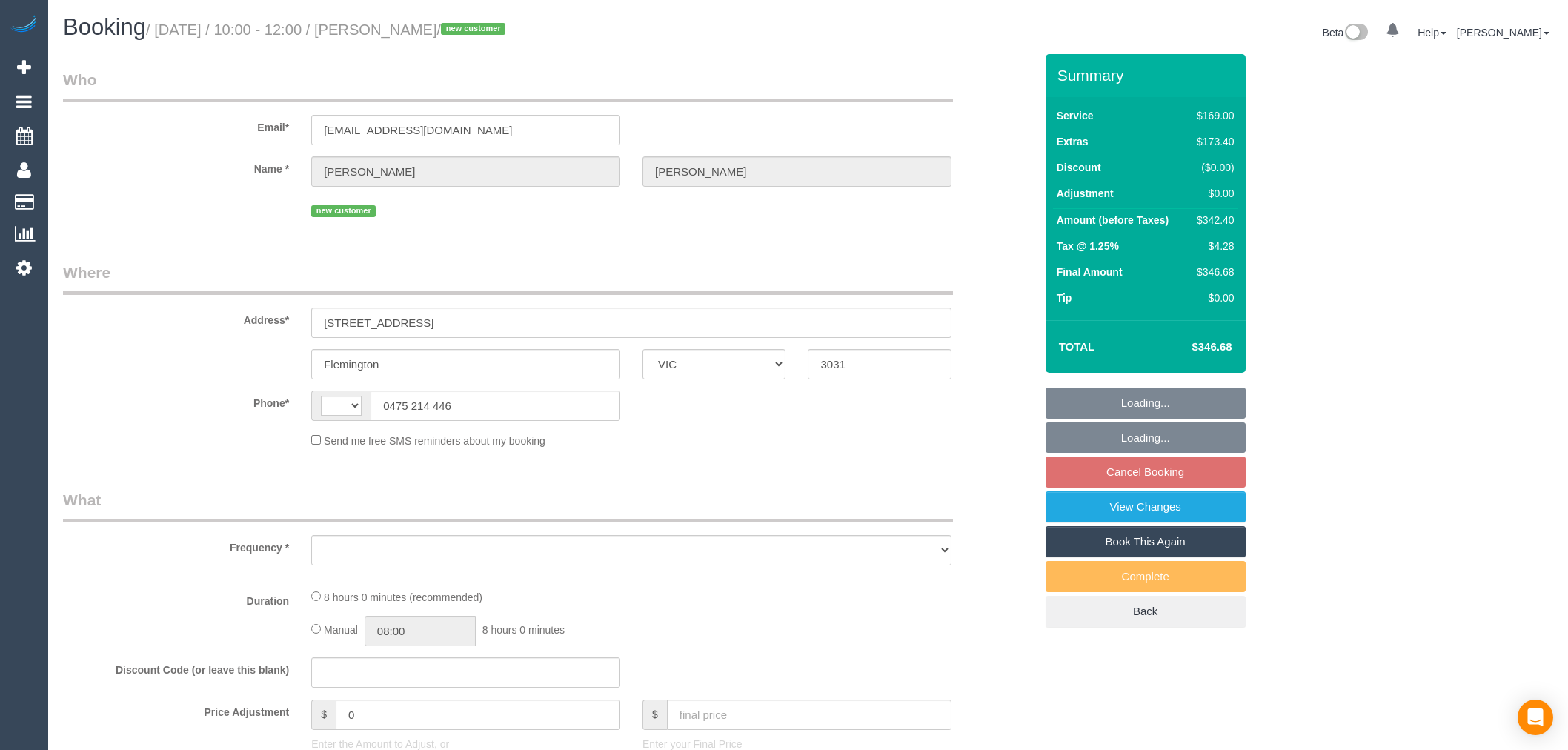
select select "VIC"
select select "string:stripe-pm_1SDRRa2GScqysDRVjWjp756q"
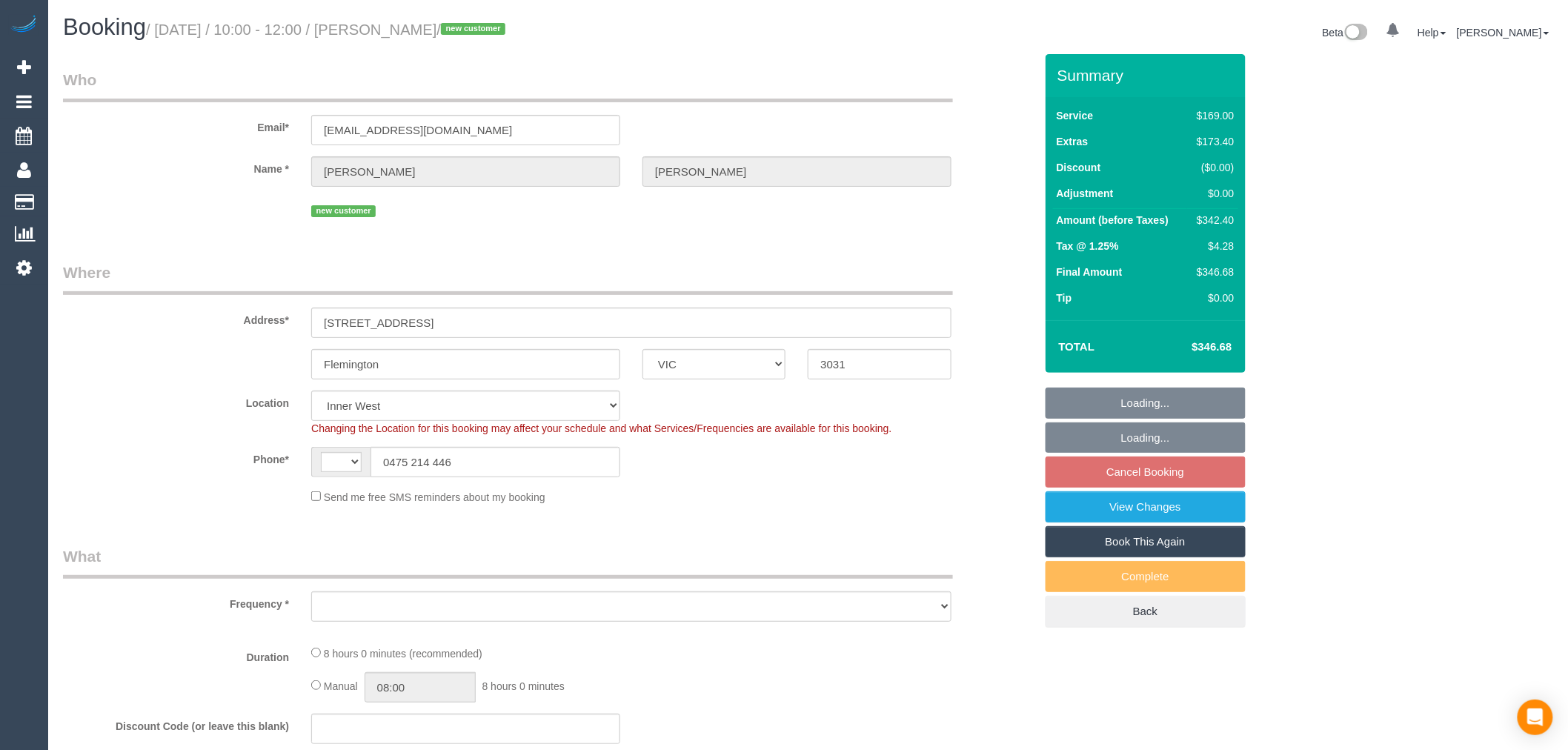
select select "string:AU"
select select "number:28"
select select "number:14"
select select "number:18"
select select "number:24"
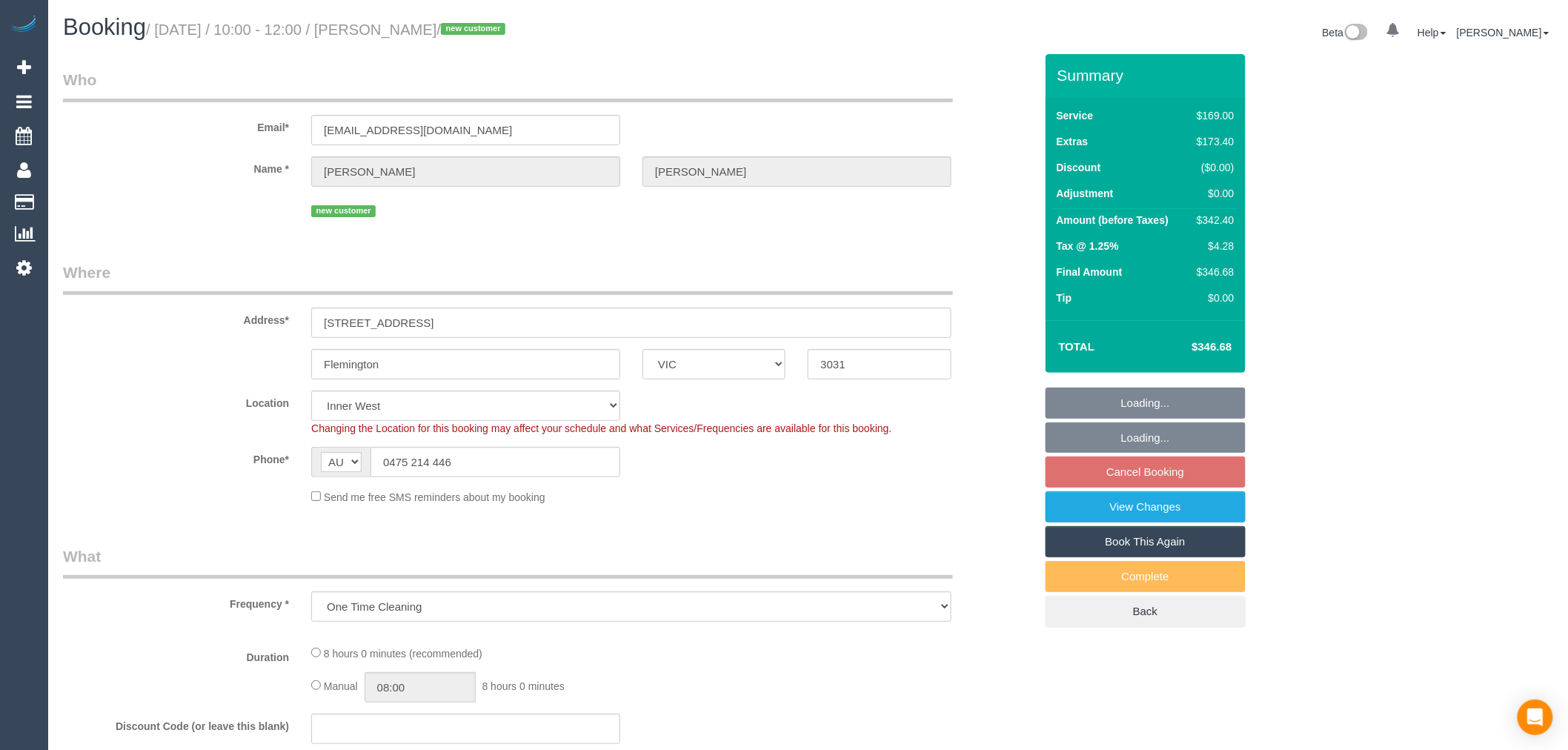
select select "object:1388"
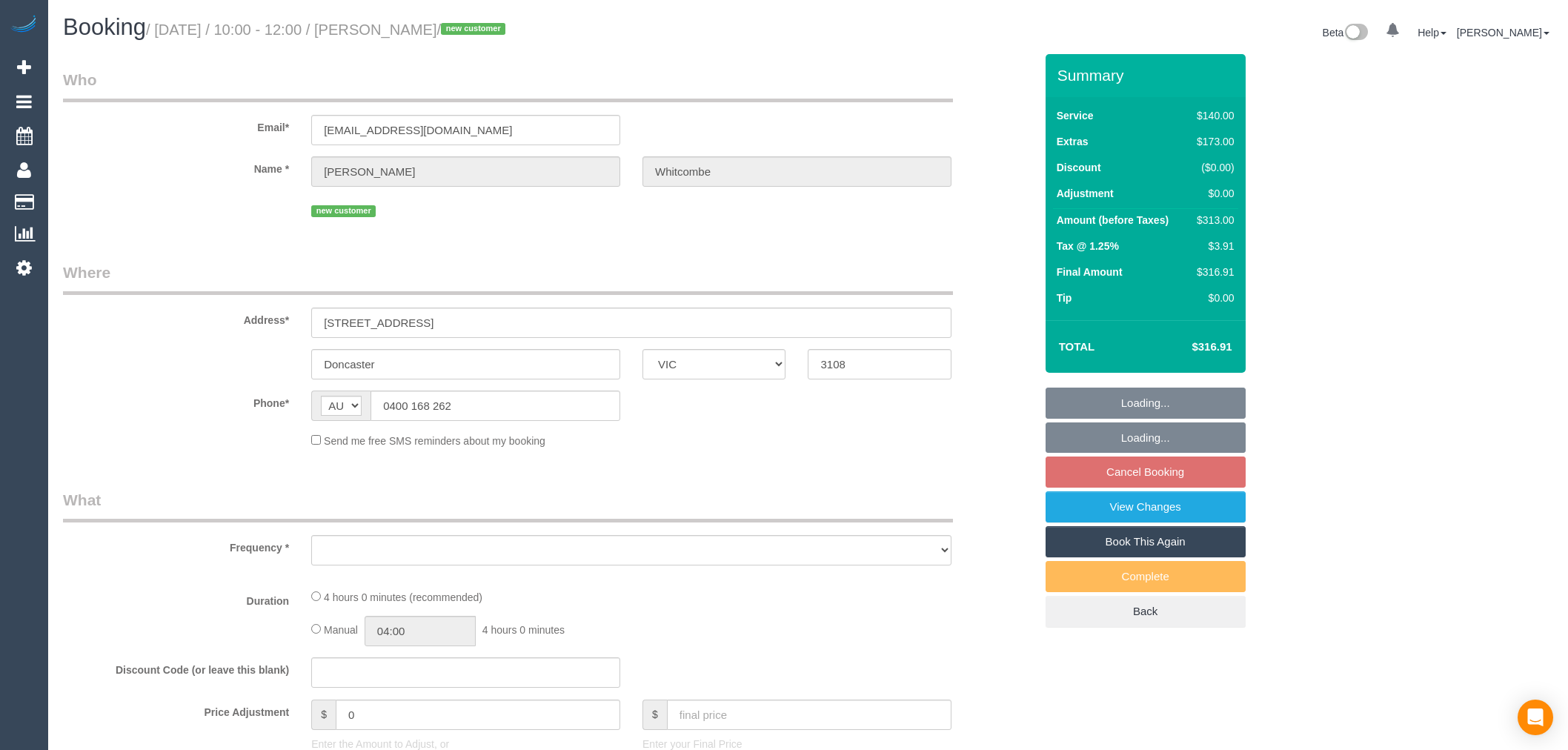
select select "VIC"
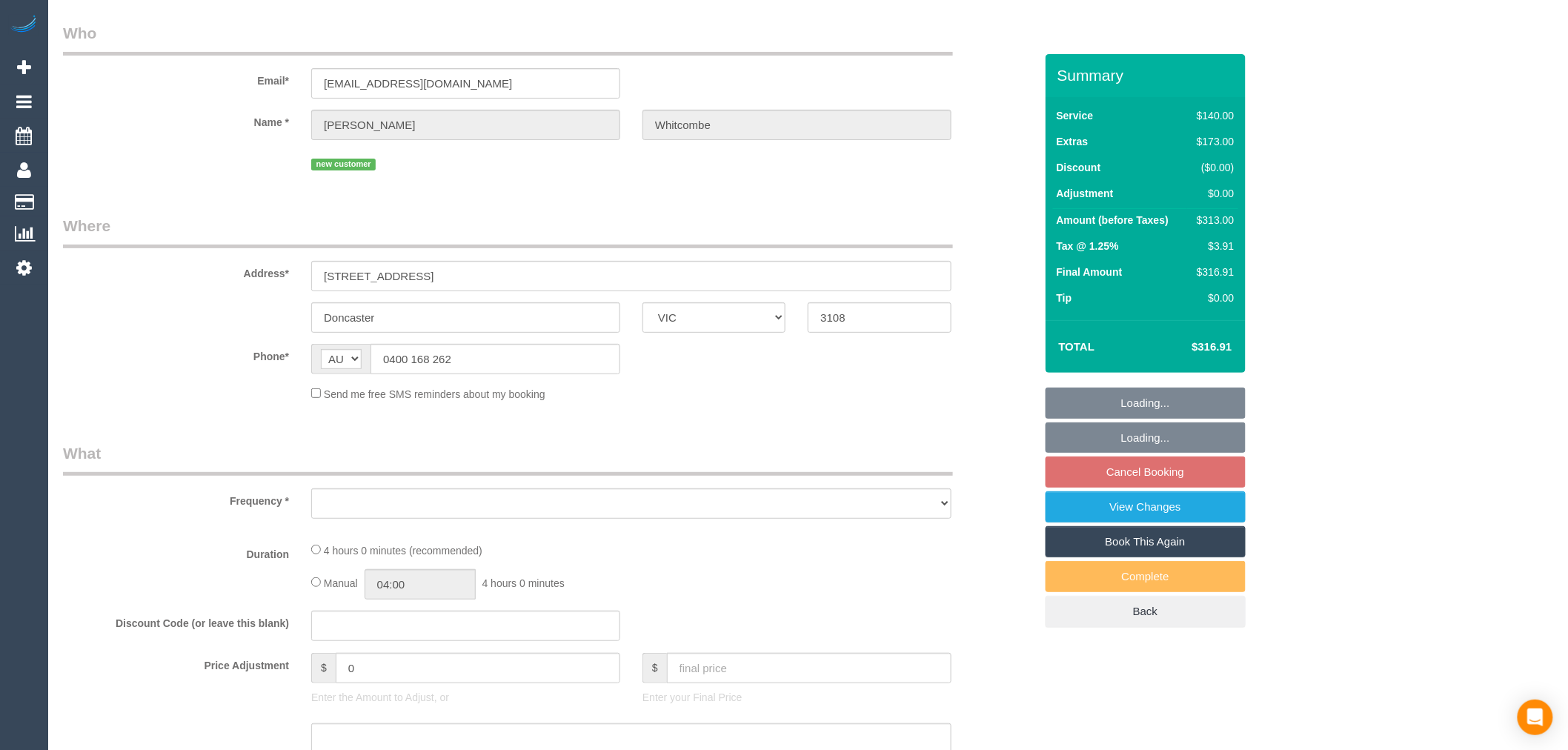
select select "string:stripe-pm_1S3T0h2GScqysDRVY3W0IKMl"
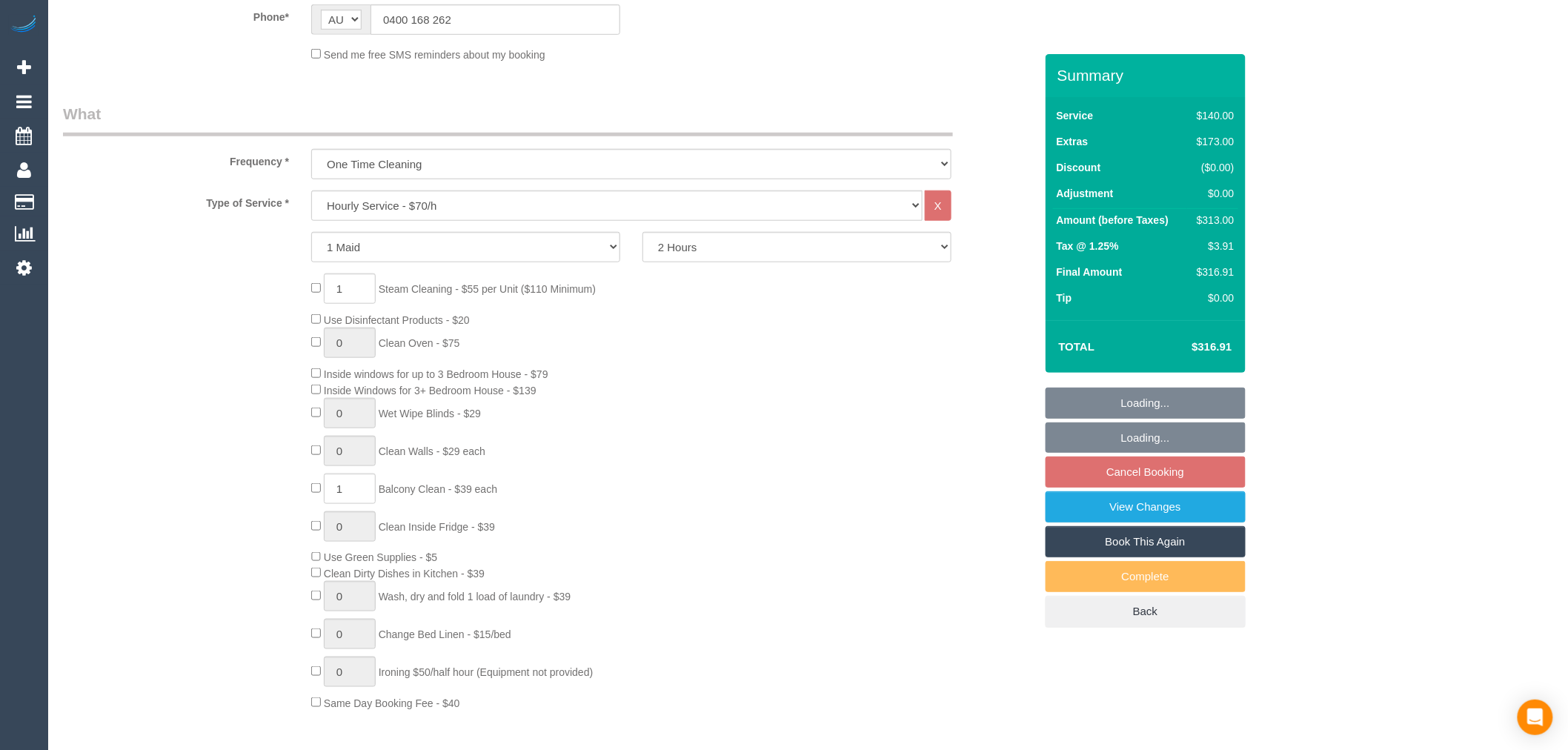
select select "object:723"
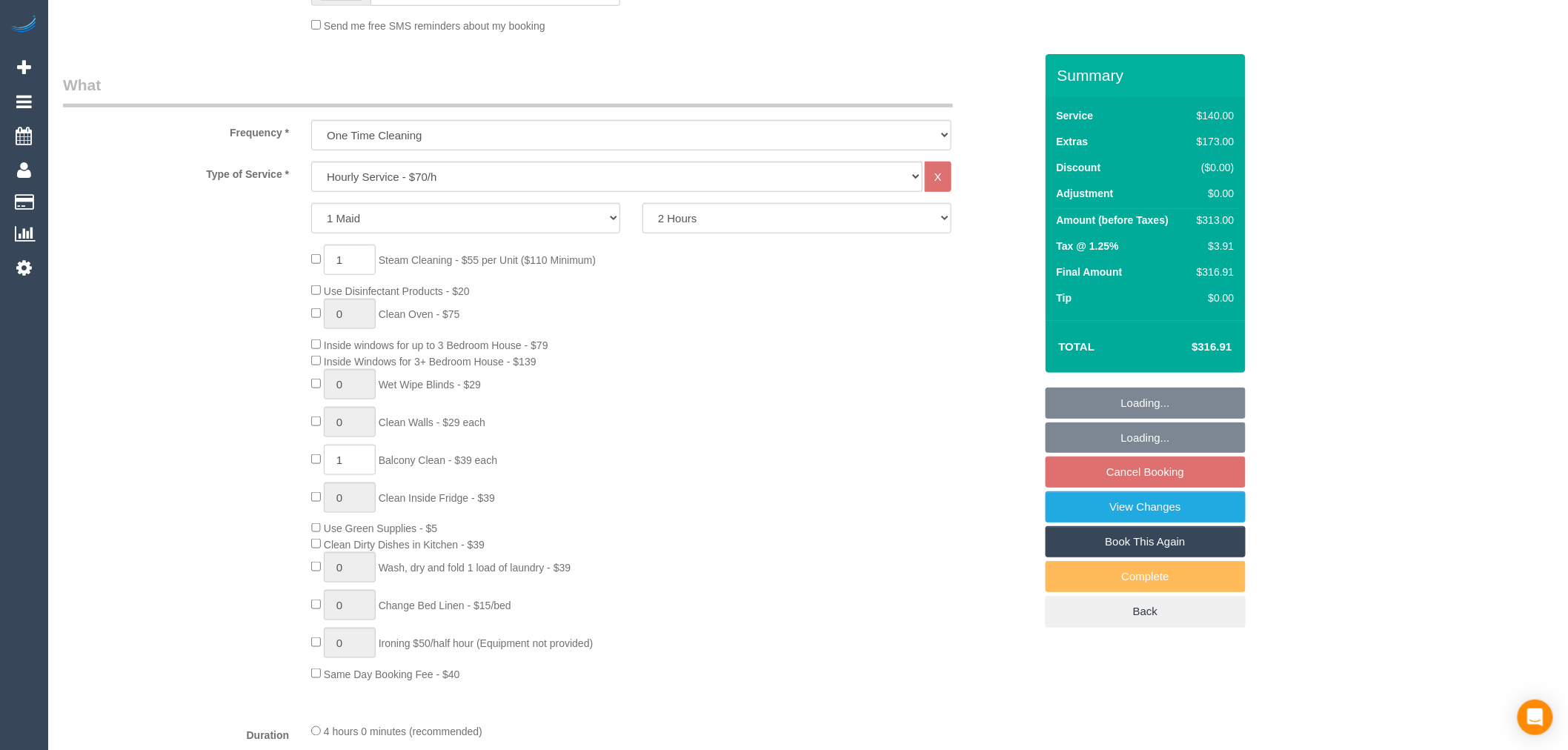
select select "number:28"
select select "number:14"
select select "number:19"
select select "number:24"
select select "number:26"
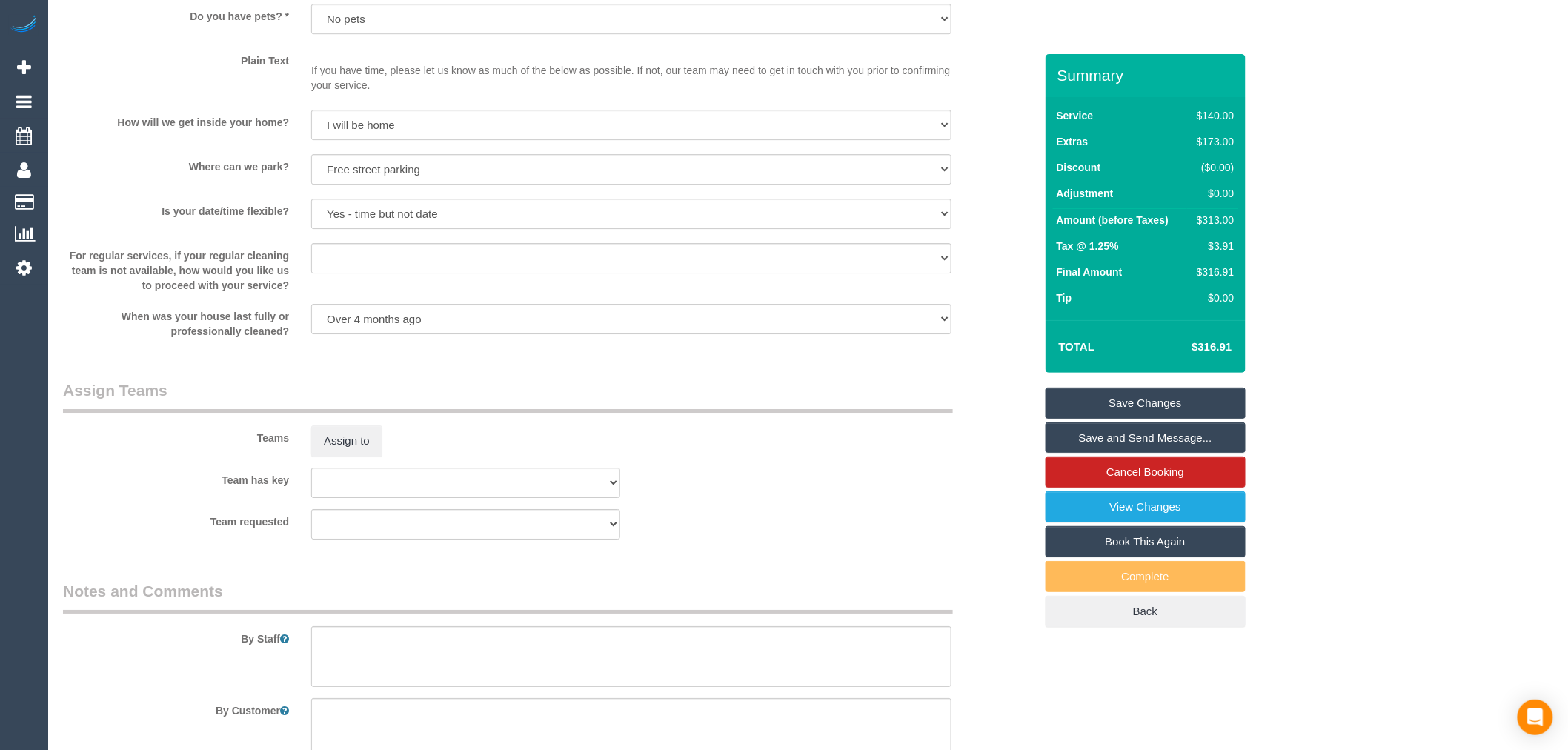
scroll to position [2249, 0]
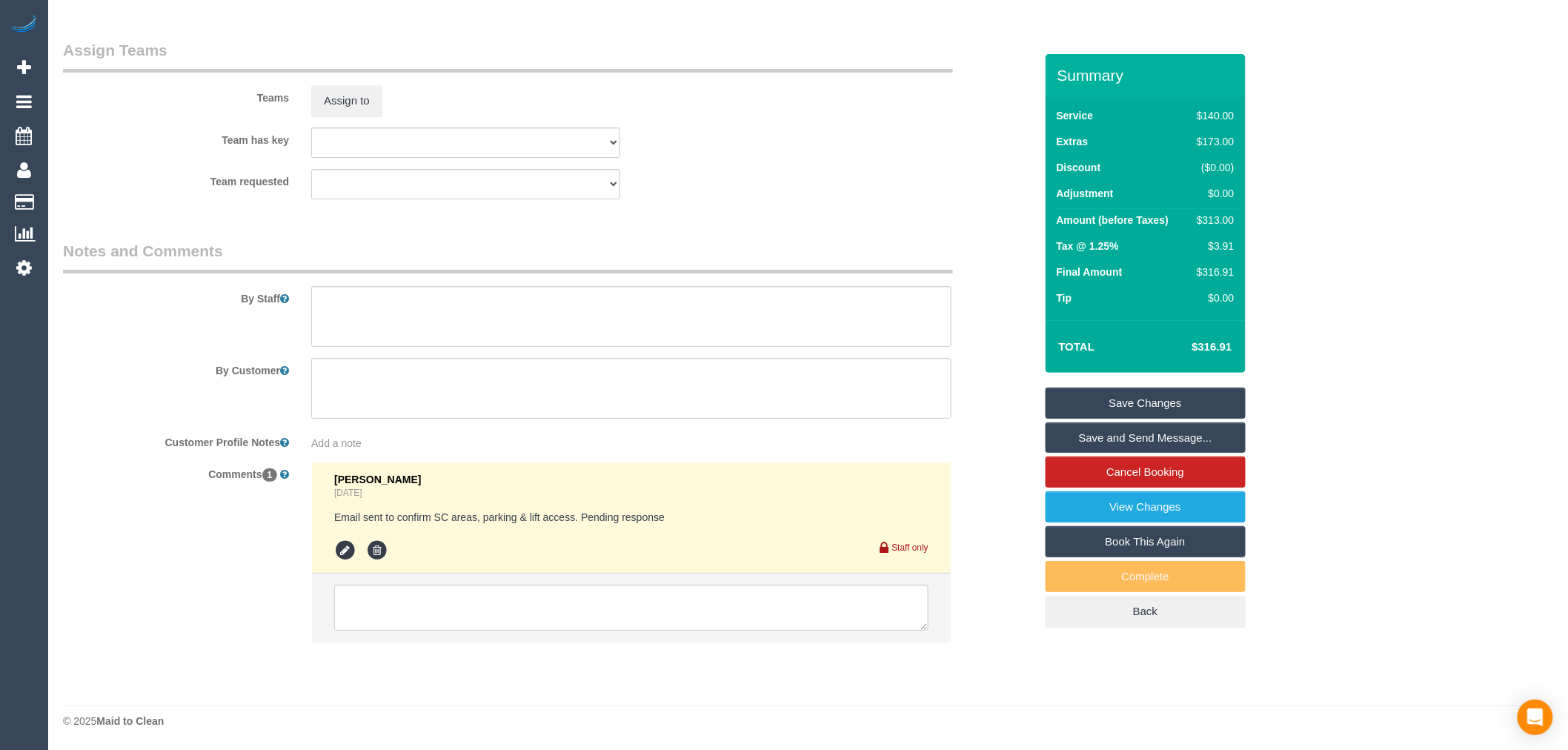
click at [551, 632] on li at bounding box center [632, 608] width 639 height 68
click at [544, 616] on textarea at bounding box center [631, 608] width 594 height 46
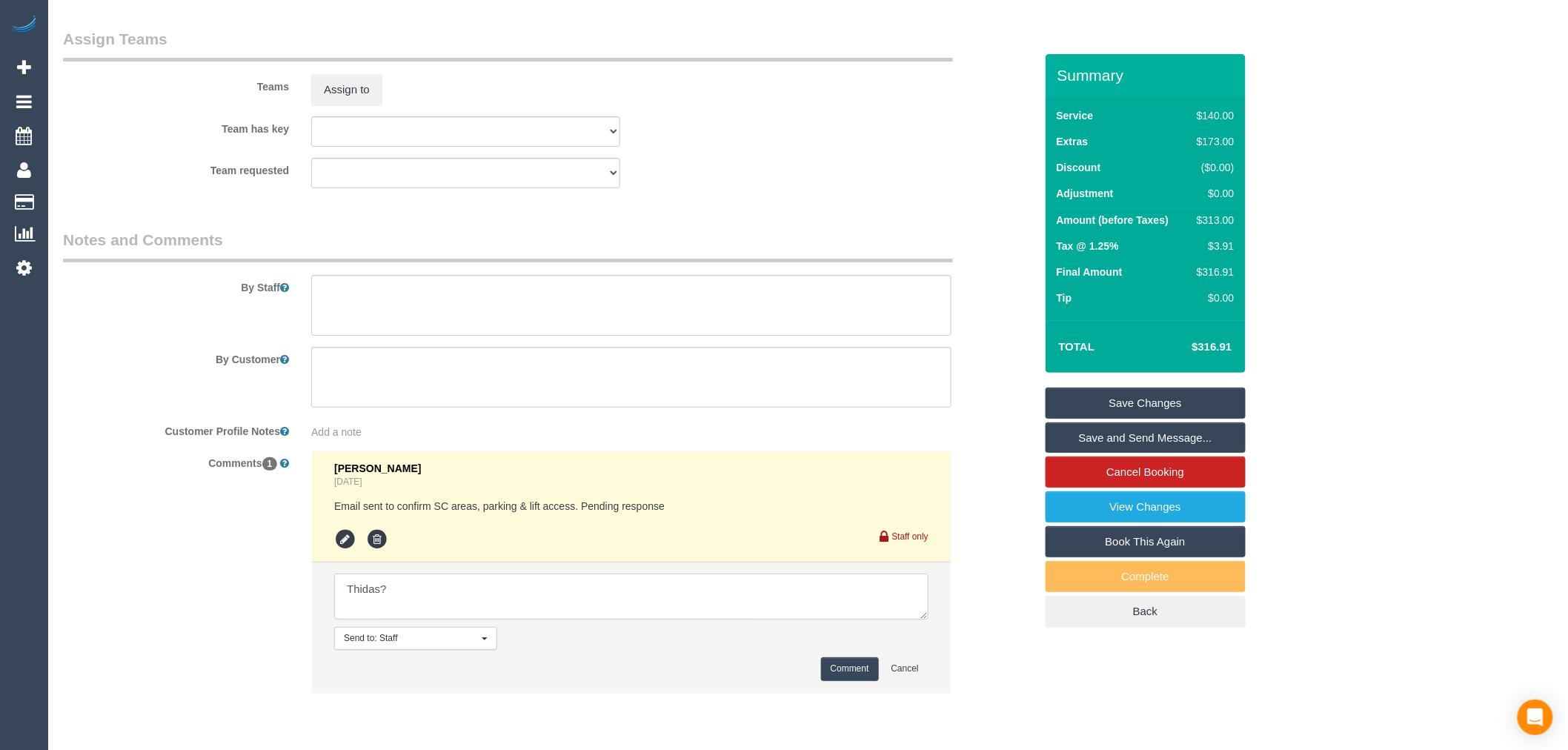
type textarea "Thidas?"
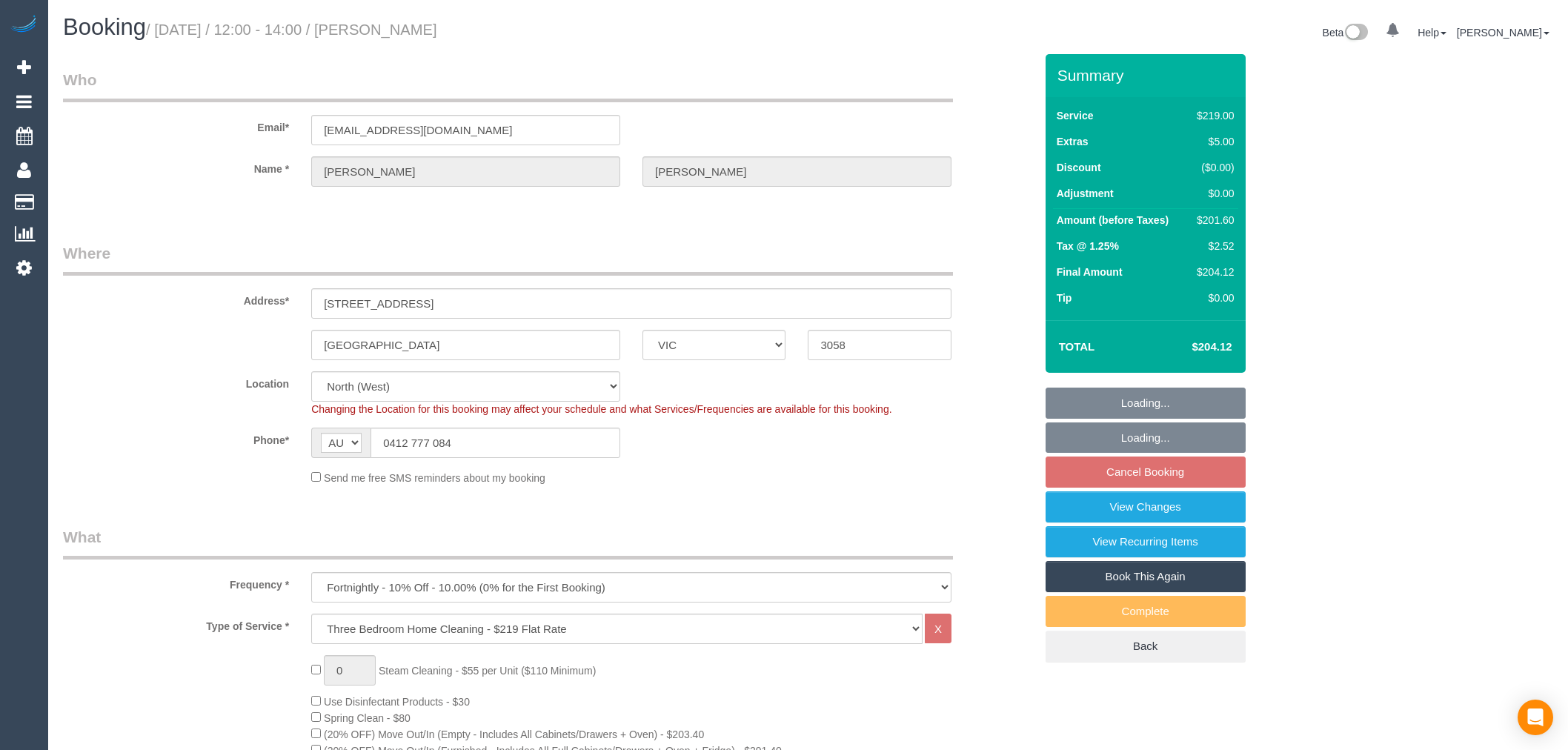
select select "VIC"
select select "string:stripe-pm_1ROVYG2GScqysDRVhp4mOrax"
select select "number:27"
select select "number:16"
select select "number:19"
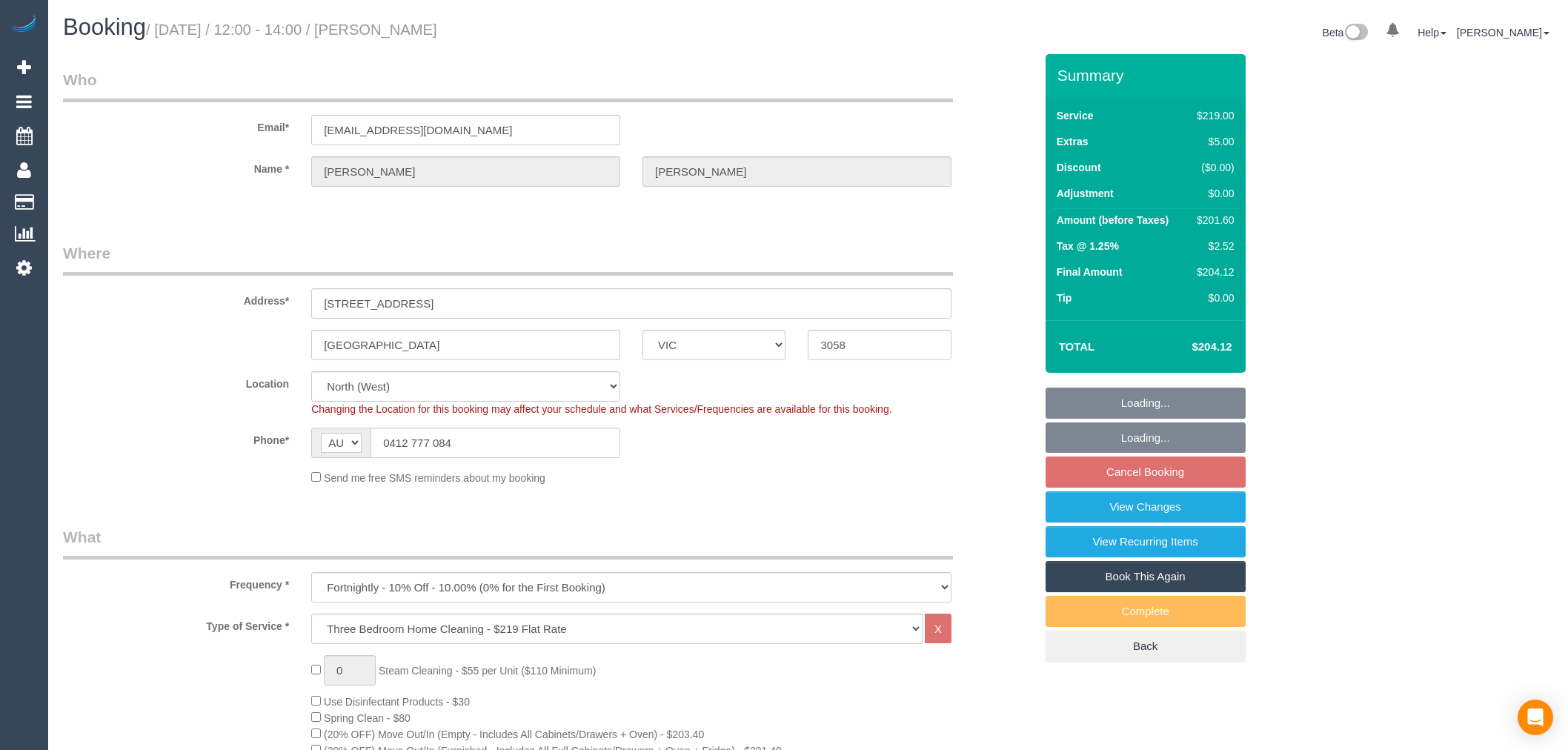
select select "number:36"
select select "number:33"
select select "number:11"
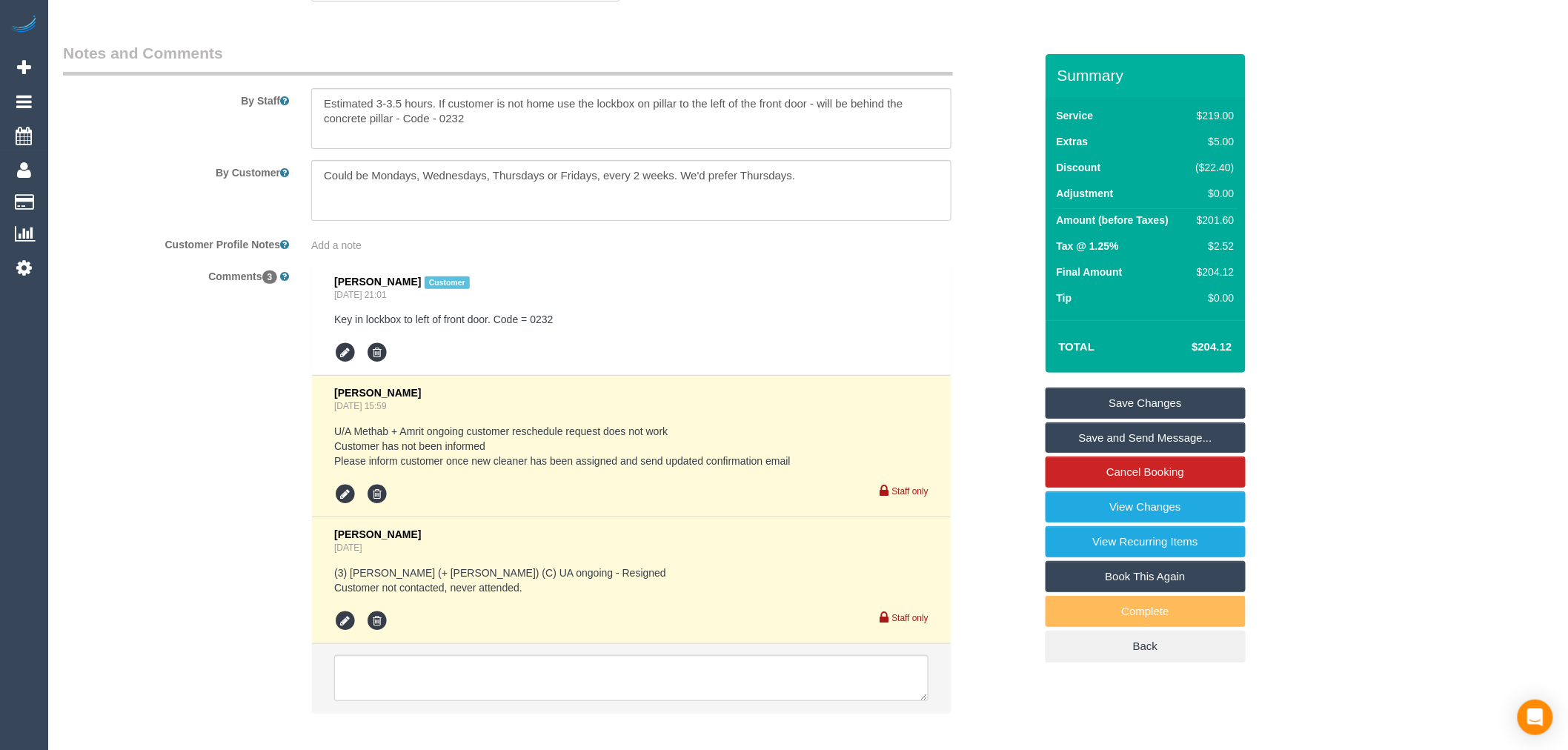
scroll to position [2458, 0]
click at [545, 697] on textarea at bounding box center [631, 675] width 594 height 46
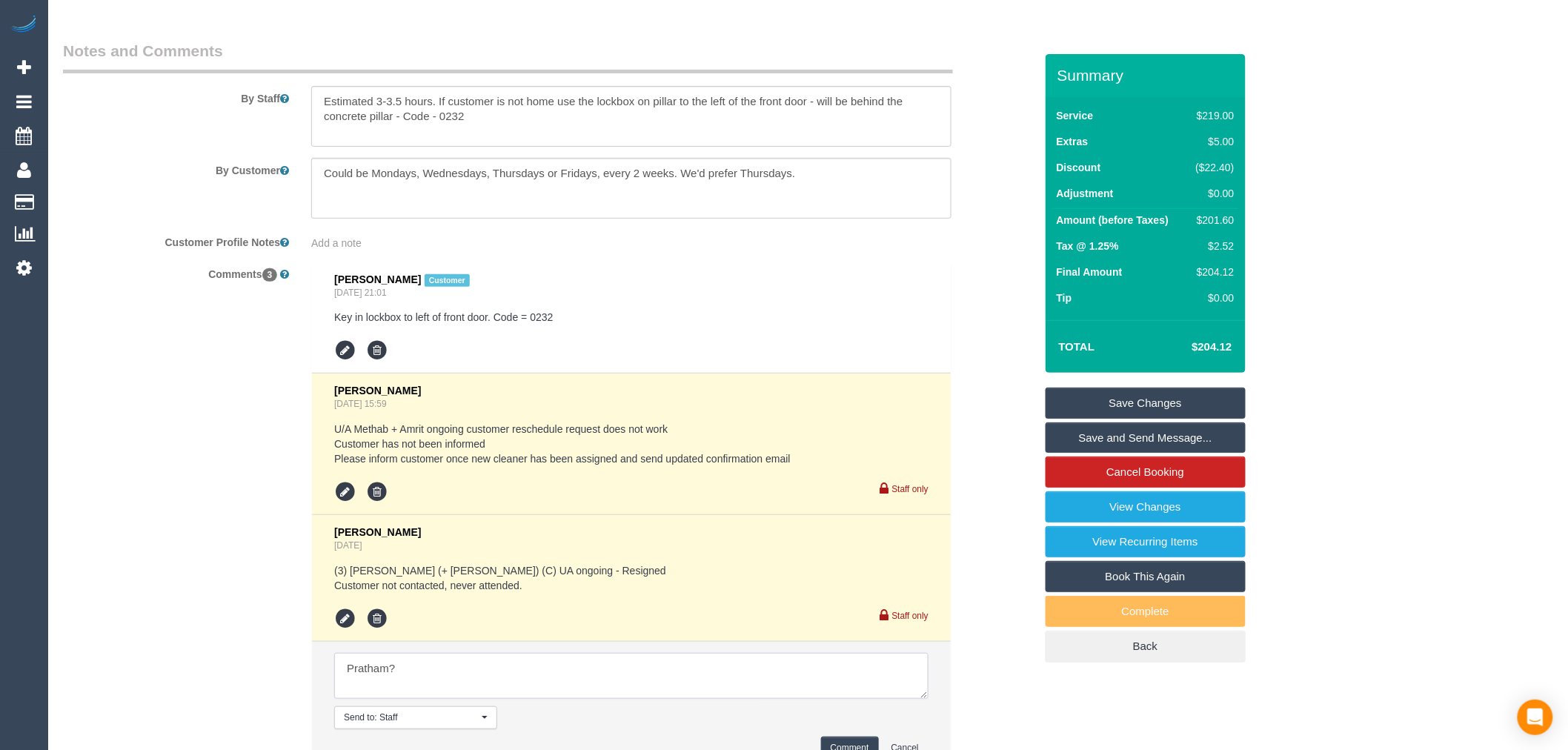
scroll to position [2601, 0]
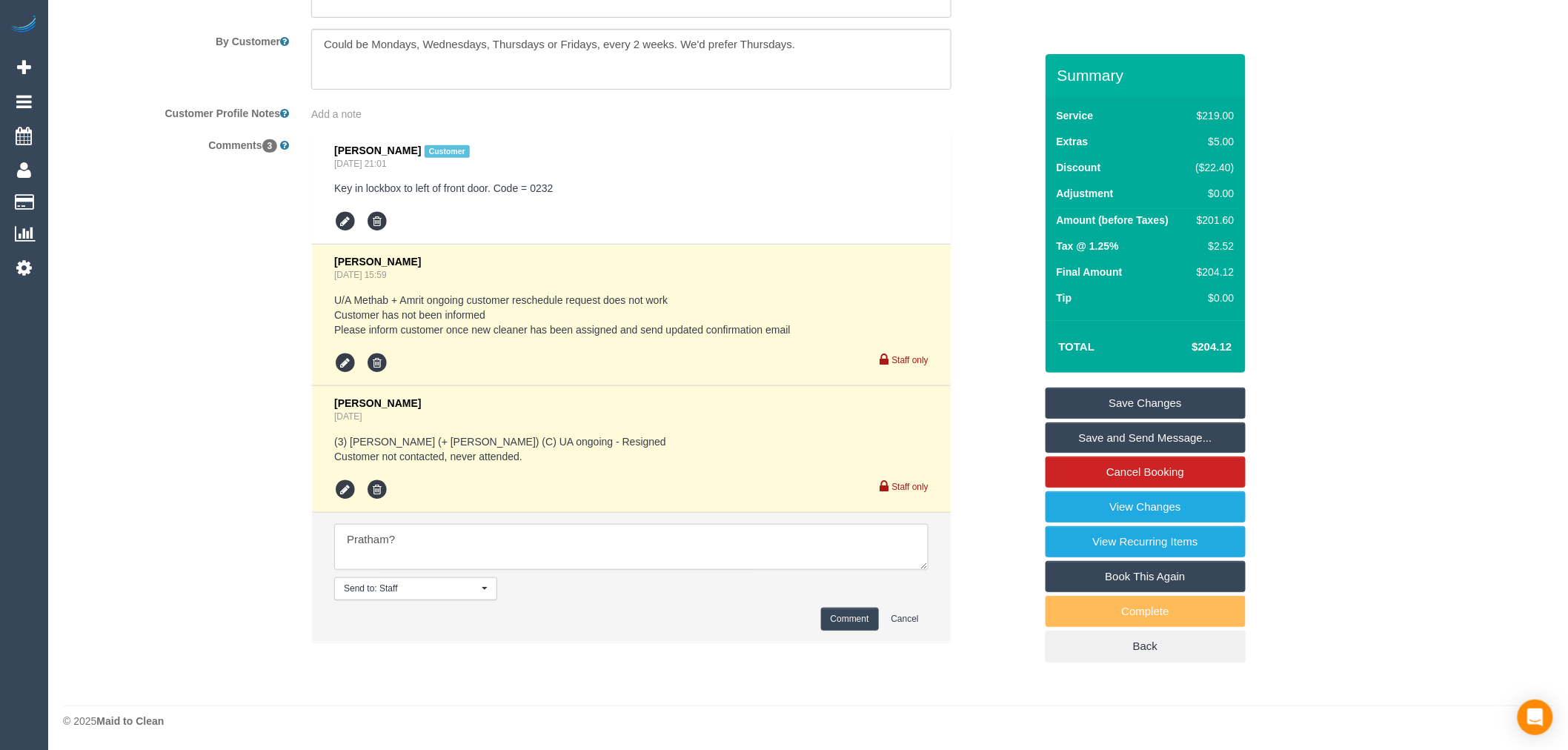
type textarea "Pratham?"
click at [825, 609] on button "Comment" at bounding box center [850, 619] width 57 height 23
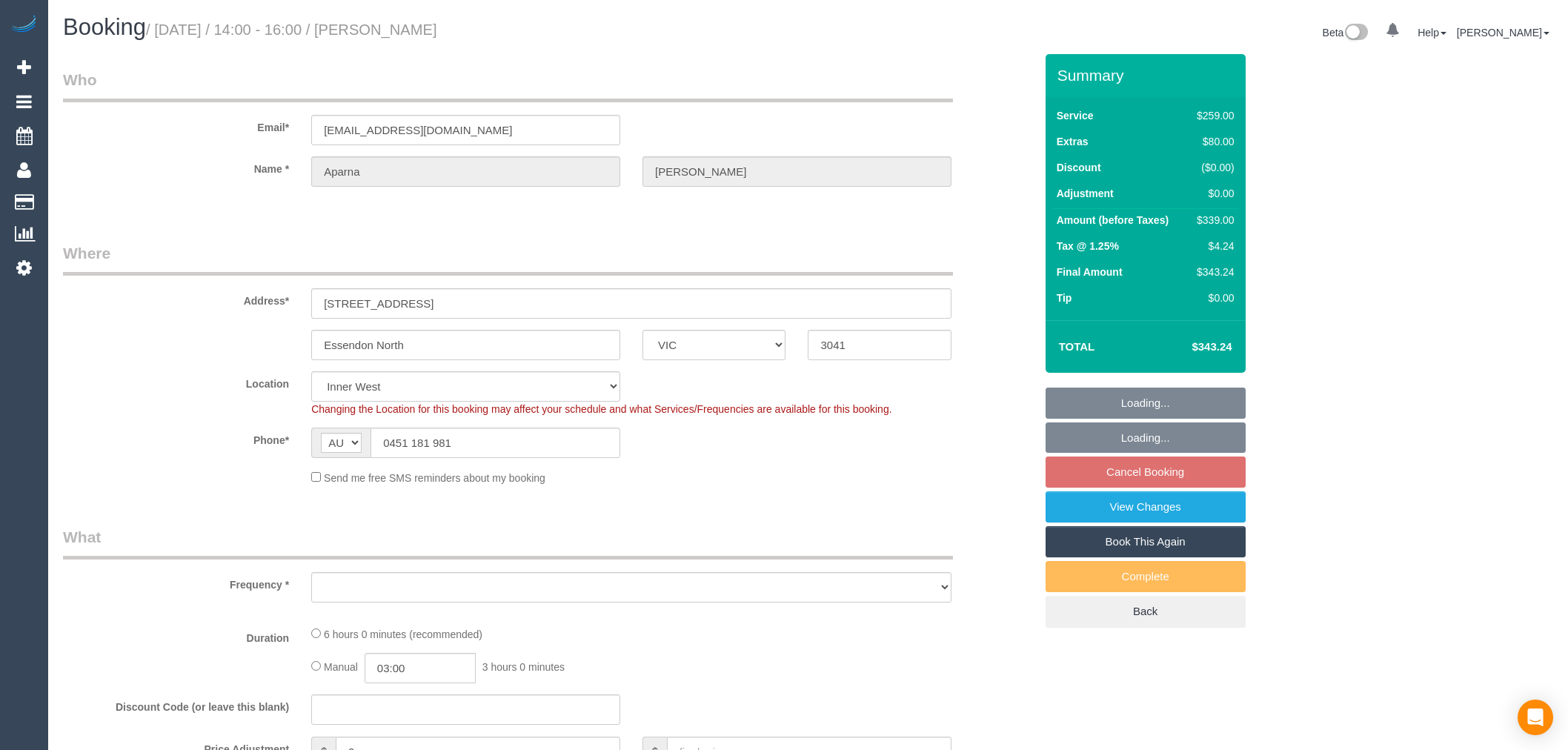
select select "VIC"
select select "string:stripe-pm_1SAnhd2GScqysDRVfSRYrT8p"
select select "number:28"
select select "number:14"
select select "number:19"
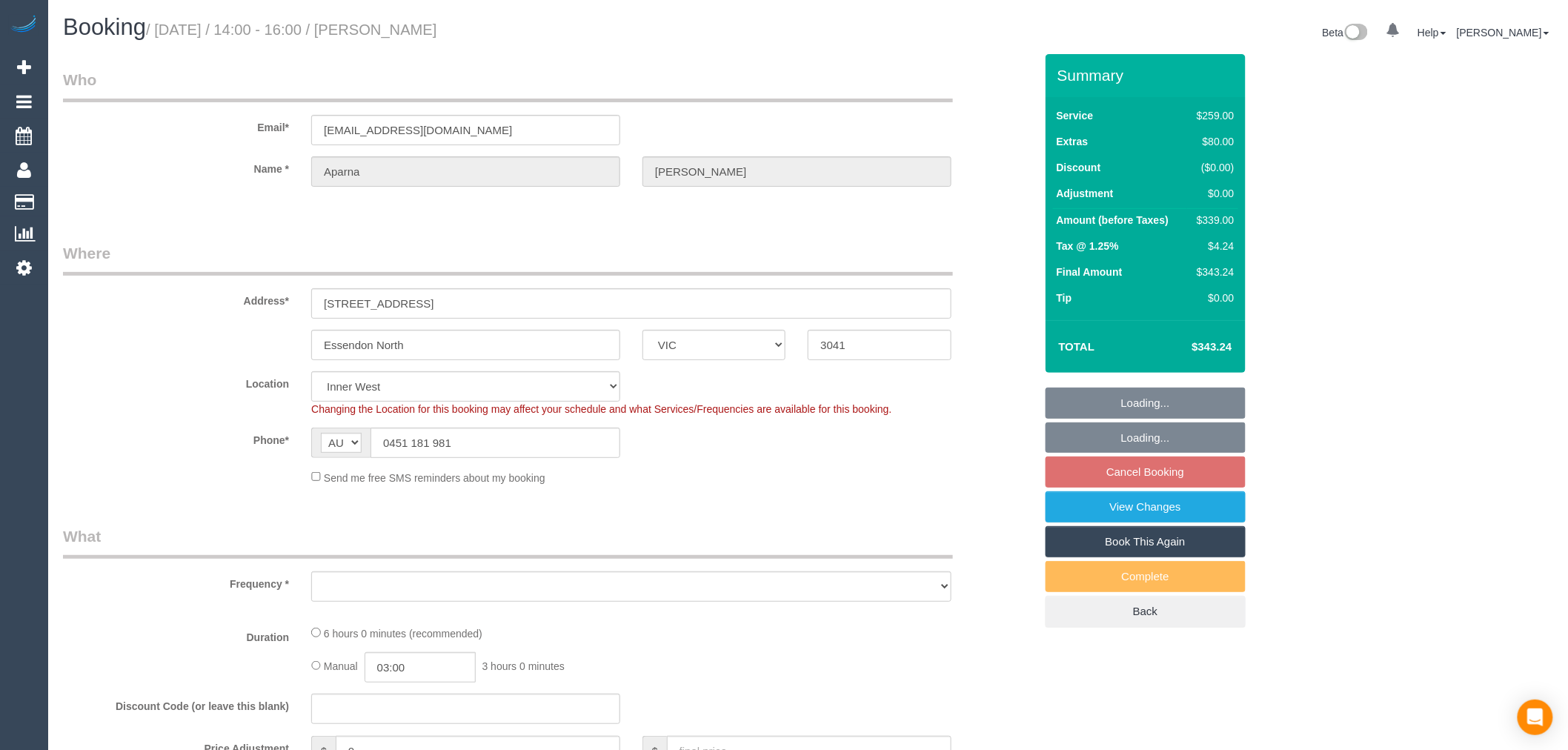
select select "number:24"
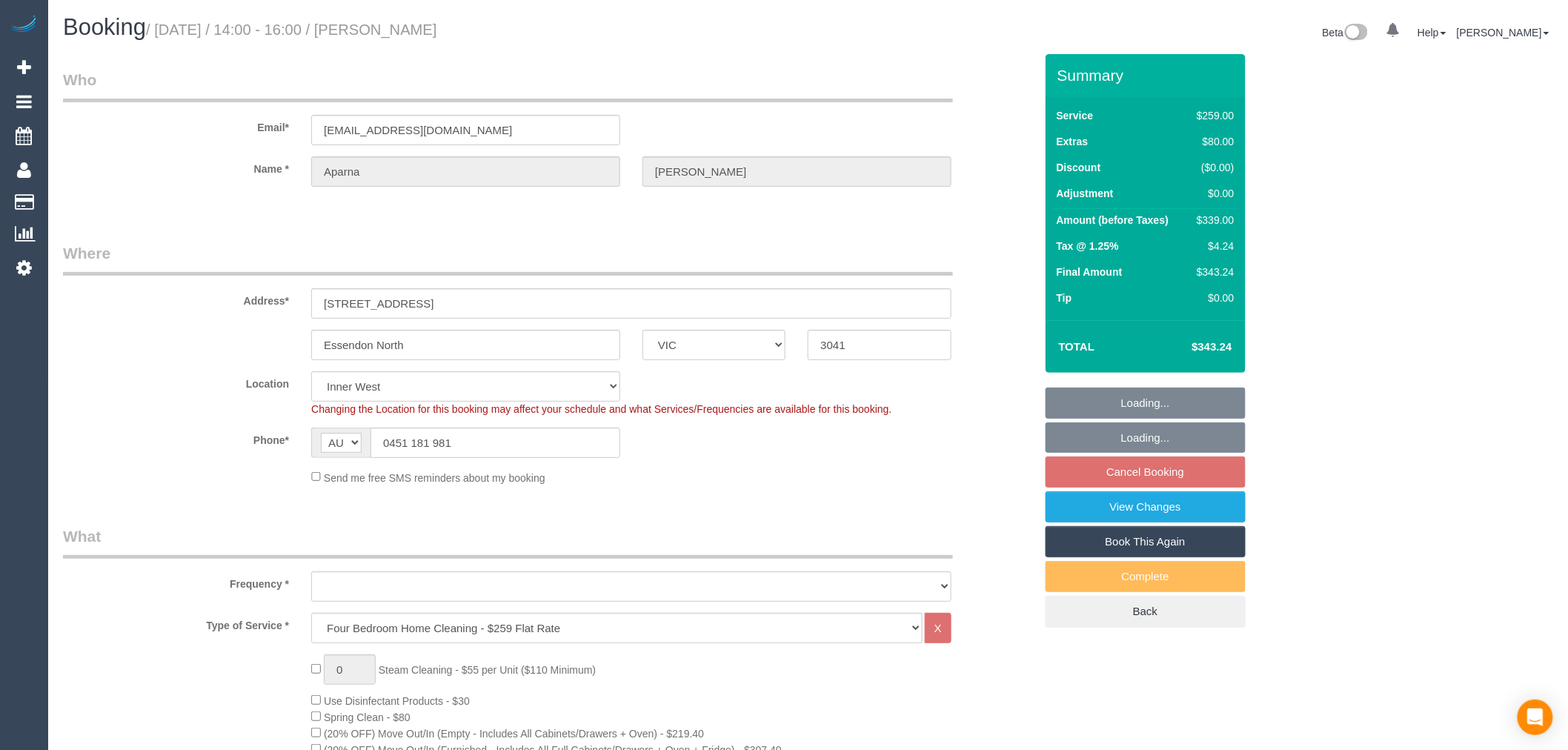
select select "object:1460"
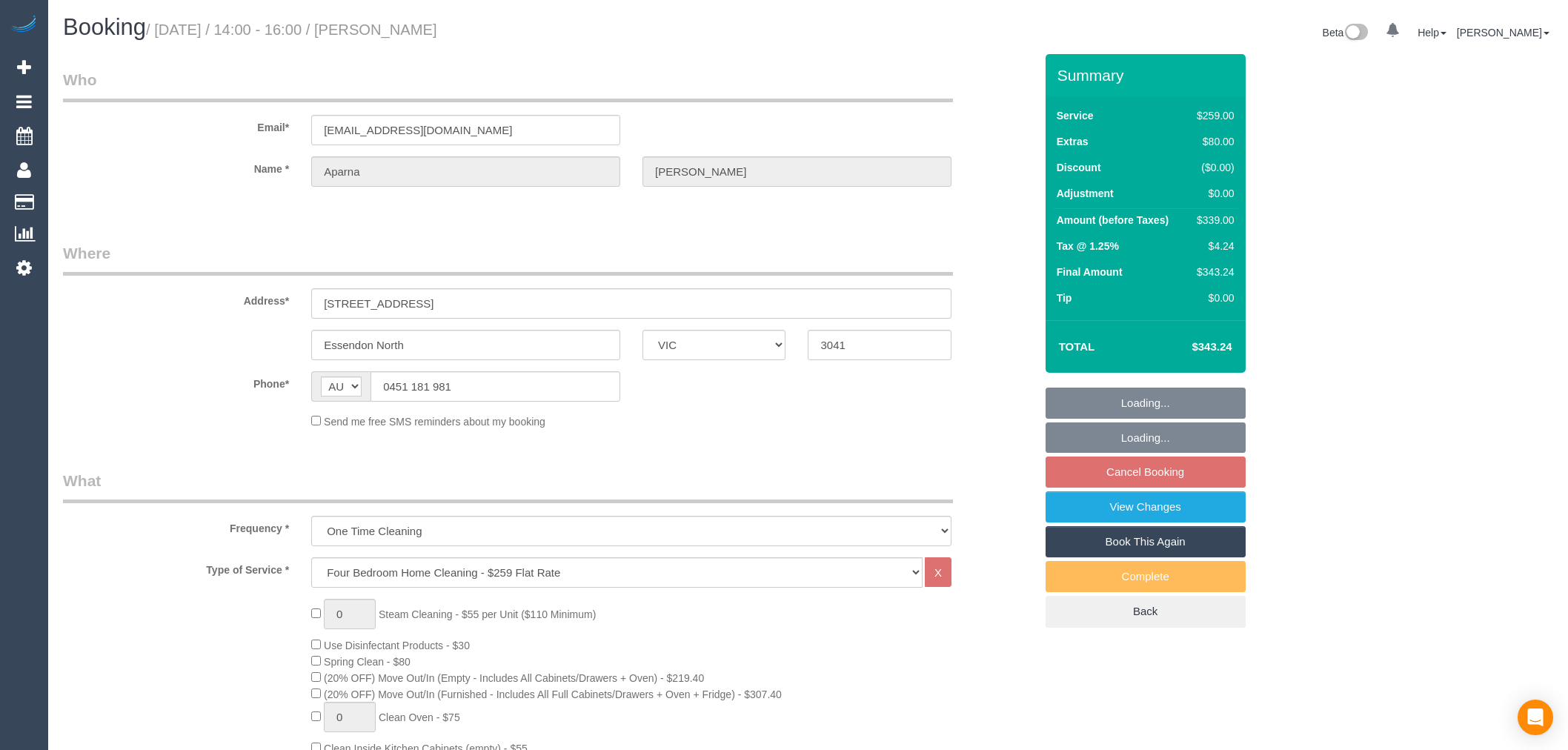
select select "VIC"
select select "string:stripe-pm_1SAnhd2GScqysDRVfSRYrT8p"
select select "number:28"
select select "number:14"
select select "number:19"
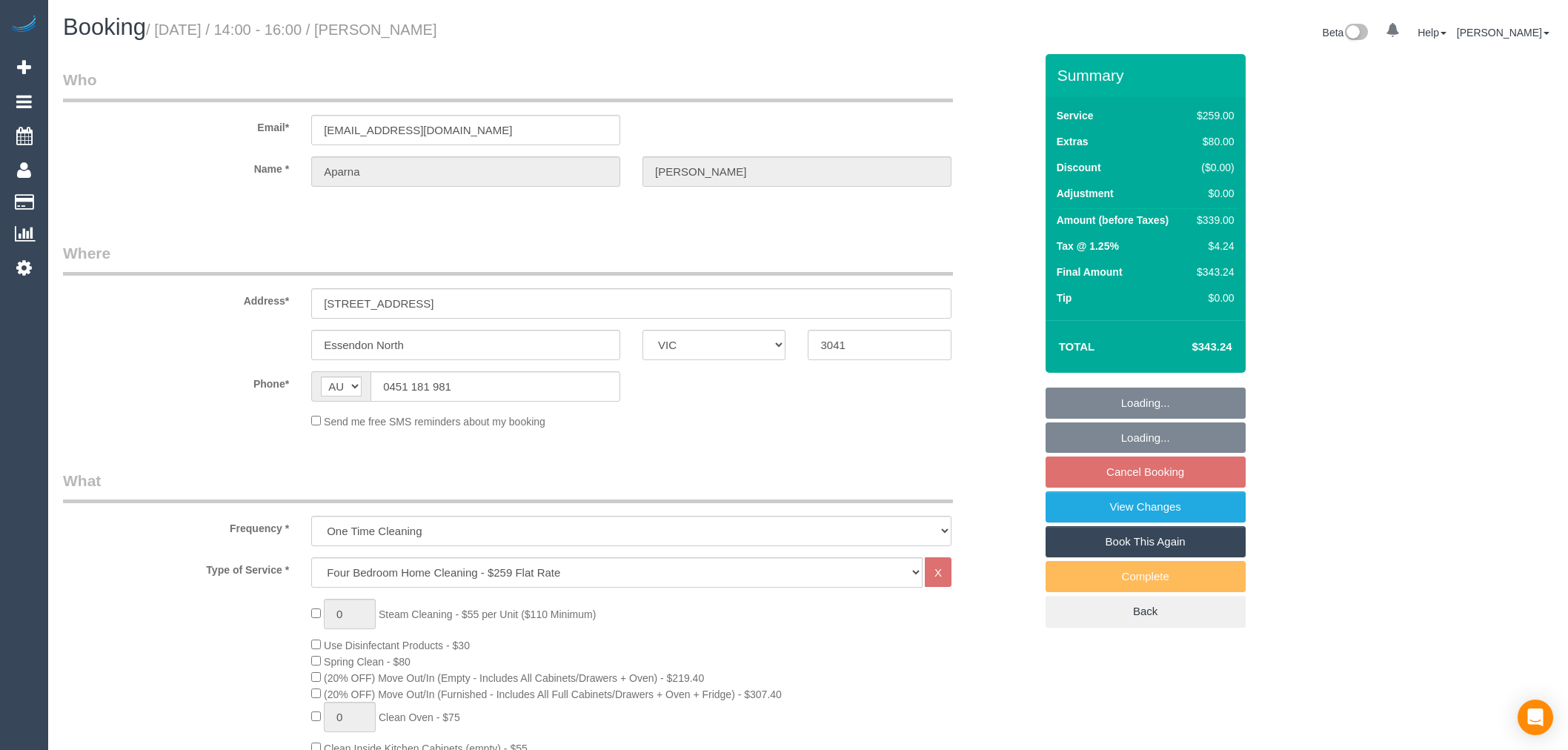
select select "number:24"
select select "object:1474"
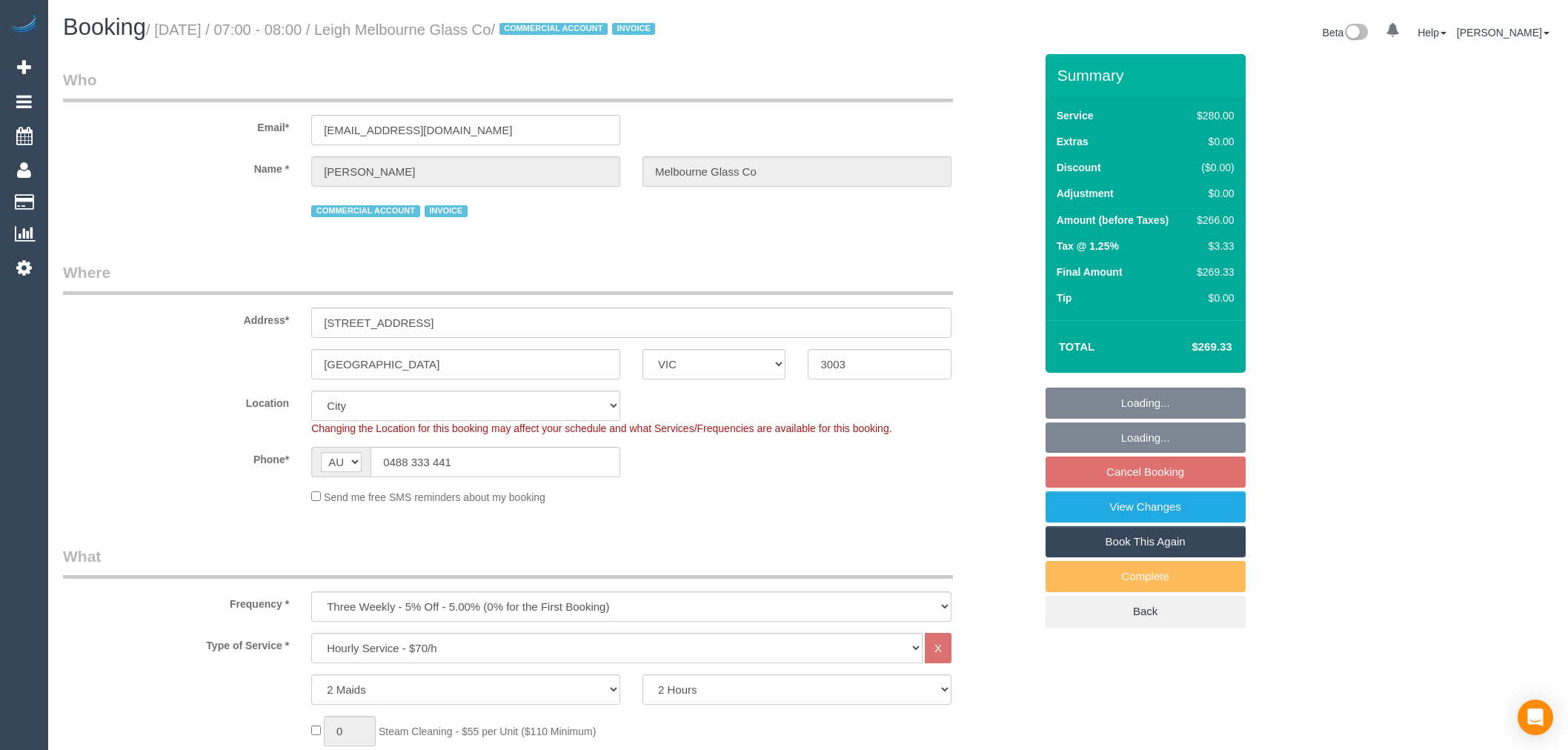
select select "VIC"
select select "2"
select select "number:28"
select select "number:14"
select select "number:19"
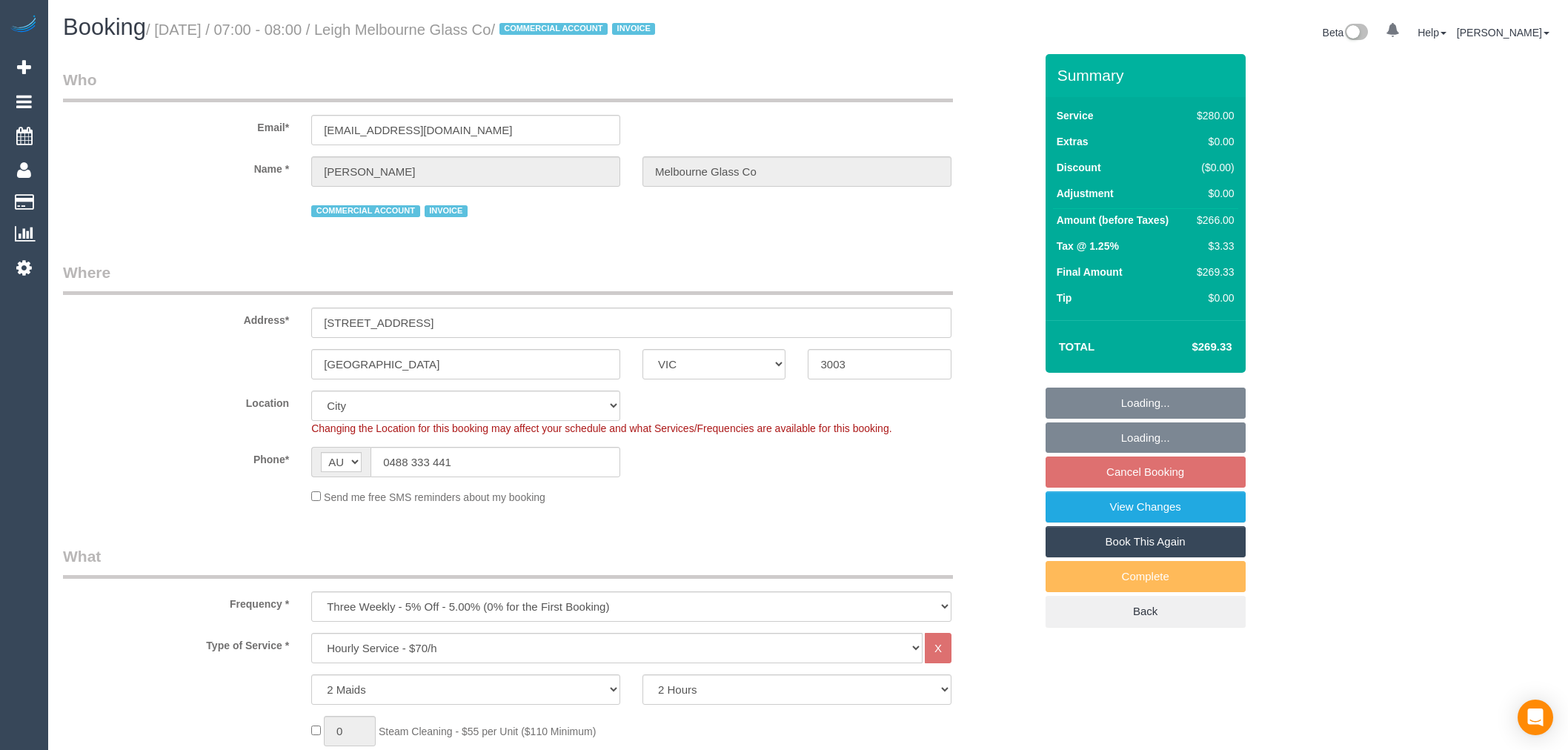
select select "number:36"
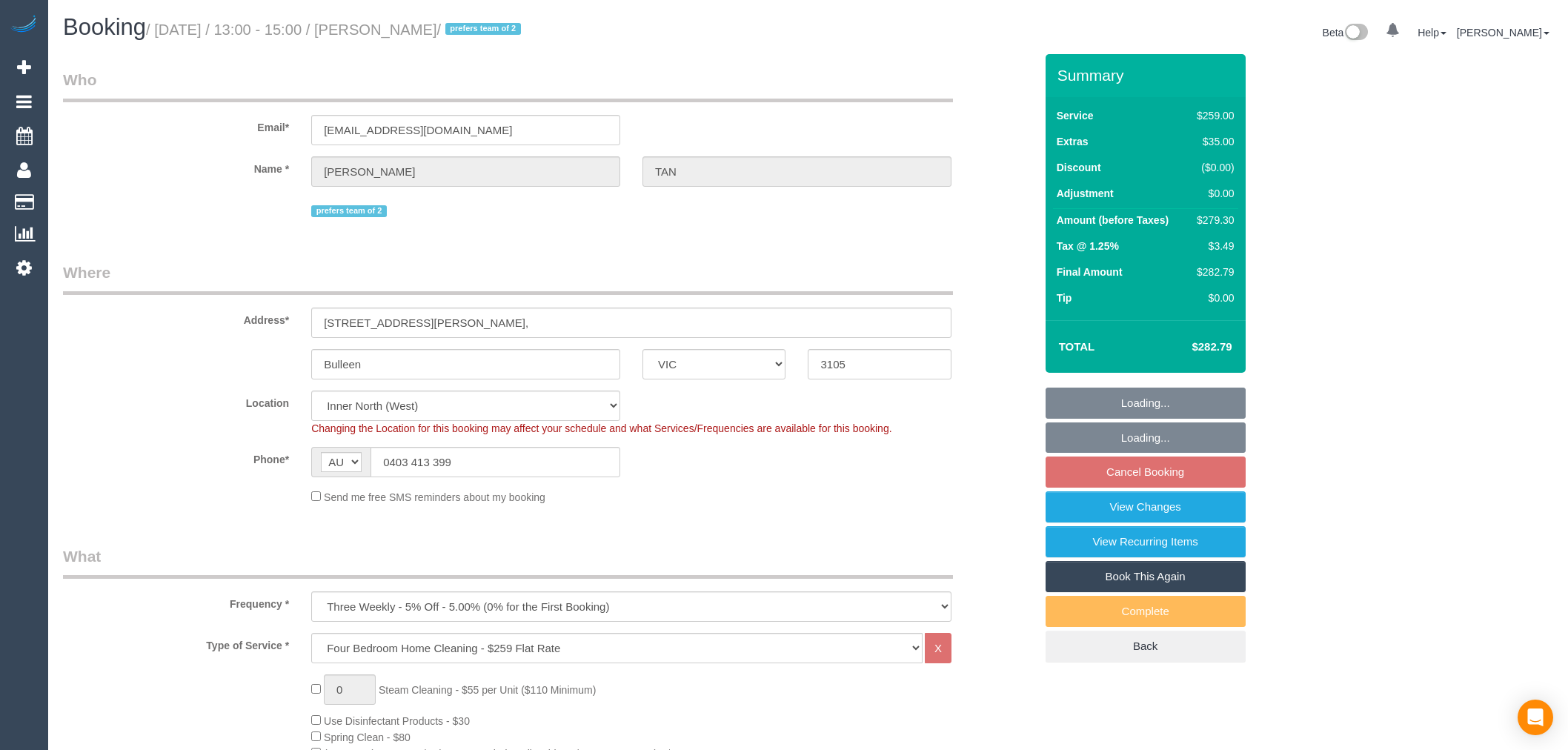
select select "VIC"
select select "number:28"
select select "number:14"
select select "number:19"
select select "number:24"
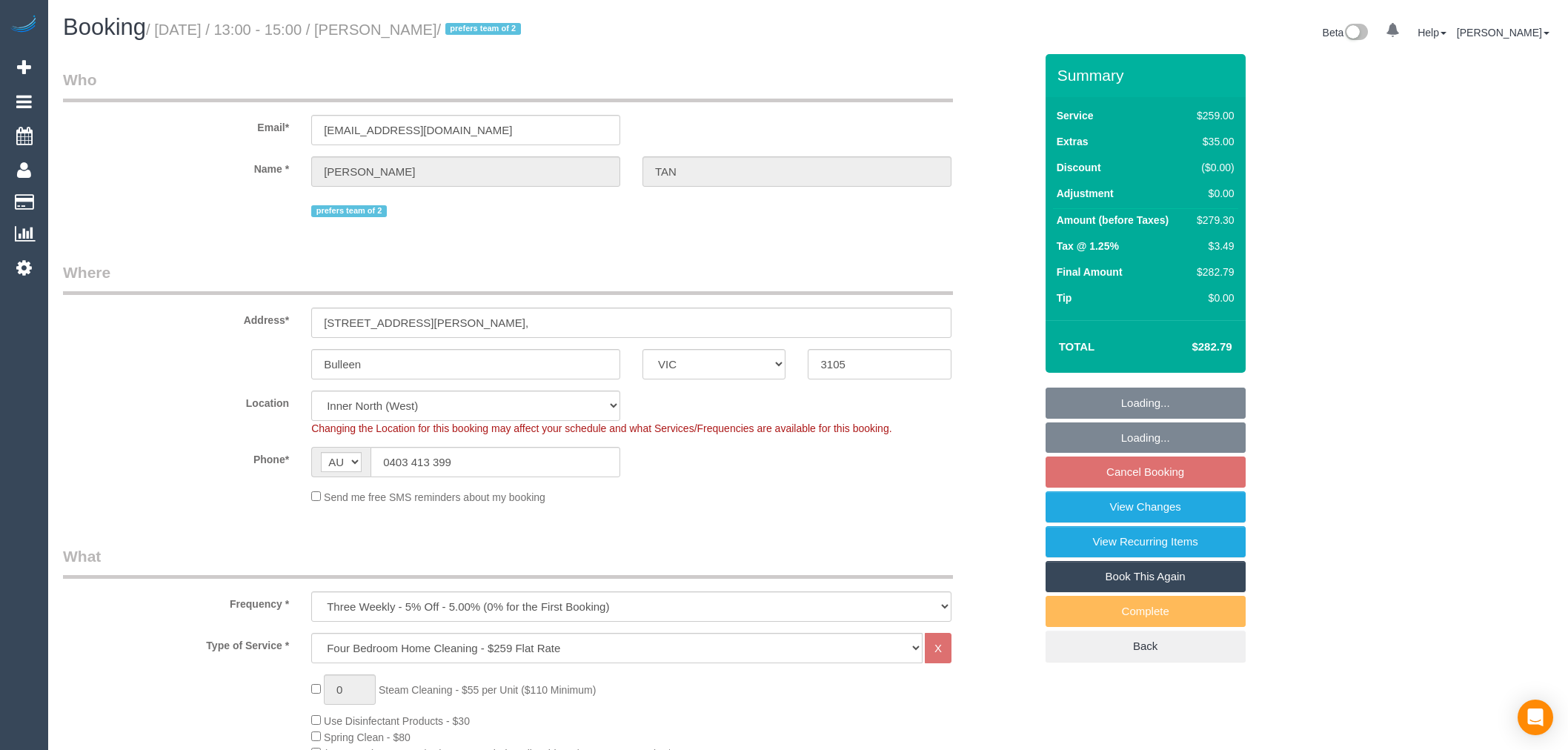
select select "number:34"
select select "number:26"
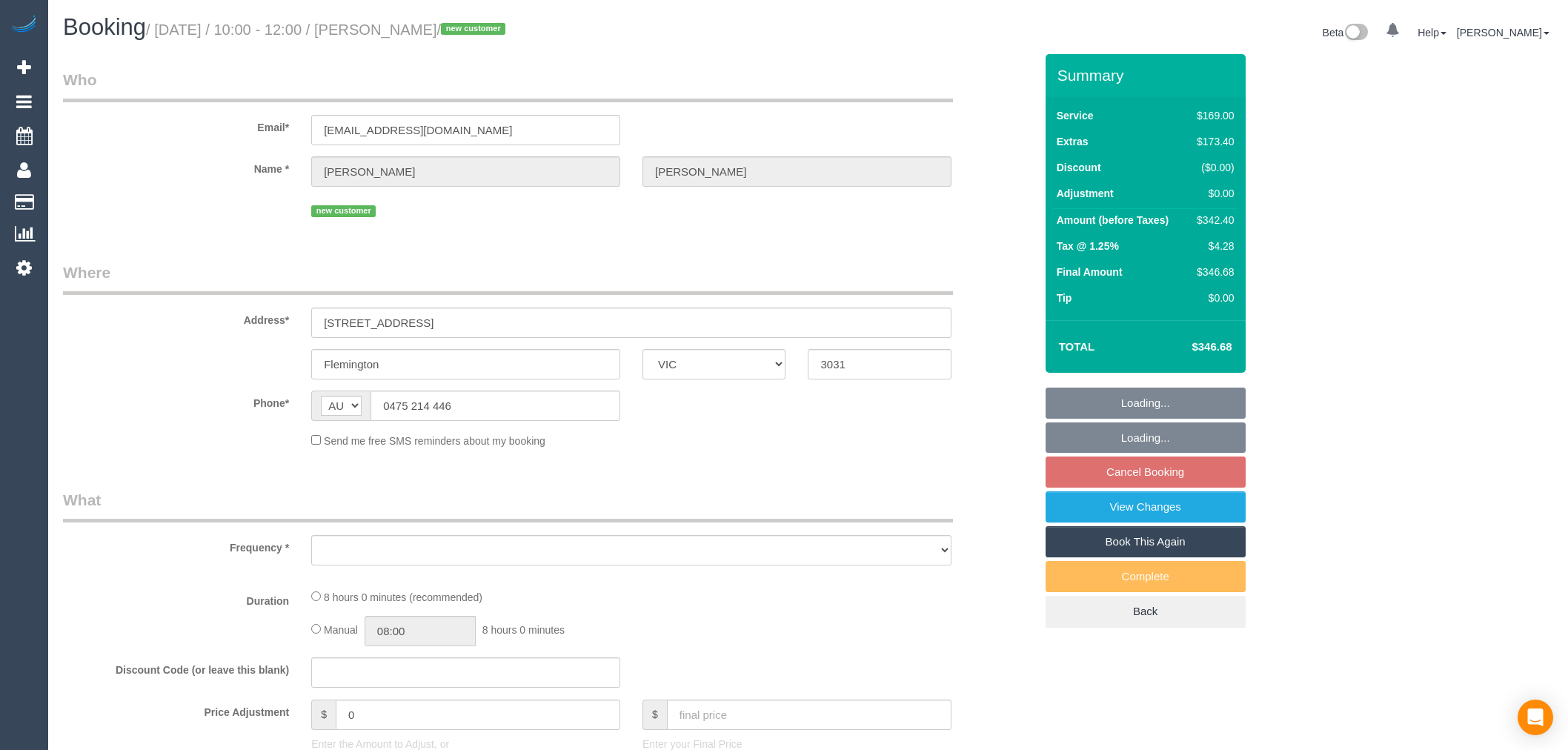
select select "VIC"
select select "string:stripe-pm_1SDRRa2GScqysDRVjWjp756q"
select select "object:730"
select select "number:28"
select select "number:14"
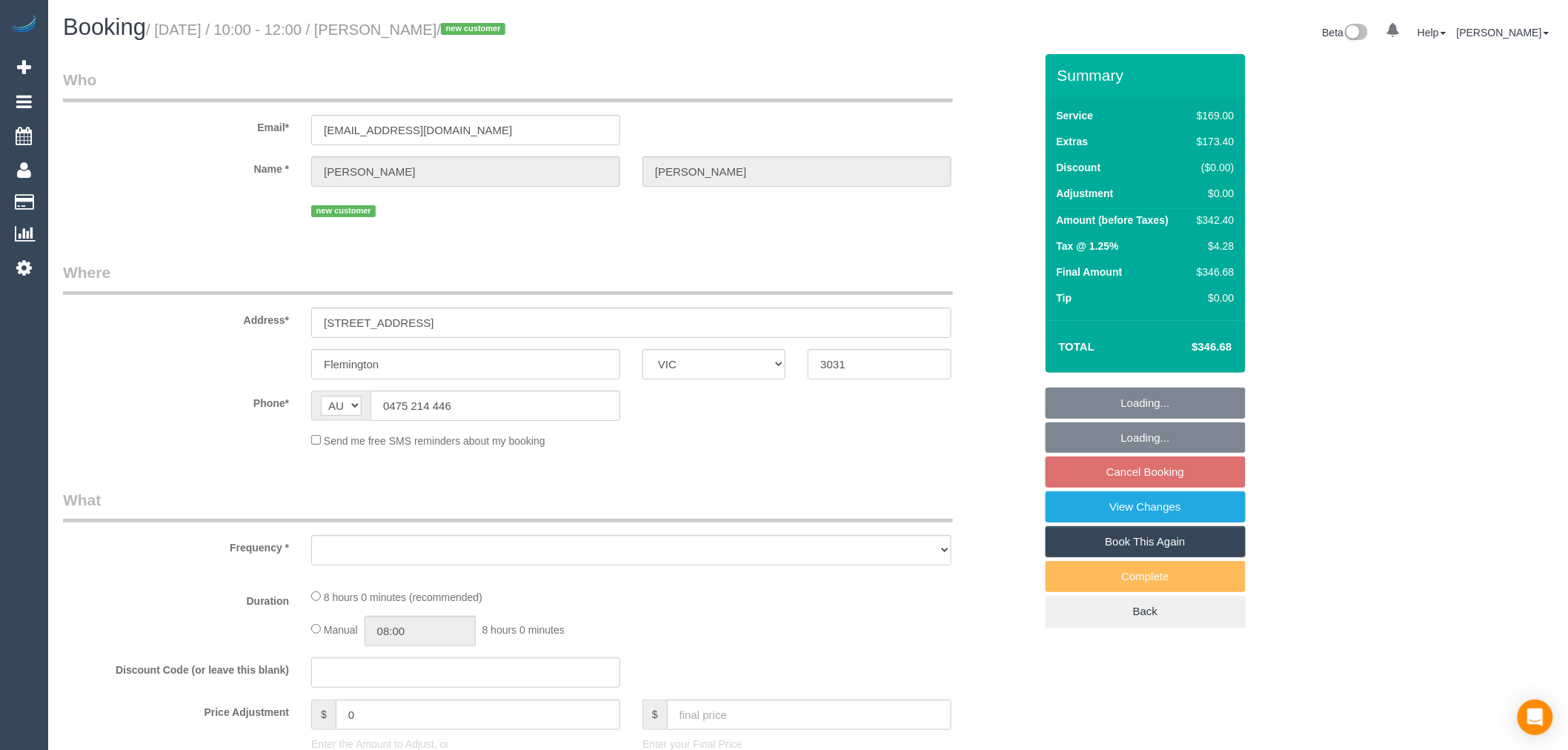
select select "number:18"
select select "number:24"
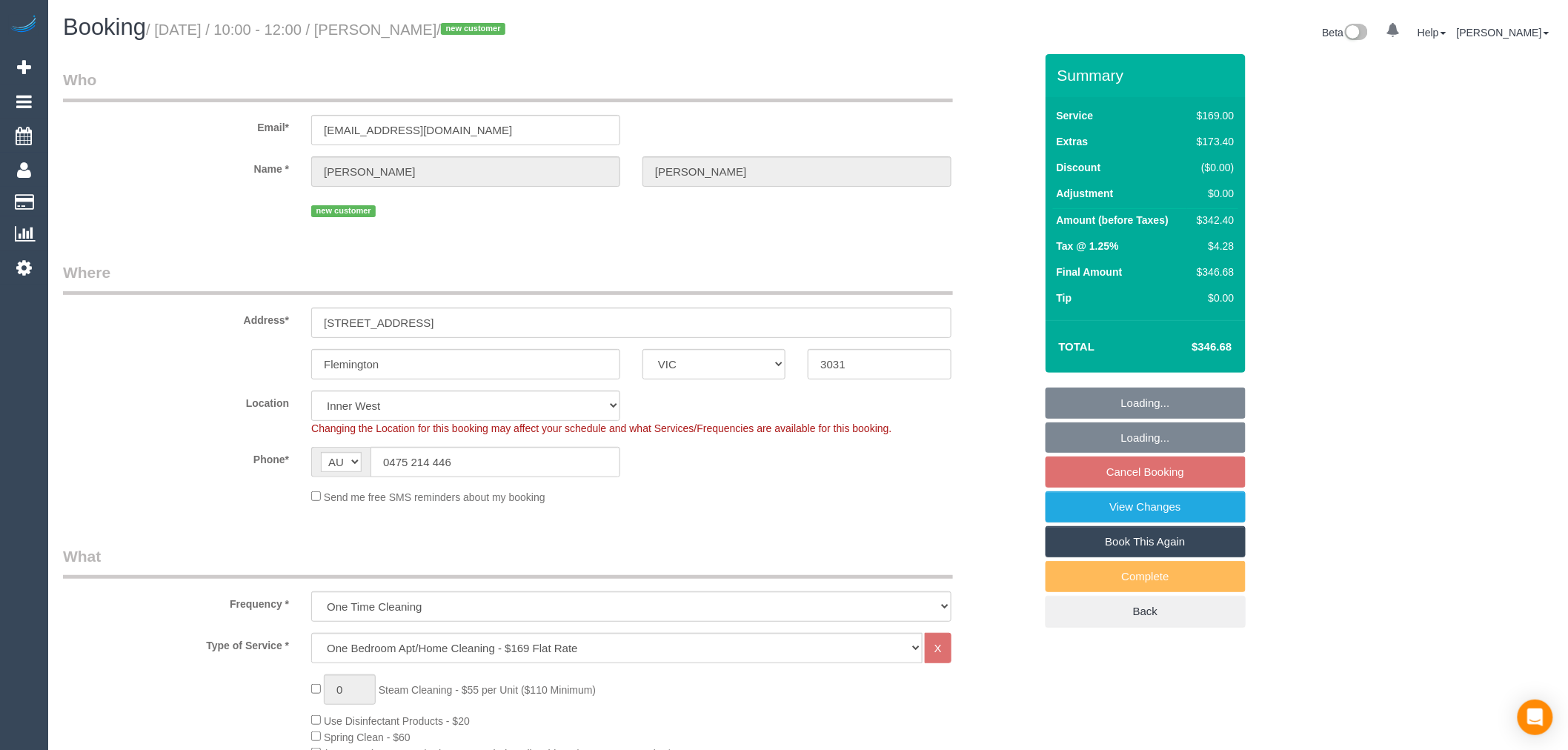
select select "object:1484"
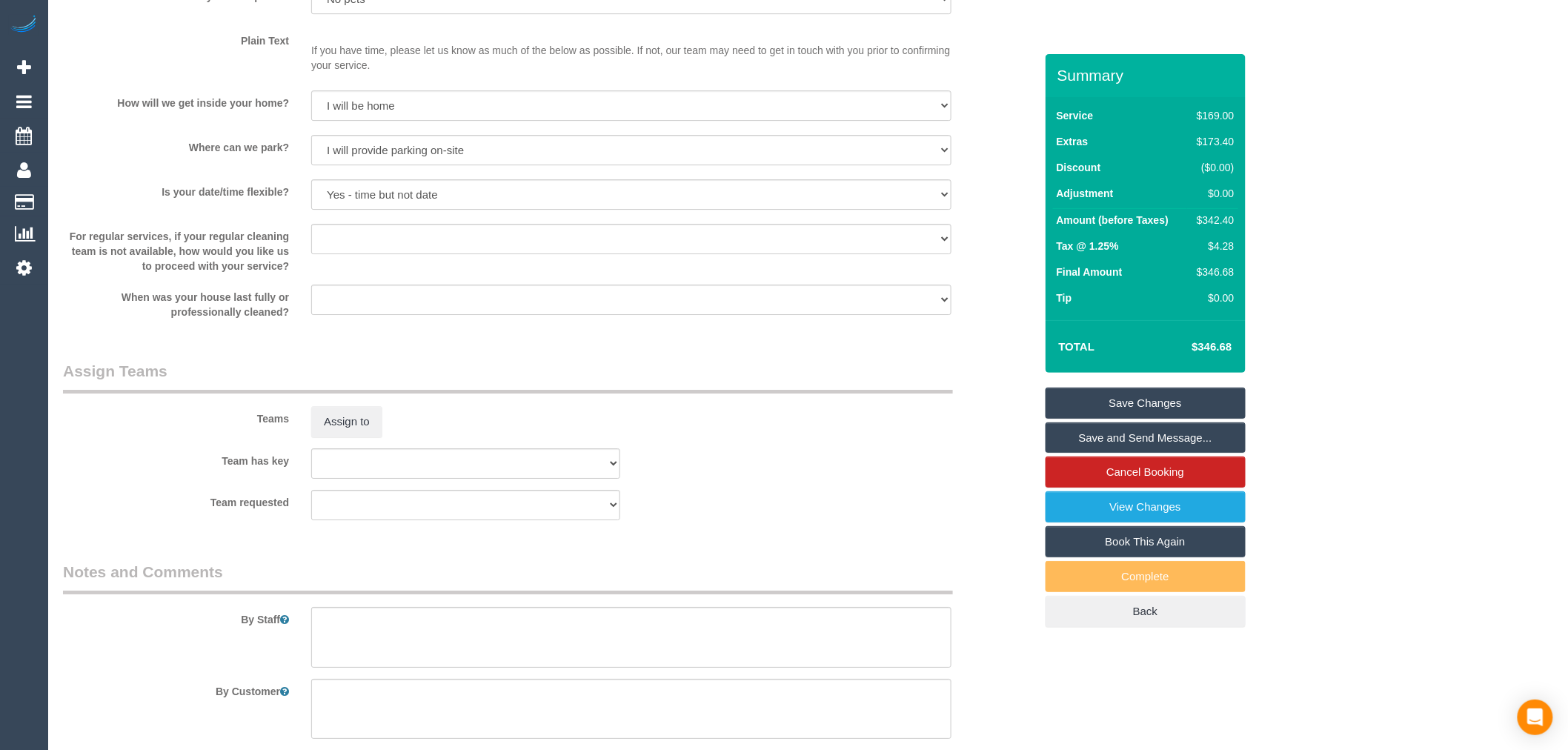
scroll to position [2305, 0]
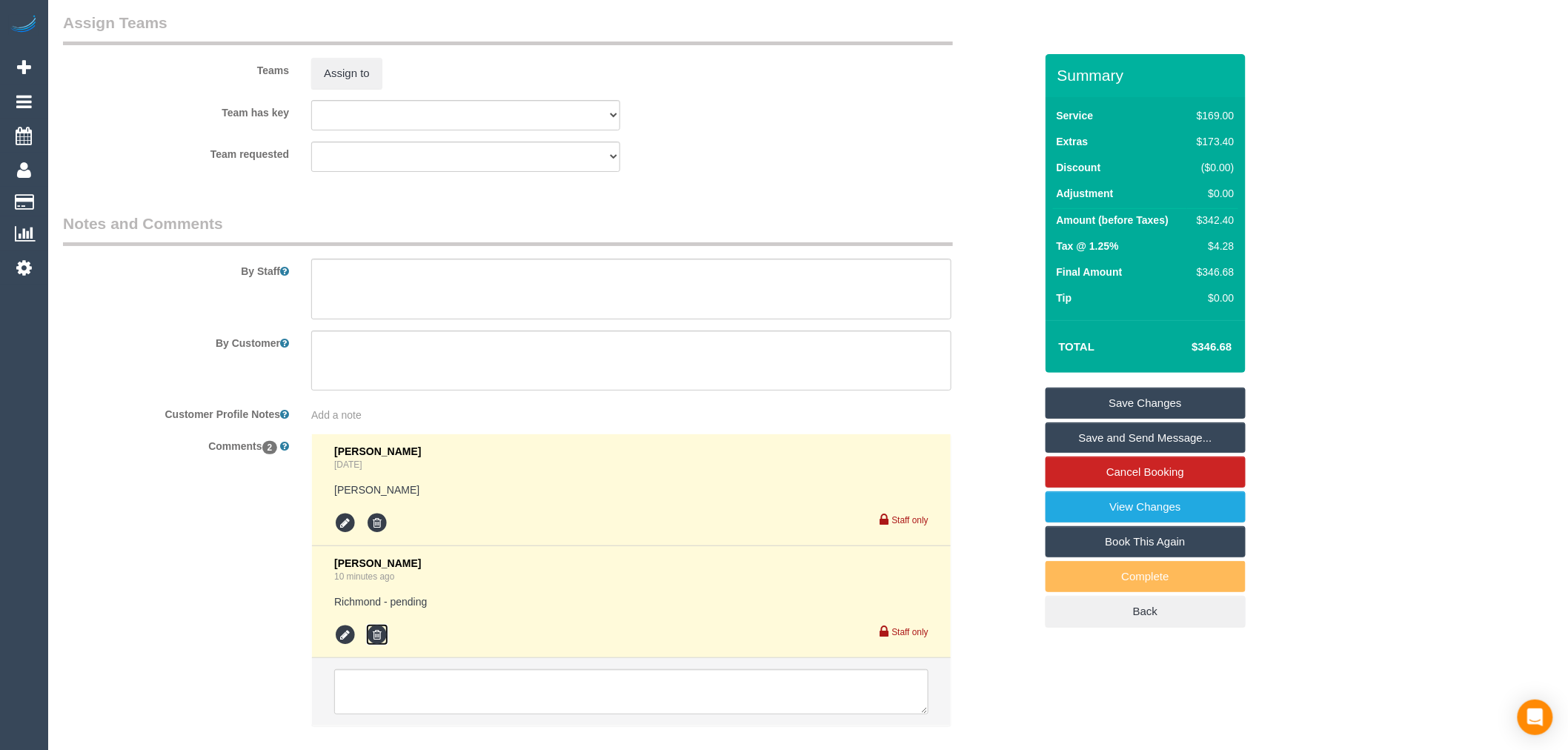
click at [372, 641] on icon at bounding box center [377, 635] width 22 height 22
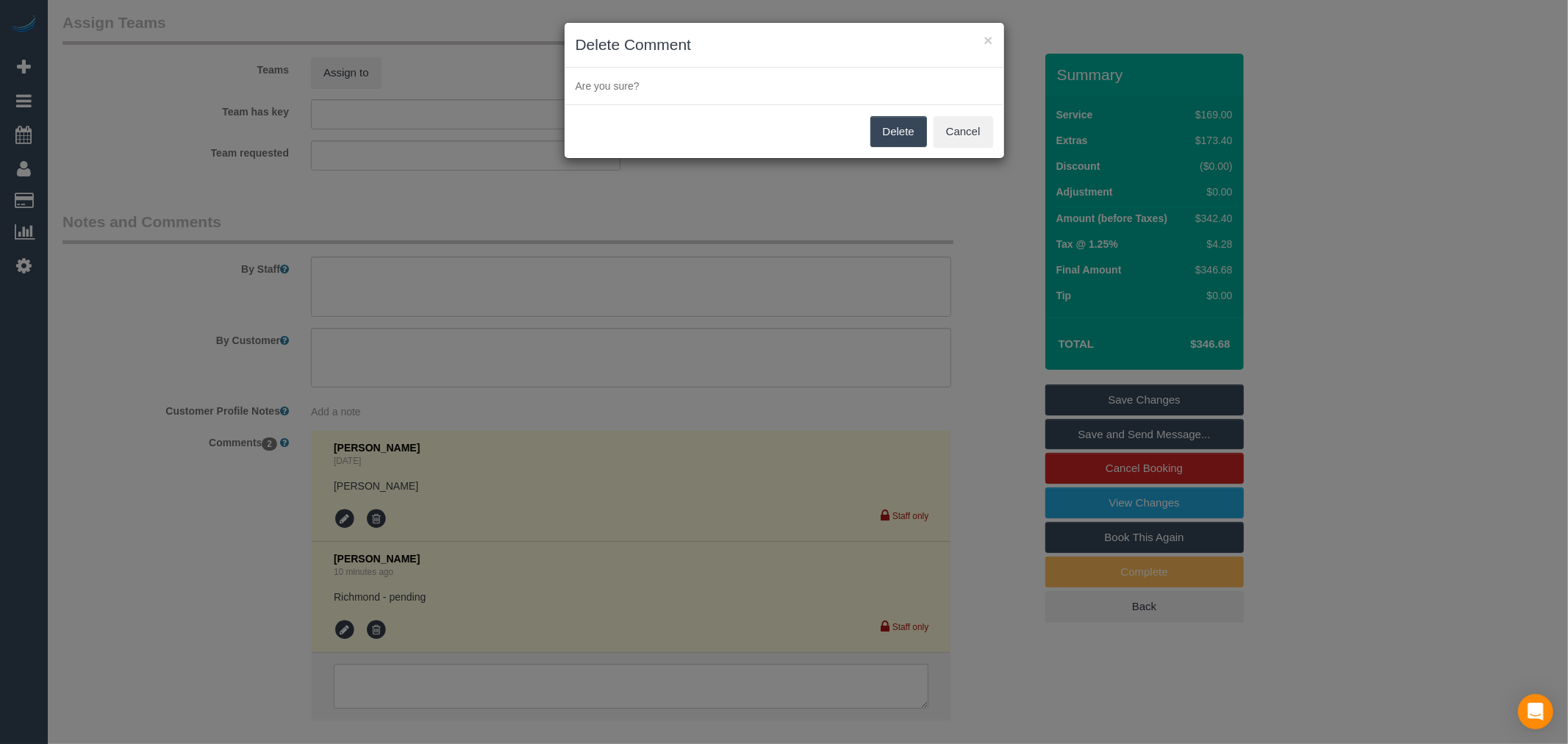
click at [864, 123] on div "Delete Cancel" at bounding box center [785, 130] width 440 height 53
click at [884, 127] on button "Delete" at bounding box center [898, 131] width 57 height 31
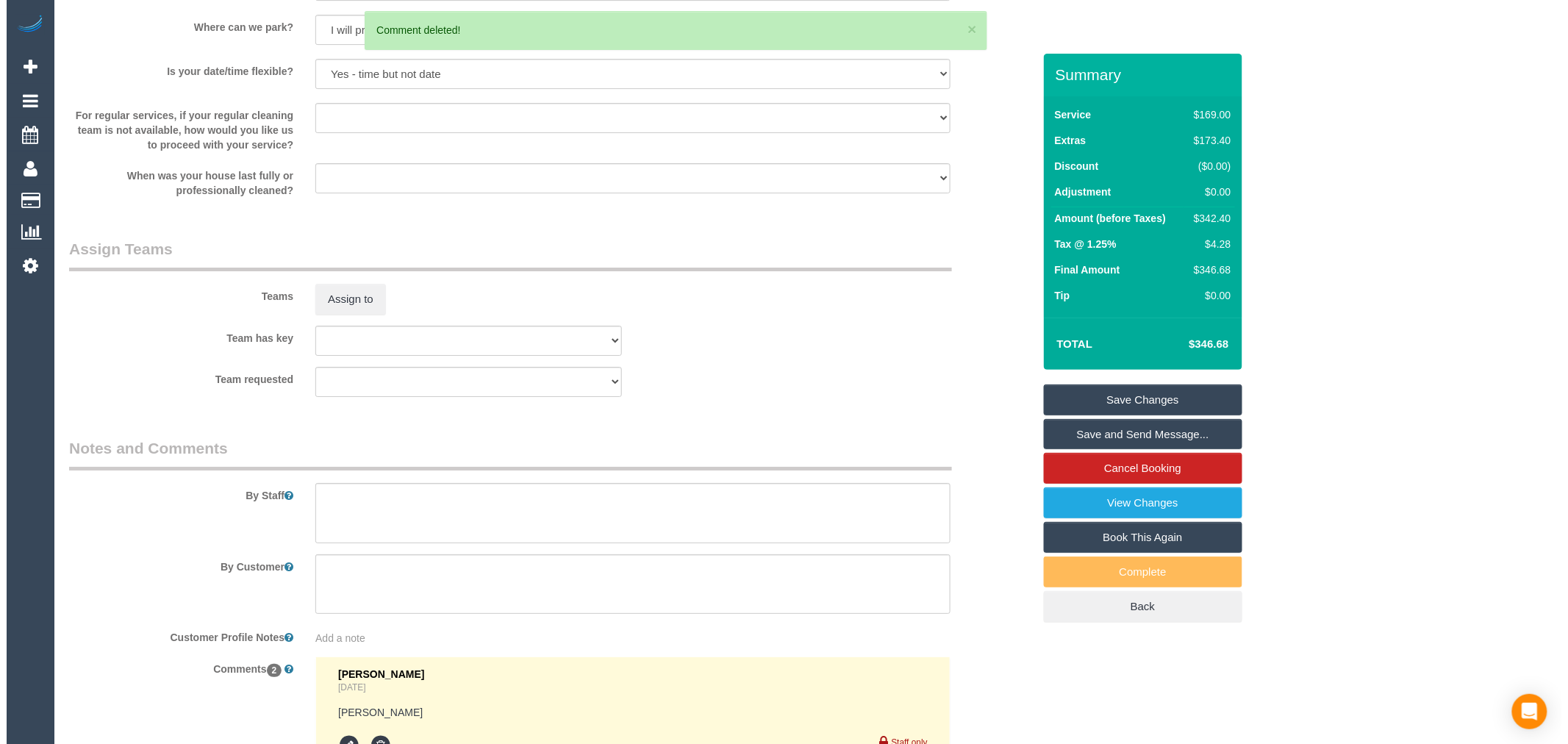
scroll to position [2041, 0]
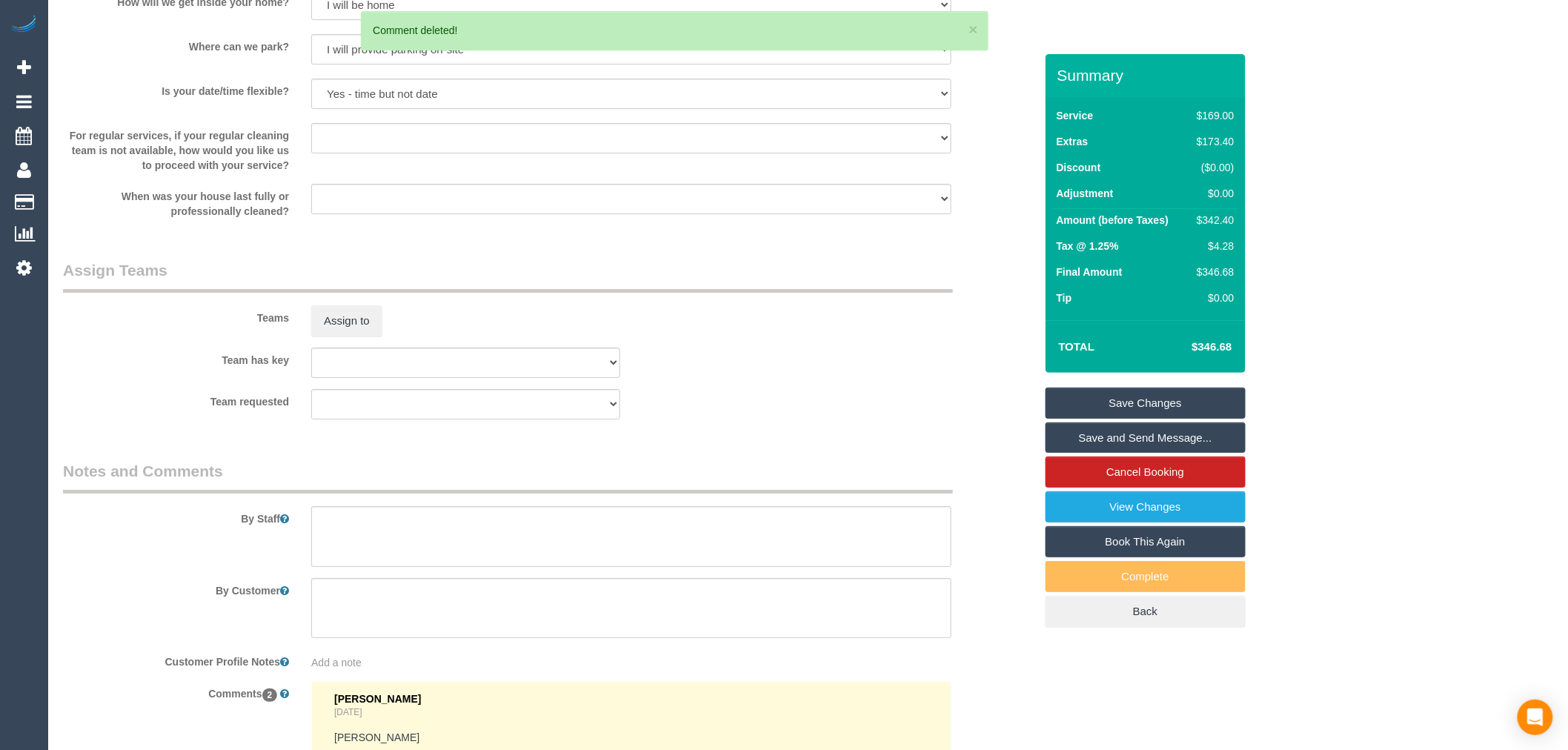
click at [345, 321] on div "Teams Assign to" at bounding box center [549, 297] width 994 height 77
click at [357, 337] on button "Assign to" at bounding box center [347, 321] width 71 height 31
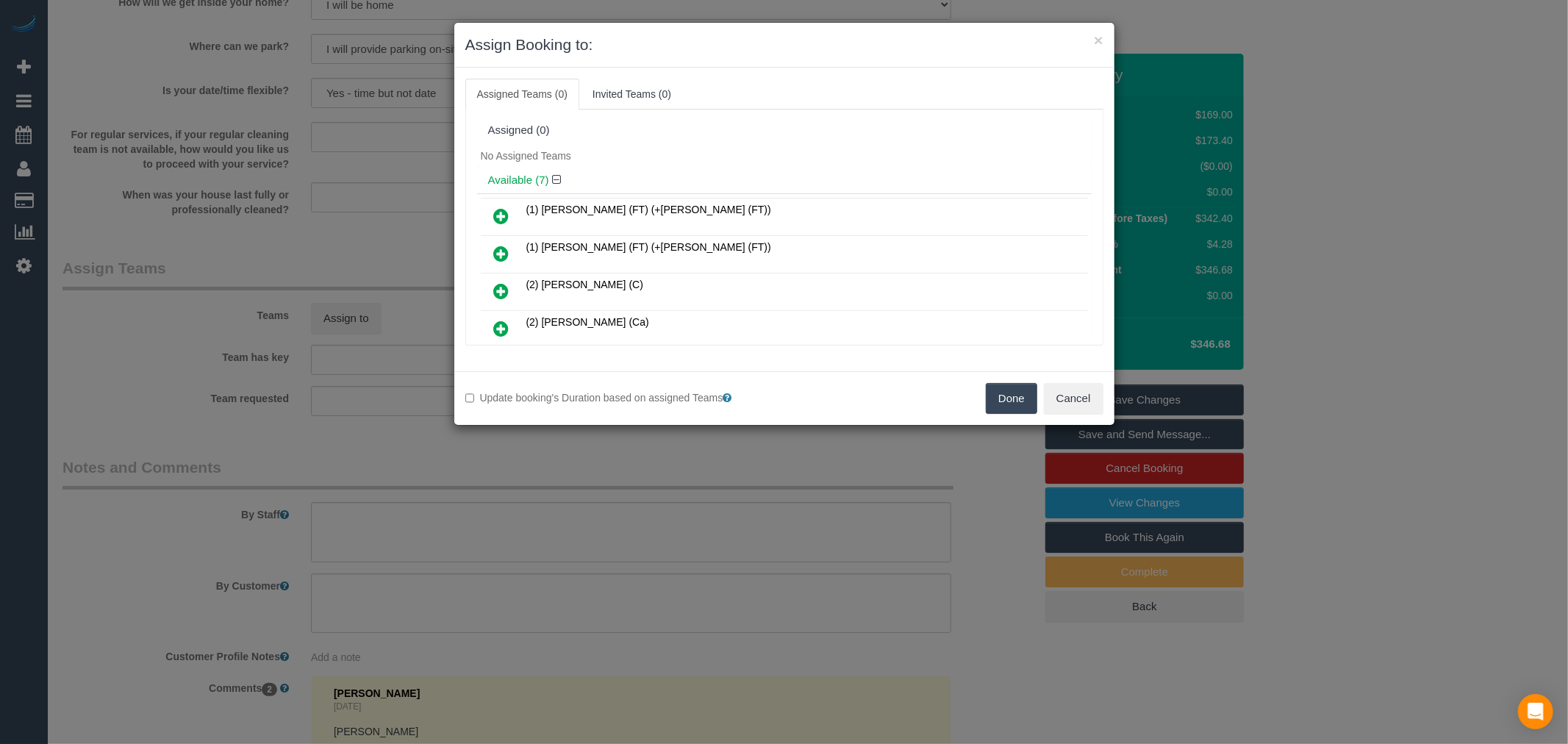
scroll to position [2415, 0]
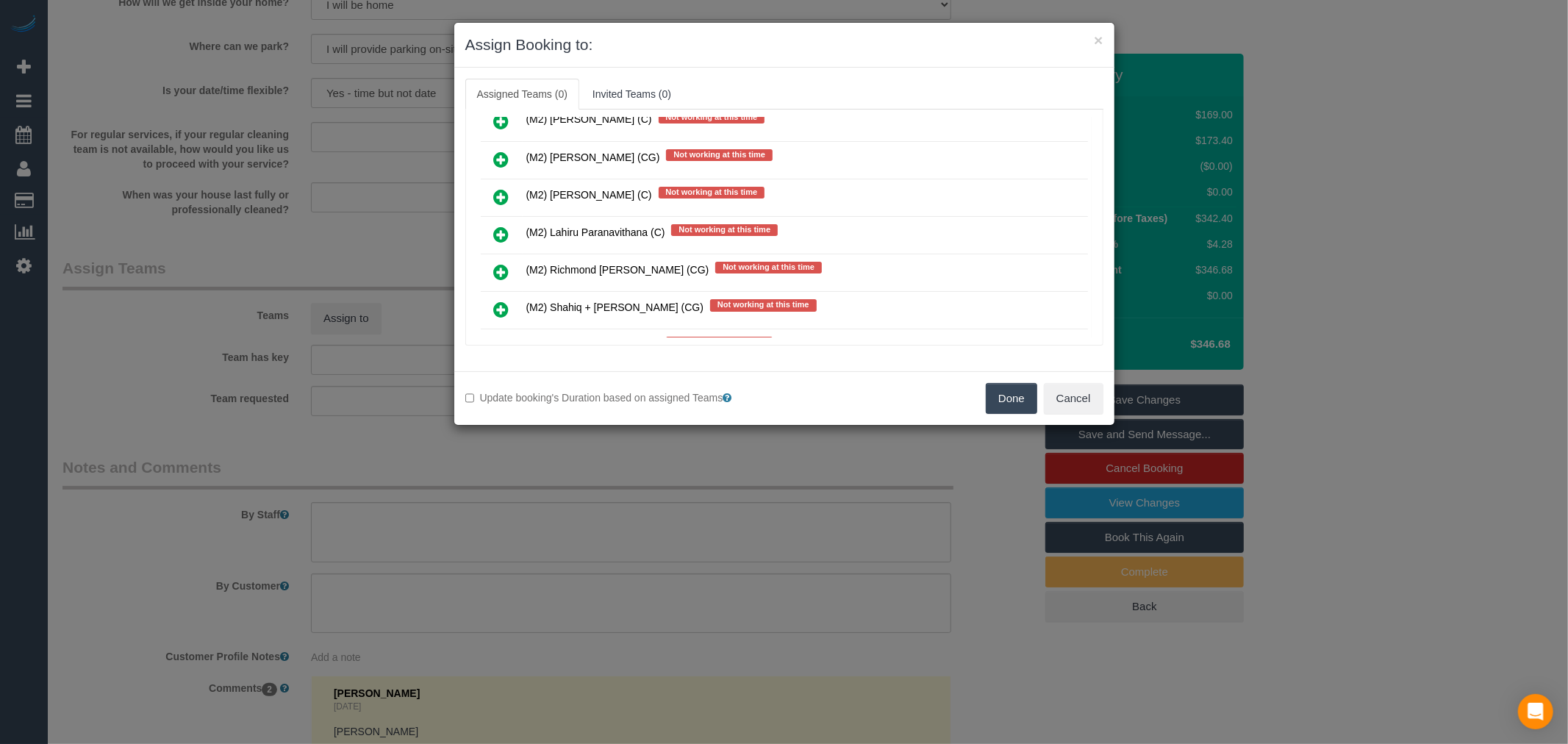
click at [510, 258] on link at bounding box center [502, 272] width 34 height 29
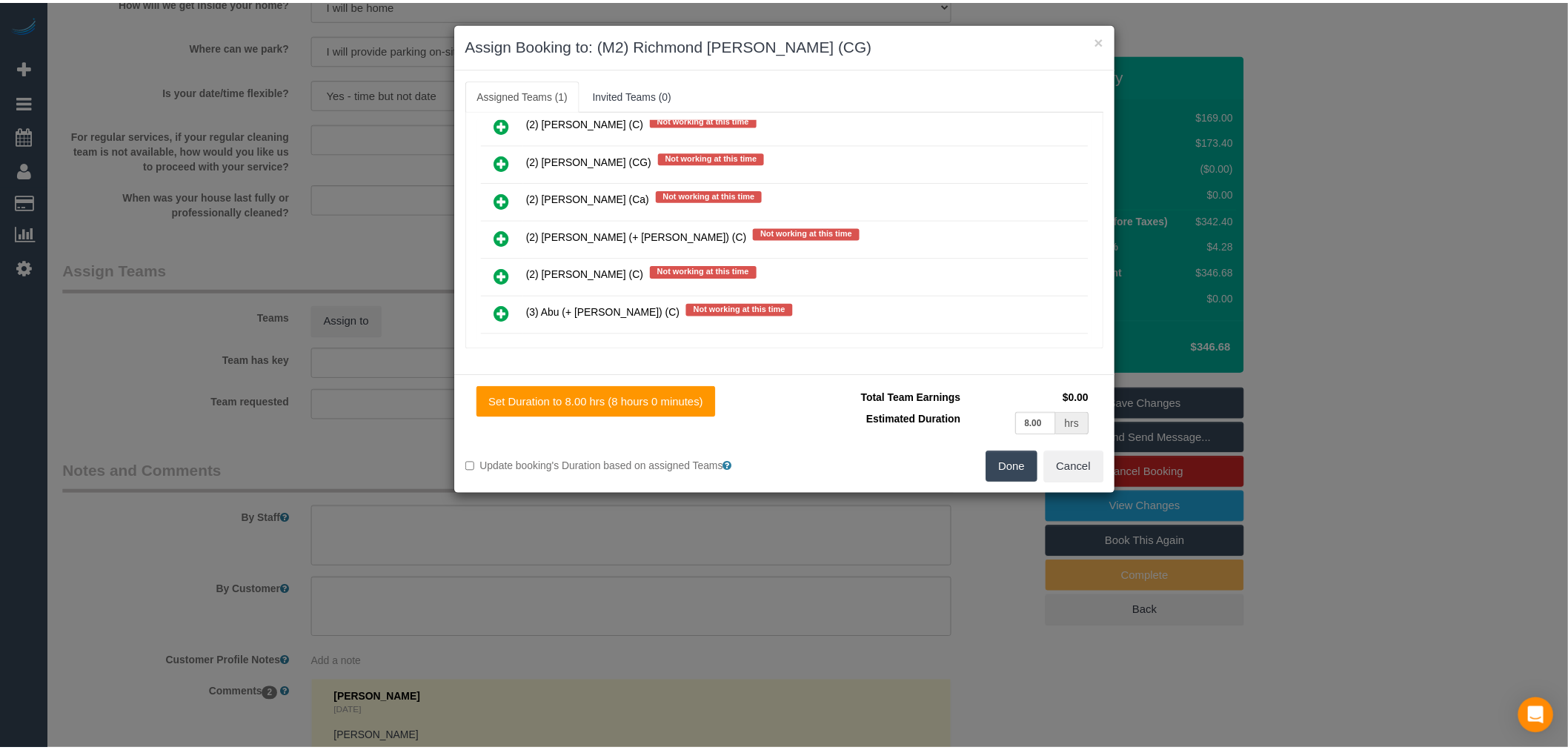
scroll to position [0, 0]
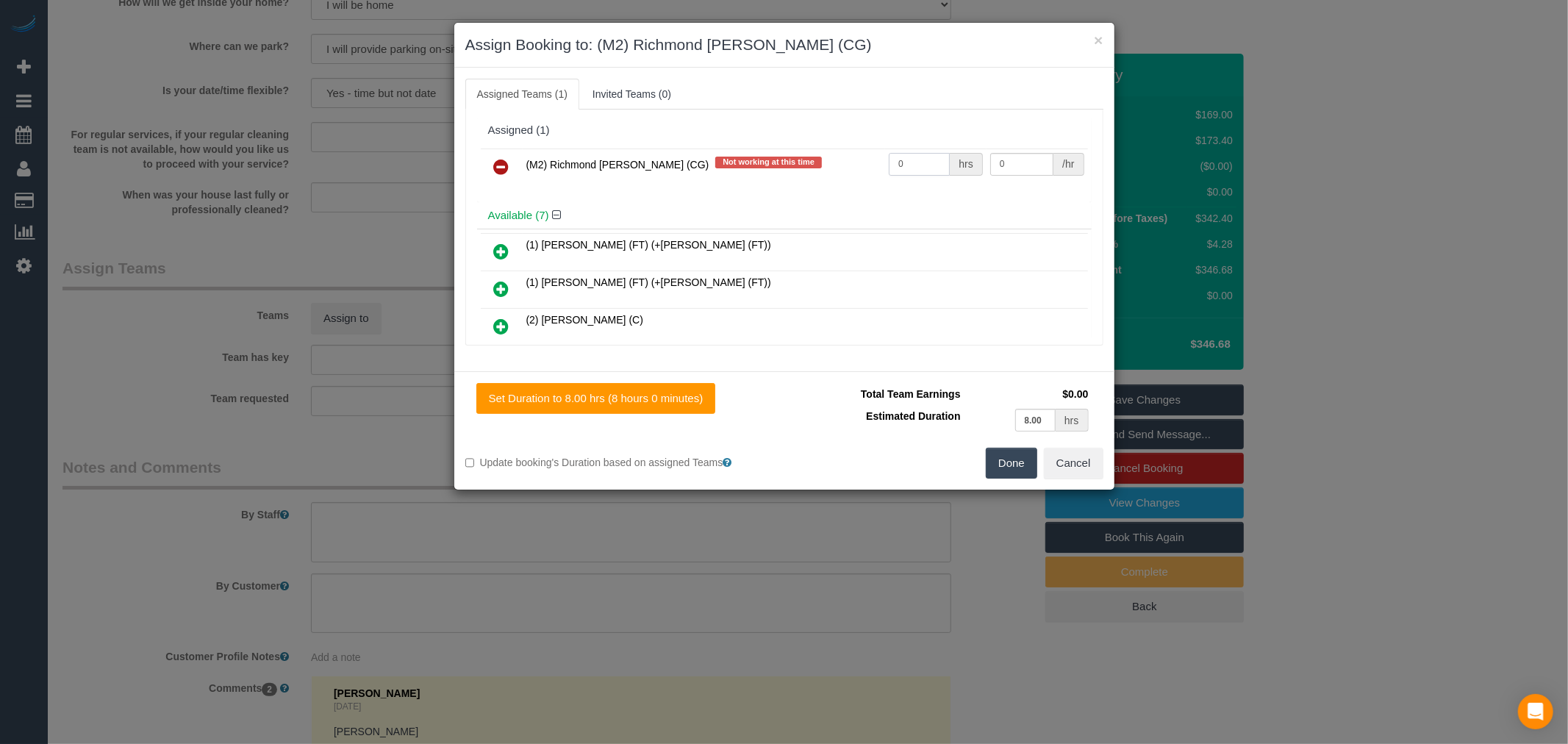
drag, startPoint x: 927, startPoint y: 162, endPoint x: 878, endPoint y: 92, distance: 85.4
click at [872, 162] on tr "(M2) Richmond Amoah (CG) Not working at this time 0 hrs 0 /hr" at bounding box center [784, 167] width 607 height 37
type input "1"
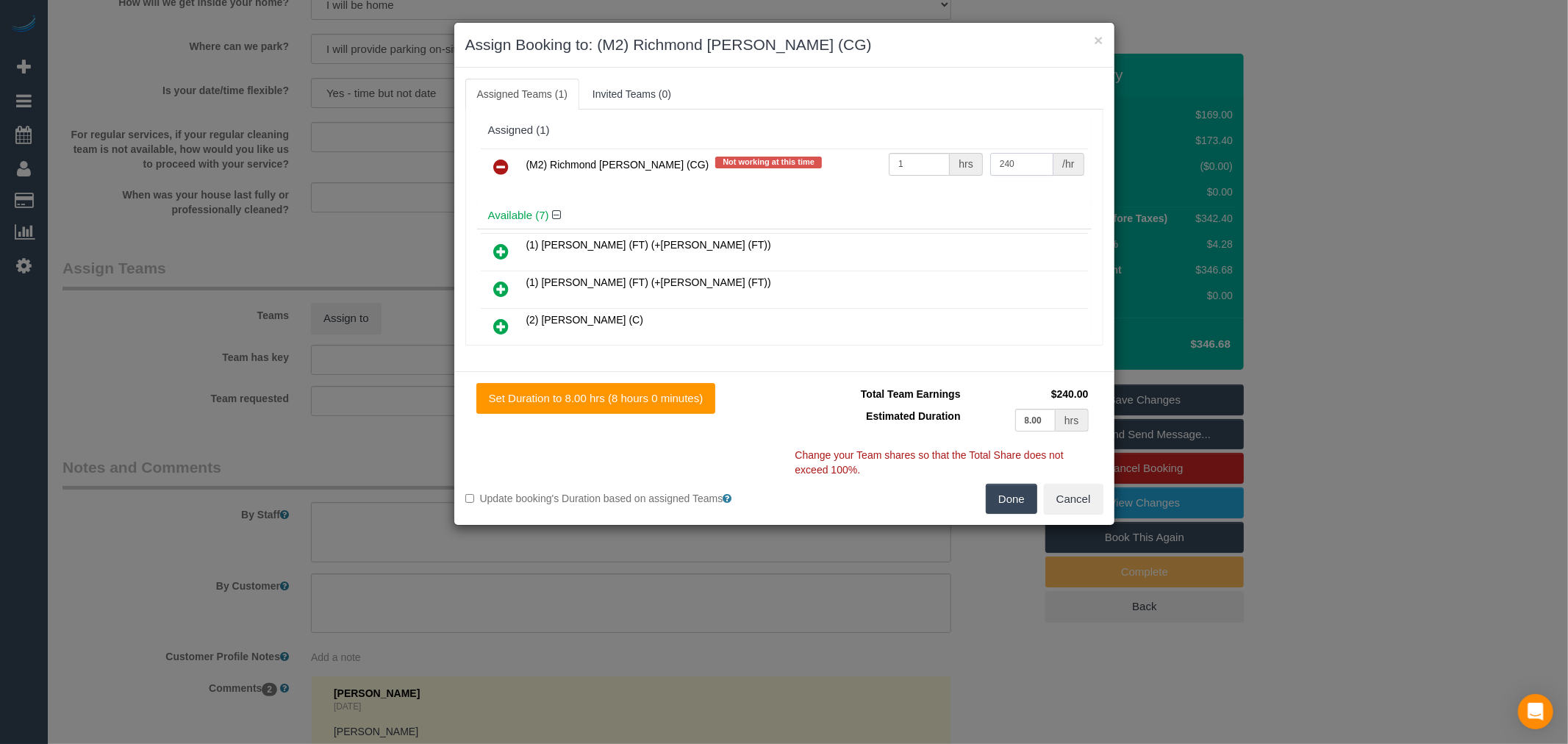
type input "240"
drag, startPoint x: 1042, startPoint y: 428, endPoint x: 1004, endPoint y: 427, distance: 38.0
click at [1004, 427] on td "8.00 hrs" at bounding box center [1028, 419] width 128 height 30
type input "6.5"
click at [1004, 491] on button "Done" at bounding box center [1011, 499] width 52 height 31
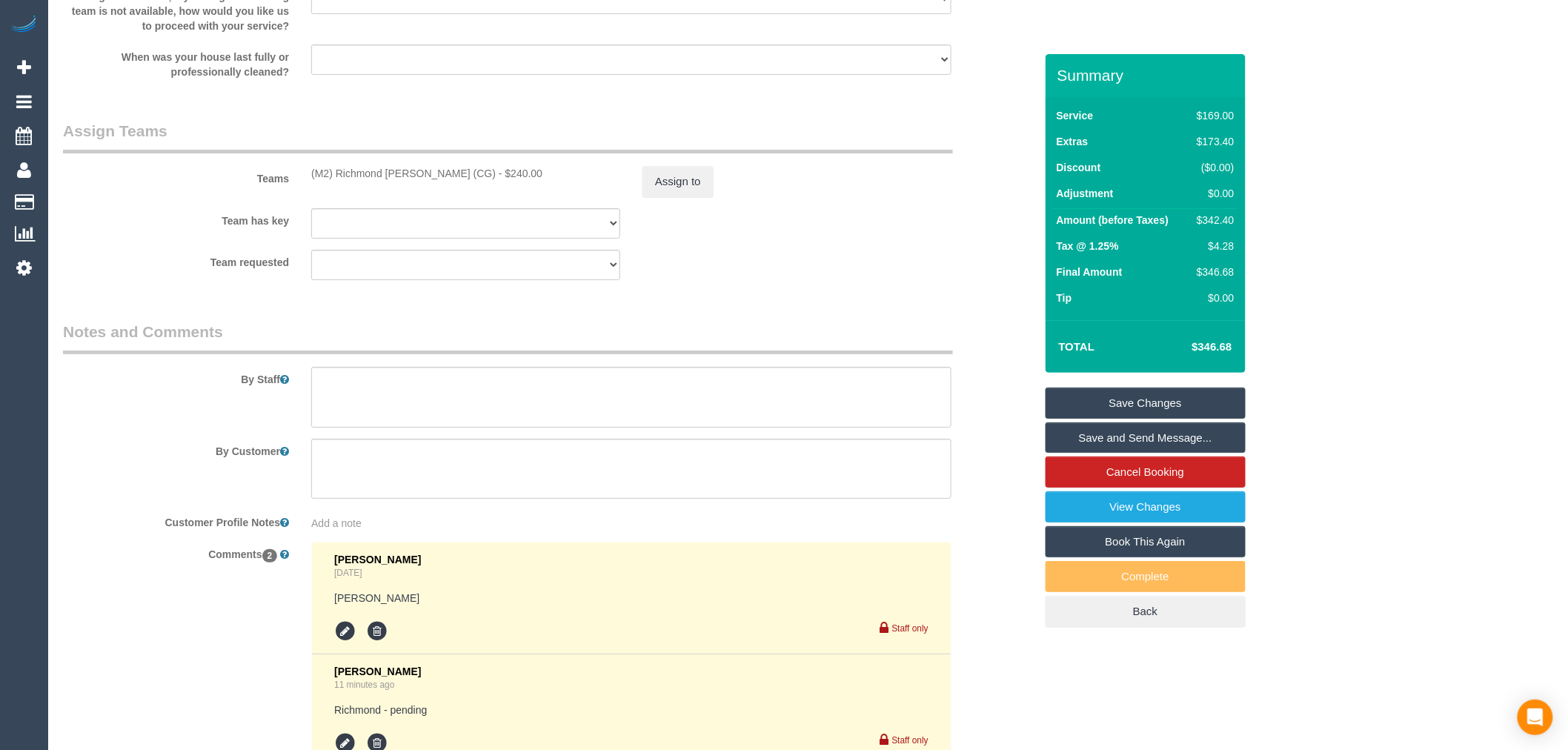
scroll to position [2305, 0]
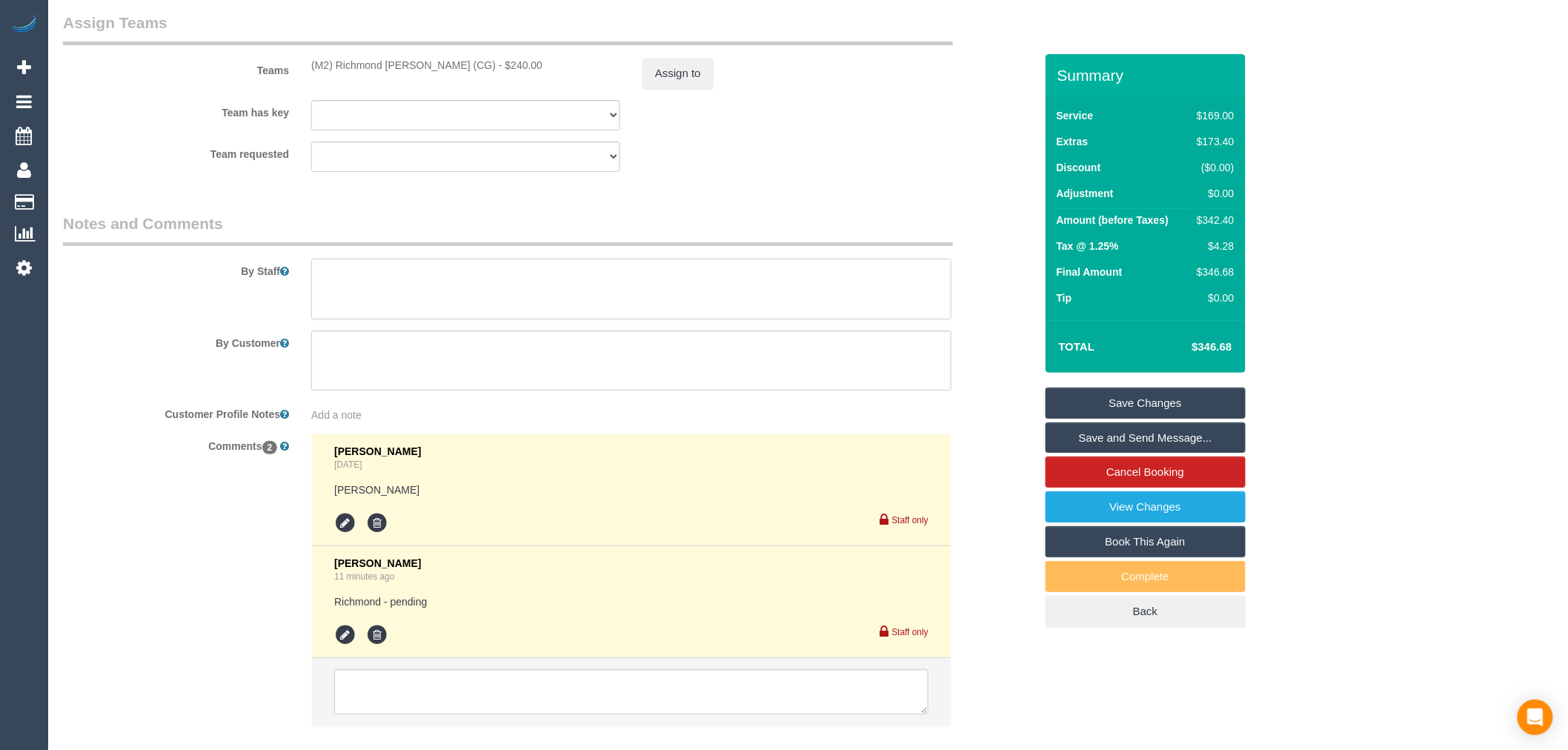
click at [405, 319] on textarea at bounding box center [632, 288] width 641 height 61
type textarea "Est time 5-6.5hrs"
click at [824, 172] on div "Team requested (0) Office (1) Debbie Brodjanac (FT) (1) Karen Cruz (FT) (1) Kum…" at bounding box center [549, 156] width 994 height 30
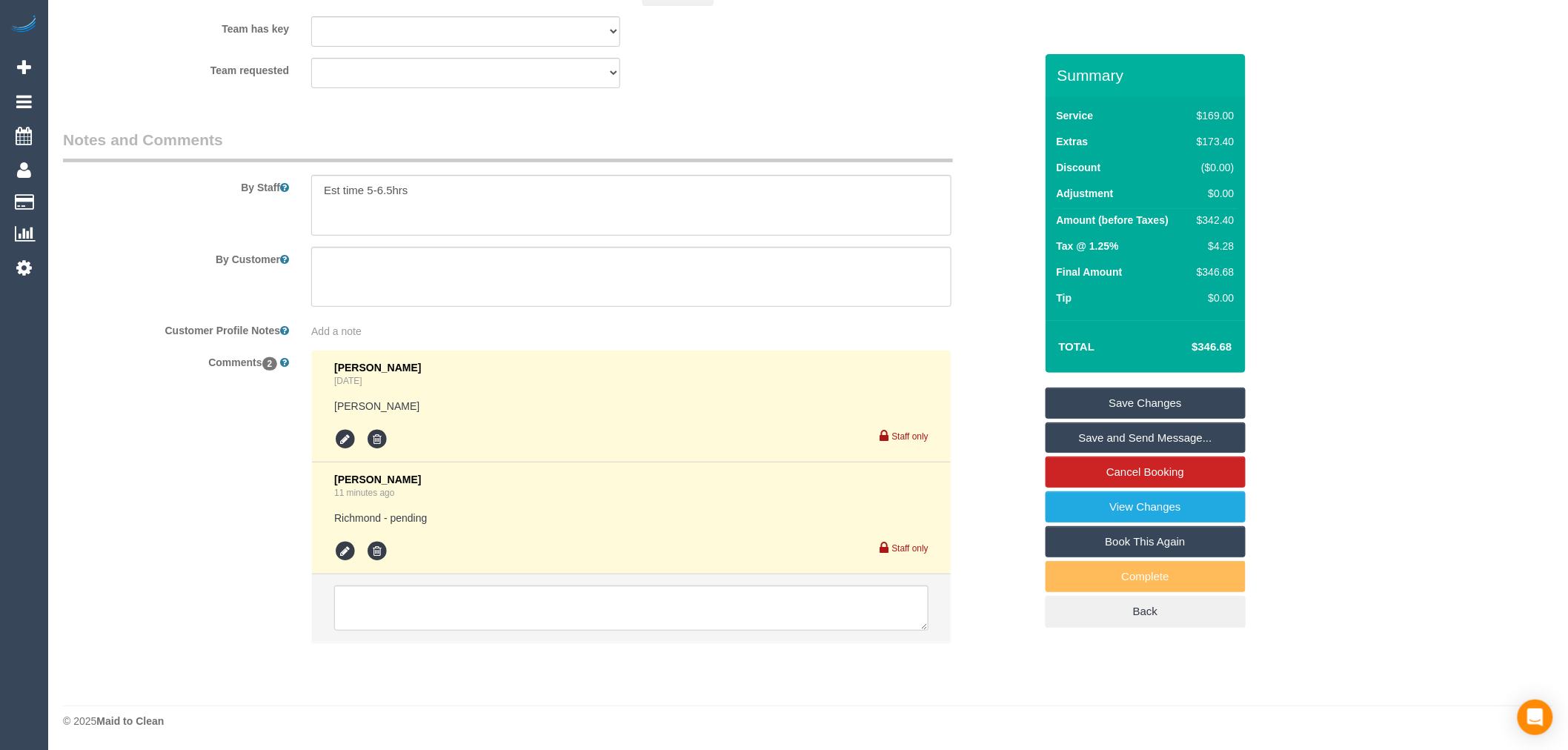
scroll to position [2405, 0]
click at [376, 550] on icon at bounding box center [377, 551] width 22 height 22
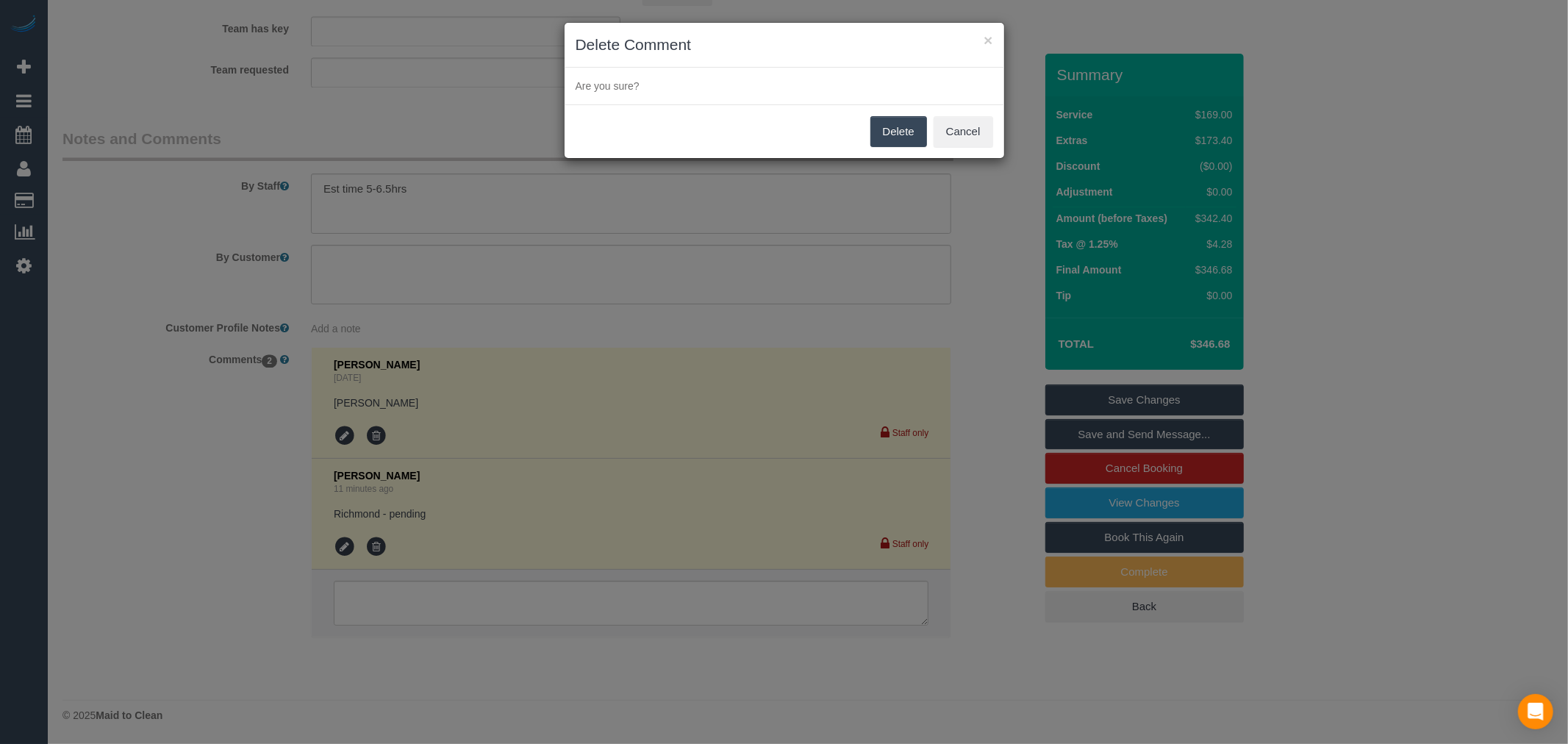
click at [892, 143] on button "Delete" at bounding box center [898, 131] width 57 height 31
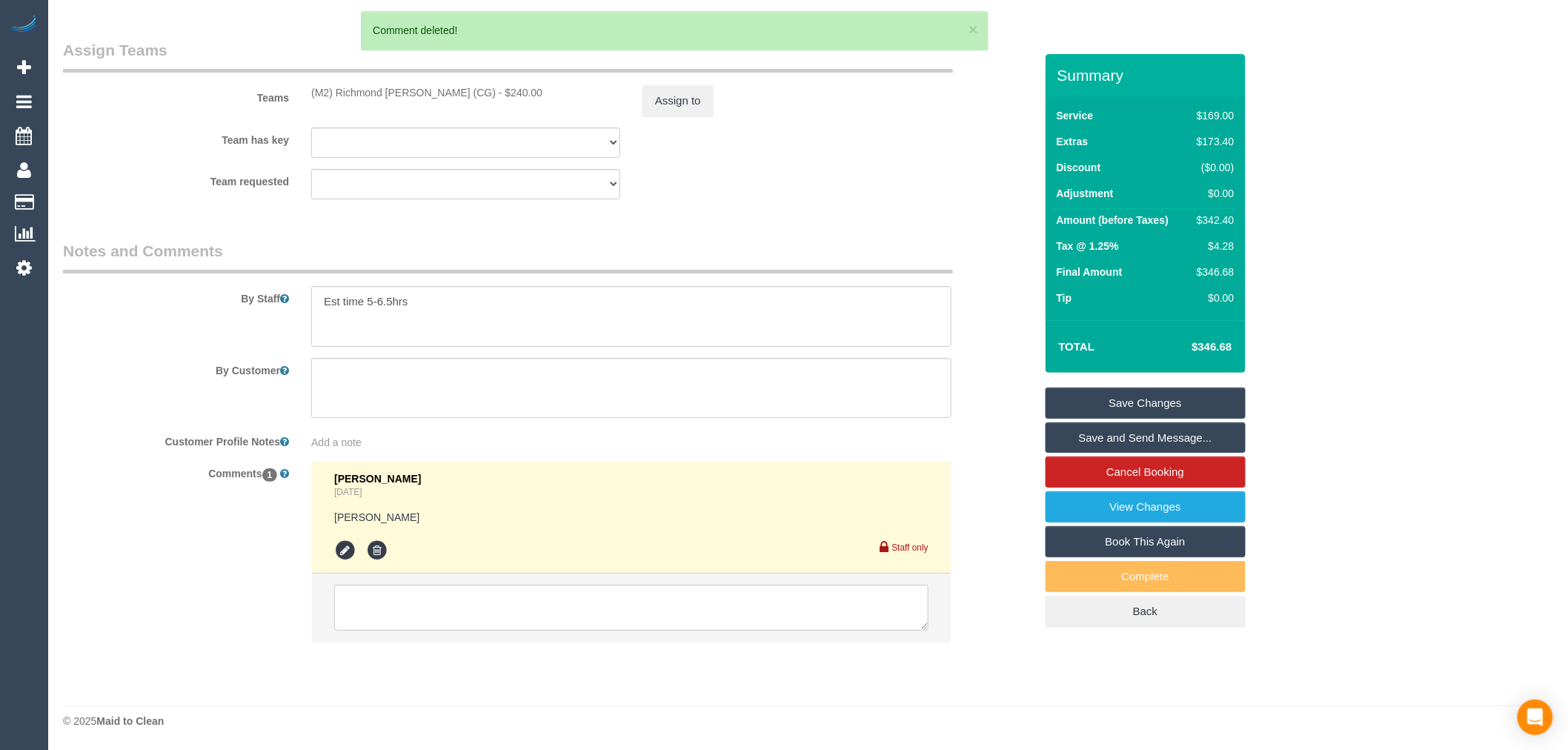
click at [977, 338] on div "By Staff" at bounding box center [549, 293] width 994 height 107
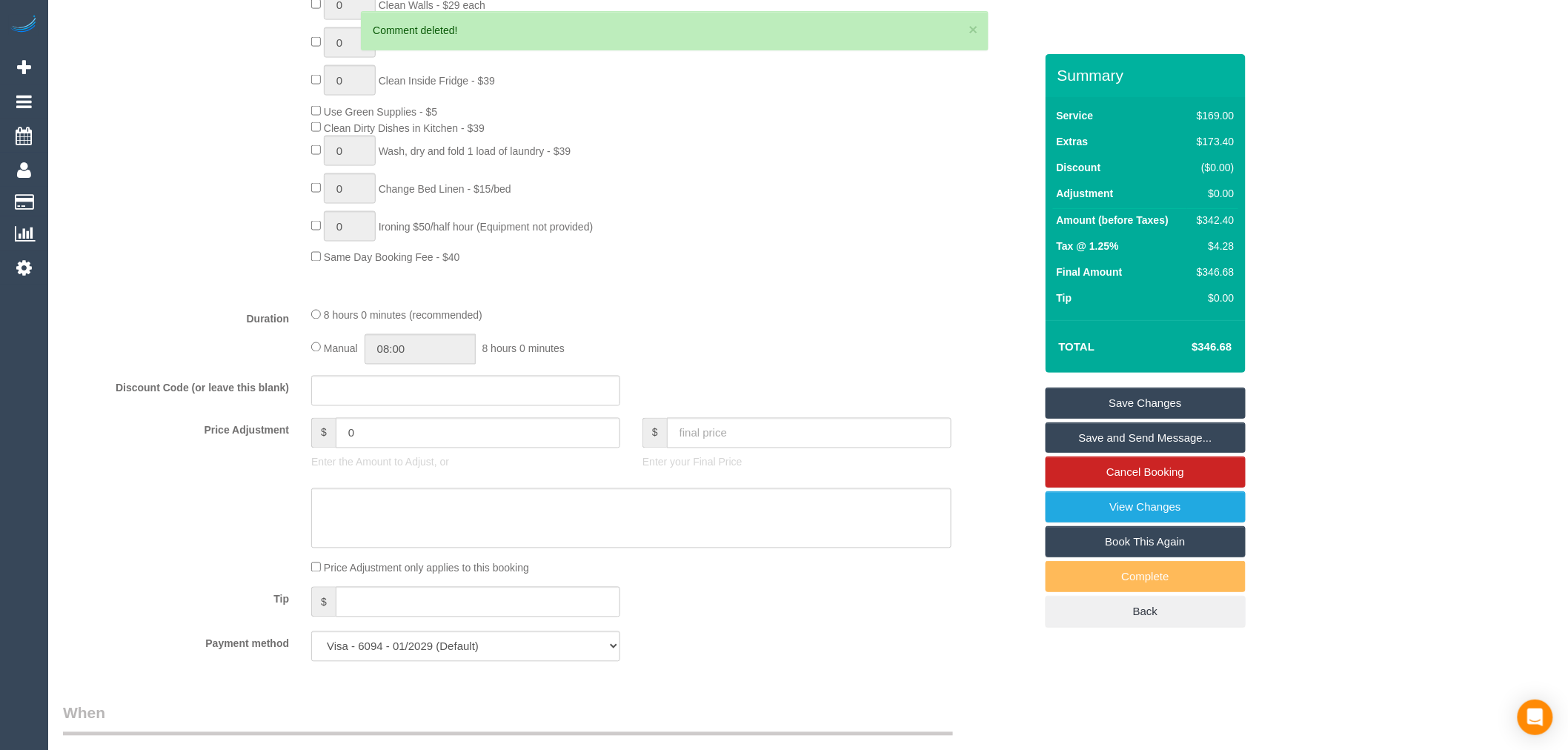
scroll to position [895, 0]
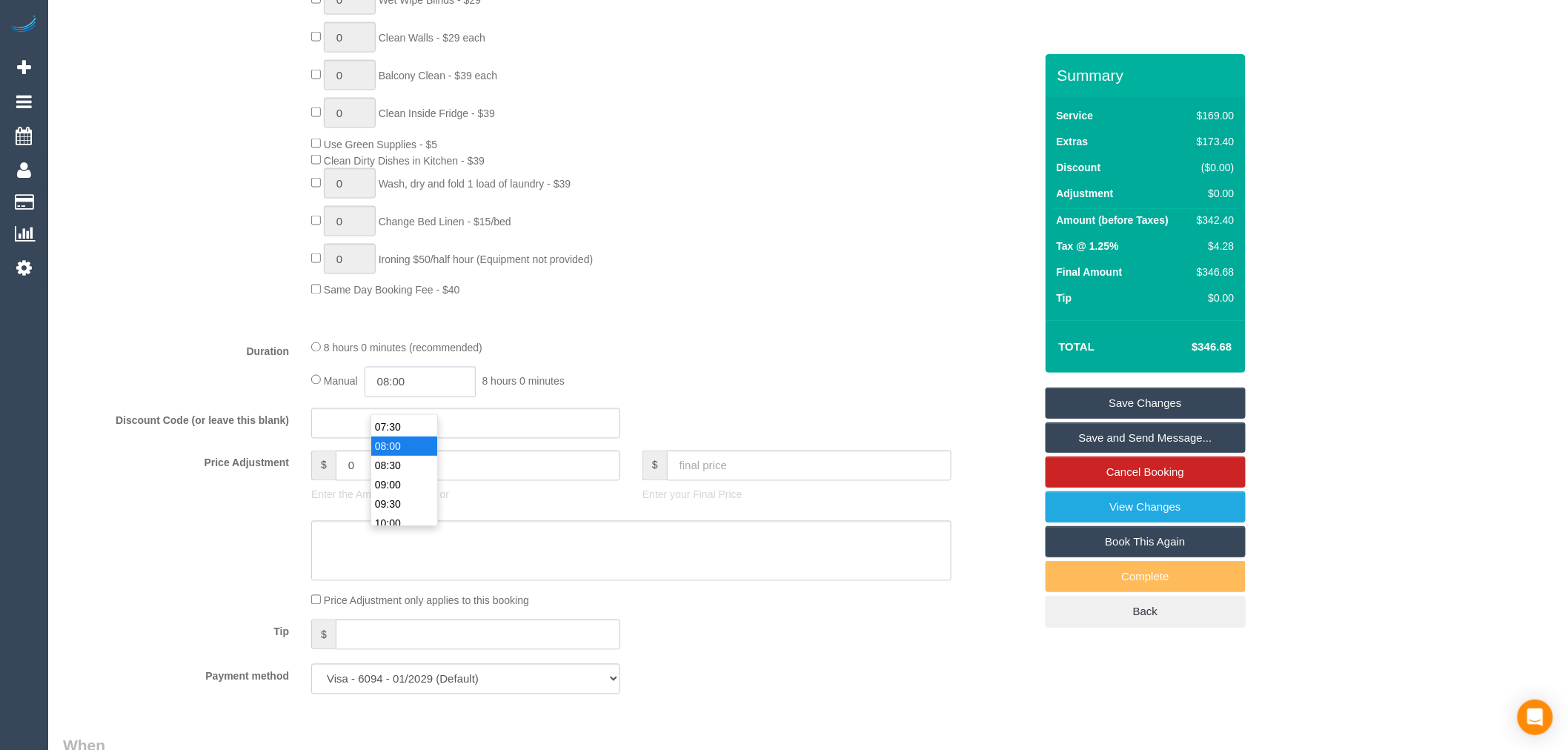
drag, startPoint x: 454, startPoint y: 401, endPoint x: 286, endPoint y: 398, distance: 168.0
click at [286, 397] on div "Duration 8 hours 0 minutes (recommended) Manual 08:00 8 hours 0 minutes" at bounding box center [549, 368] width 994 height 57
type input "06:30"
click at [639, 264] on div "0 Steam Cleaning - $55 per Unit ($110 Minimum) Use Disinfectant Products - $20 …" at bounding box center [673, 38] width 745 height 518
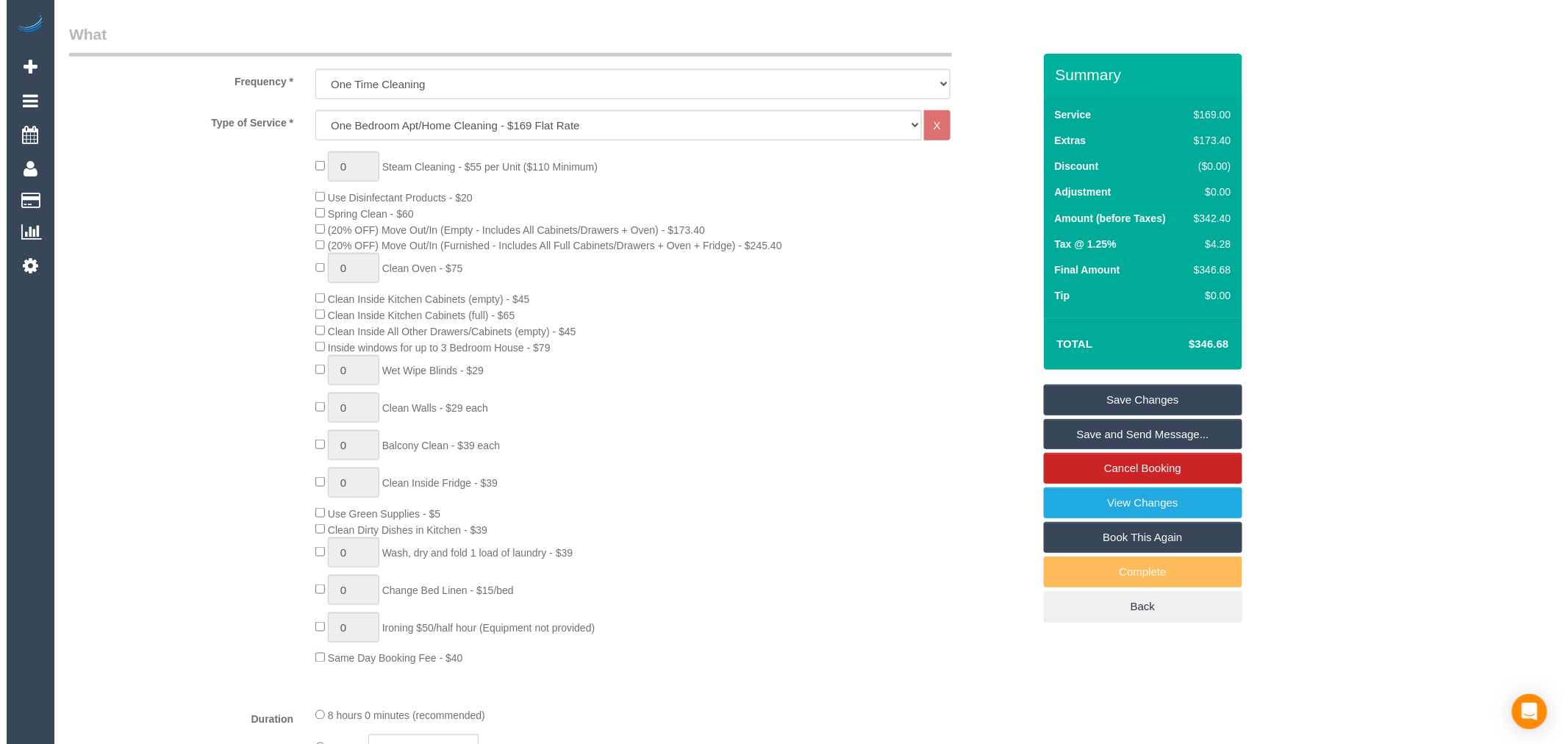
scroll to position [398, 0]
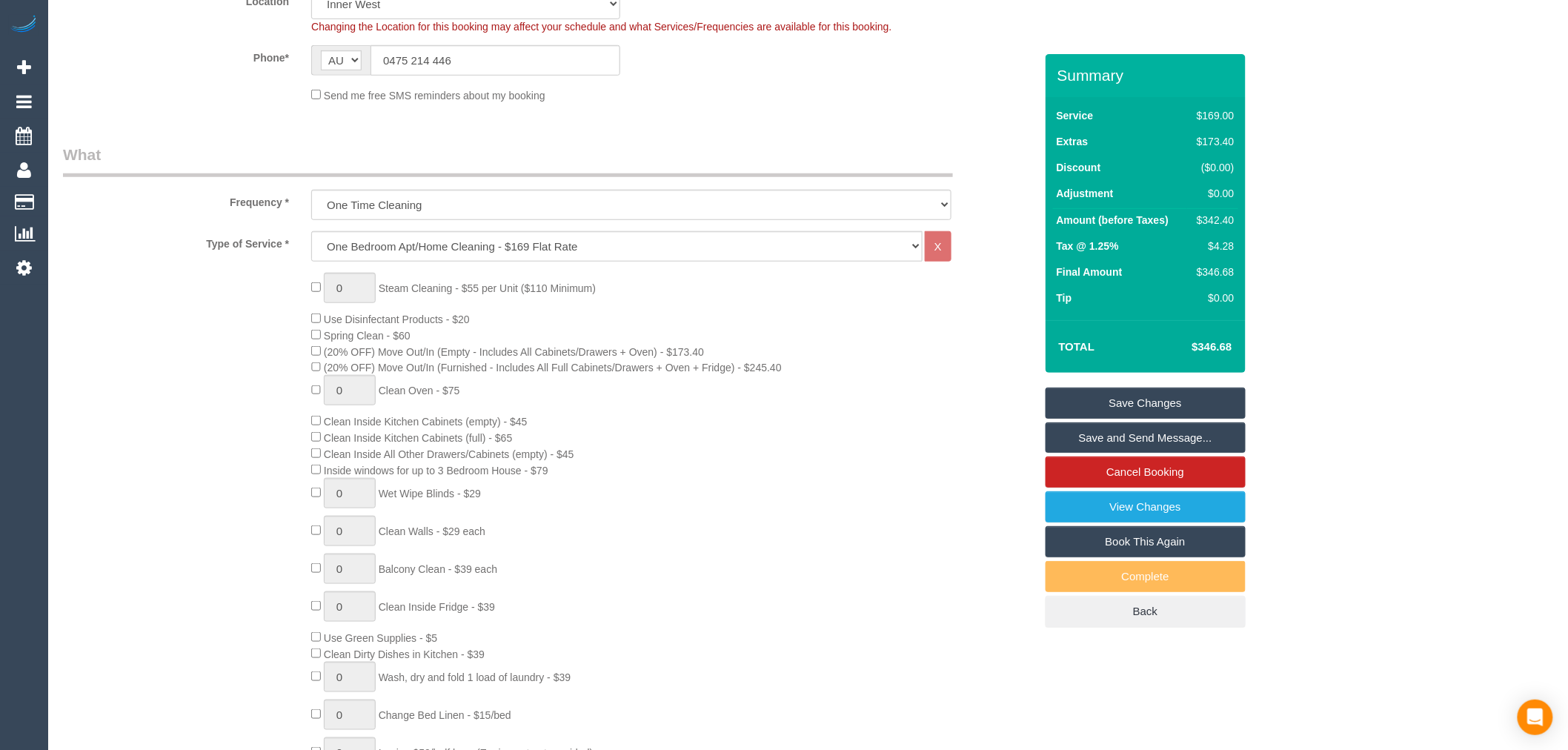
click at [1204, 434] on link "Save and Send Message..." at bounding box center [1145, 438] width 200 height 31
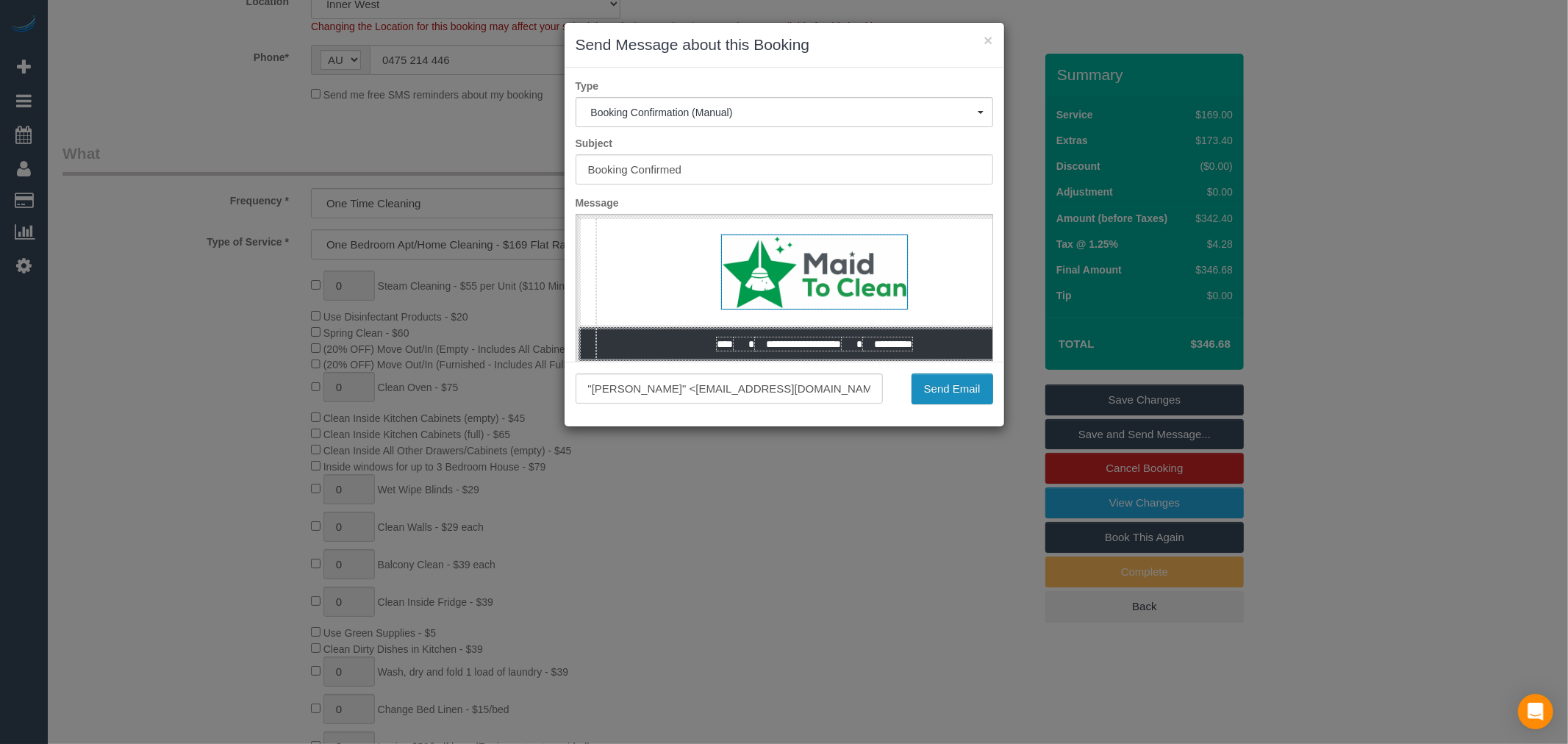
scroll to position [0, 0]
click at [944, 384] on button "Send Email" at bounding box center [952, 389] width 81 height 31
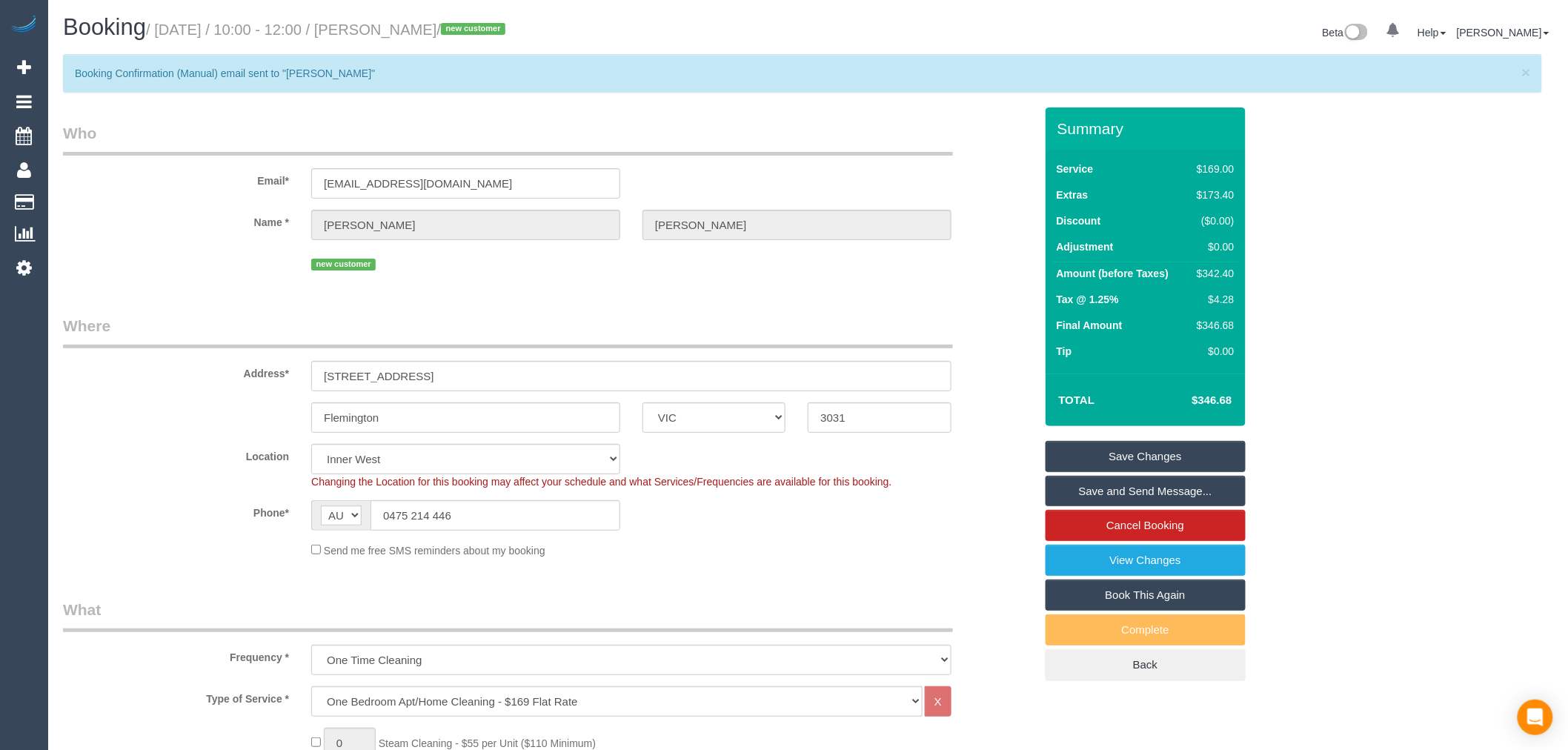
drag, startPoint x: 487, startPoint y: 26, endPoint x: 382, endPoint y: 31, distance: 105.1
click at [382, 31] on small "/ October 07, 2025 / 10:00 - 12:00 / Matthew Tilley / new customer" at bounding box center [328, 30] width 364 height 16
copy small "/ Matthew Tilley"
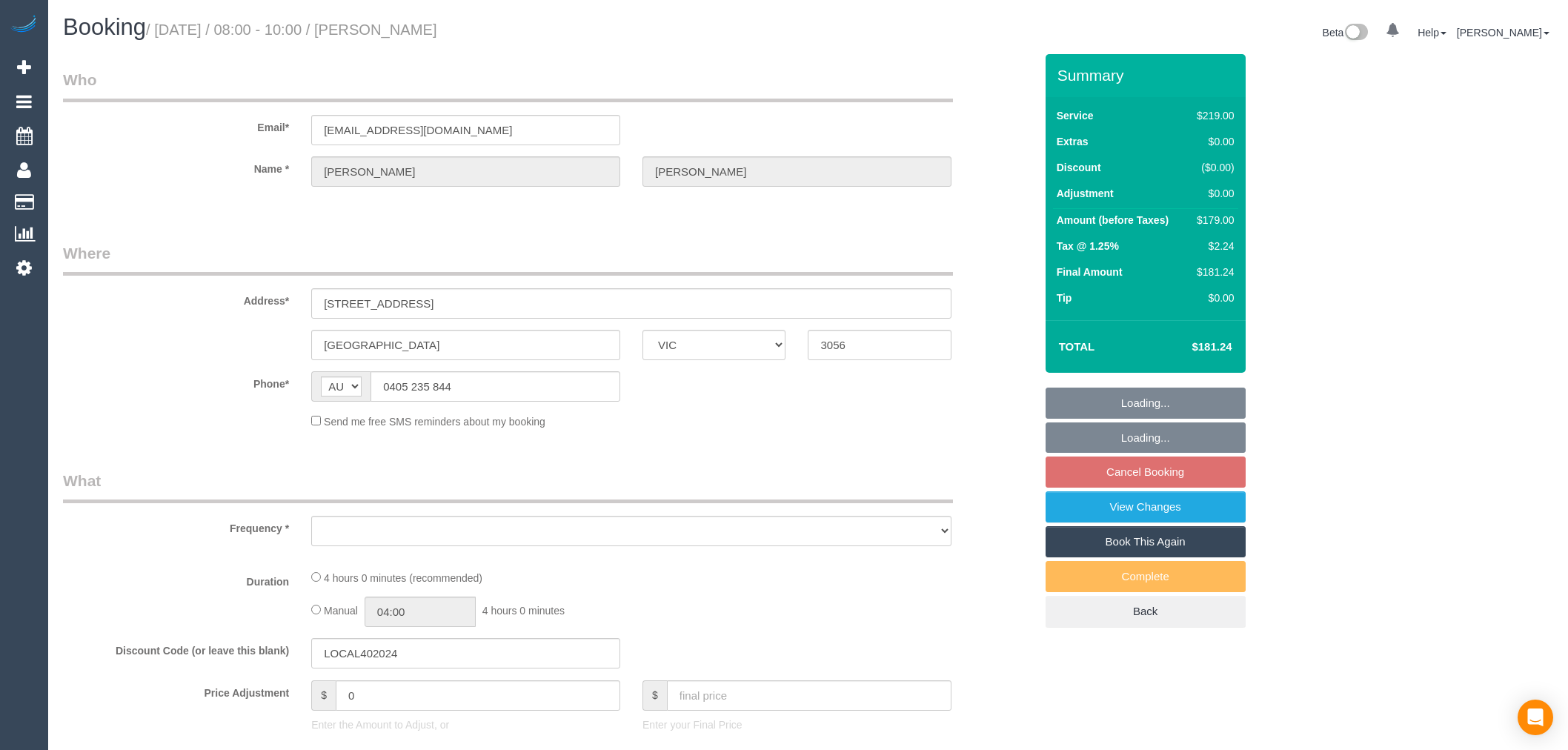
select select "VIC"
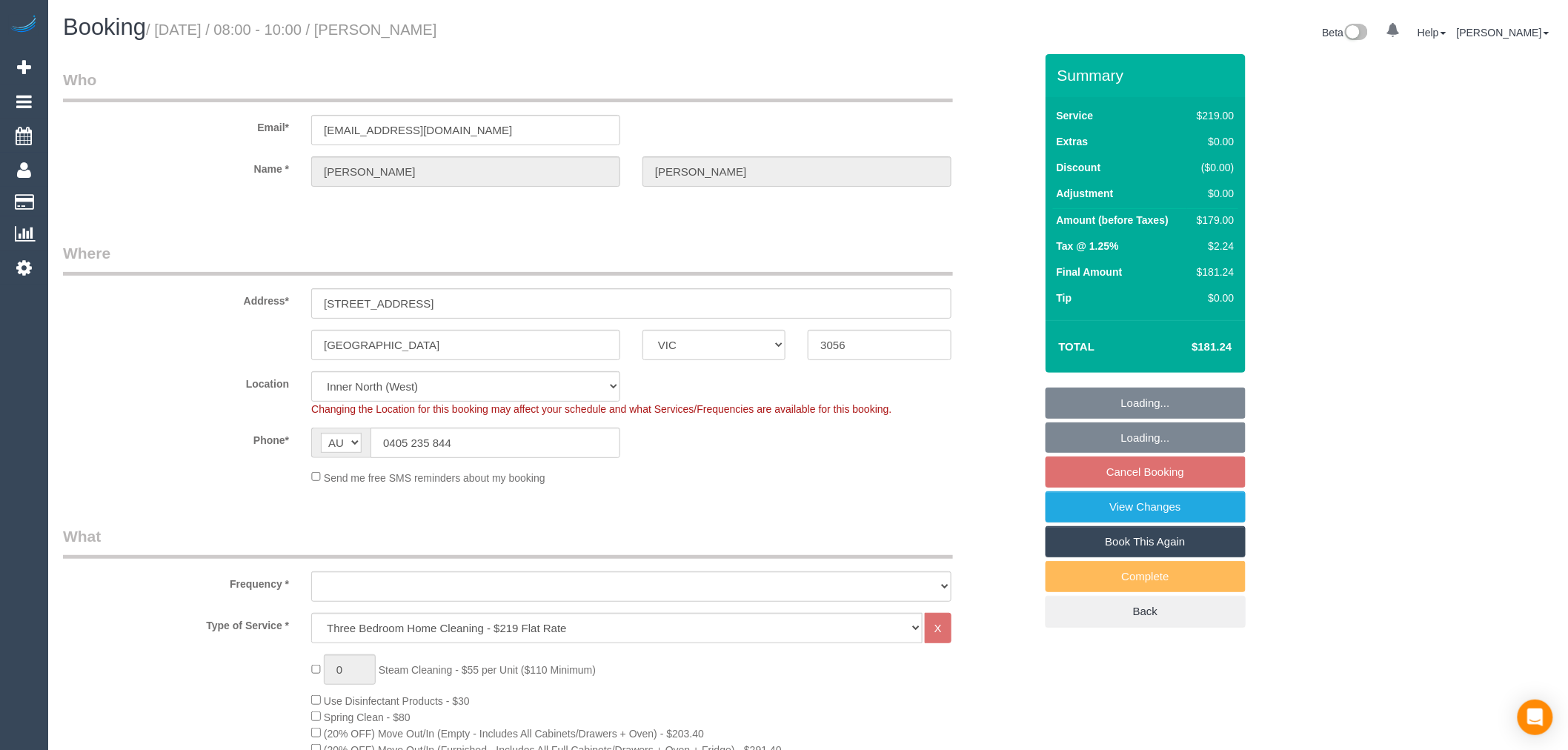
select select "object:766"
select select "number:28"
select select "number:15"
select select "number:19"
select select "number:24"
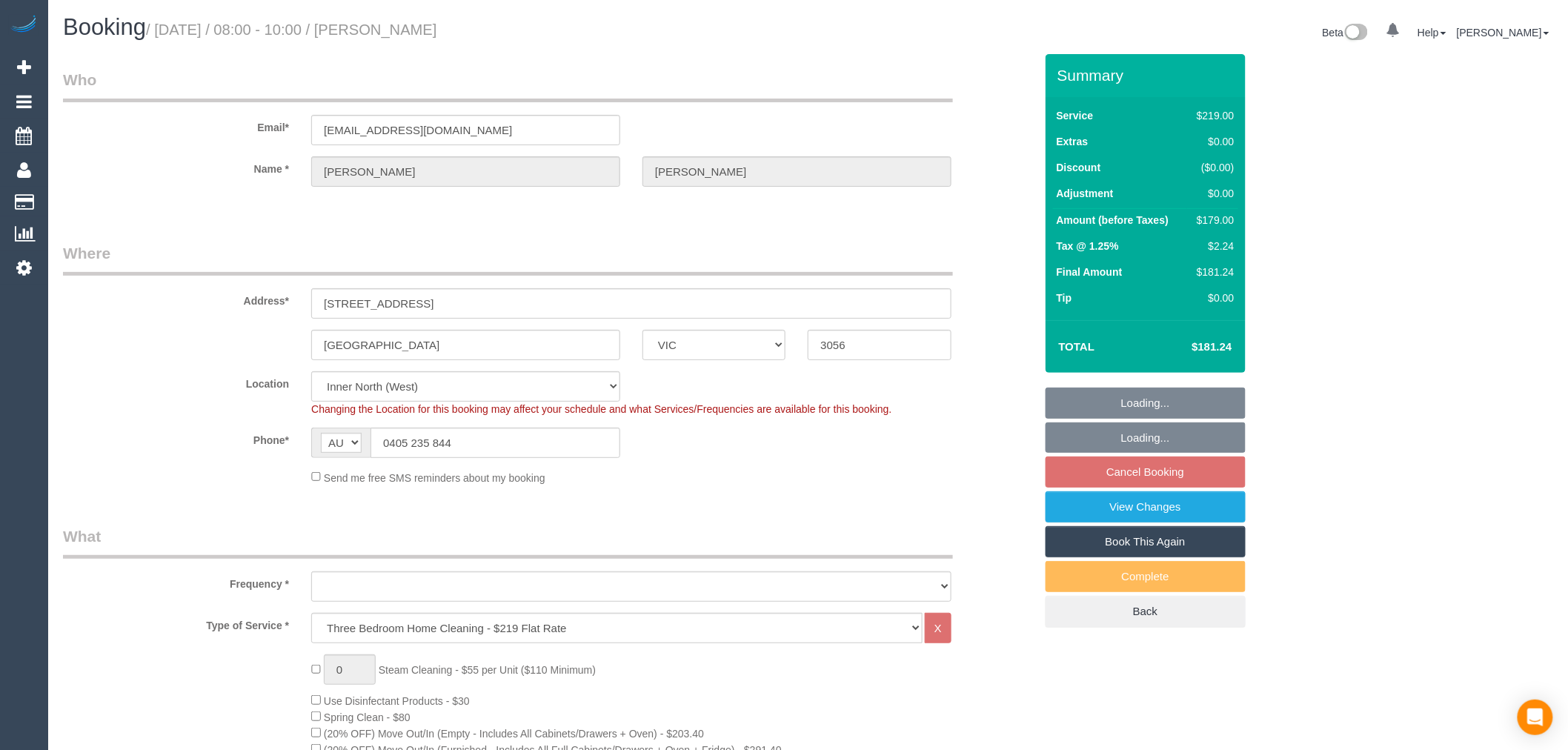
select select "number:12"
select select "object:771"
select select "string:stripe-pm_1SCfKu2GScqysDRVrA816D6m"
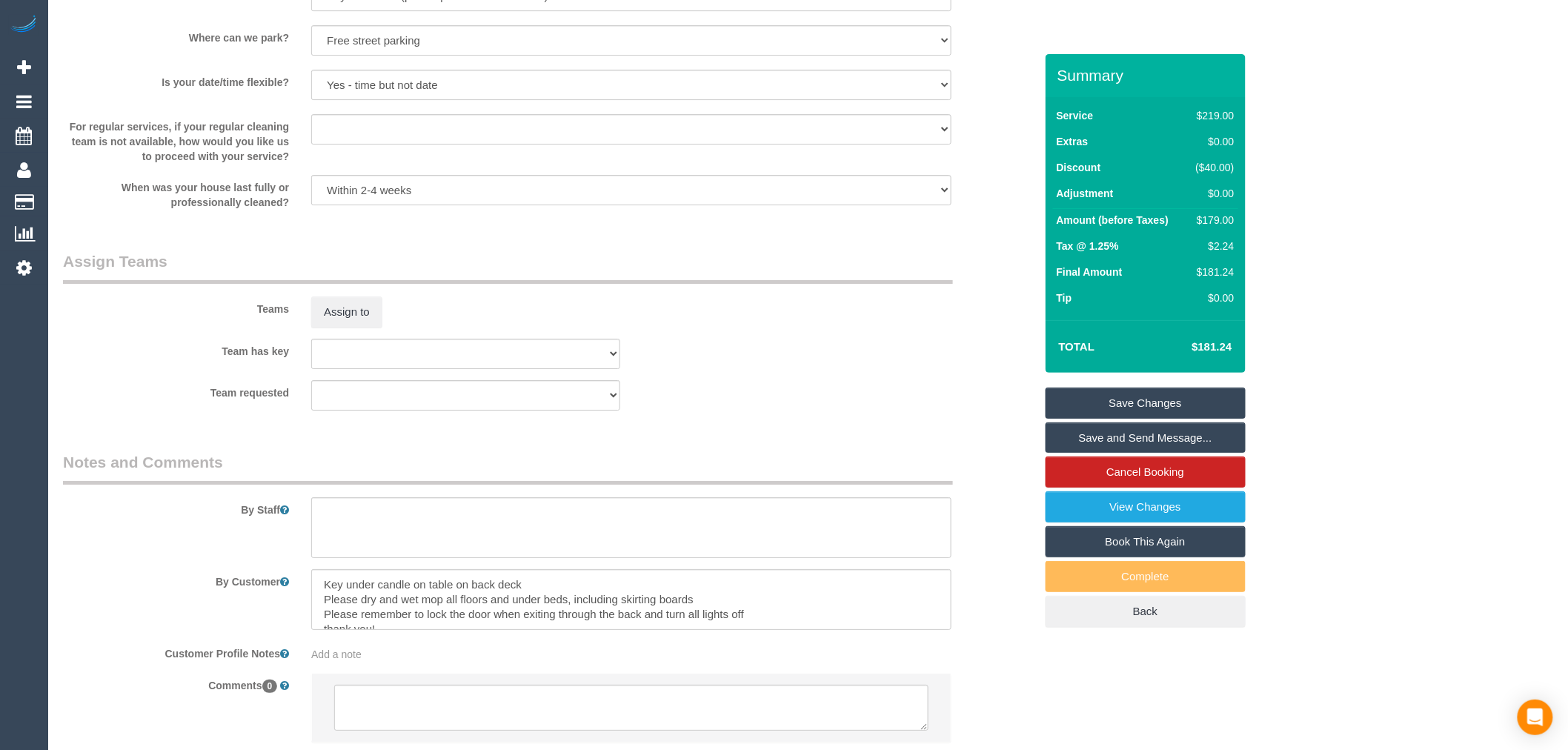
scroll to position [2163, 0]
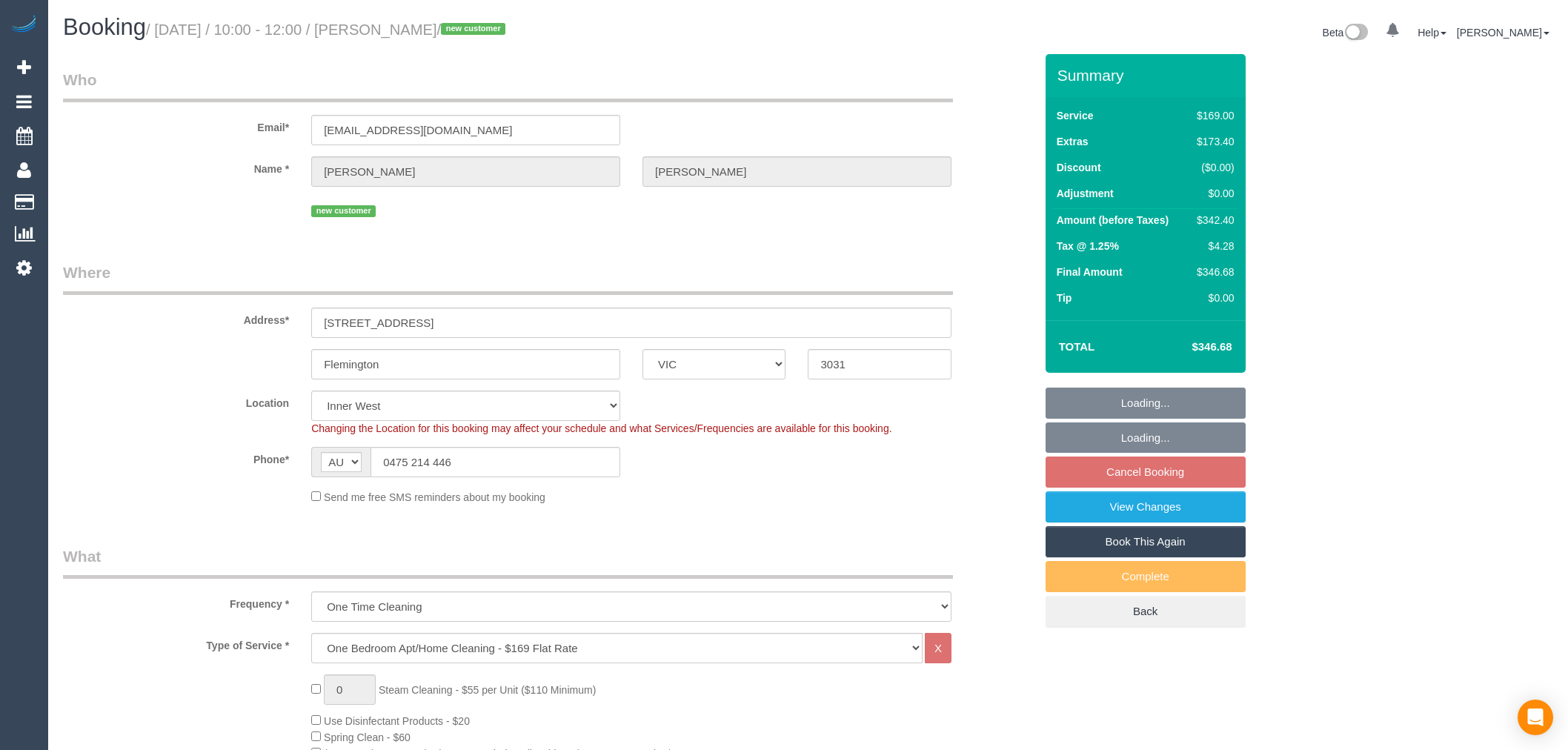
select select "VIC"
select select "number:28"
select select "number:14"
select select "number:18"
select select "number:24"
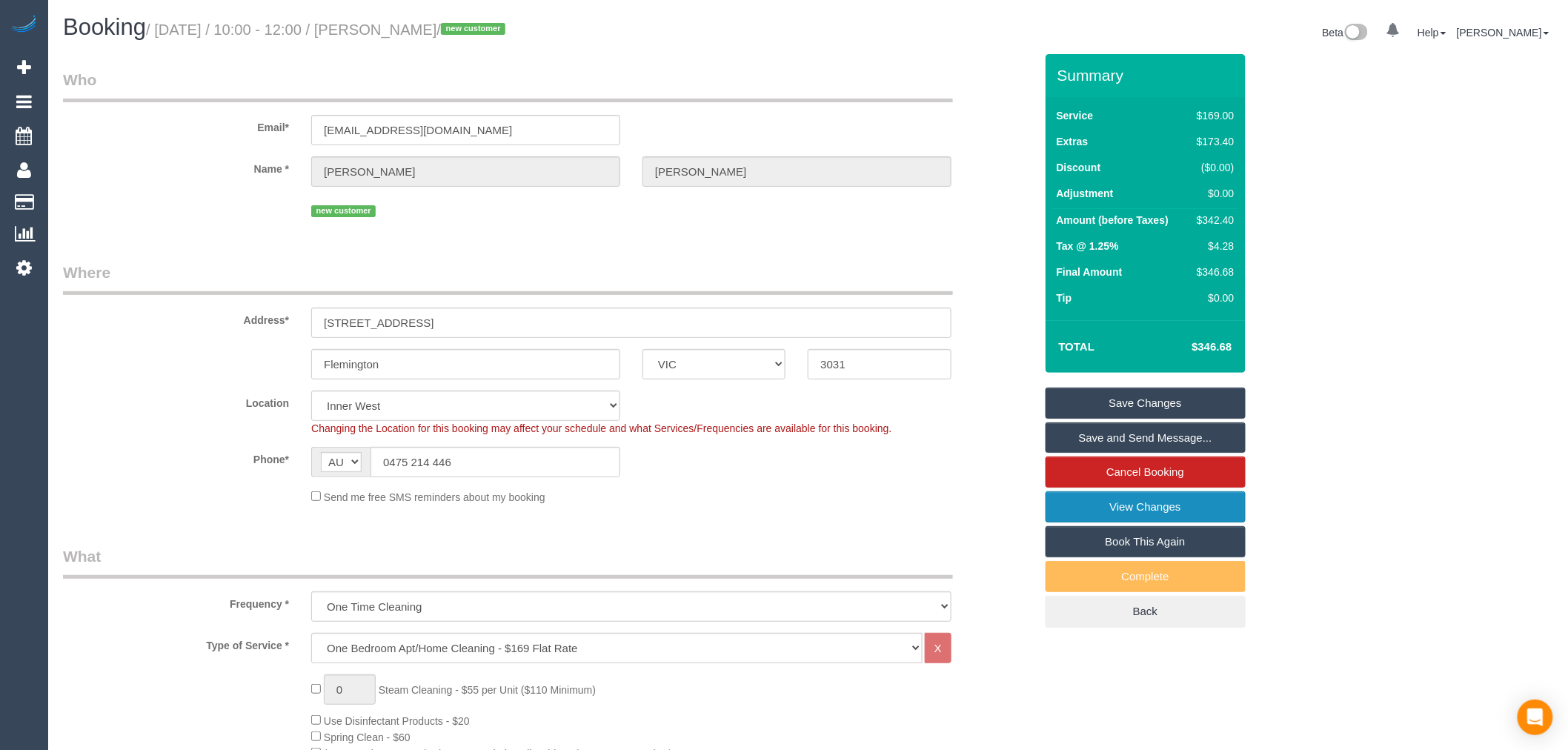
click at [1160, 507] on link "View Changes" at bounding box center [1145, 506] width 200 height 31
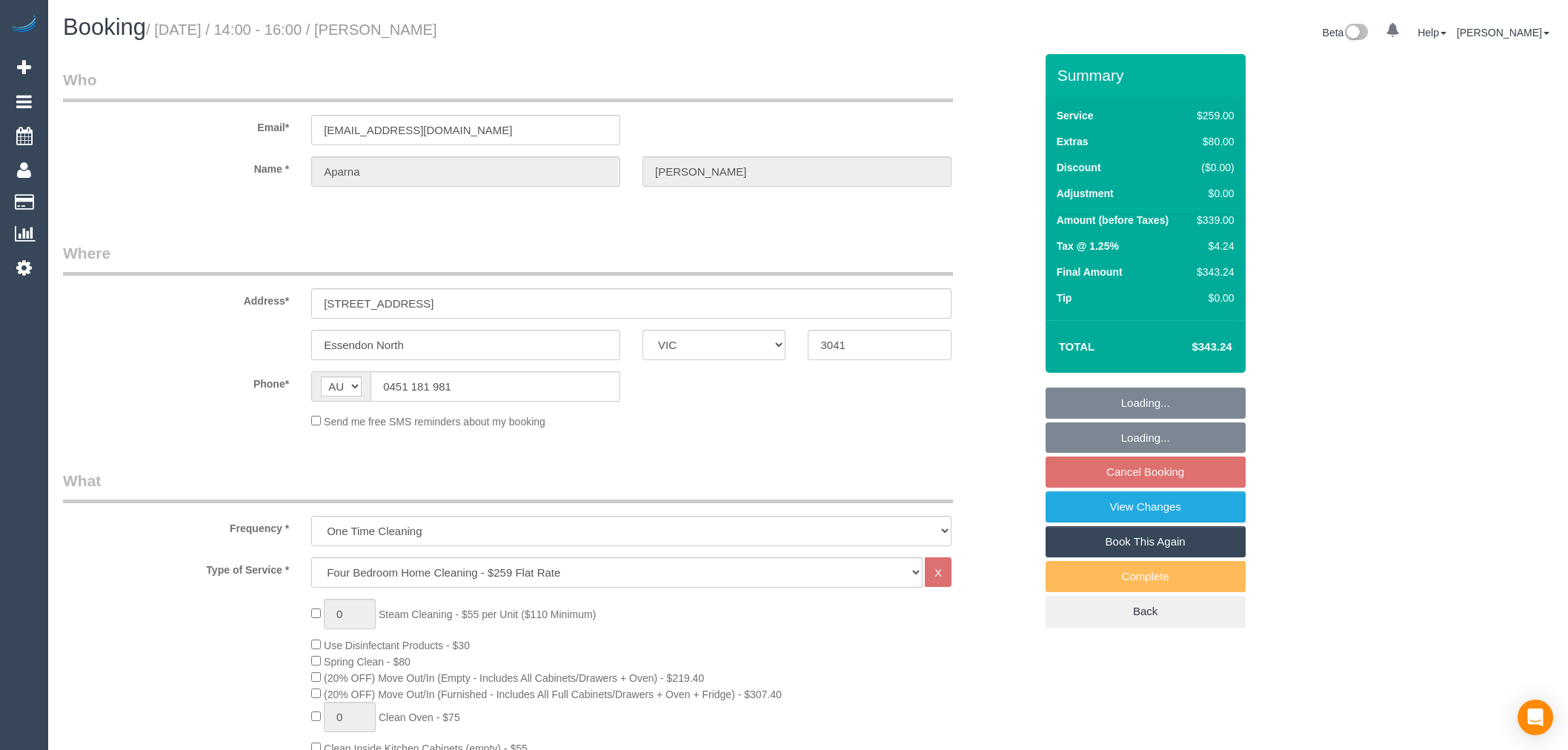
select select "VIC"
select select "string:stripe-pm_1SAnhd2GScqysDRVfSRYrT8p"
select select "number:28"
select select "number:14"
select select "number:19"
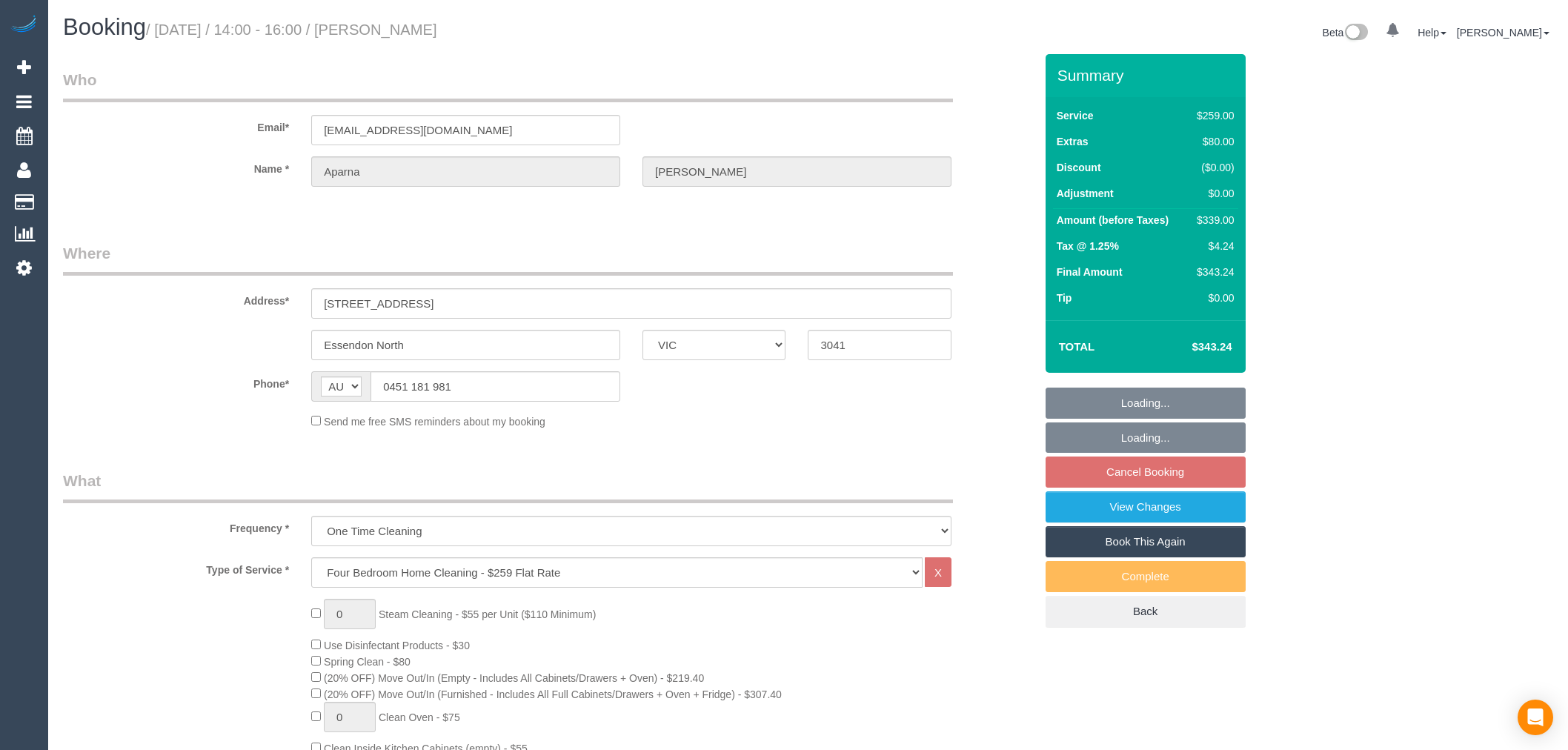
select select "number:24"
select select "object:1474"
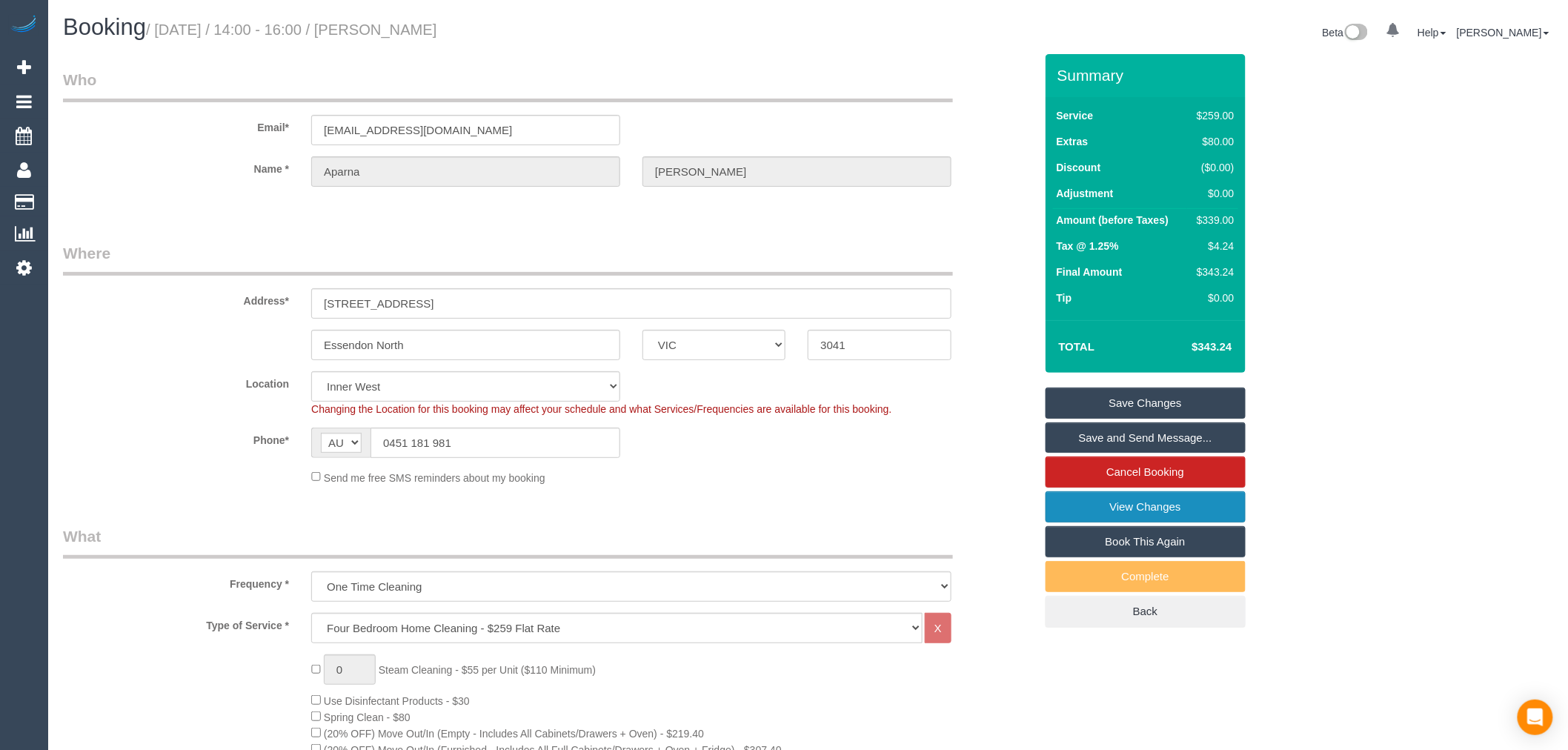
click at [1173, 502] on link "View Changes" at bounding box center [1145, 506] width 200 height 31
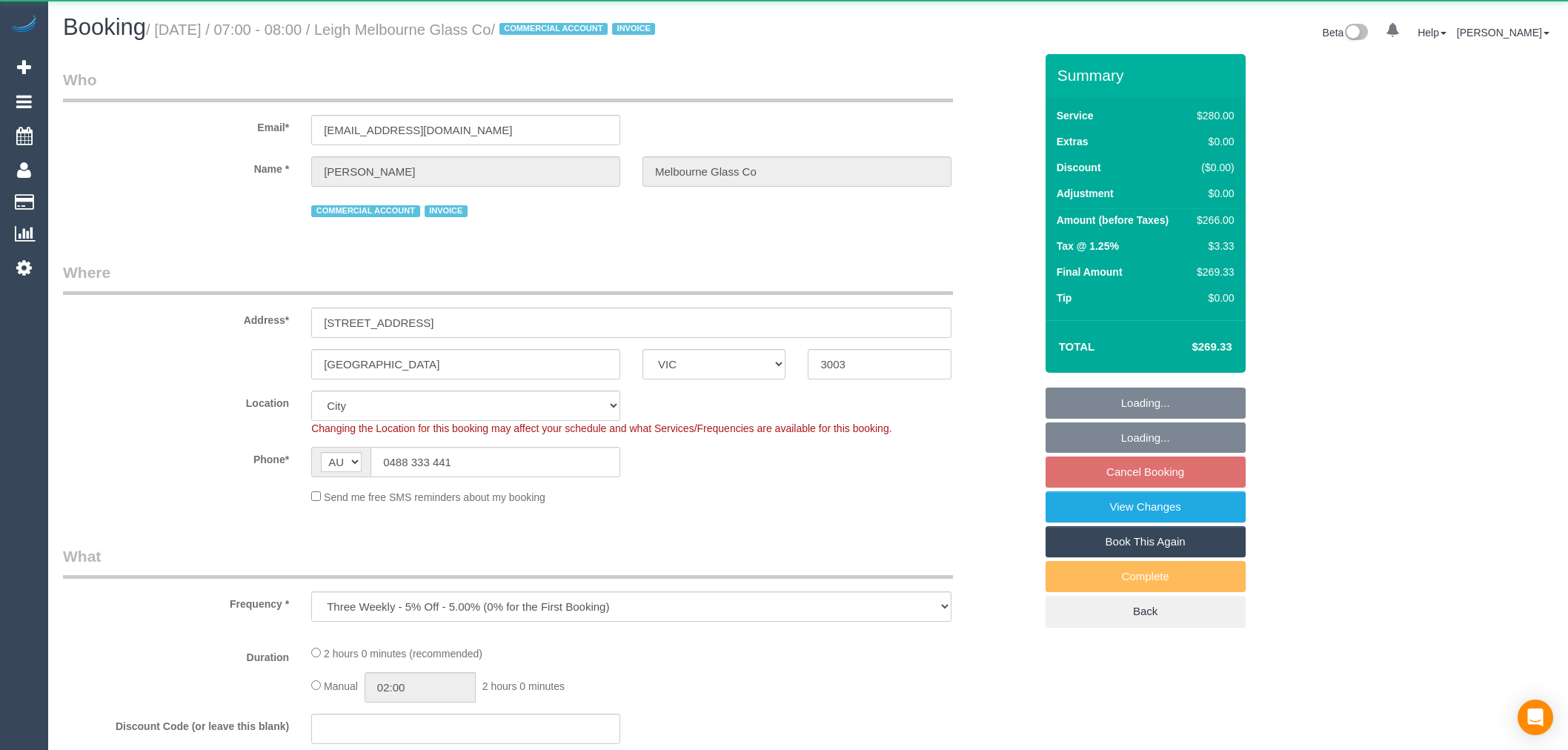
select select "VIC"
select select "object:536"
select select "2"
select select "number:28"
select select "number:14"
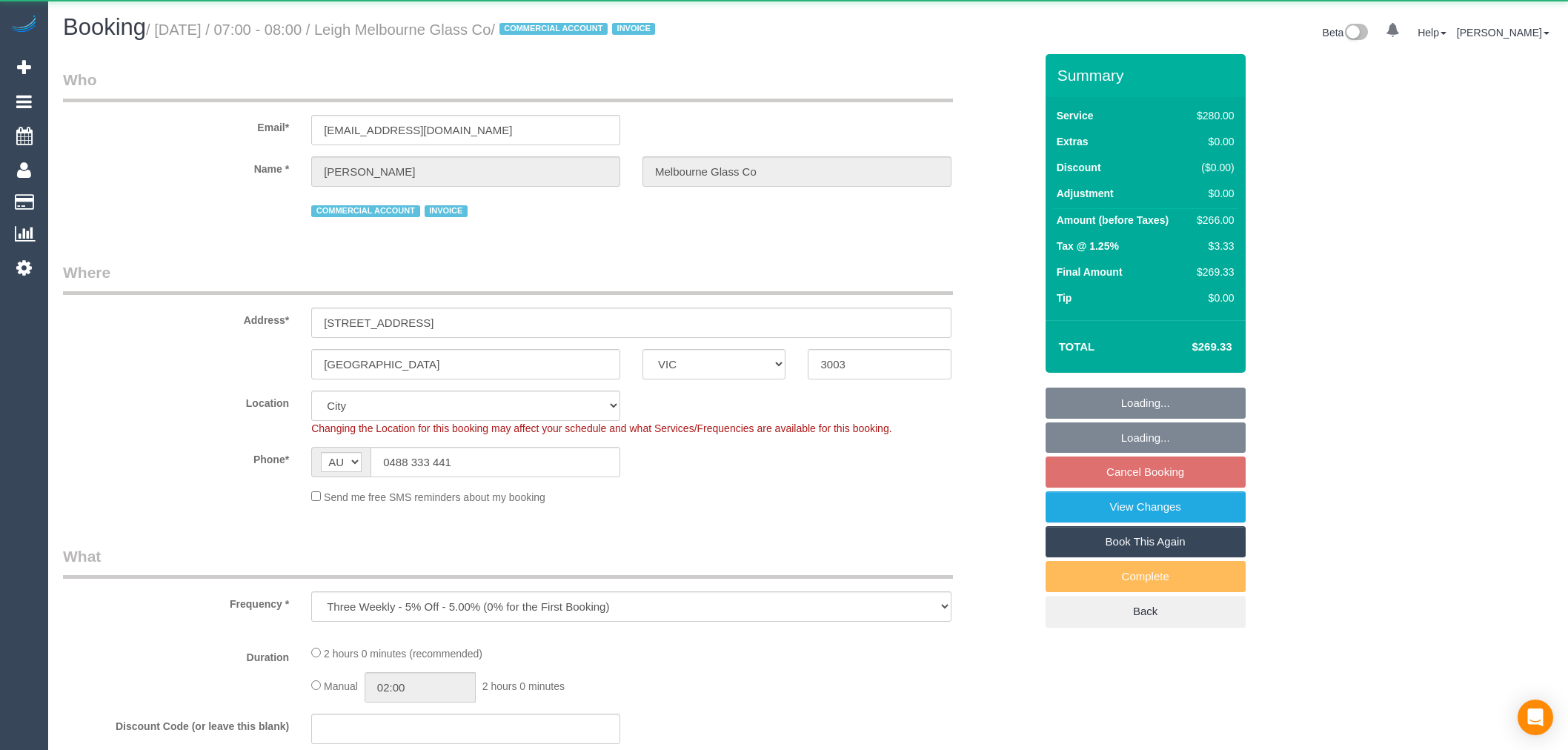
select select "number:19"
select select "number:36"
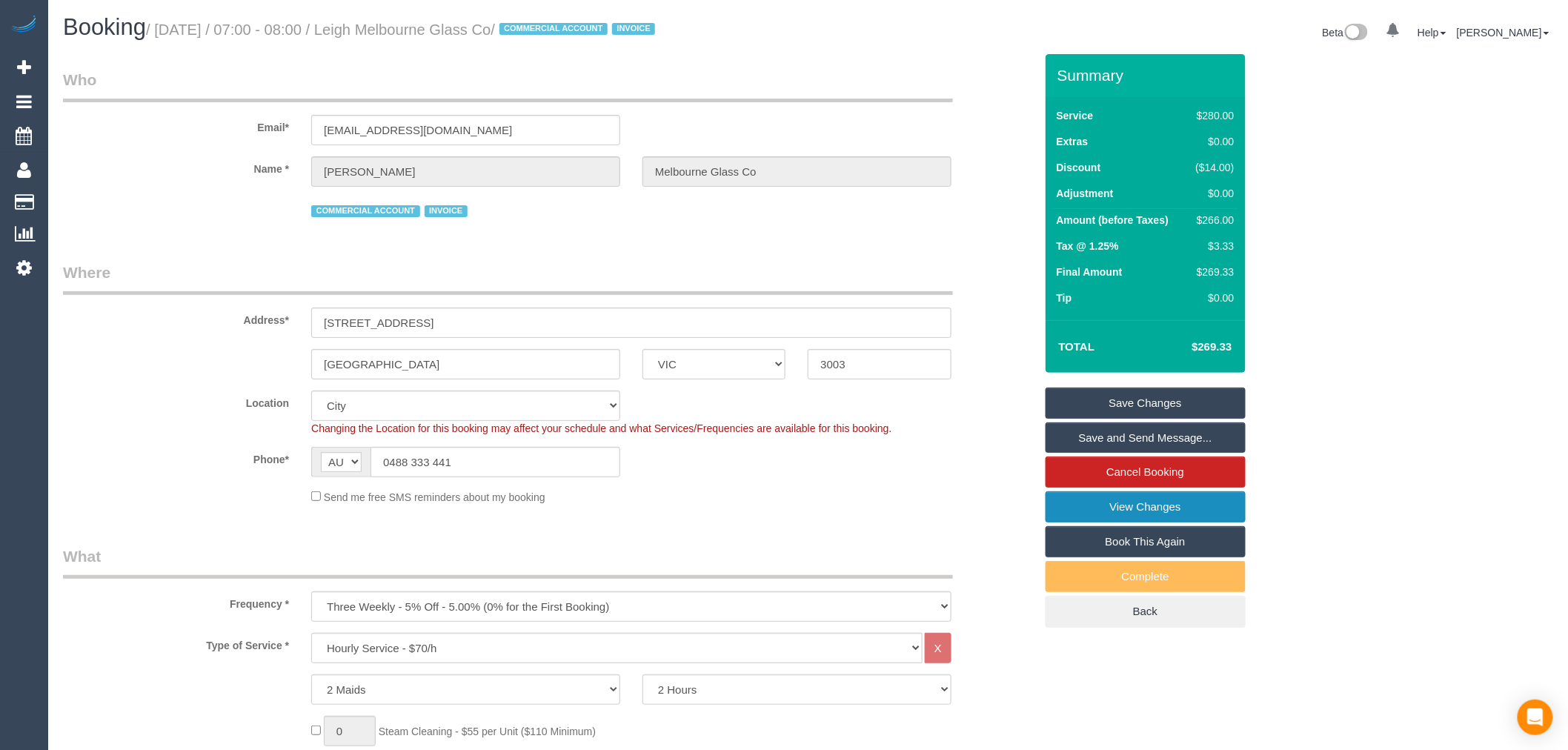
click at [1161, 515] on link "View Changes" at bounding box center [1145, 506] width 200 height 31
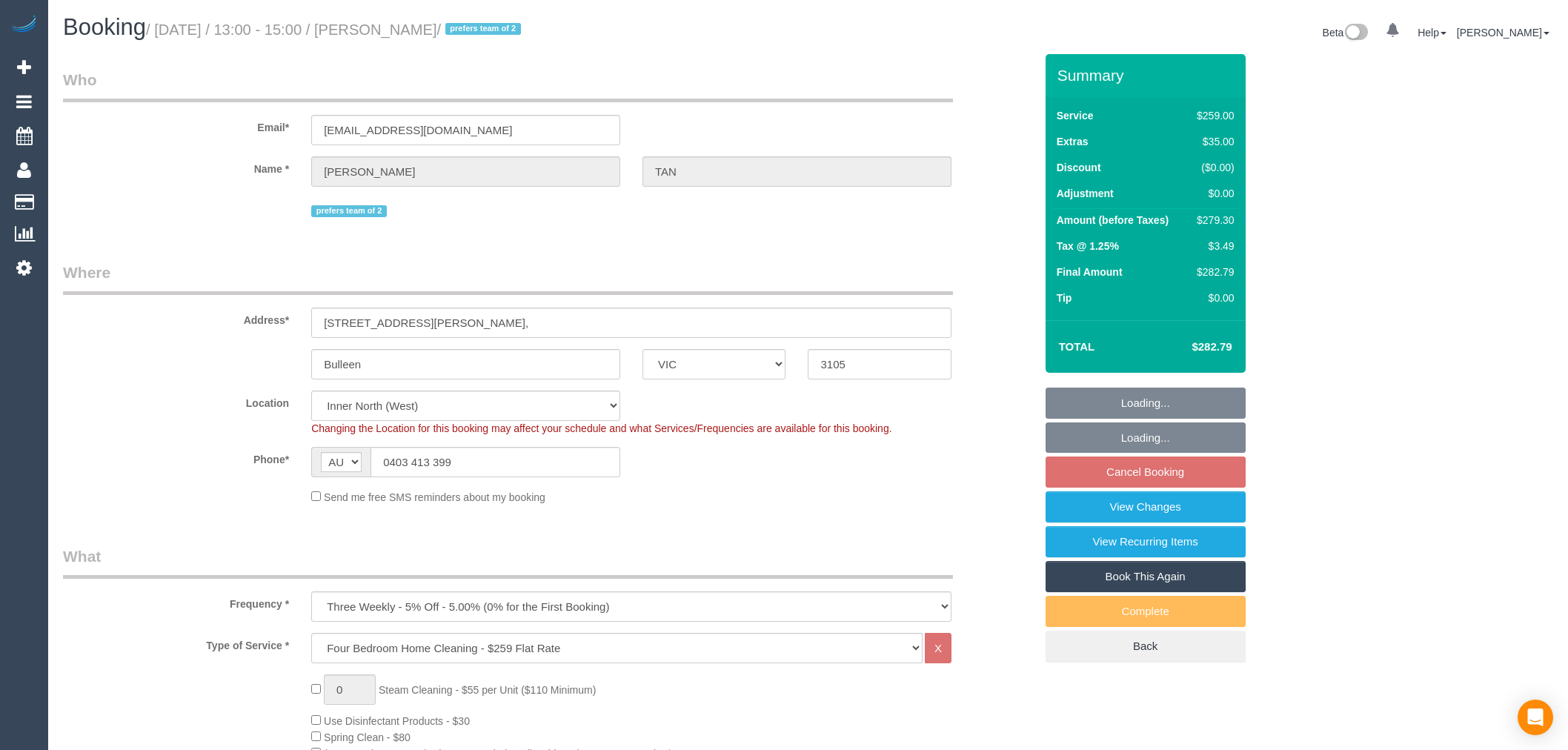
select select "VIC"
select select "number:28"
select select "number:14"
select select "number:19"
select select "number:24"
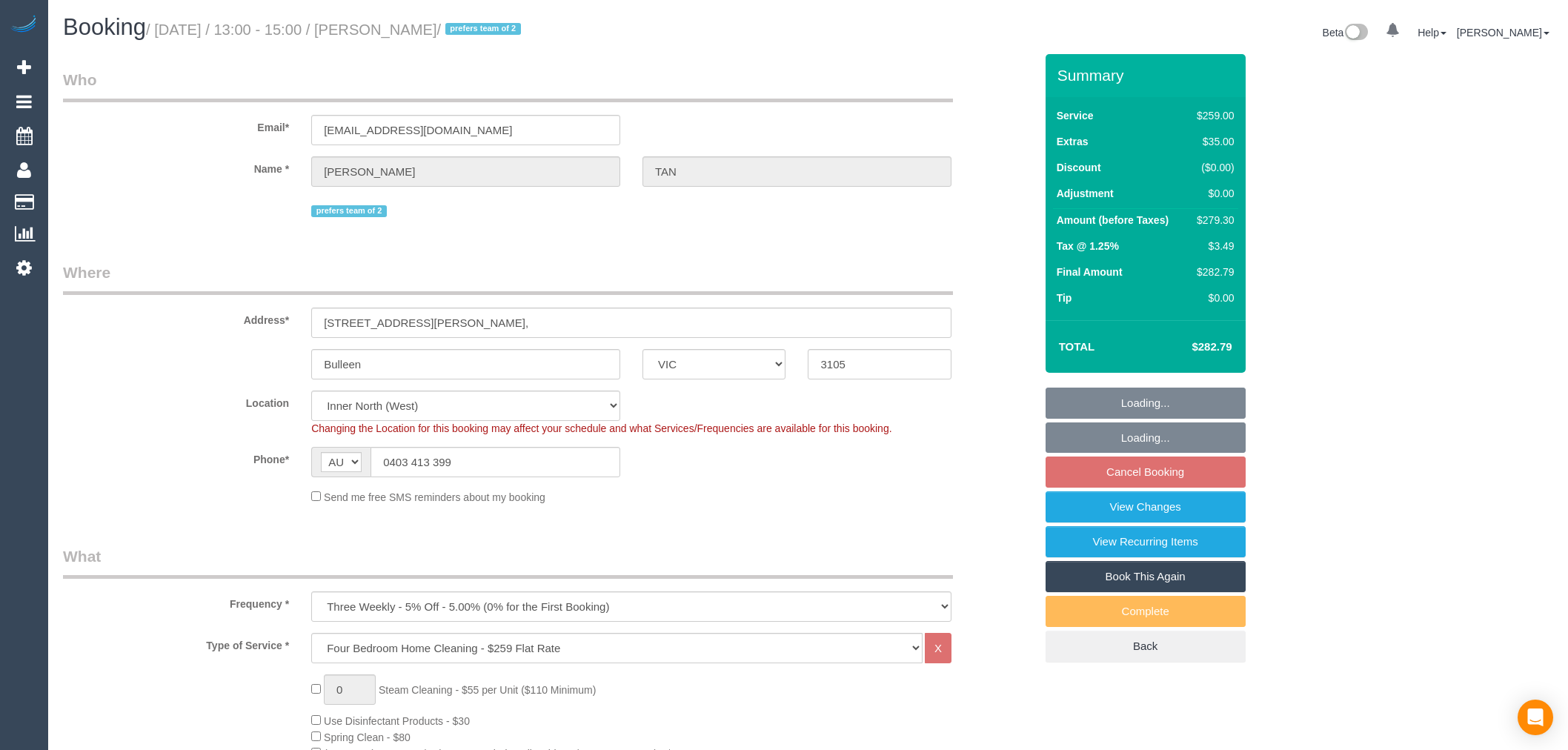
select select "number:34"
select select "number:26"
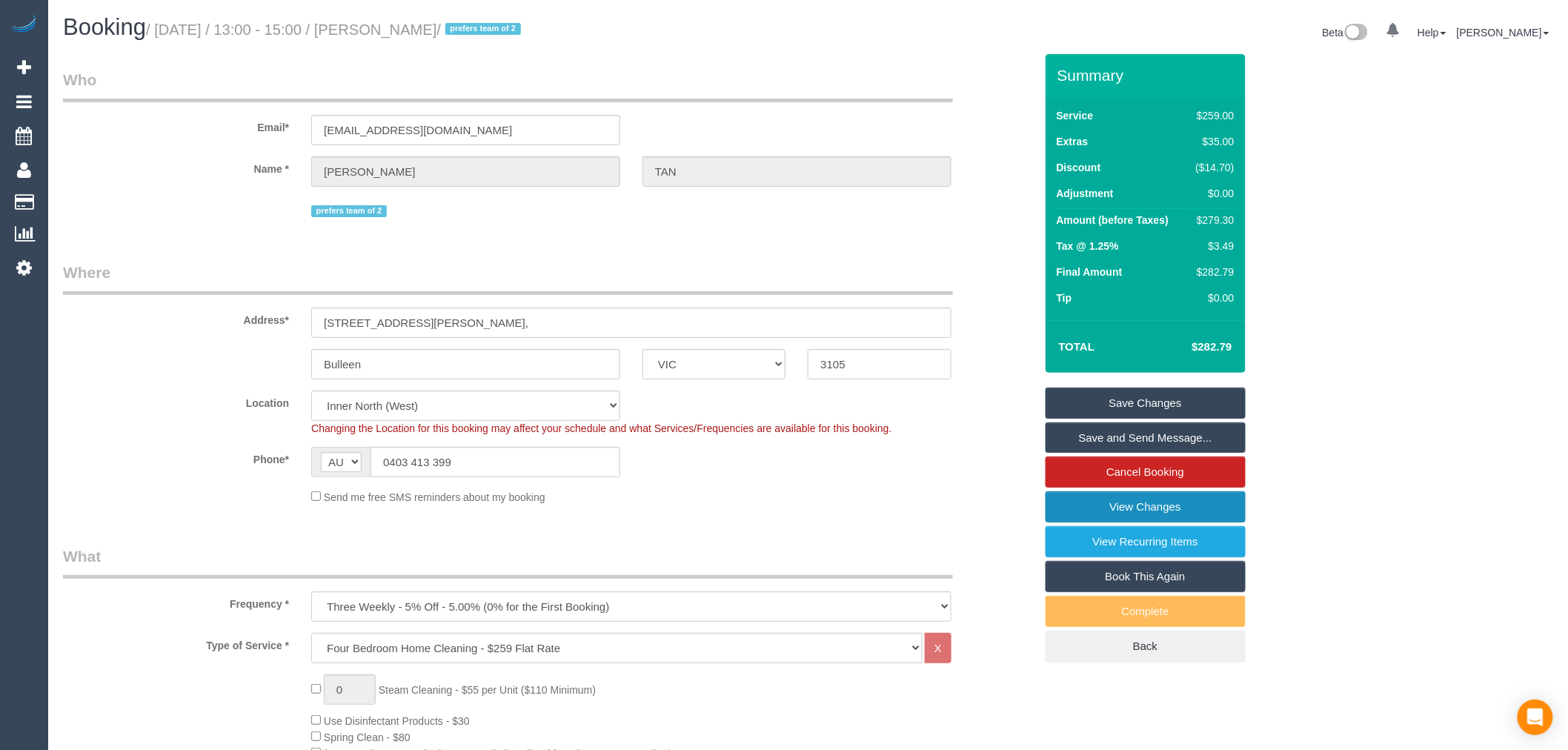
click at [1189, 512] on link "View Changes" at bounding box center [1145, 506] width 200 height 31
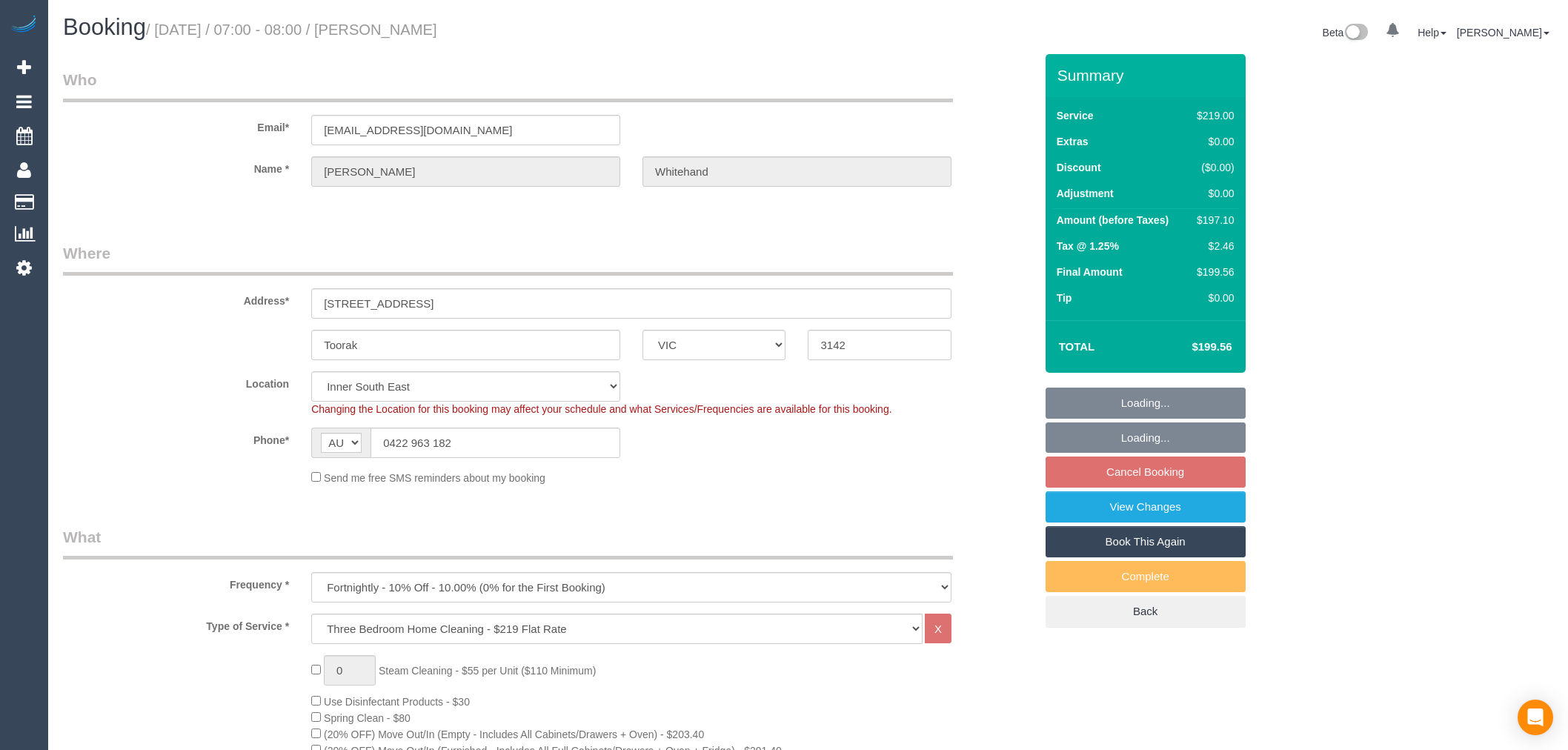
select select "VIC"
select select "number:28"
select select "number:14"
select select "number:19"
select select "number:25"
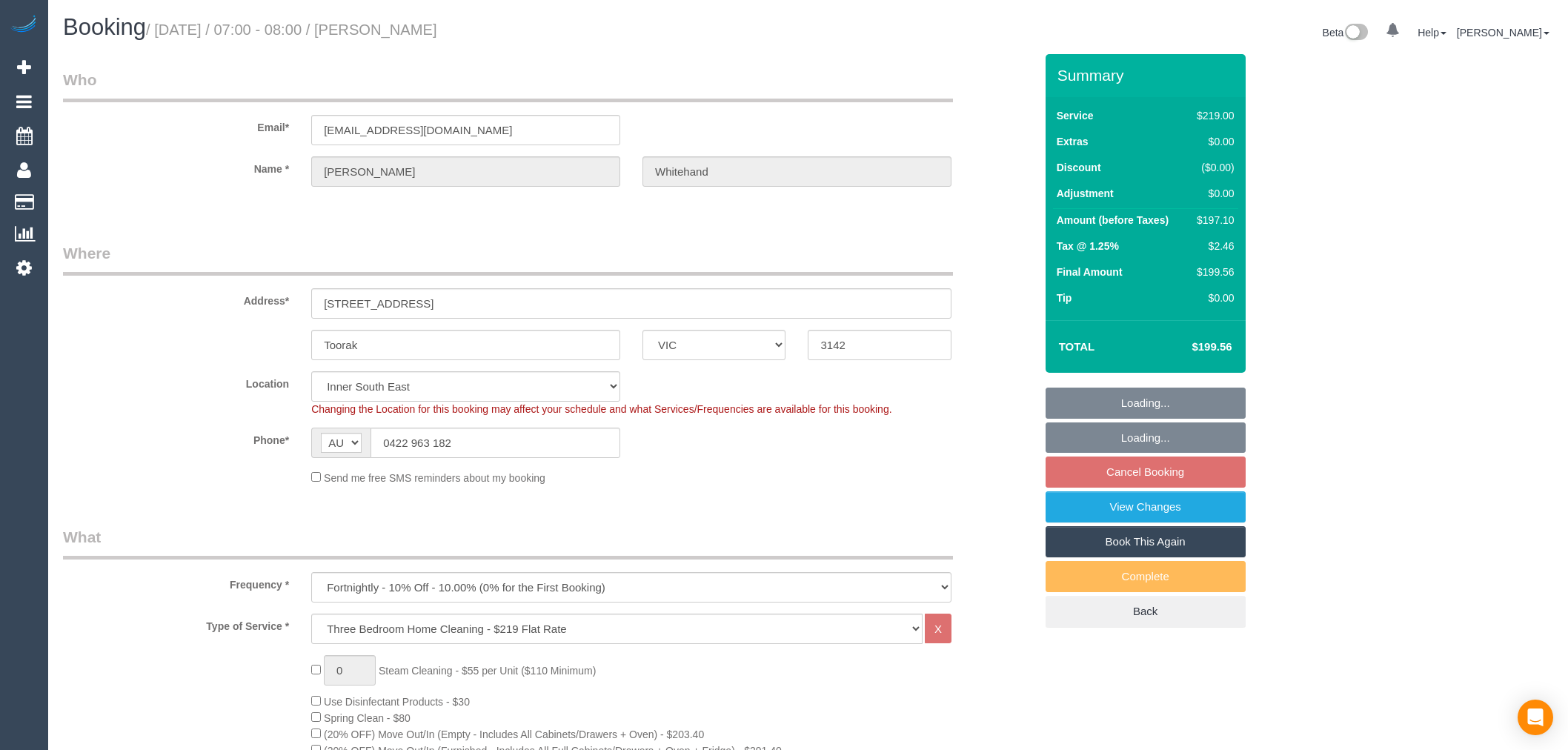
select select "number:34"
select select "number:13"
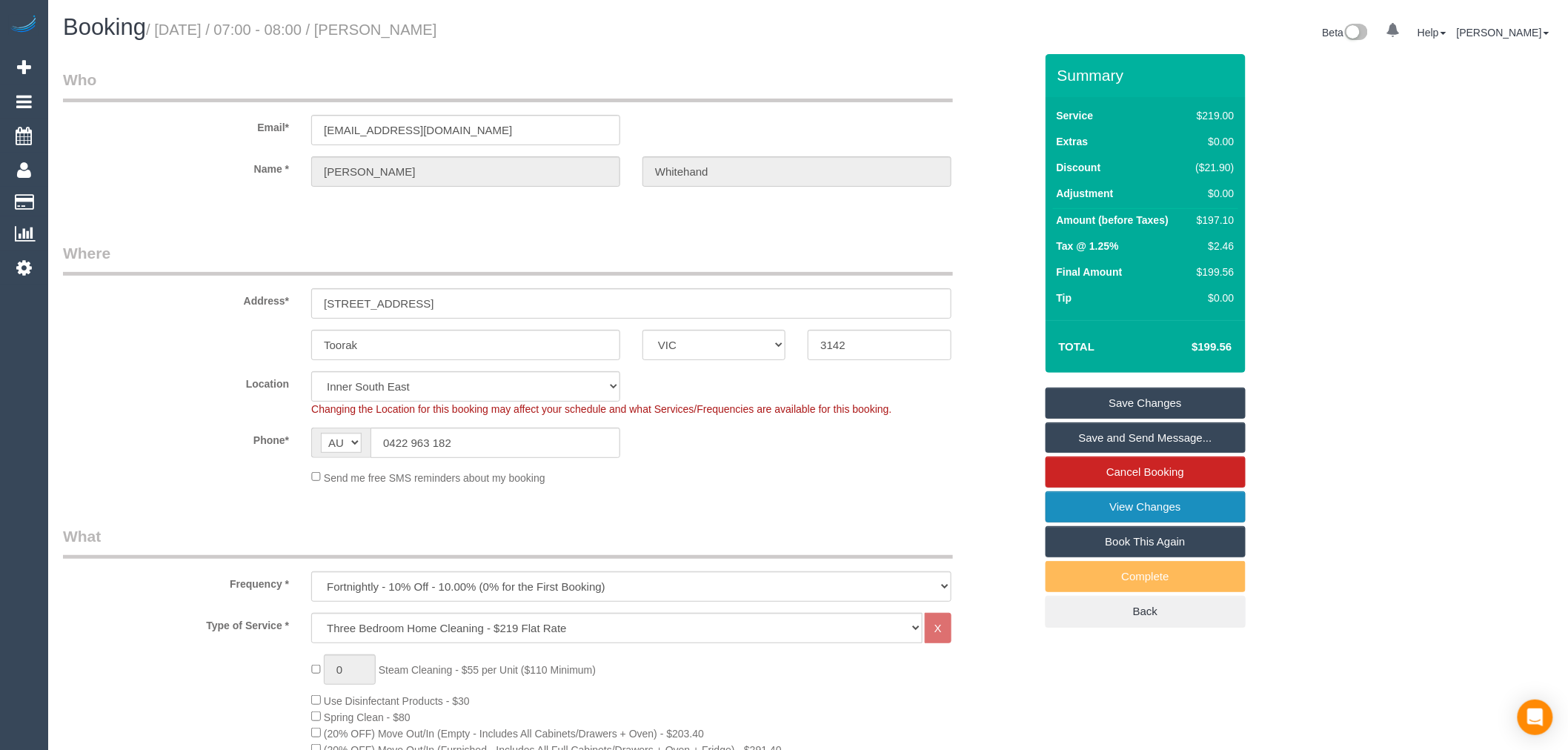
click at [1156, 496] on link "View Changes" at bounding box center [1145, 506] width 200 height 31
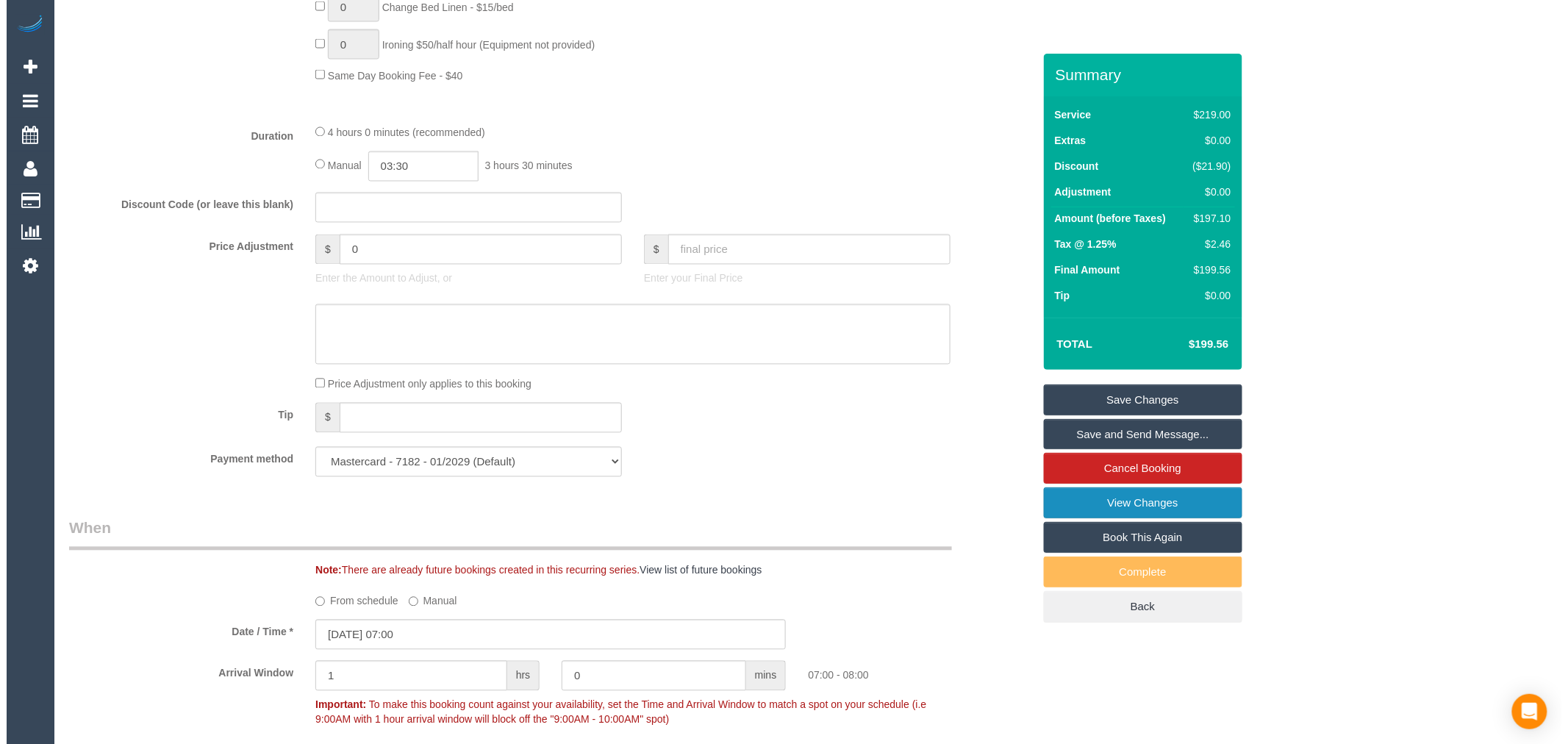
scroll to position [1069, 0]
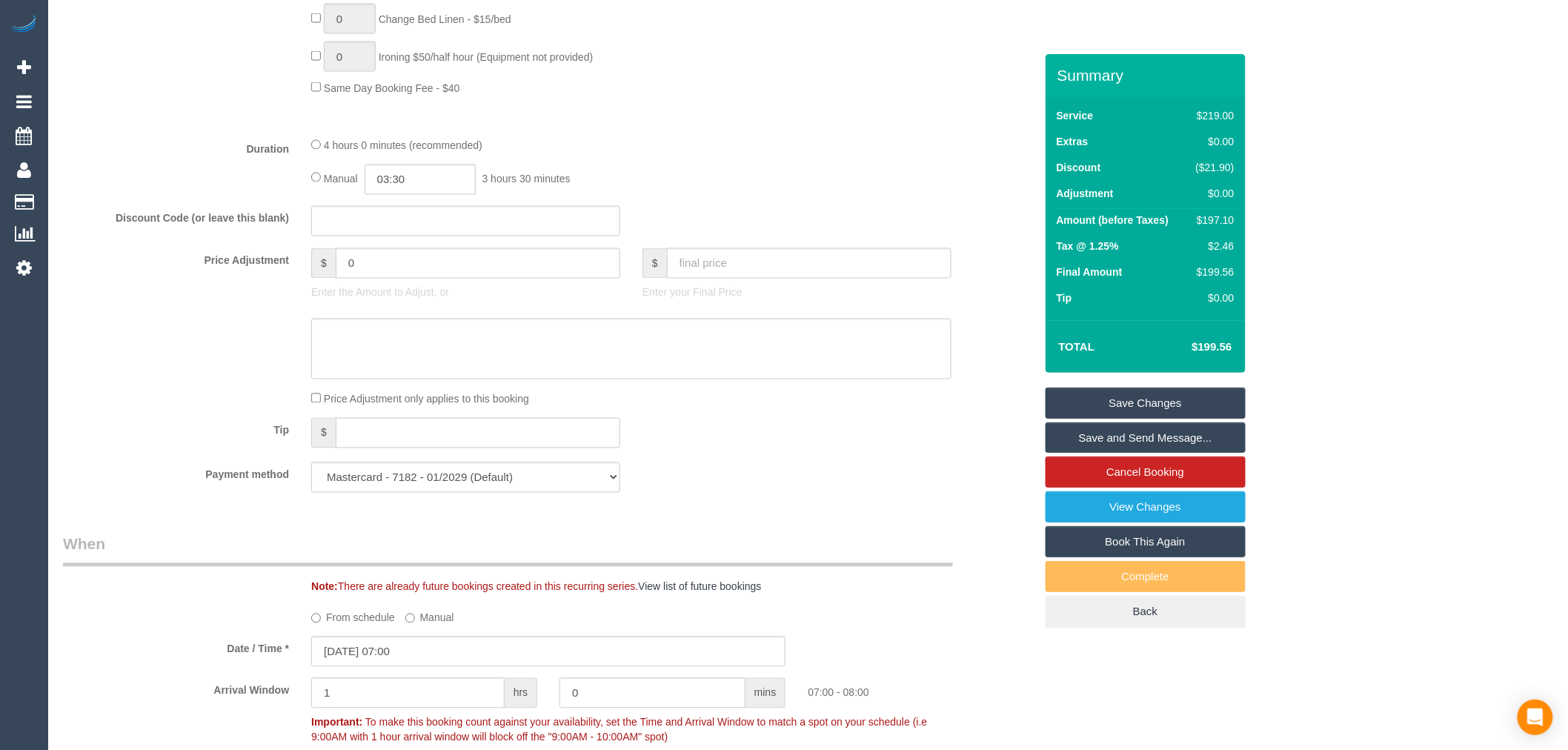
click at [1182, 447] on link "Save and Send Message..." at bounding box center [1145, 438] width 200 height 31
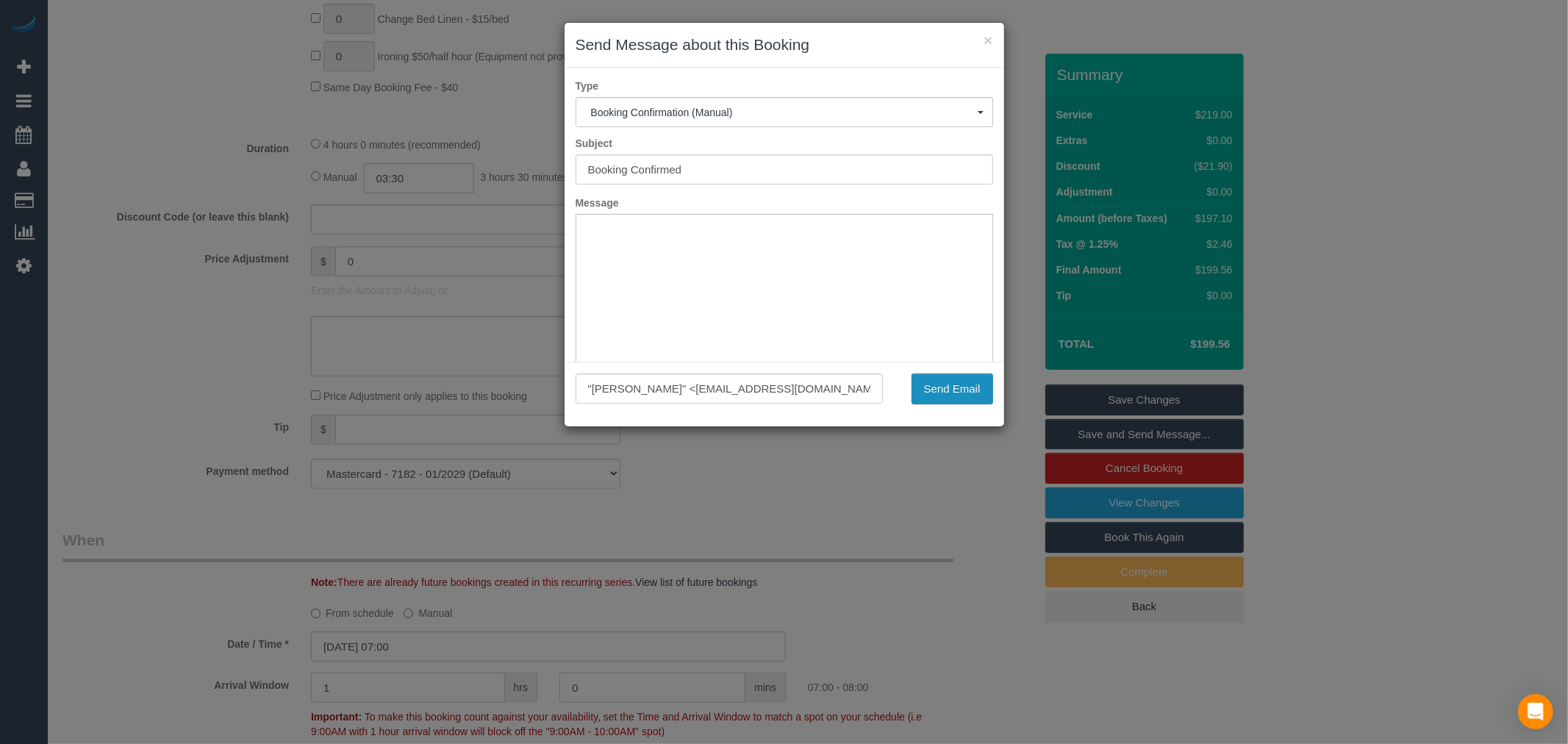
click at [944, 386] on button "Send Email" at bounding box center [952, 389] width 81 height 31
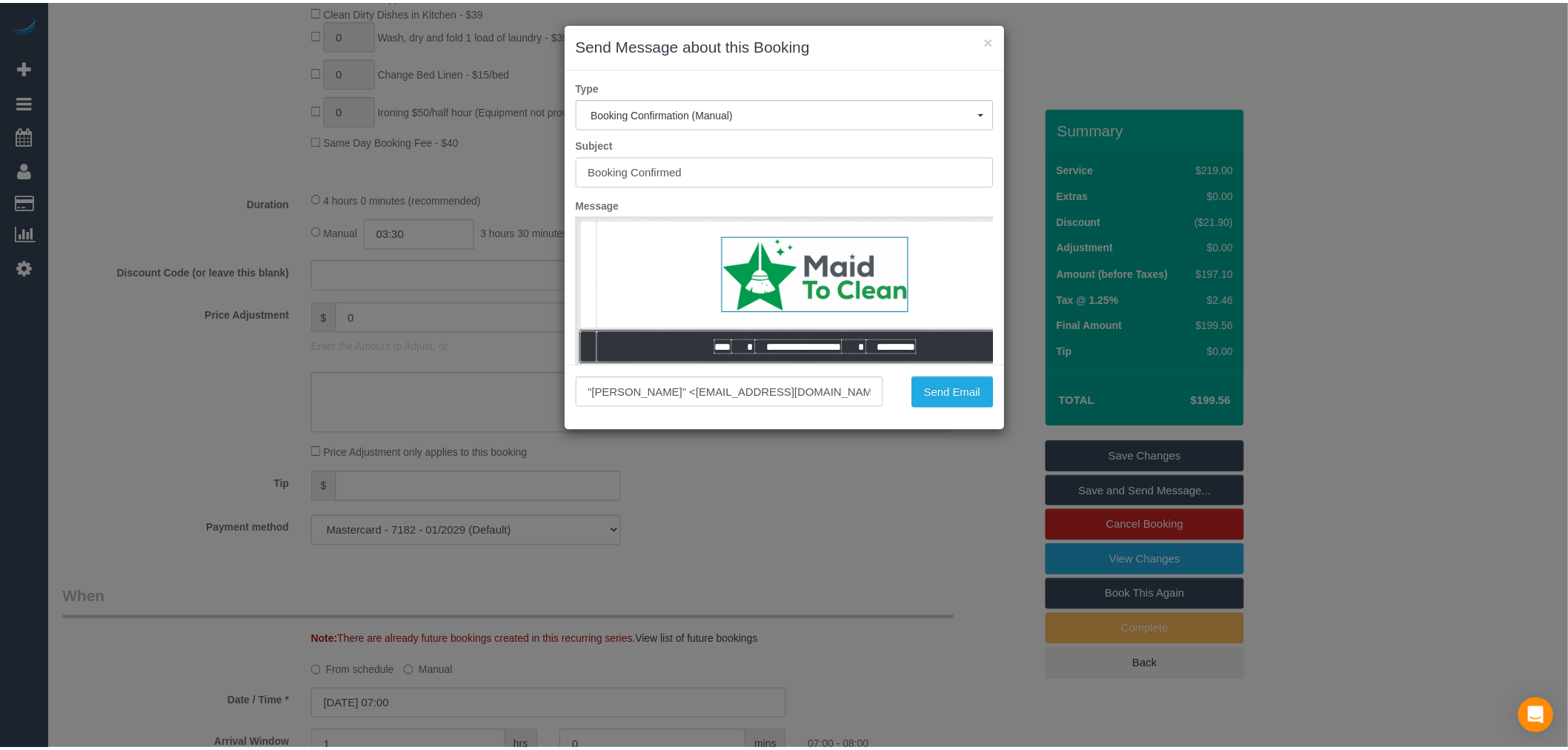
scroll to position [1130, 0]
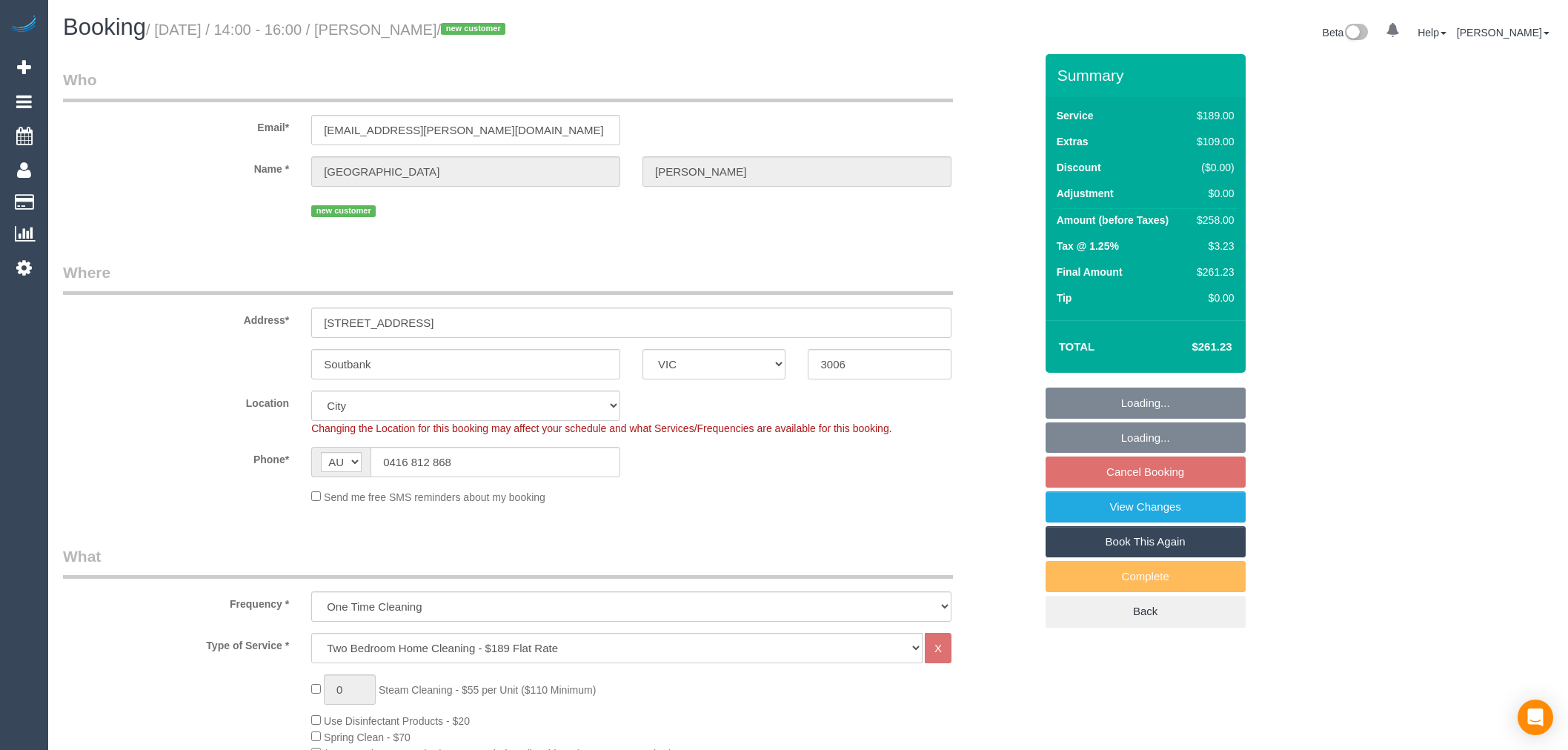
select select "VIC"
select select "string:stripe-pm_1RViQD2GScqysDRVDO1Kjd4U"
select select "number:28"
select select "number:15"
select select "number:18"
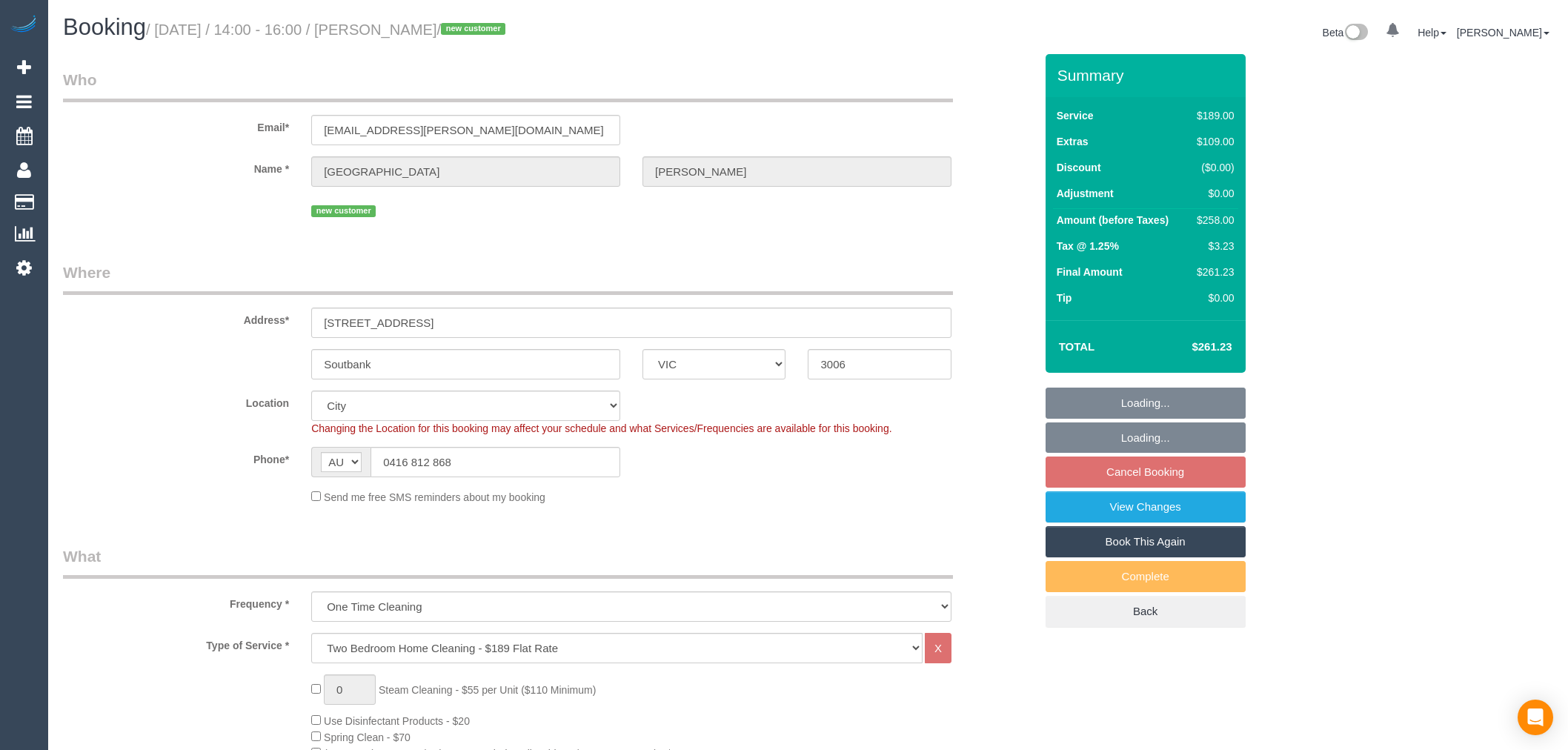
select select "number:22"
select select "number:26"
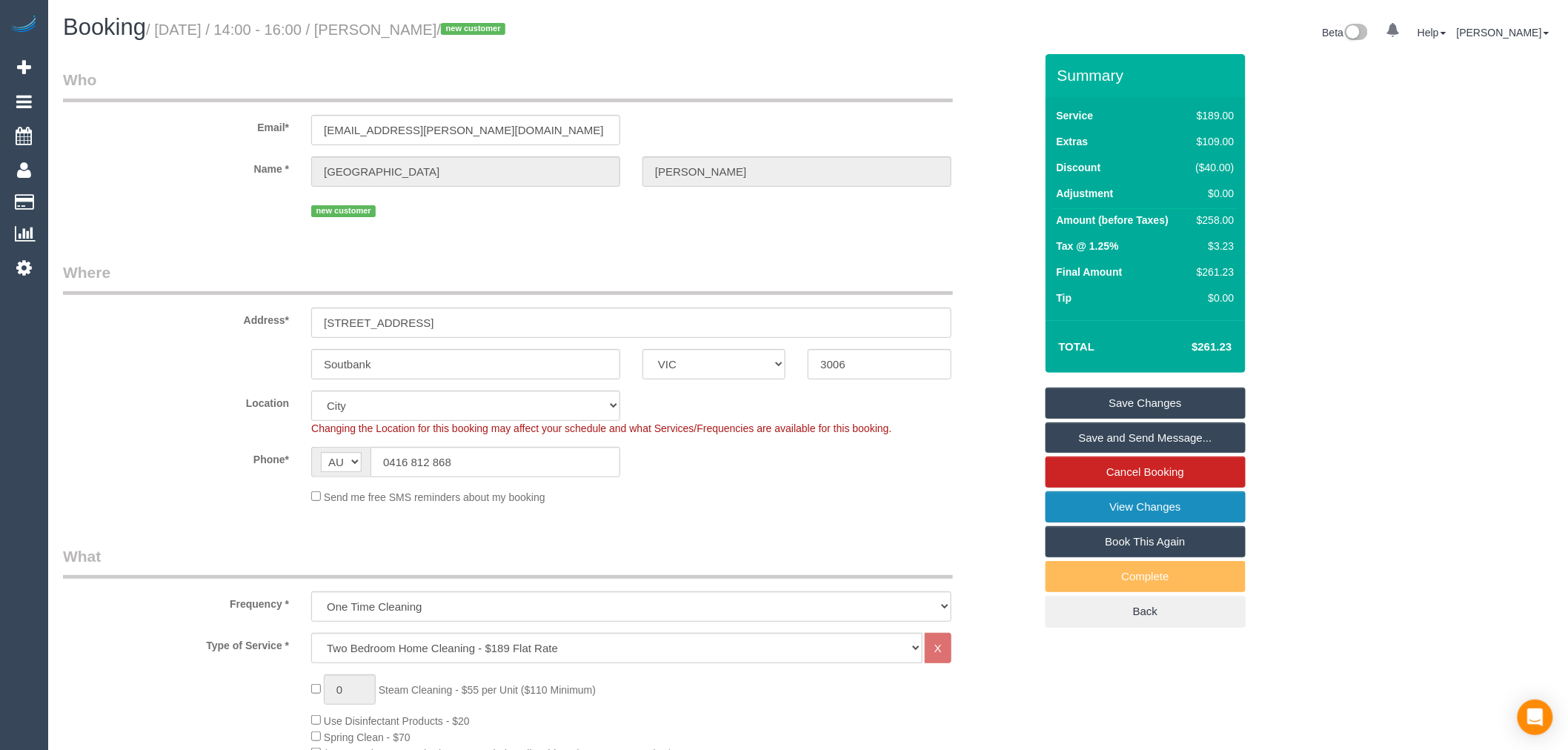
click at [1125, 504] on link "View Changes" at bounding box center [1145, 506] width 200 height 31
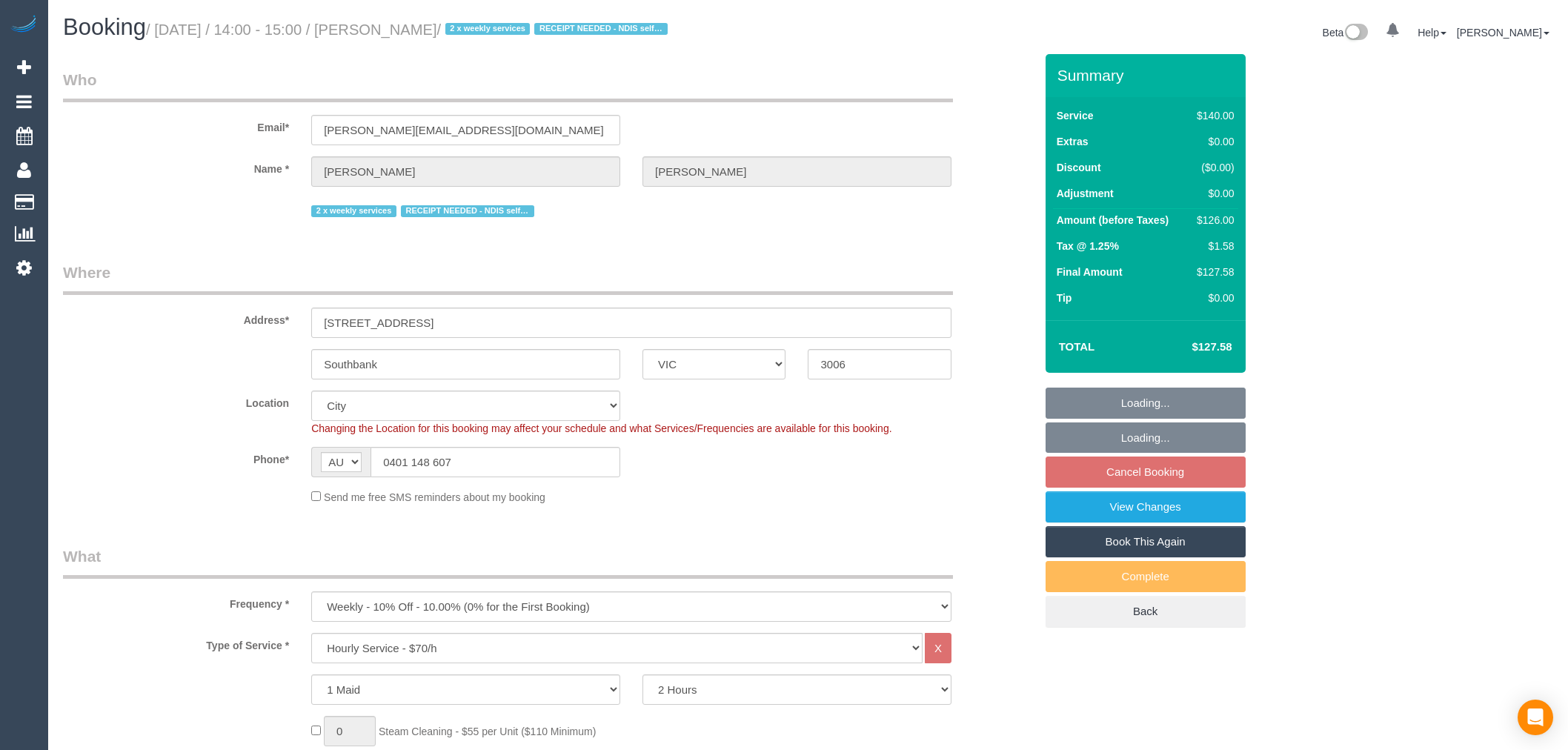
select select "VIC"
select select "number:28"
select select "number:14"
select select "number:20"
select select "number:25"
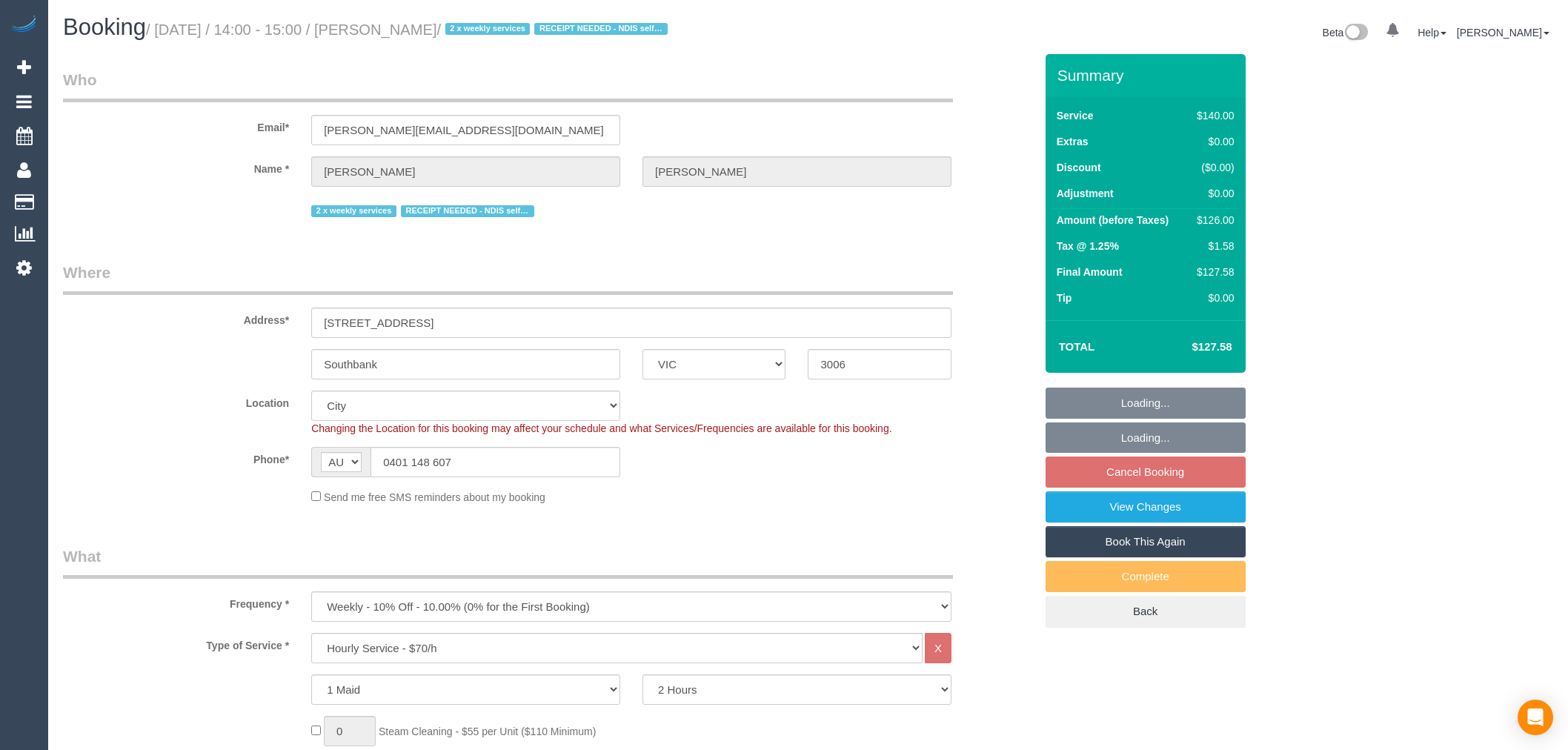
select select "number:34"
select select "number:26"
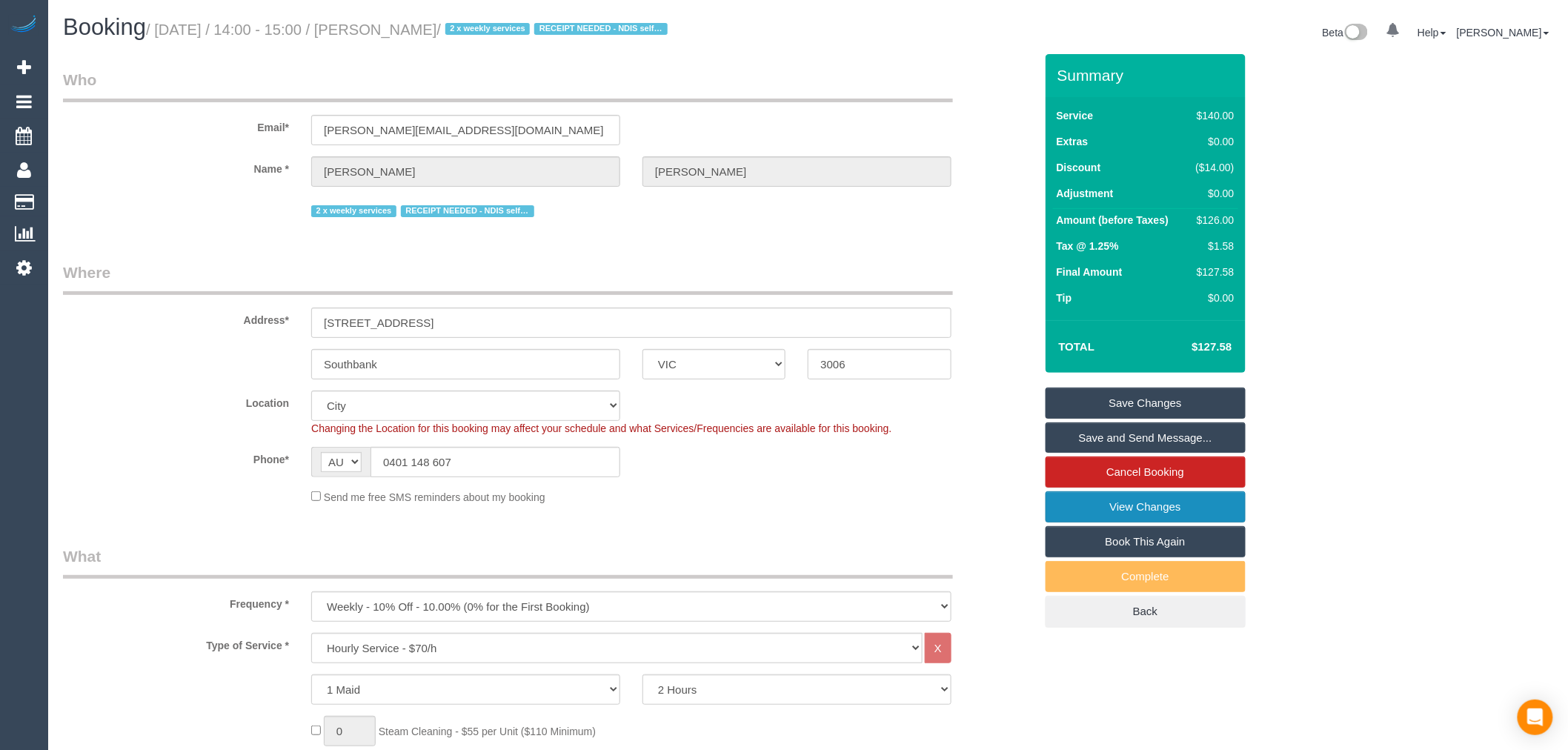
click at [1189, 500] on link "View Changes" at bounding box center [1145, 506] width 200 height 31
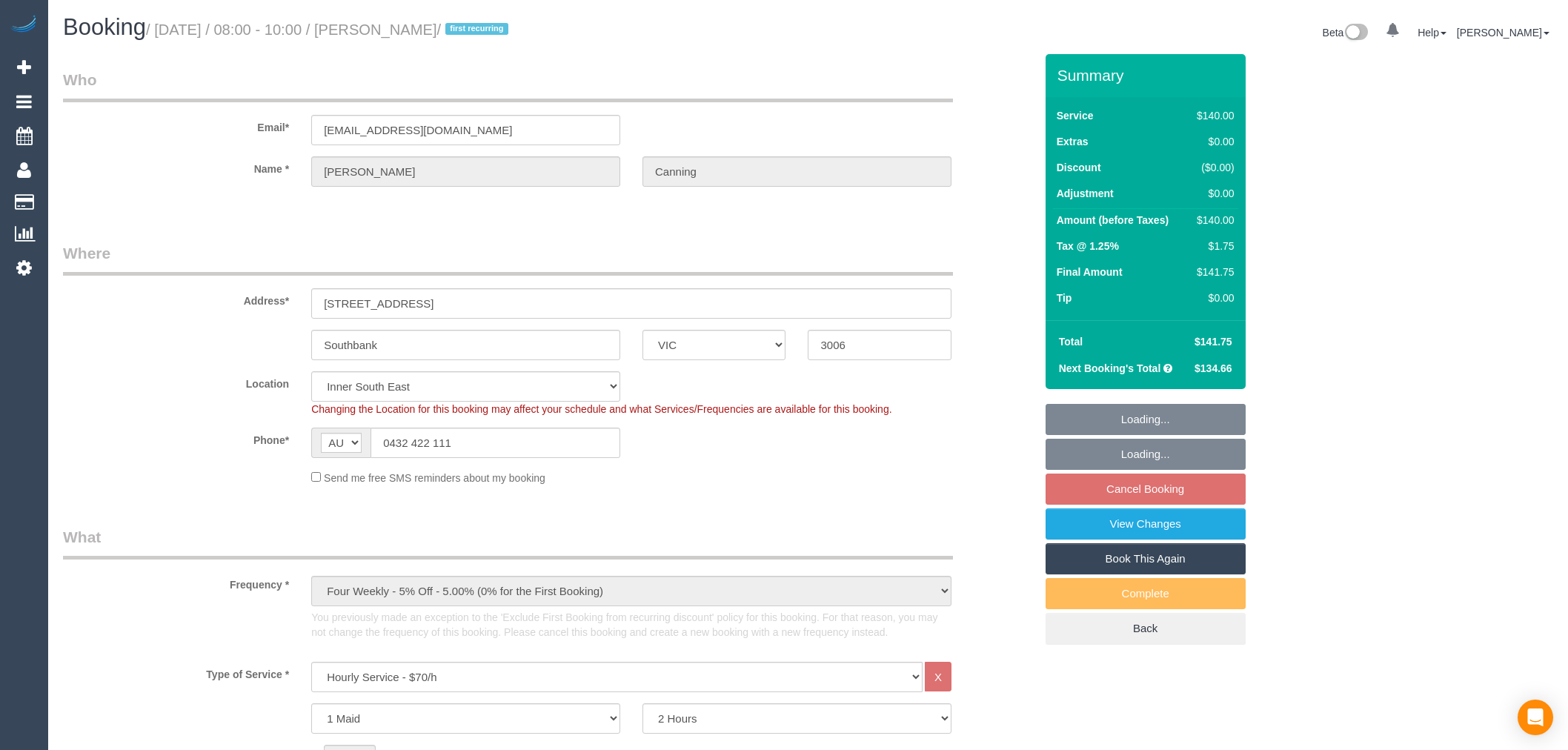
select select "VIC"
select select "string:stripe-pm_1SBsah2GScqysDRVt2OELqX1"
select select "number:27"
select select "number:14"
select select "number:18"
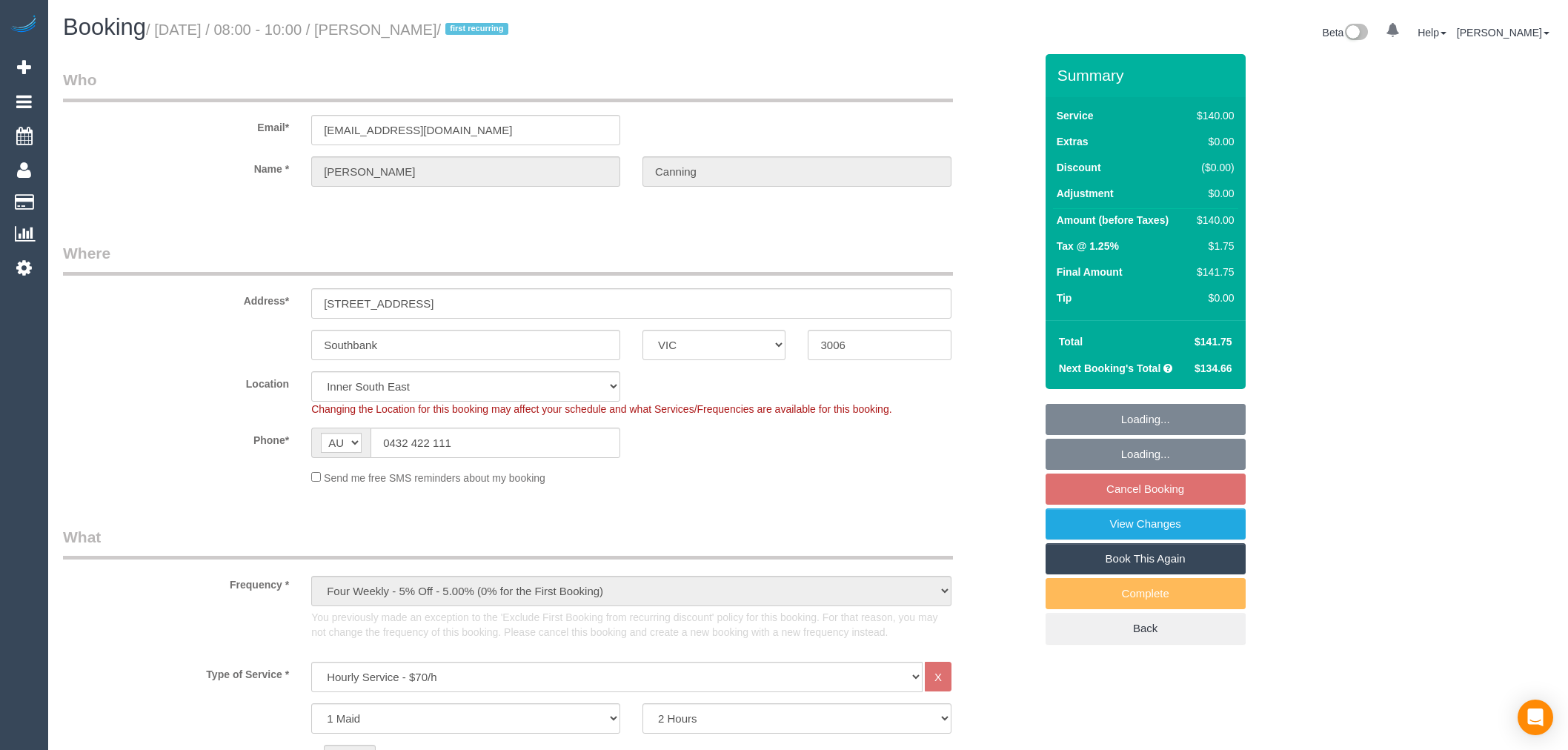
select select "number:23"
select select "number:34"
select select "number:13"
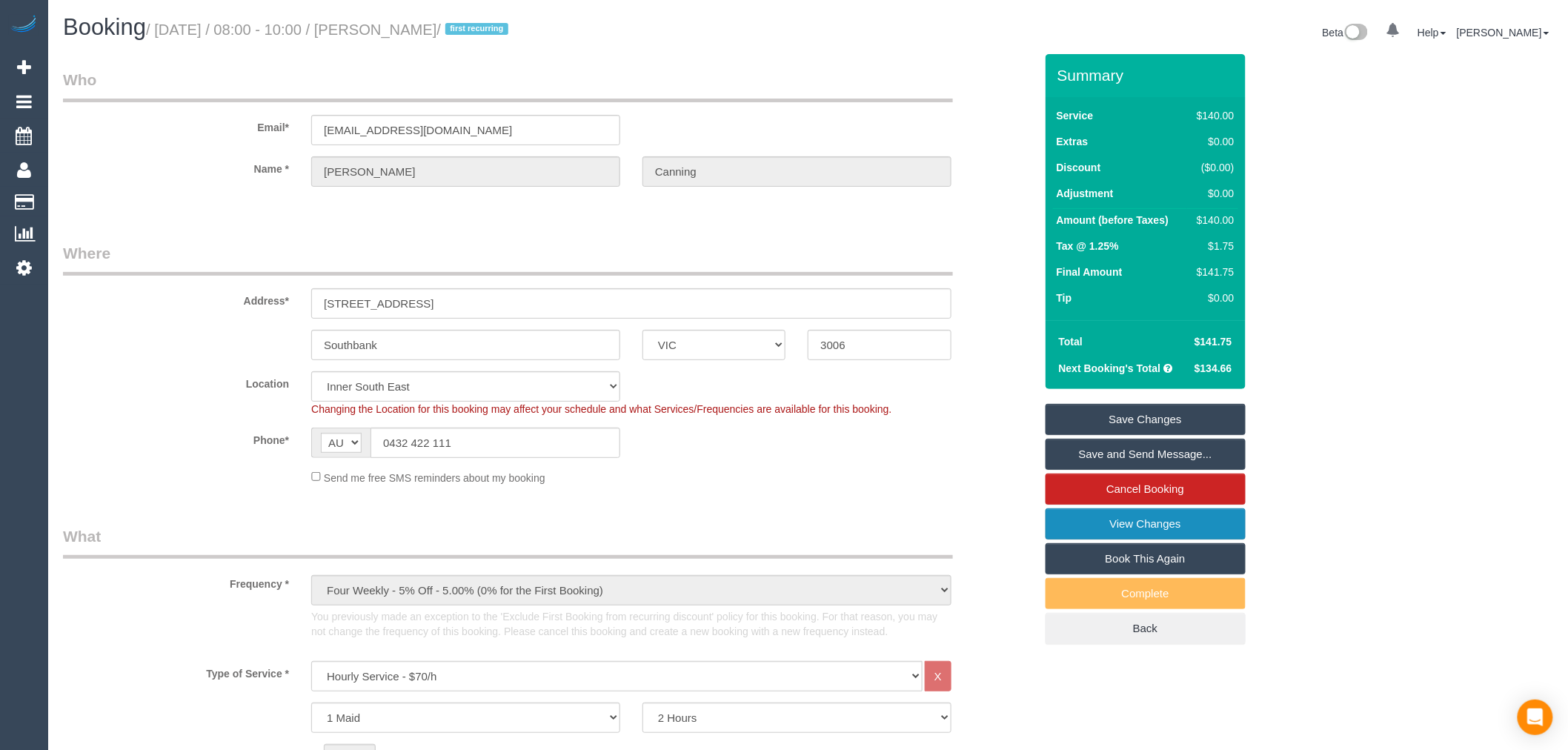
click at [1198, 532] on link "View Changes" at bounding box center [1145, 524] width 200 height 31
click at [1175, 454] on link "Save and Send Message..." at bounding box center [1145, 454] width 200 height 31
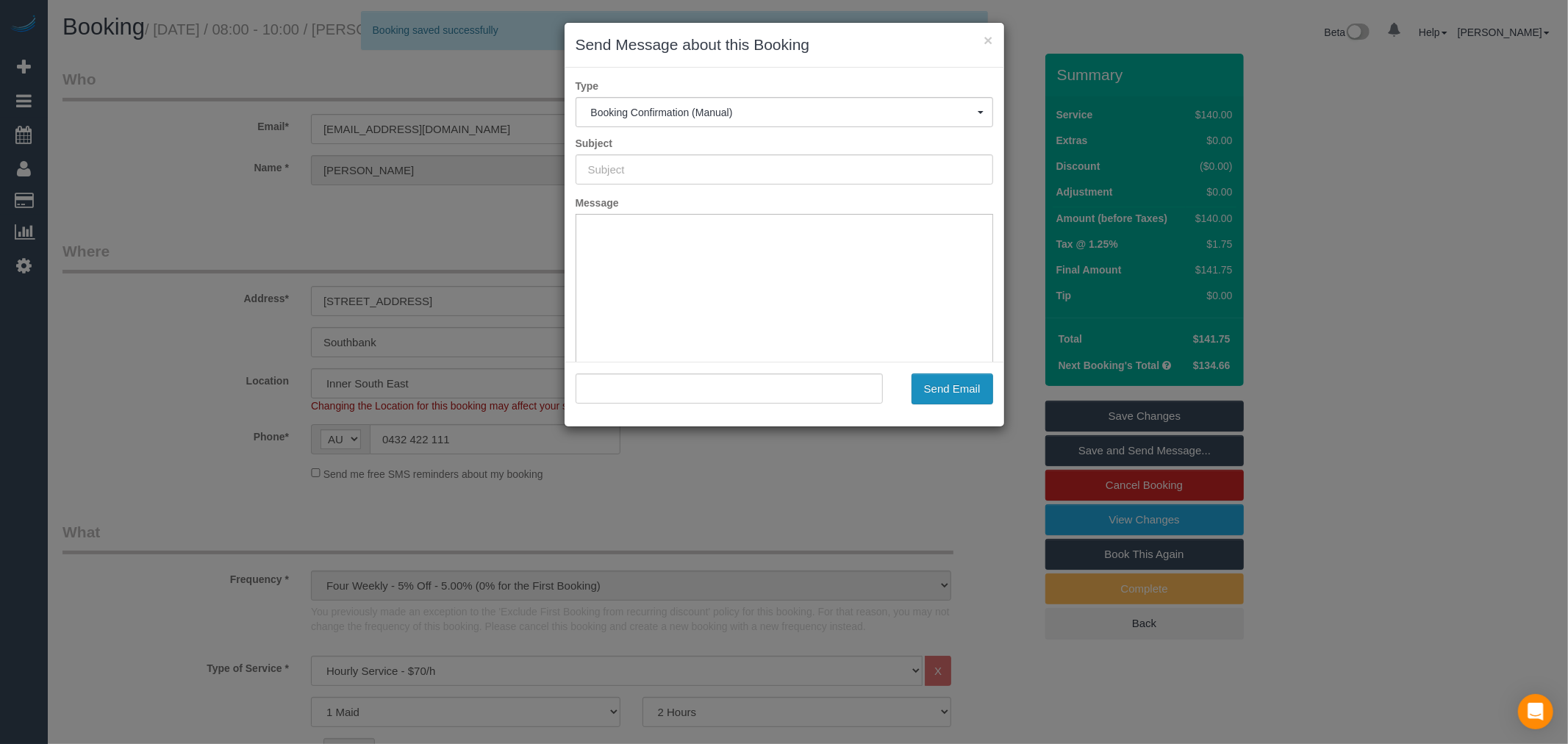
click at [931, 386] on button "Send Email" at bounding box center [952, 389] width 81 height 31
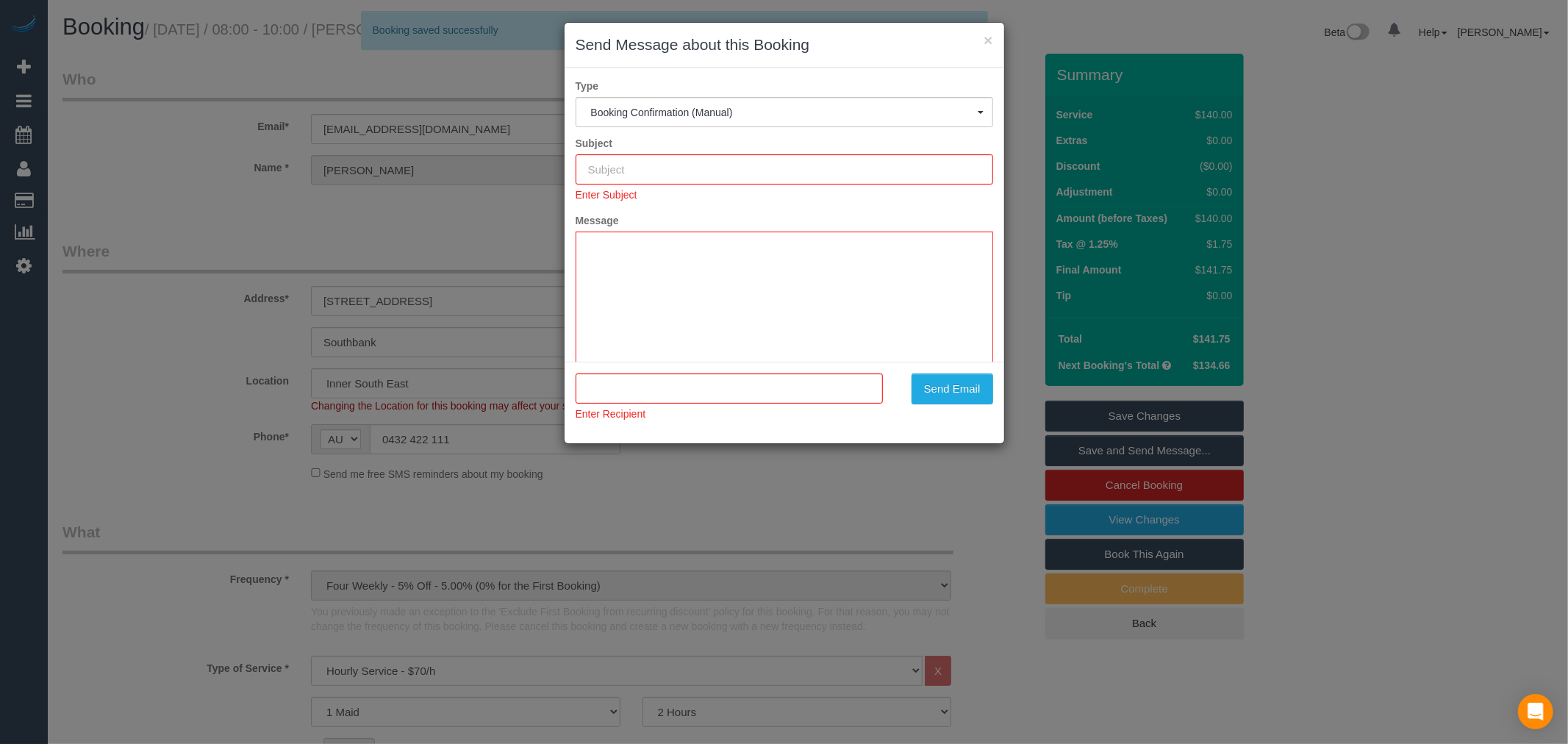
type input "Booking Confirmed"
type input ""[PERSON_NAME]" <[EMAIL_ADDRESS][DOMAIN_NAME]>"
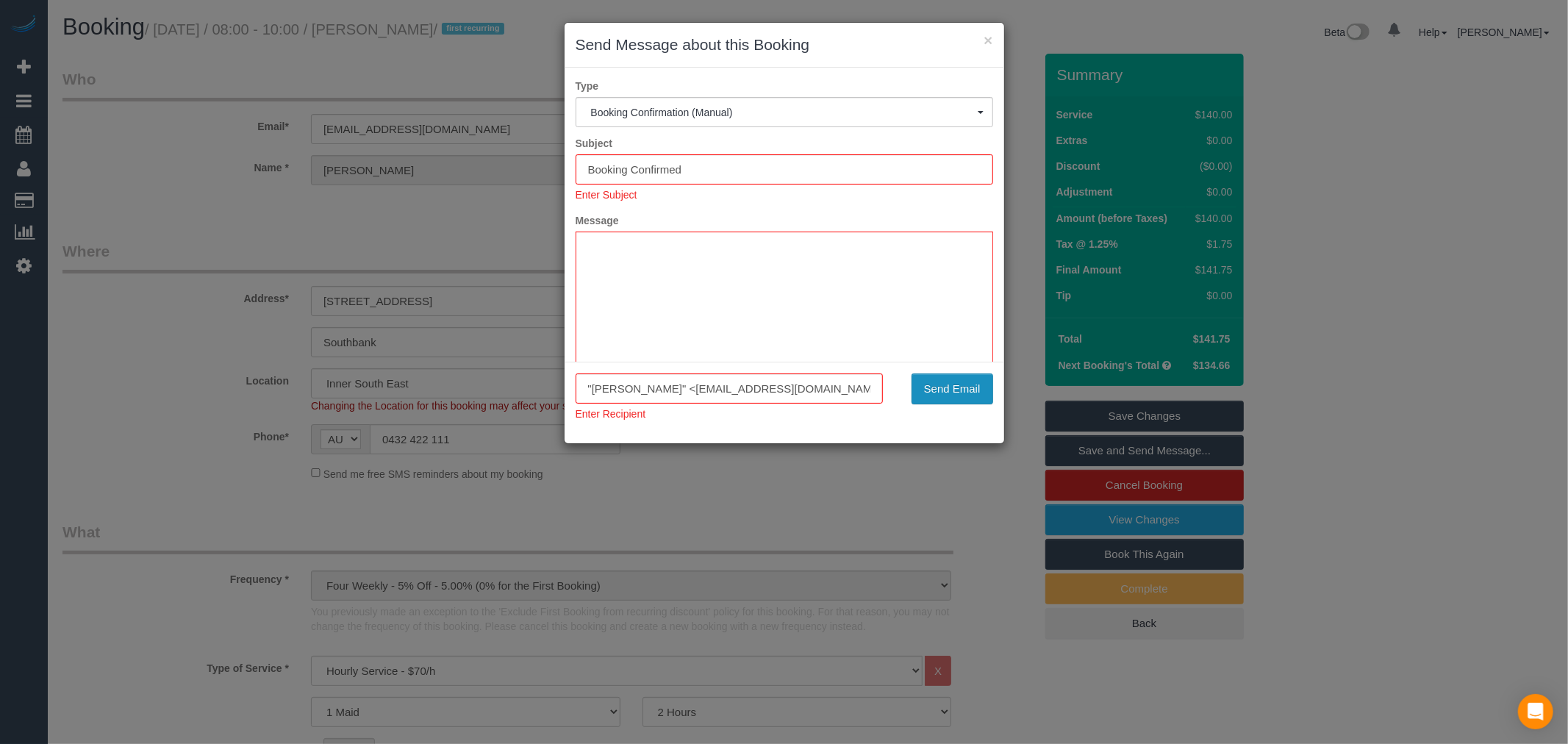
click at [970, 386] on button "Send Email" at bounding box center [952, 389] width 81 height 31
